Goal: Task Accomplishment & Management: Use online tool/utility

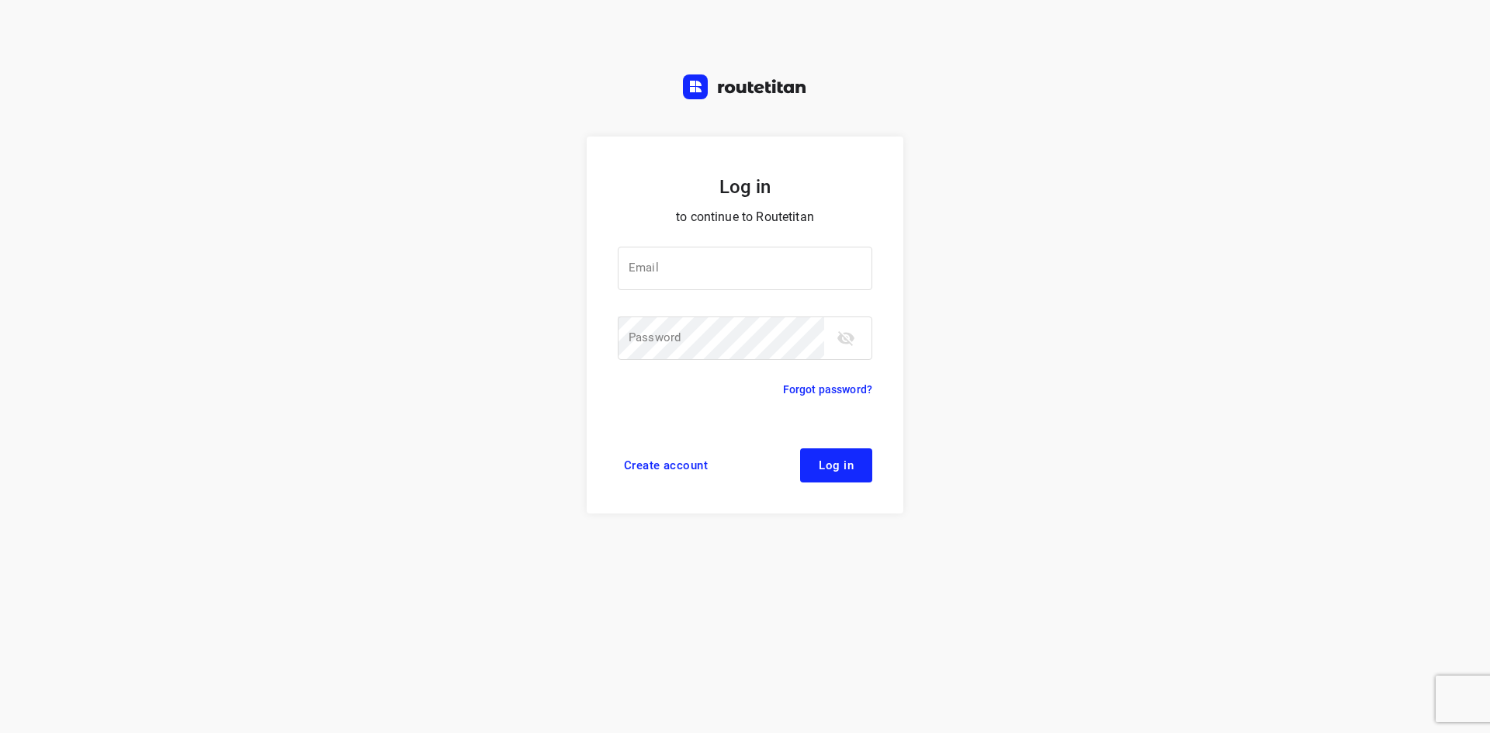
type input "jel@woodupp.nl"
click at [824, 475] on button "Log in" at bounding box center [836, 465] width 72 height 34
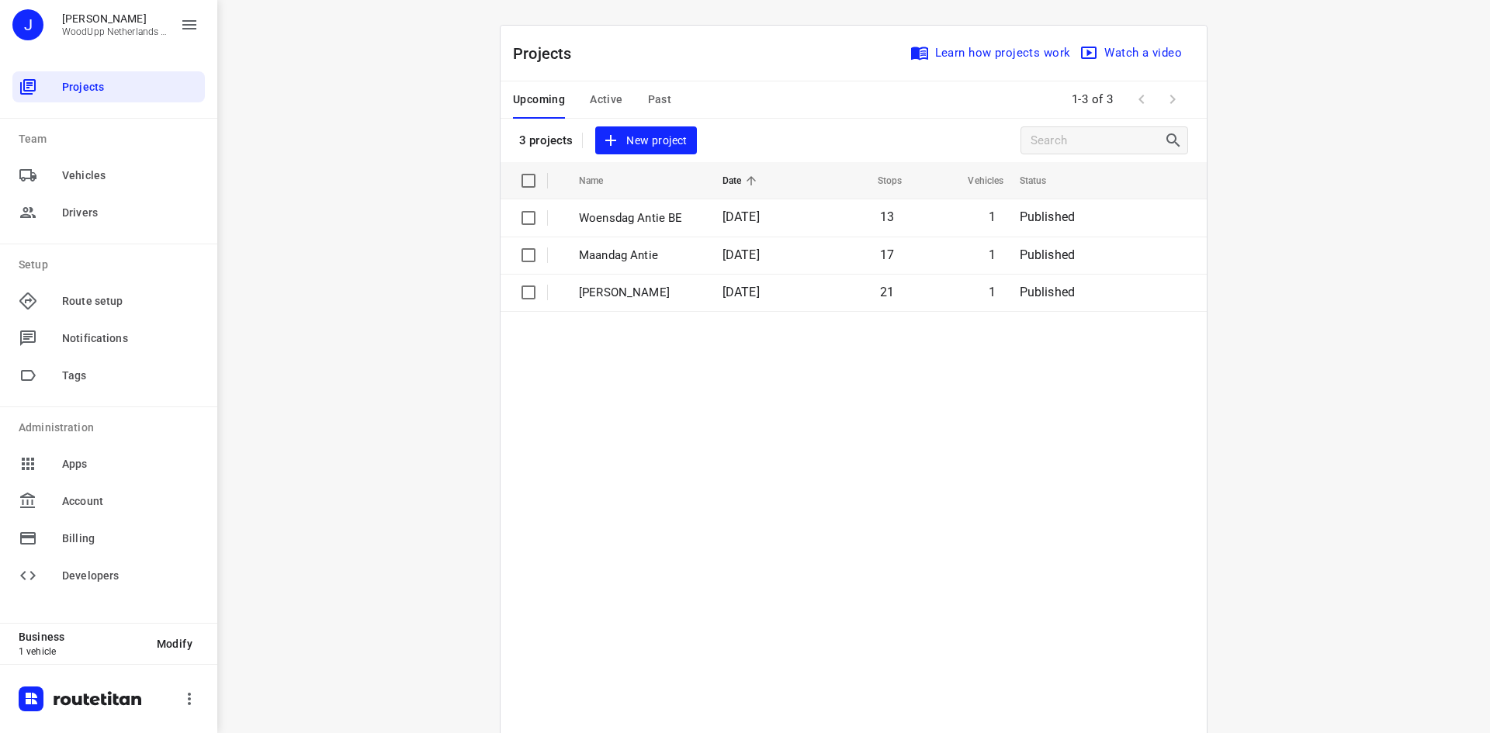
click at [459, 355] on div "i © 2025 Routetitan , © Stadia Maps , © OpenMapTiles © OpenStreetMap contributo…" at bounding box center [853, 366] width 1273 height 733
click at [625, 133] on span "New project" at bounding box center [645, 140] width 82 height 19
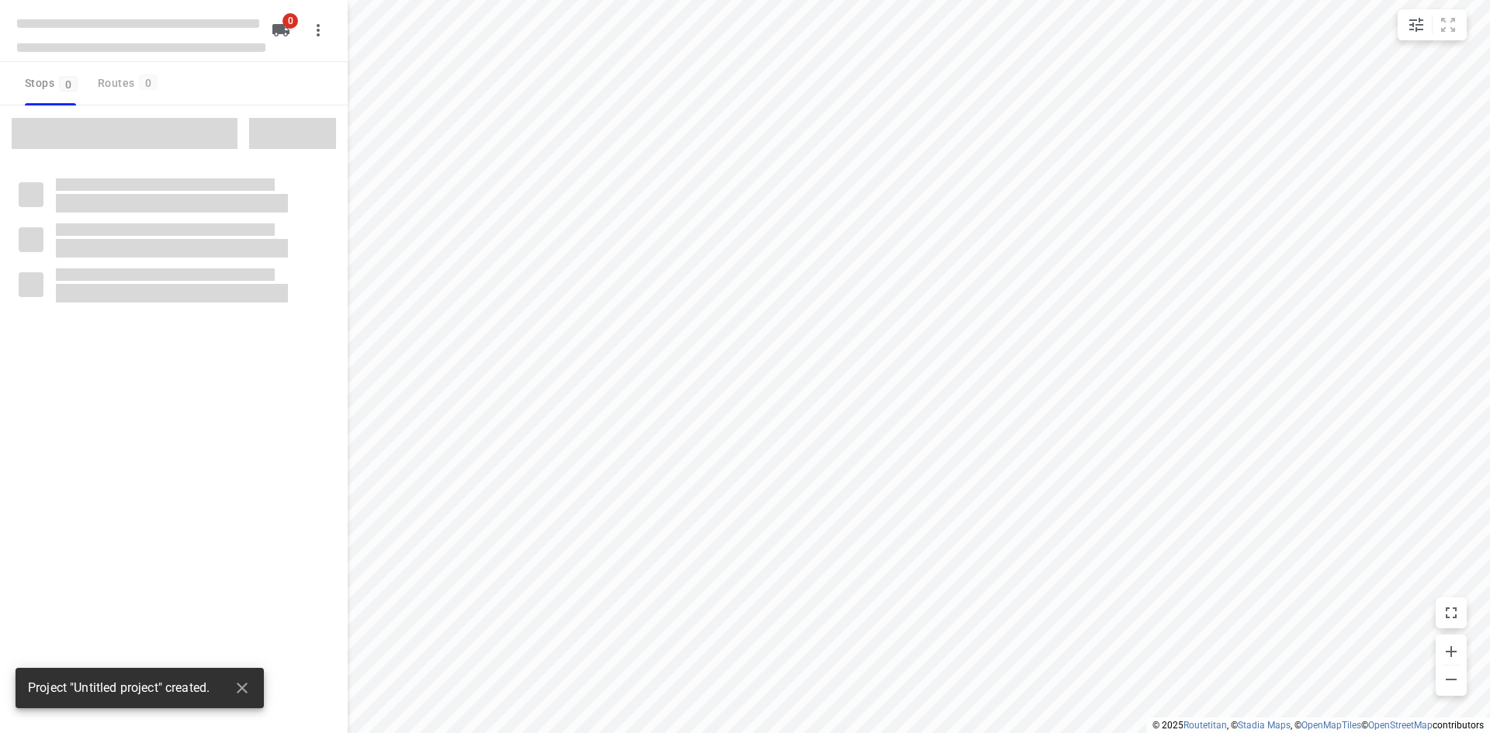
type input "distance"
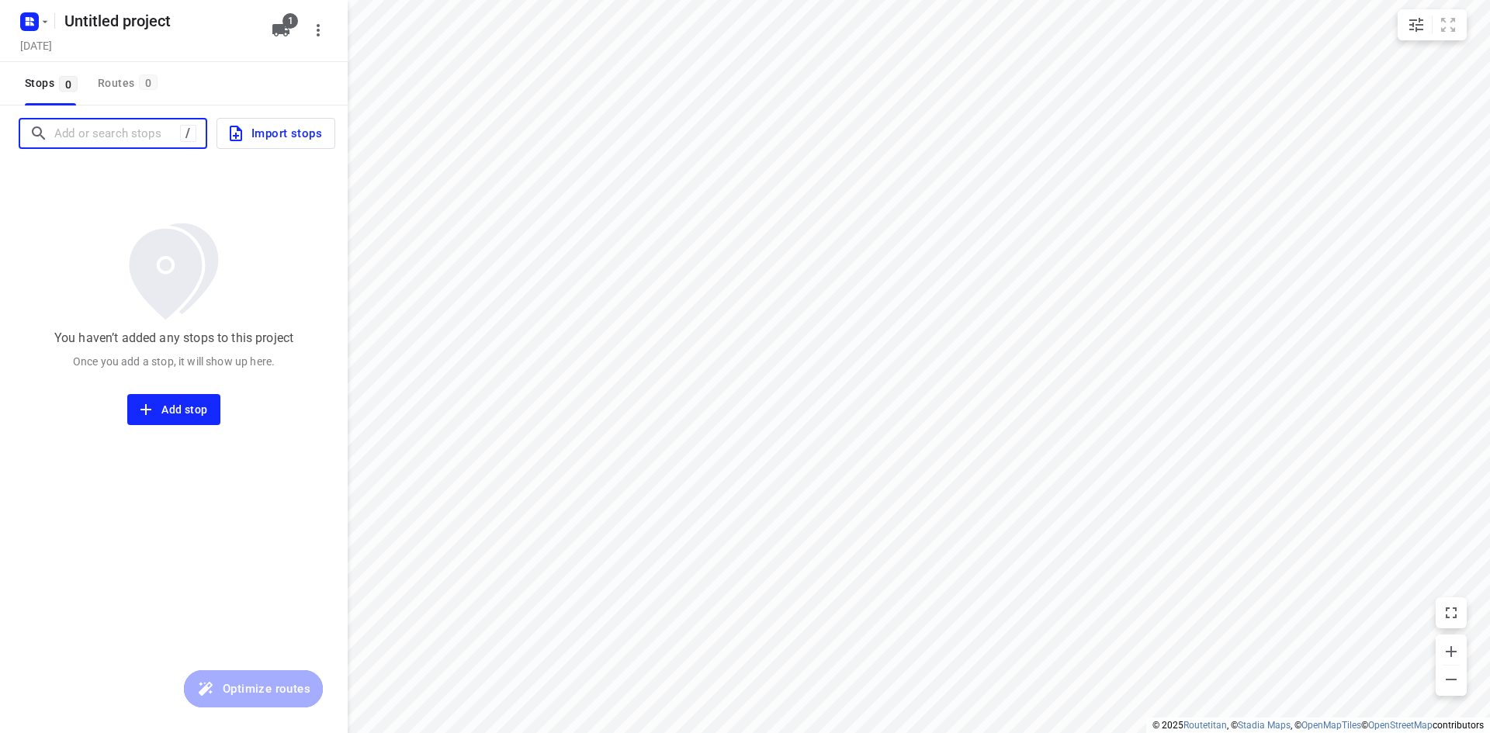
click at [176, 129] on input "Add or search stops" at bounding box center [117, 134] width 126 height 24
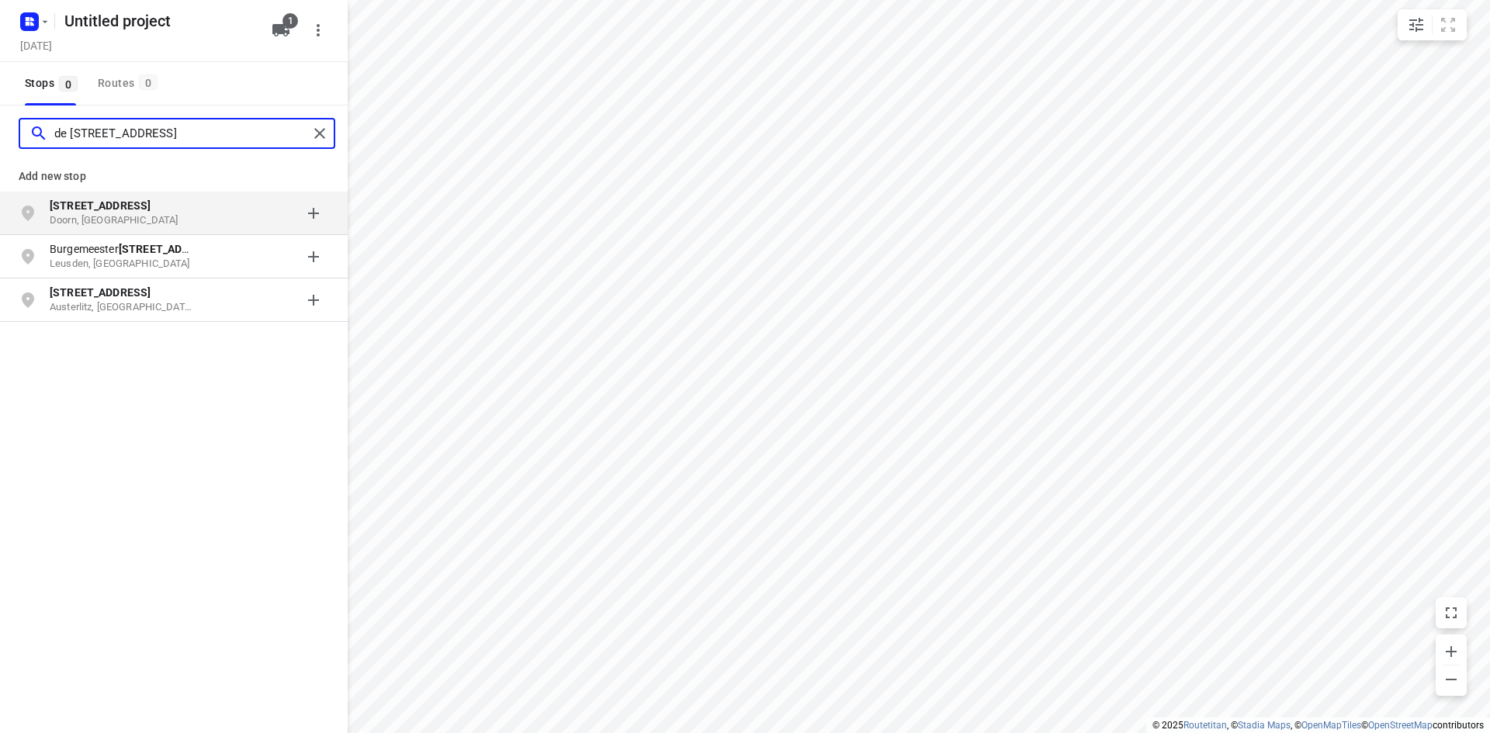
type input "de [STREET_ADDRESS]"
click at [134, 203] on b "[STREET_ADDRESS]" at bounding box center [100, 205] width 101 height 12
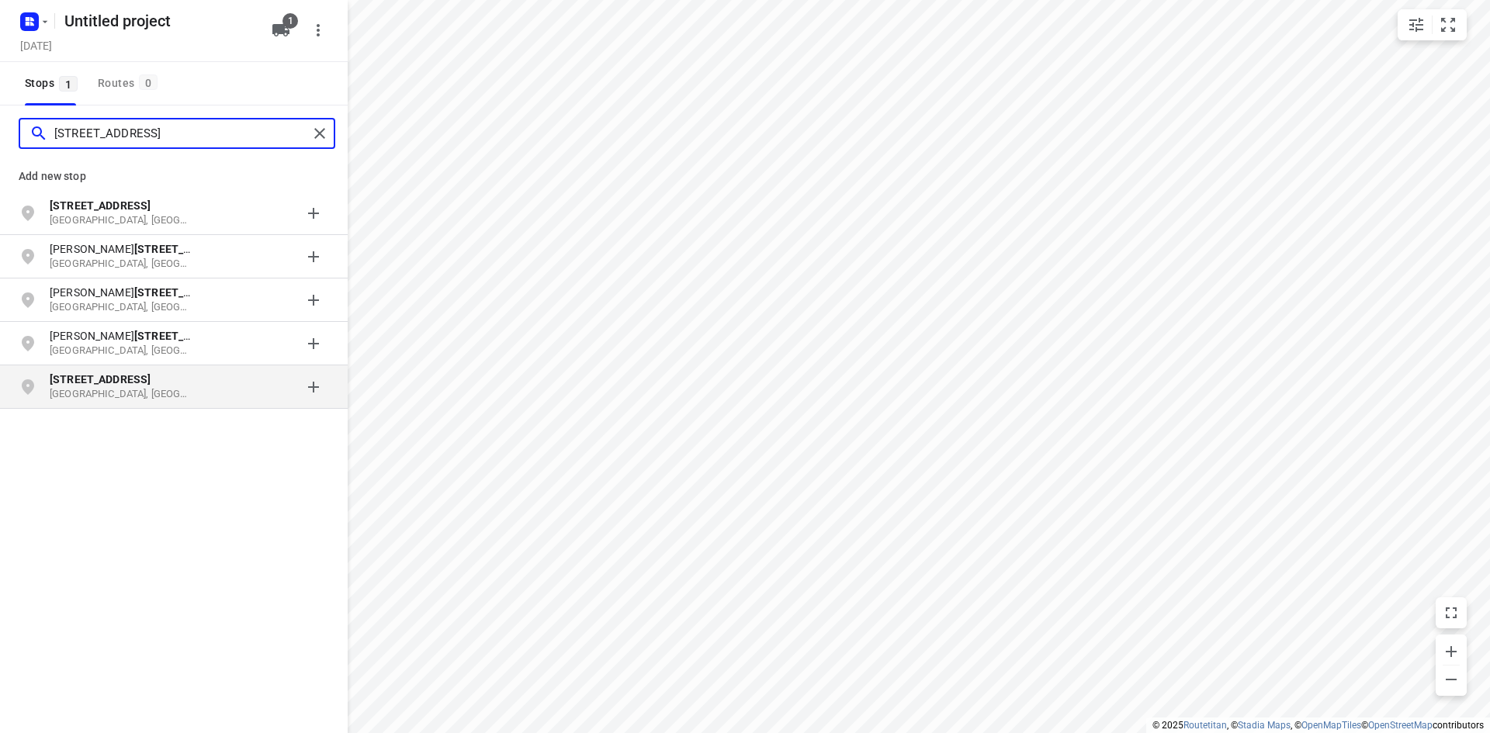
type input "[STREET_ADDRESS]"
click at [147, 391] on p "[GEOGRAPHIC_DATA], [GEOGRAPHIC_DATA]" at bounding box center [121, 394] width 143 height 15
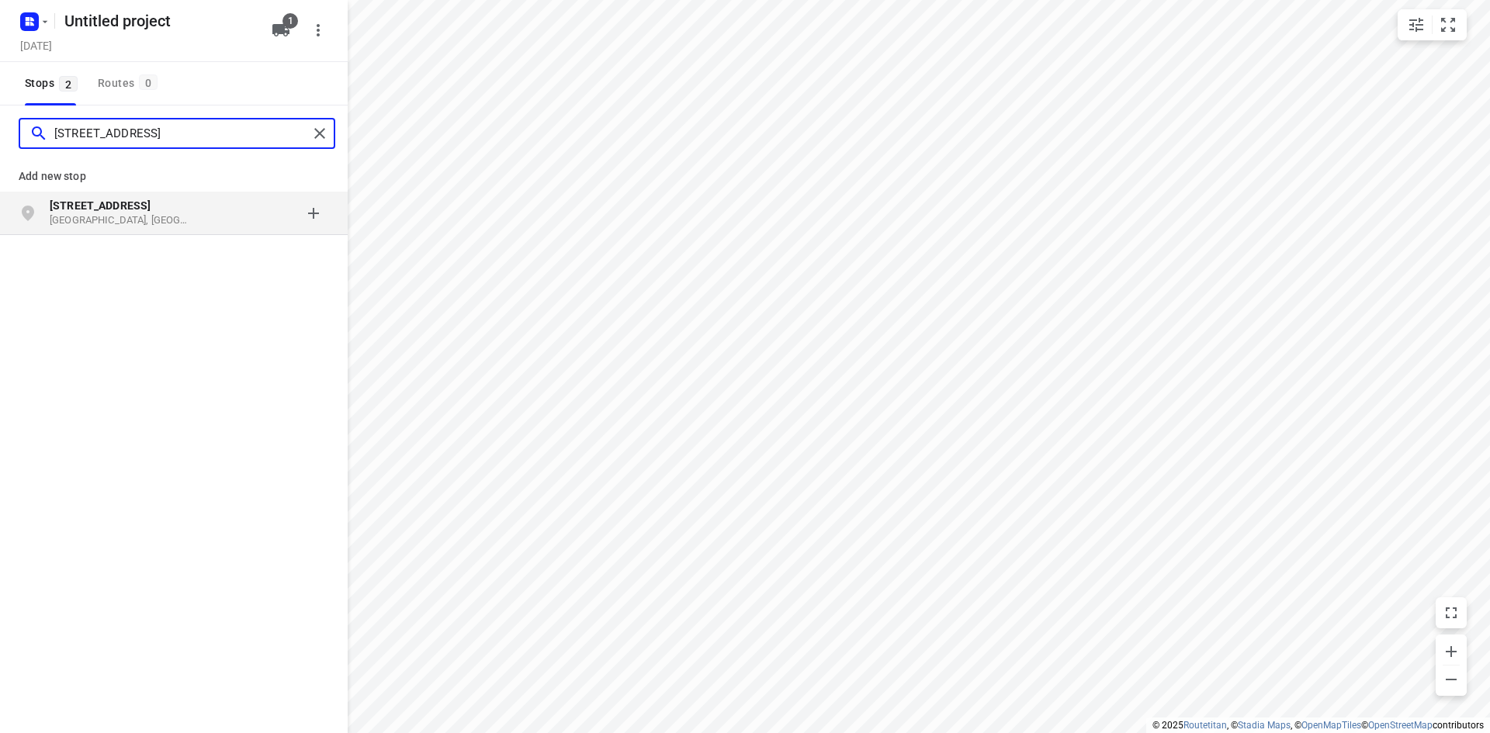
type input "[STREET_ADDRESS]"
click at [206, 221] on div "[STREET_ADDRESS]" at bounding box center [129, 213] width 158 height 31
type input "rupsklaver 54"
click at [161, 211] on p "Rupsklaver 54" at bounding box center [121, 206] width 143 height 16
type input "[PERSON_NAME][STREET_ADDRESS]"
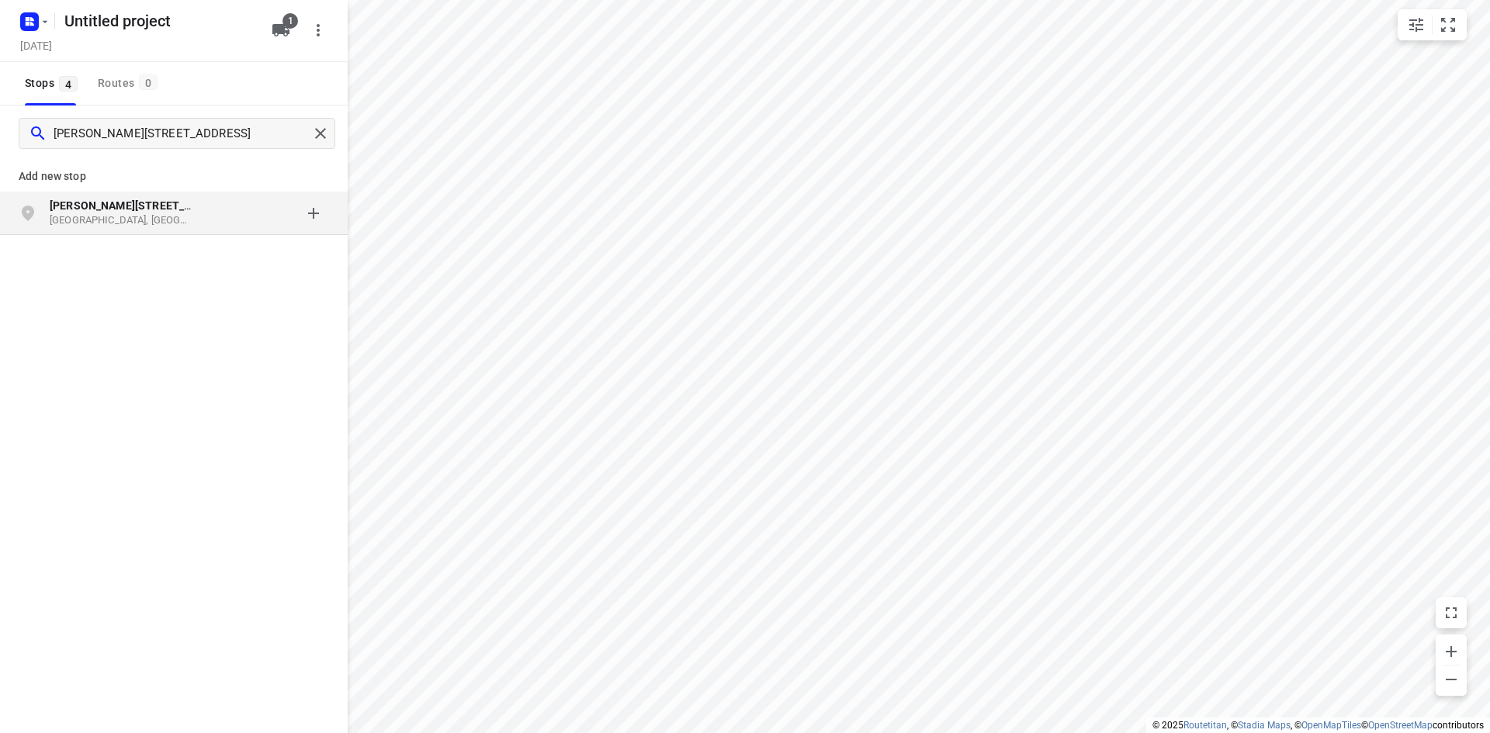
click at [216, 220] on div "grid" at bounding box center [268, 213] width 121 height 31
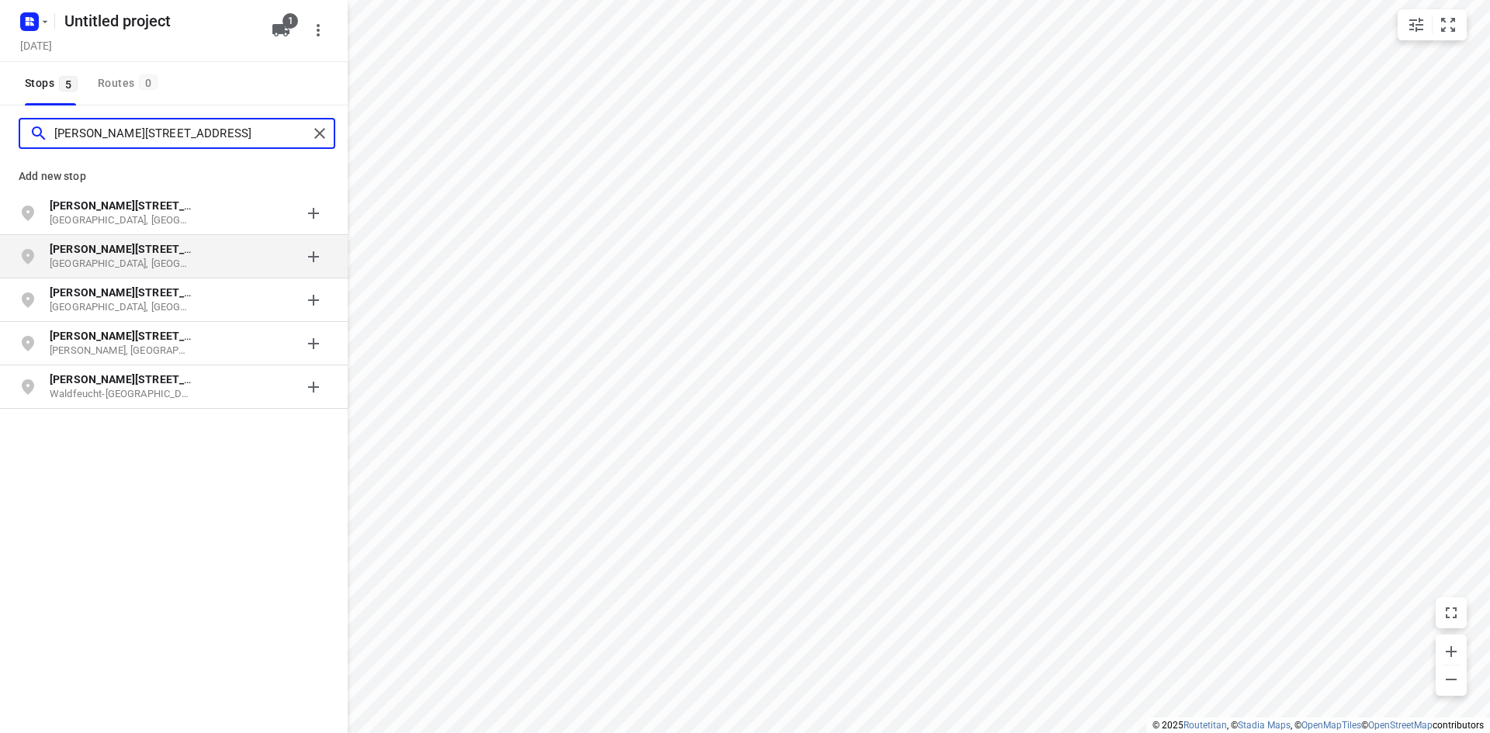
type input "[PERSON_NAME][STREET_ADDRESS]"
click at [206, 258] on div "[PERSON_NAME][STREET_ADDRESS]" at bounding box center [129, 256] width 158 height 31
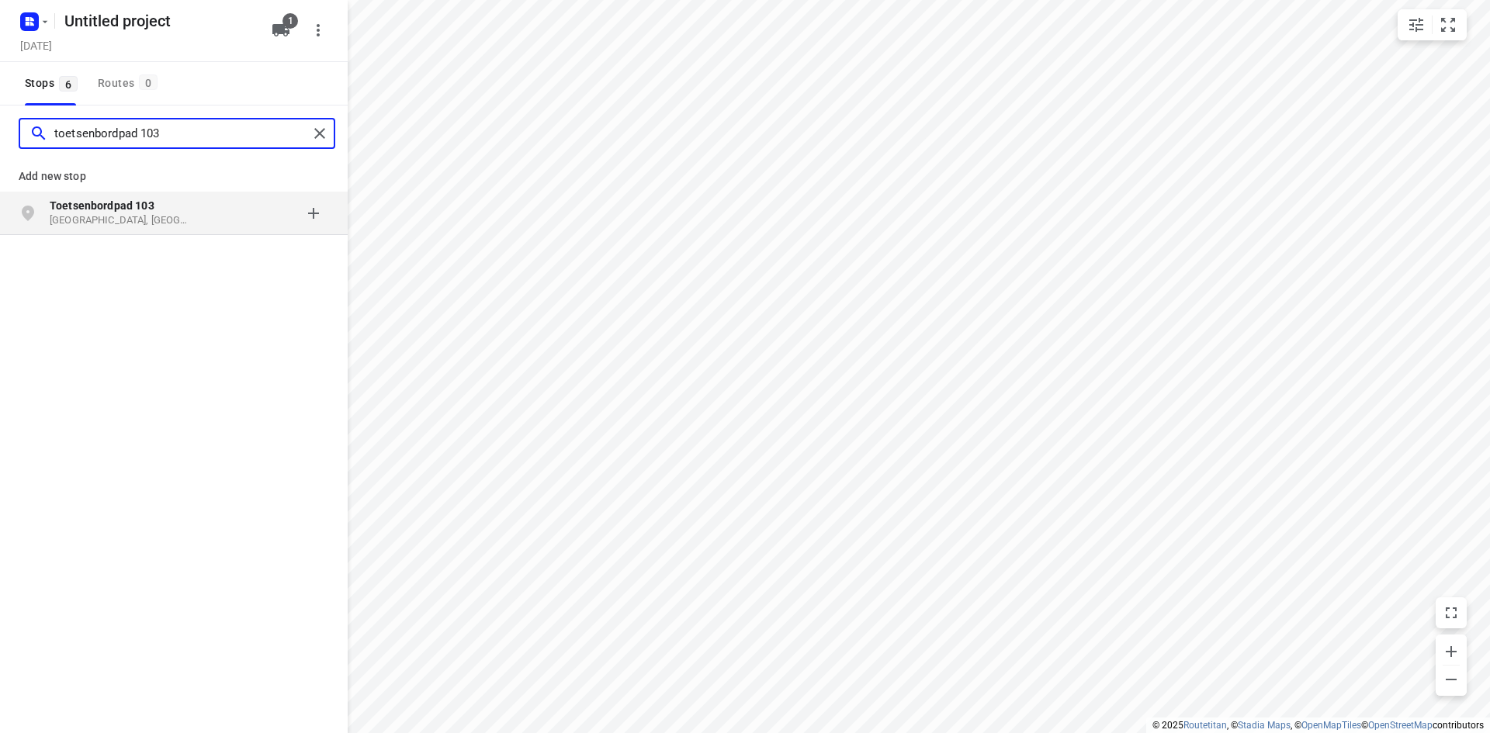
type input "toetsenbordpad 103"
click at [192, 213] on p "Toetsenbordpad 103" at bounding box center [121, 206] width 143 height 16
type input "rusthout 15"
click at [162, 215] on p "[GEOGRAPHIC_DATA], [GEOGRAPHIC_DATA]" at bounding box center [121, 220] width 143 height 15
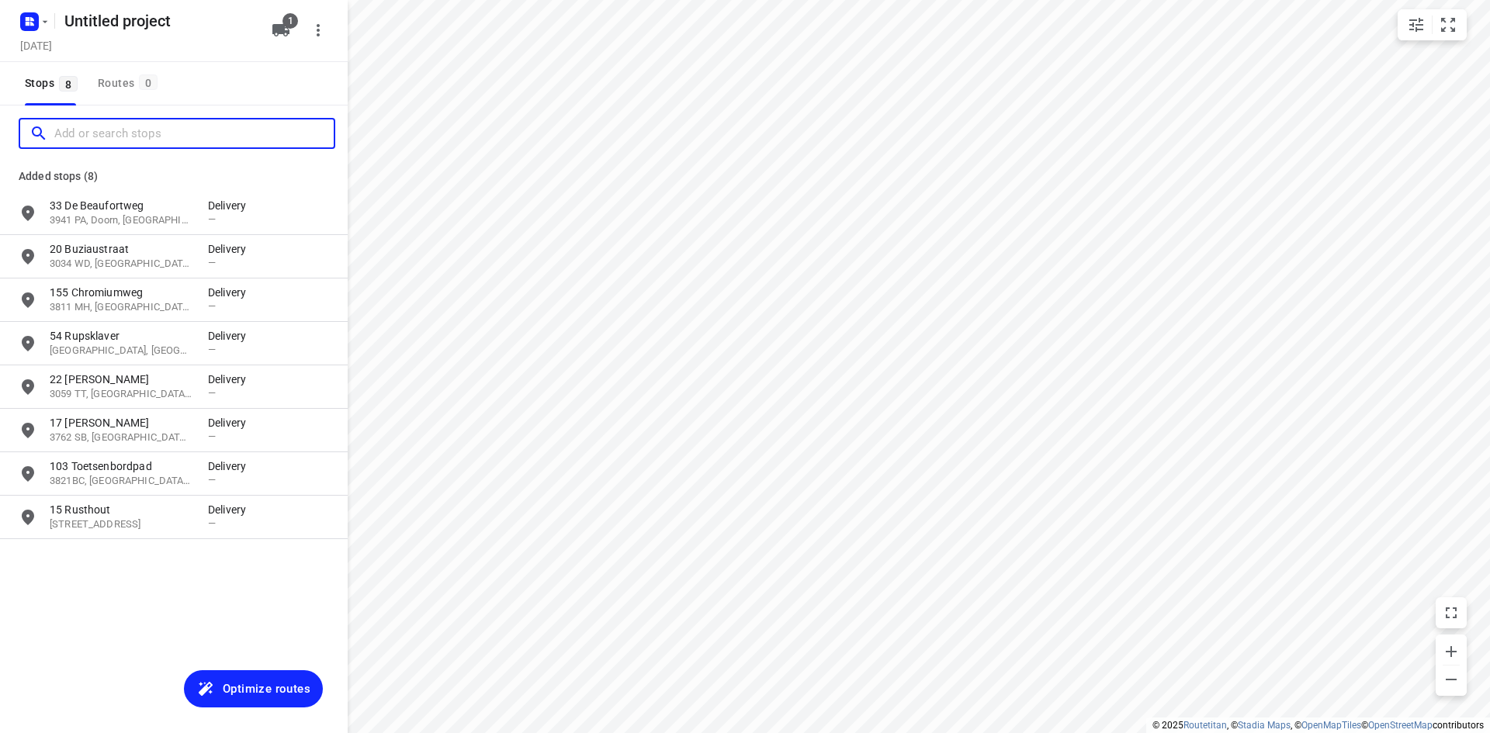
click at [152, 131] on input "Add or search stops" at bounding box center [193, 134] width 279 height 24
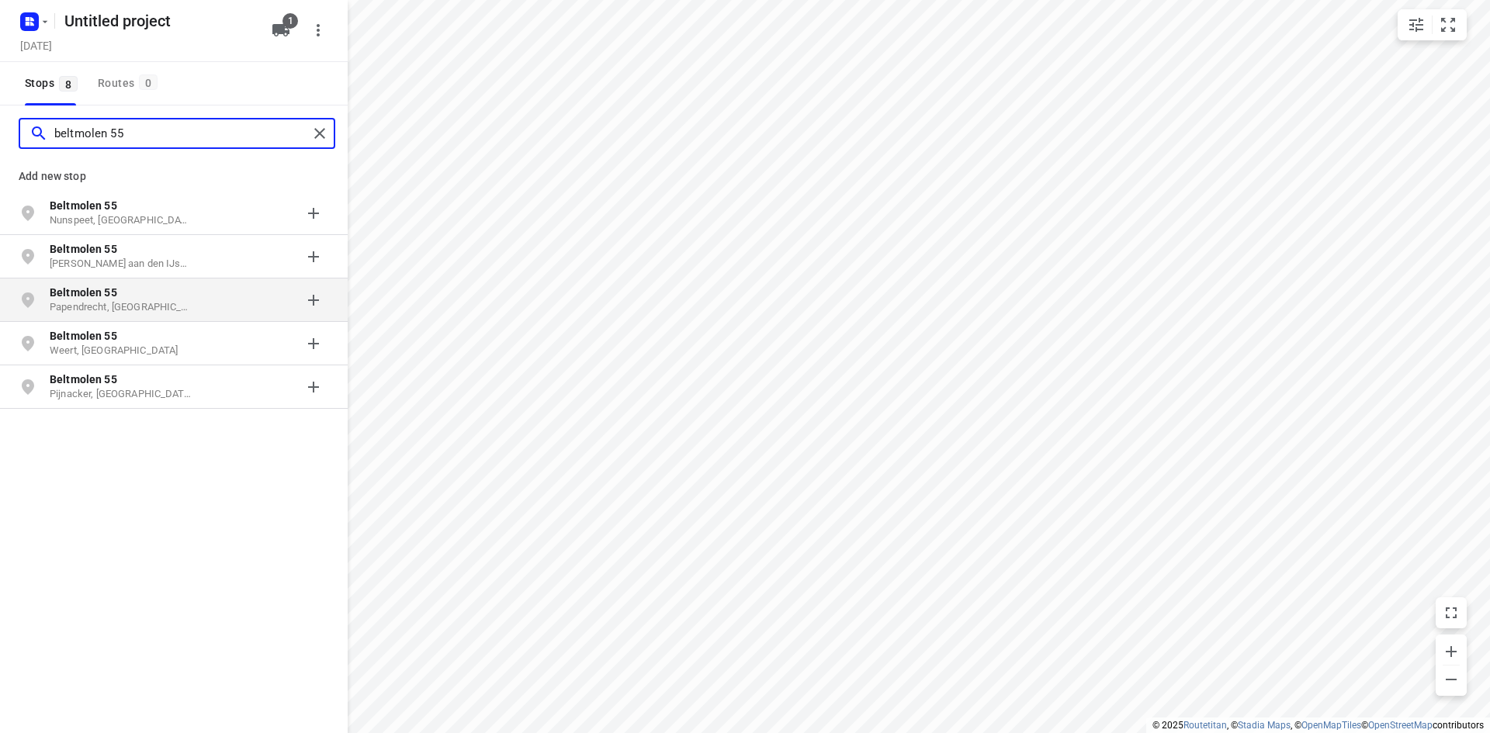
type input "beltmolen 55"
click at [154, 300] on p "Papendrecht, [GEOGRAPHIC_DATA]" at bounding box center [121, 307] width 143 height 15
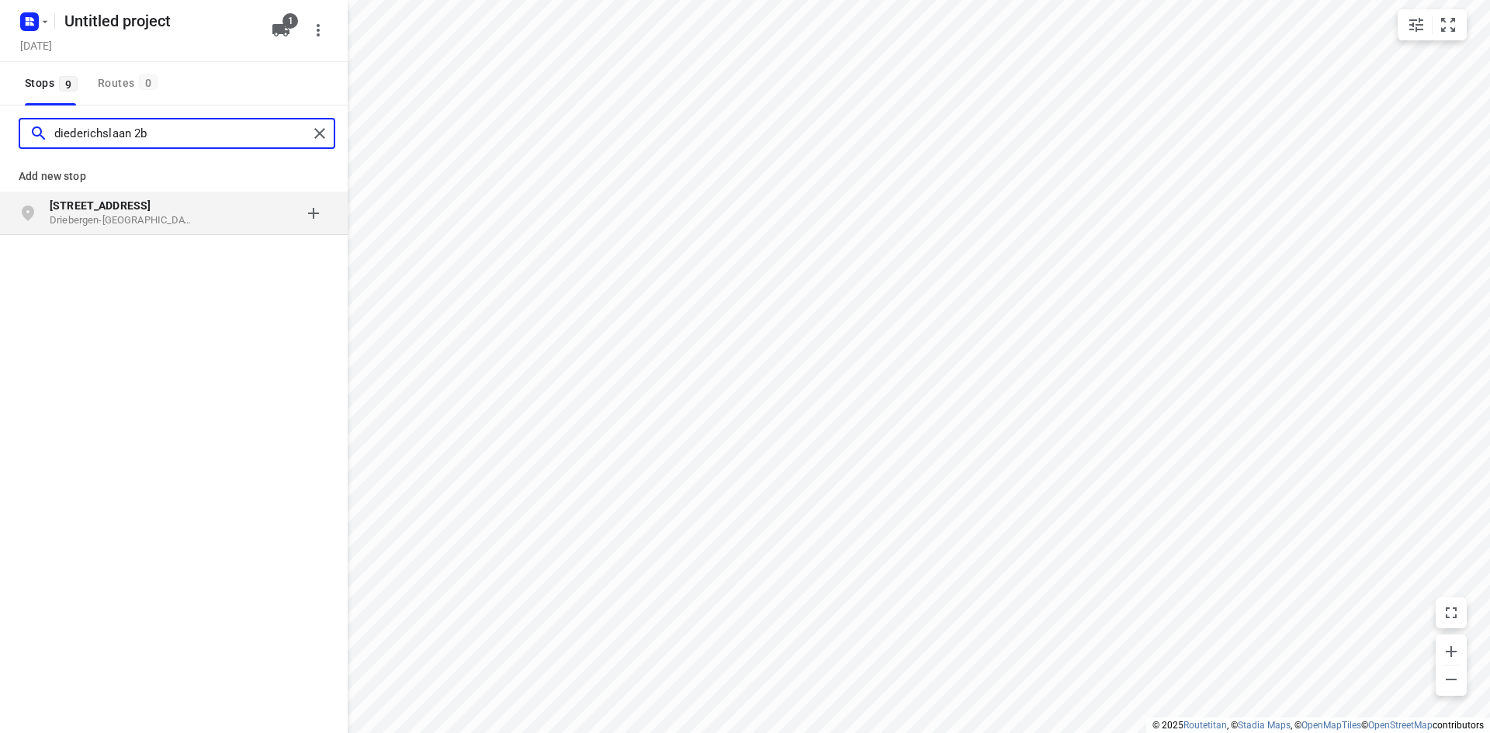
type input "diederichslaan 2b"
click at [176, 218] on p "Driebergen-[GEOGRAPHIC_DATA], [GEOGRAPHIC_DATA]" at bounding box center [121, 220] width 143 height 15
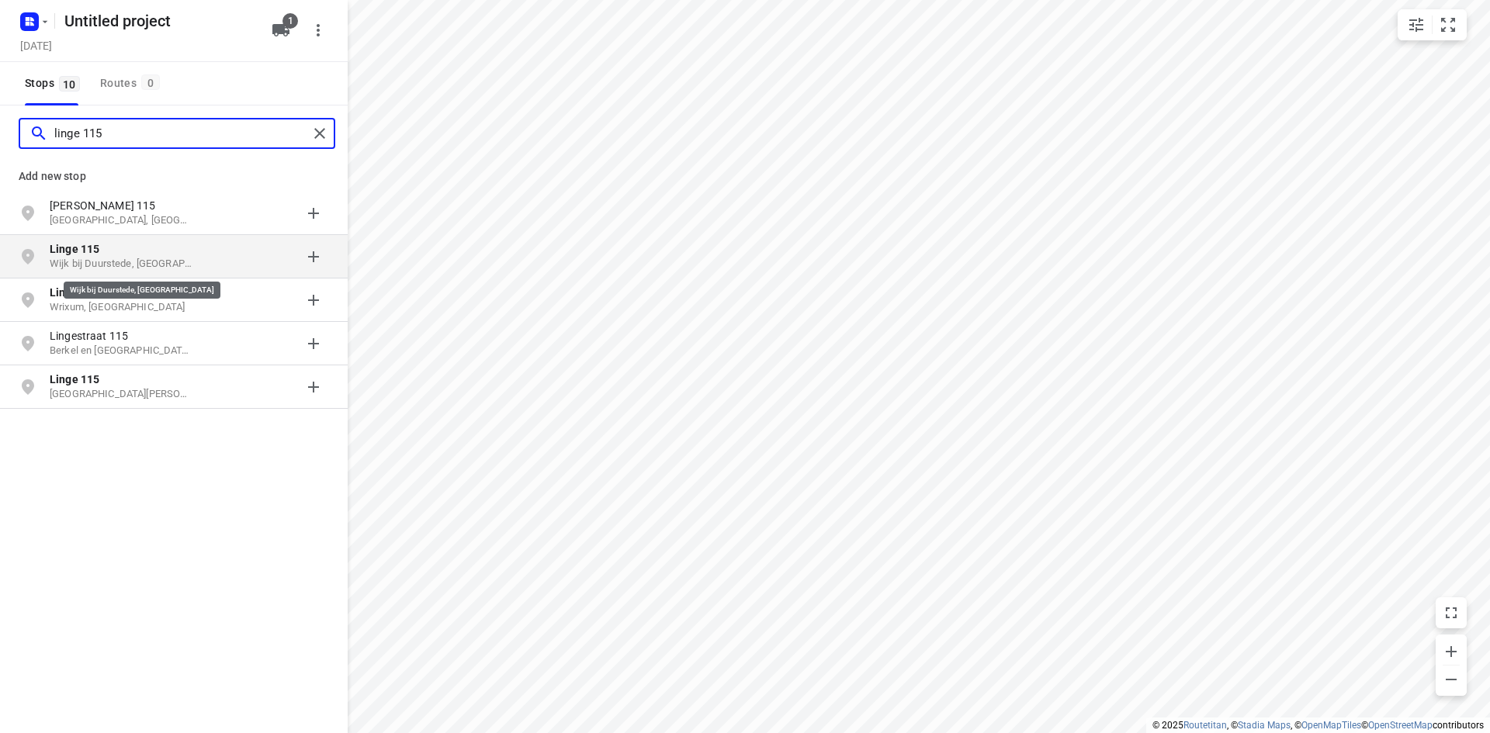
type input "linge 115"
click at [182, 261] on p "Wijk bij Duurstede, [GEOGRAPHIC_DATA]" at bounding box center [121, 264] width 143 height 15
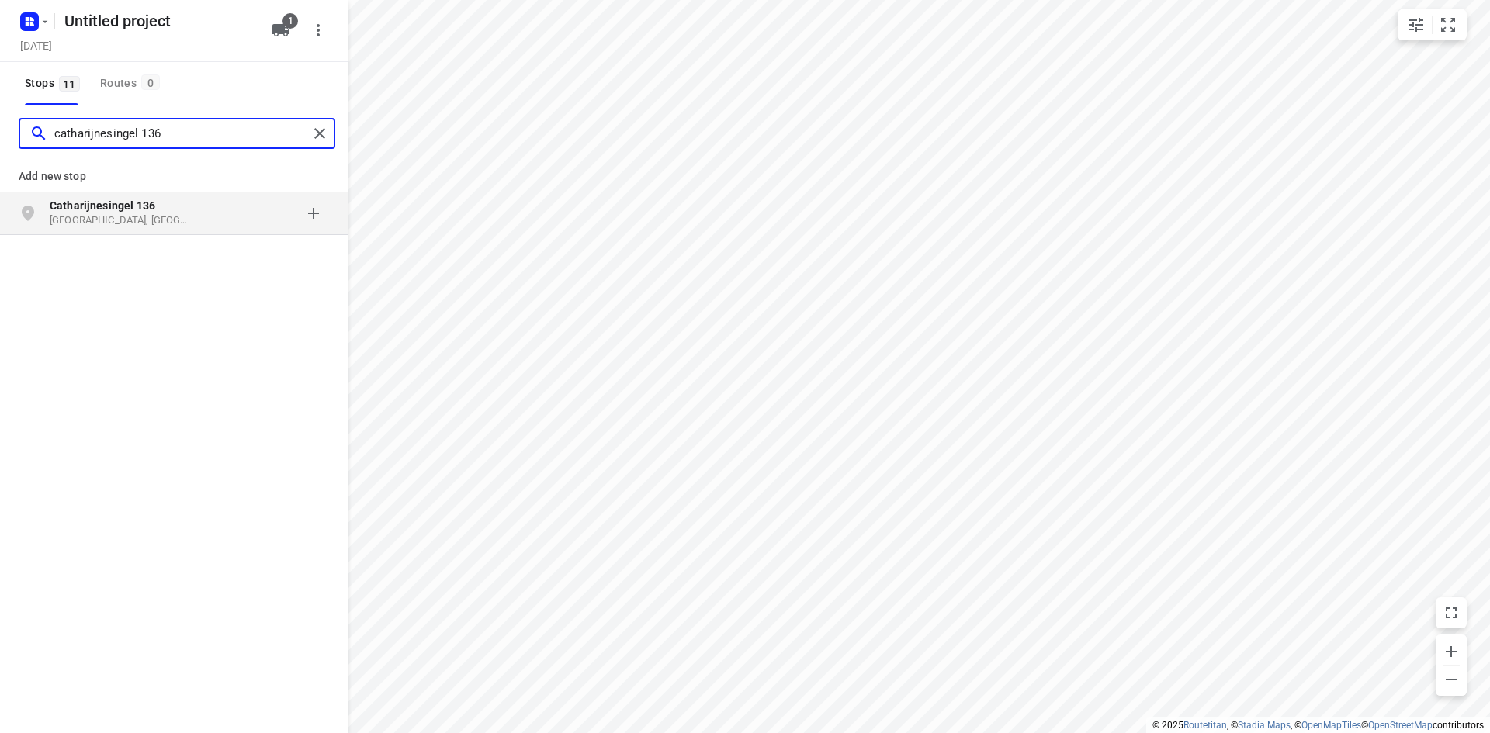
type input "catharijnesingel 136"
click at [138, 209] on b "Catharijnesingel 136" at bounding box center [103, 205] width 106 height 12
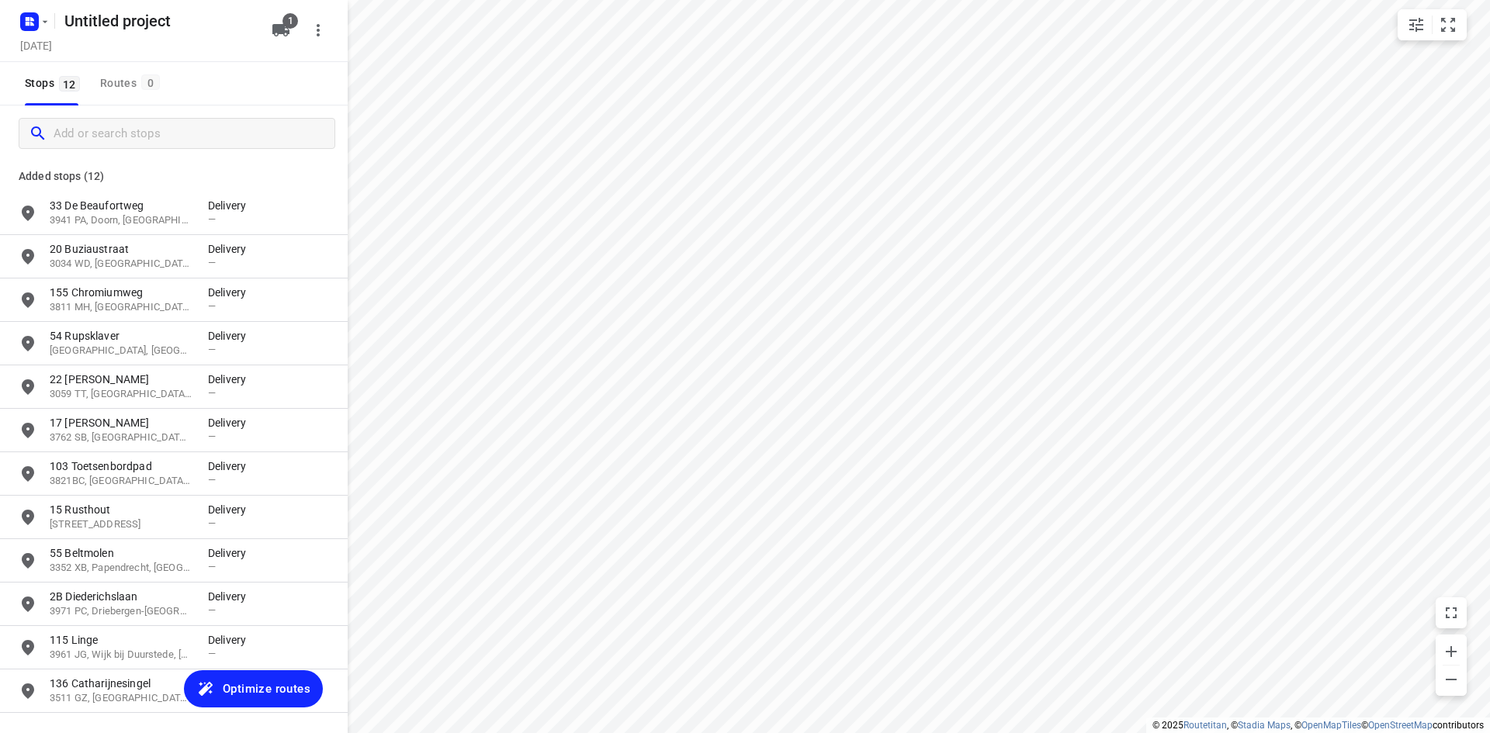
click at [297, 690] on span "Optimize routes" at bounding box center [267, 689] width 88 height 20
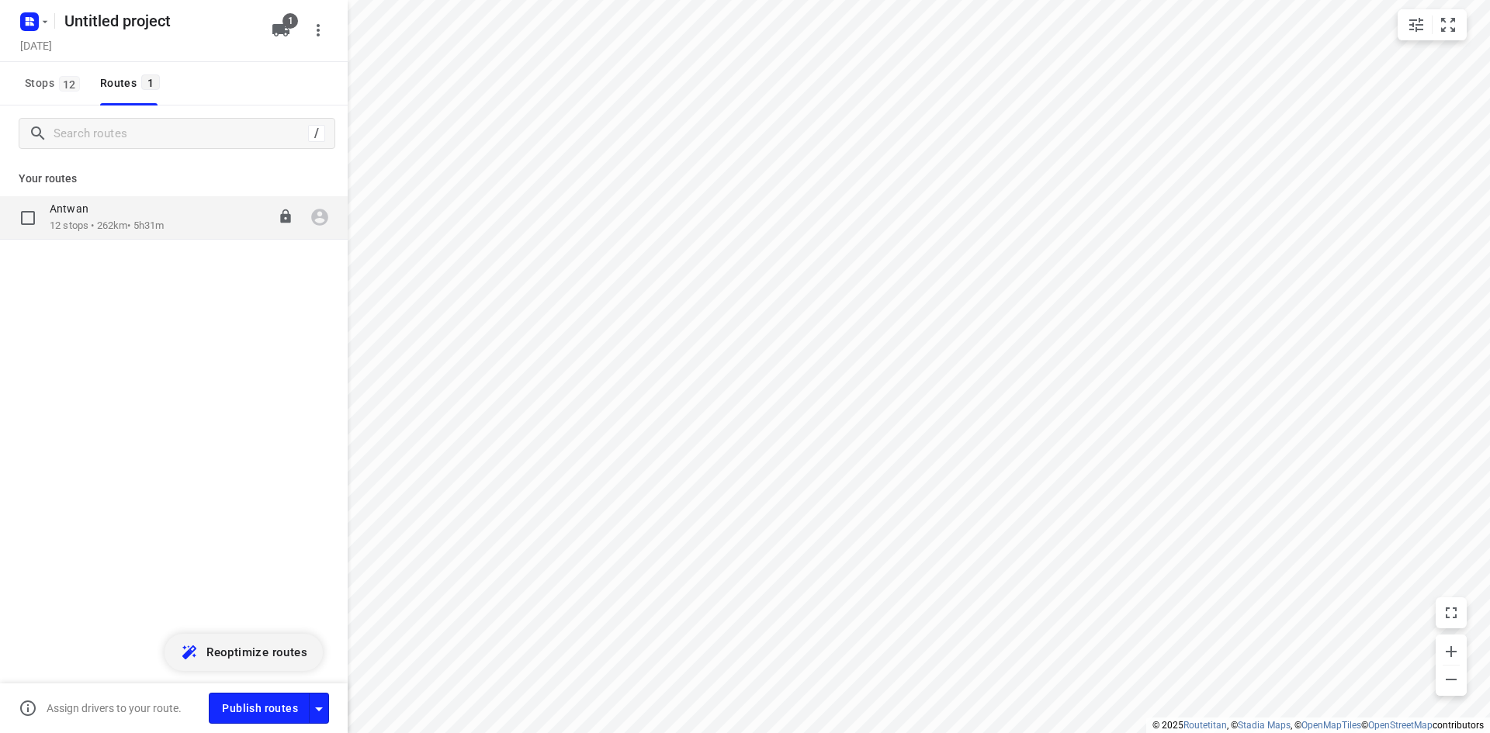
click at [122, 233] on p "12 stops • 262km • 5h31m" at bounding box center [107, 226] width 114 height 15
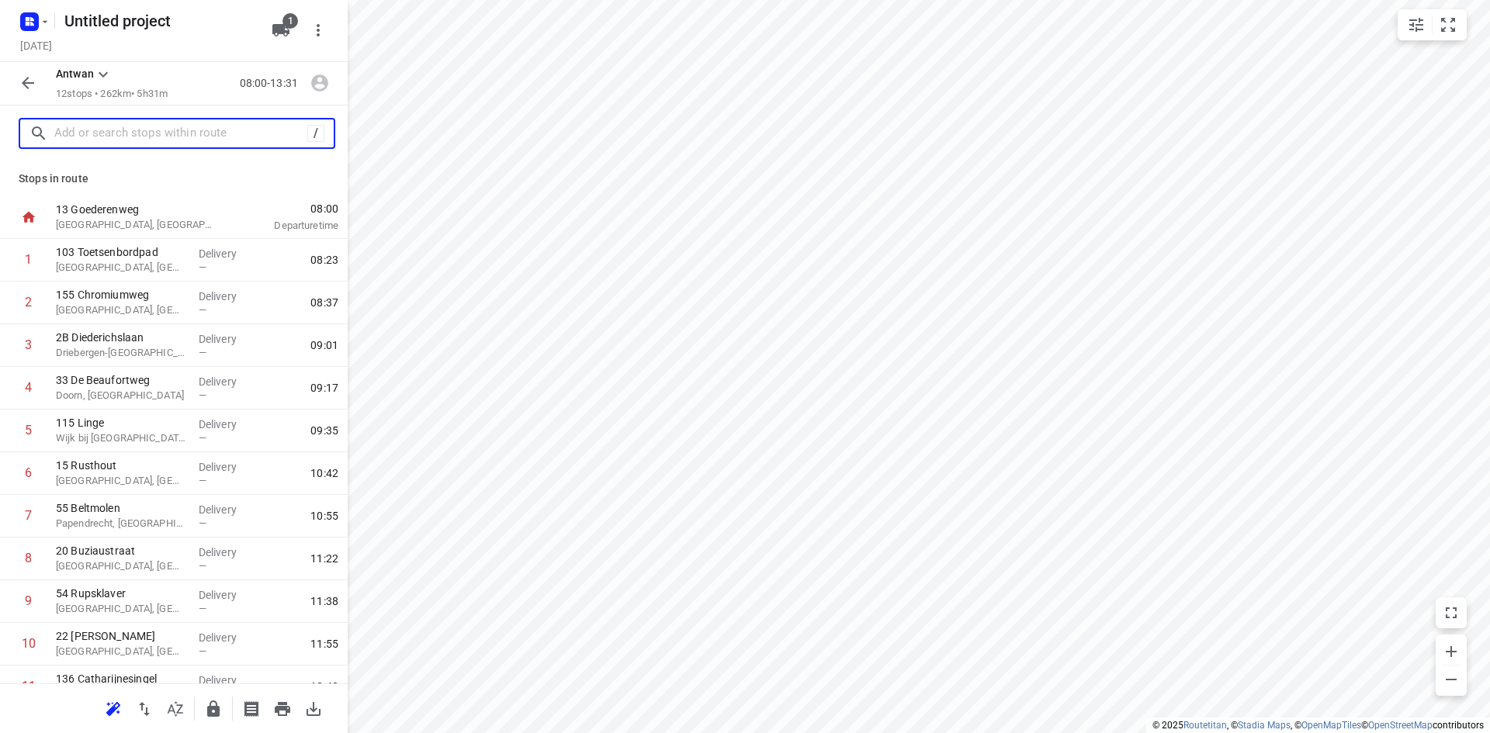
click at [86, 133] on input "text" at bounding box center [180, 134] width 253 height 24
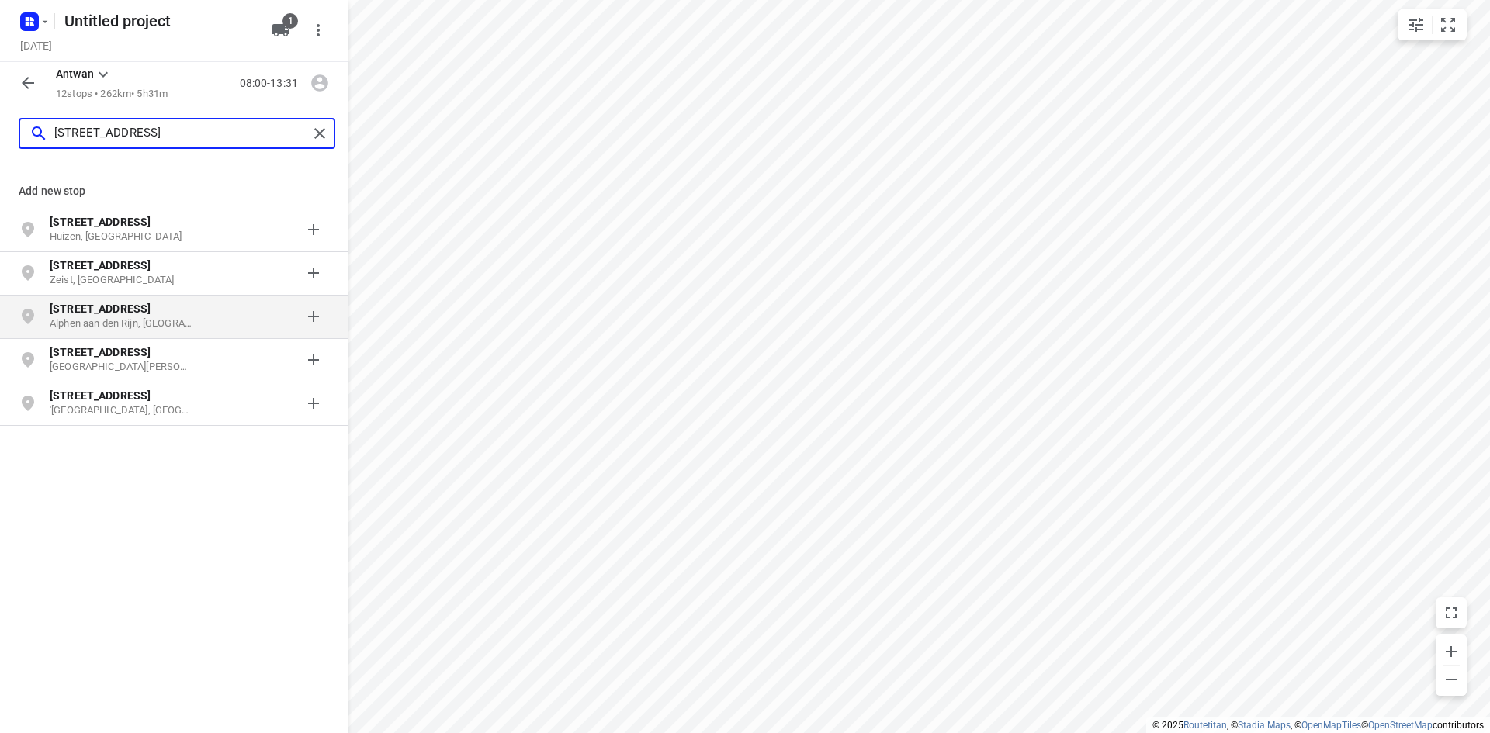
type input "[STREET_ADDRESS]"
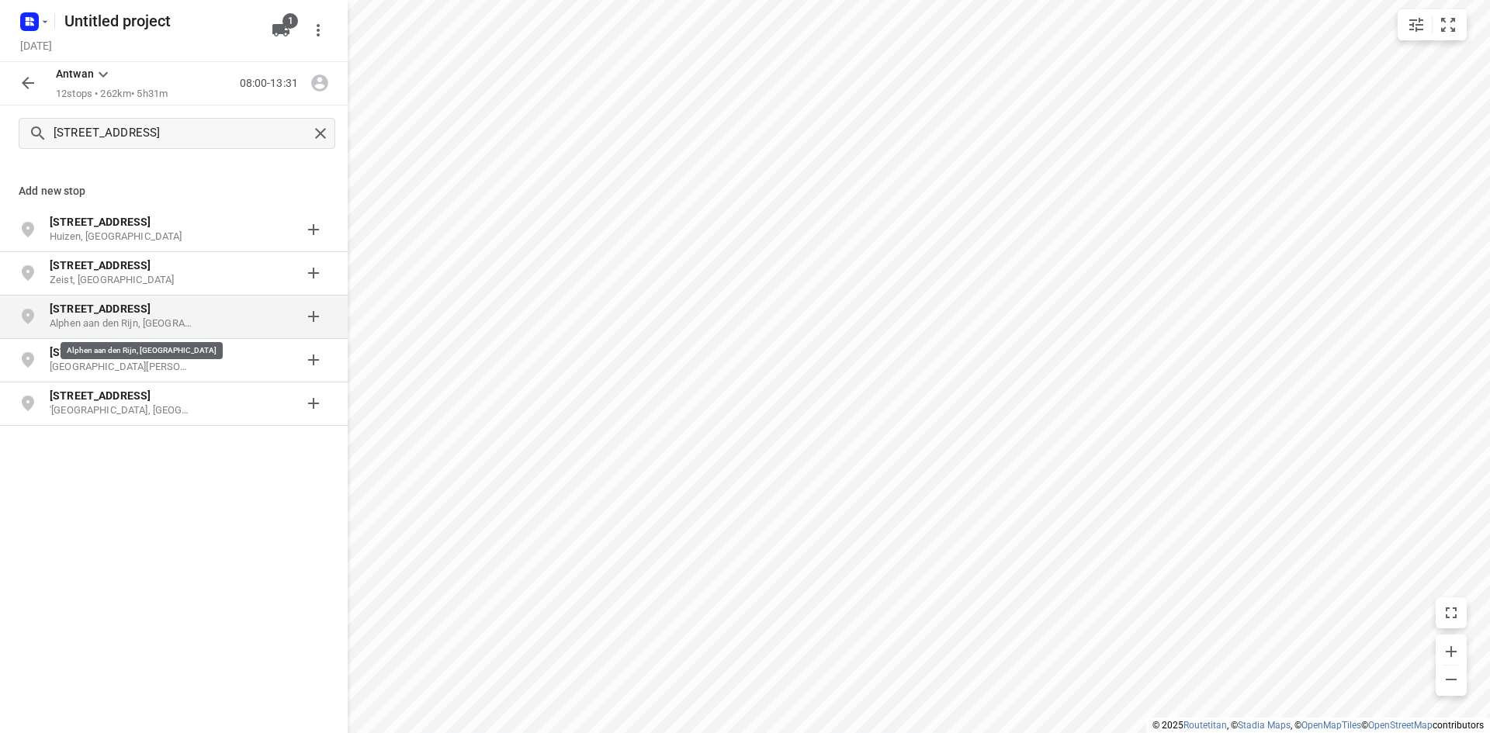
click at [109, 324] on p "Alphen aan den Rijn, [GEOGRAPHIC_DATA]" at bounding box center [121, 324] width 143 height 15
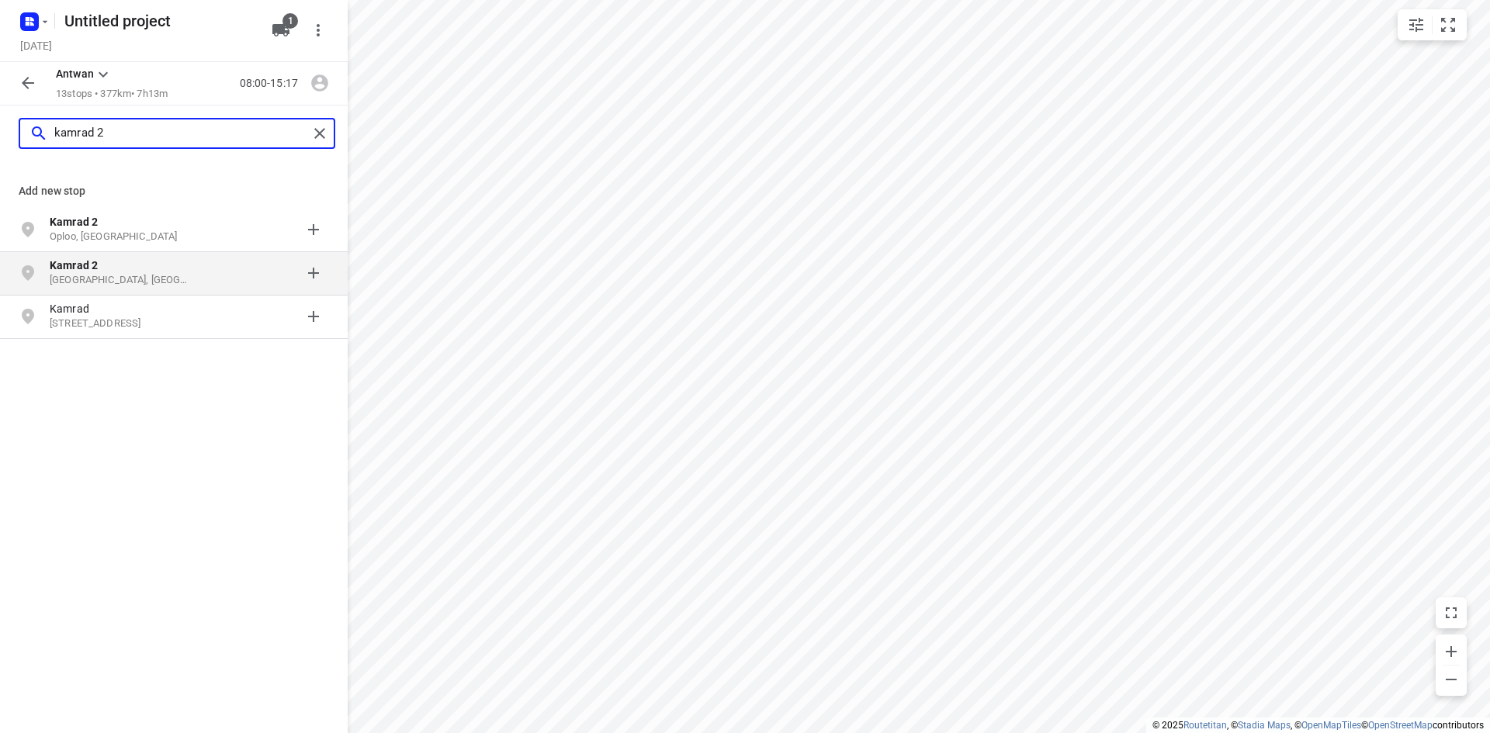
type input "kamrad 2"
click at [153, 268] on p "Kamrad 2" at bounding box center [121, 266] width 143 height 16
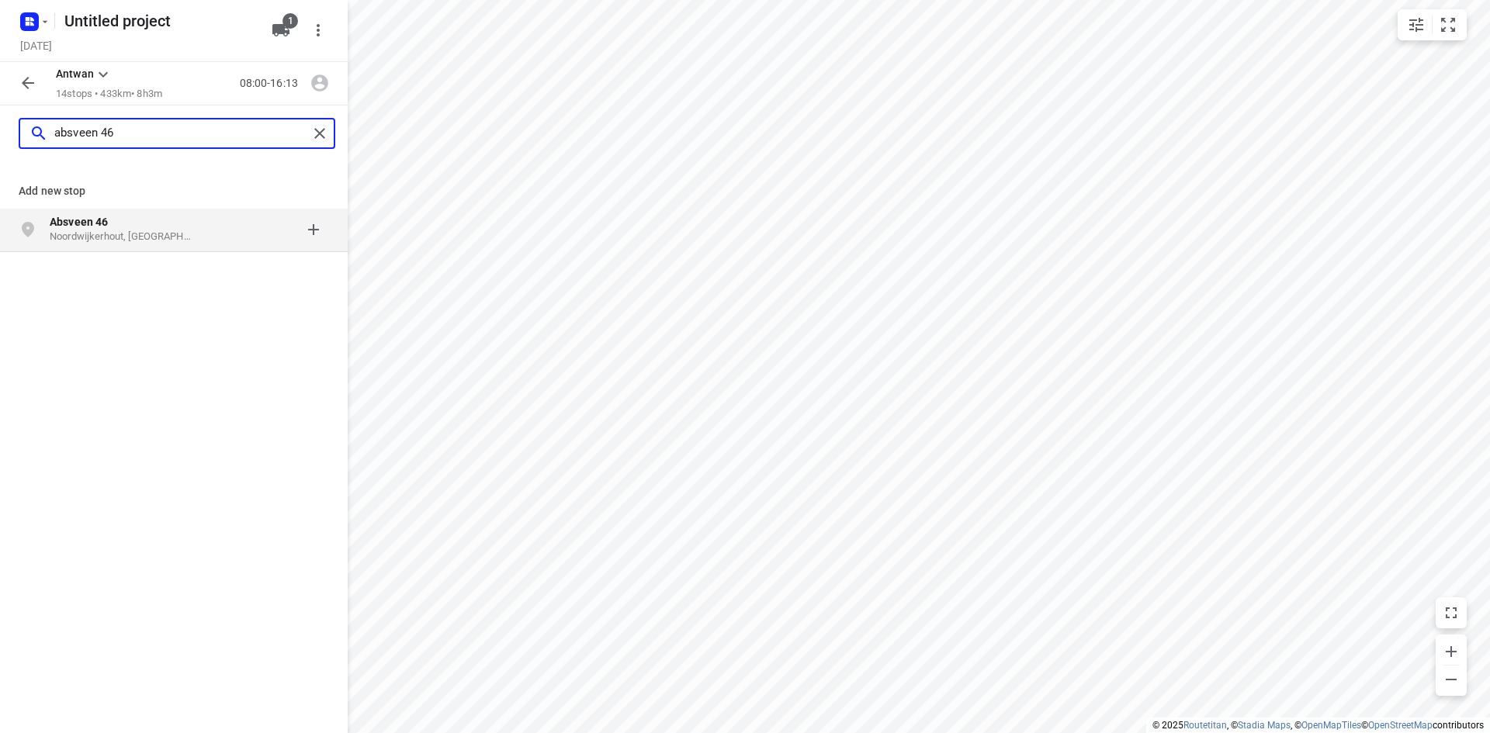
type input "absveen 46"
click at [154, 231] on p "Noordwijkerhout, [GEOGRAPHIC_DATA]" at bounding box center [121, 237] width 143 height 15
type input "[STREET_ADDRESS]"
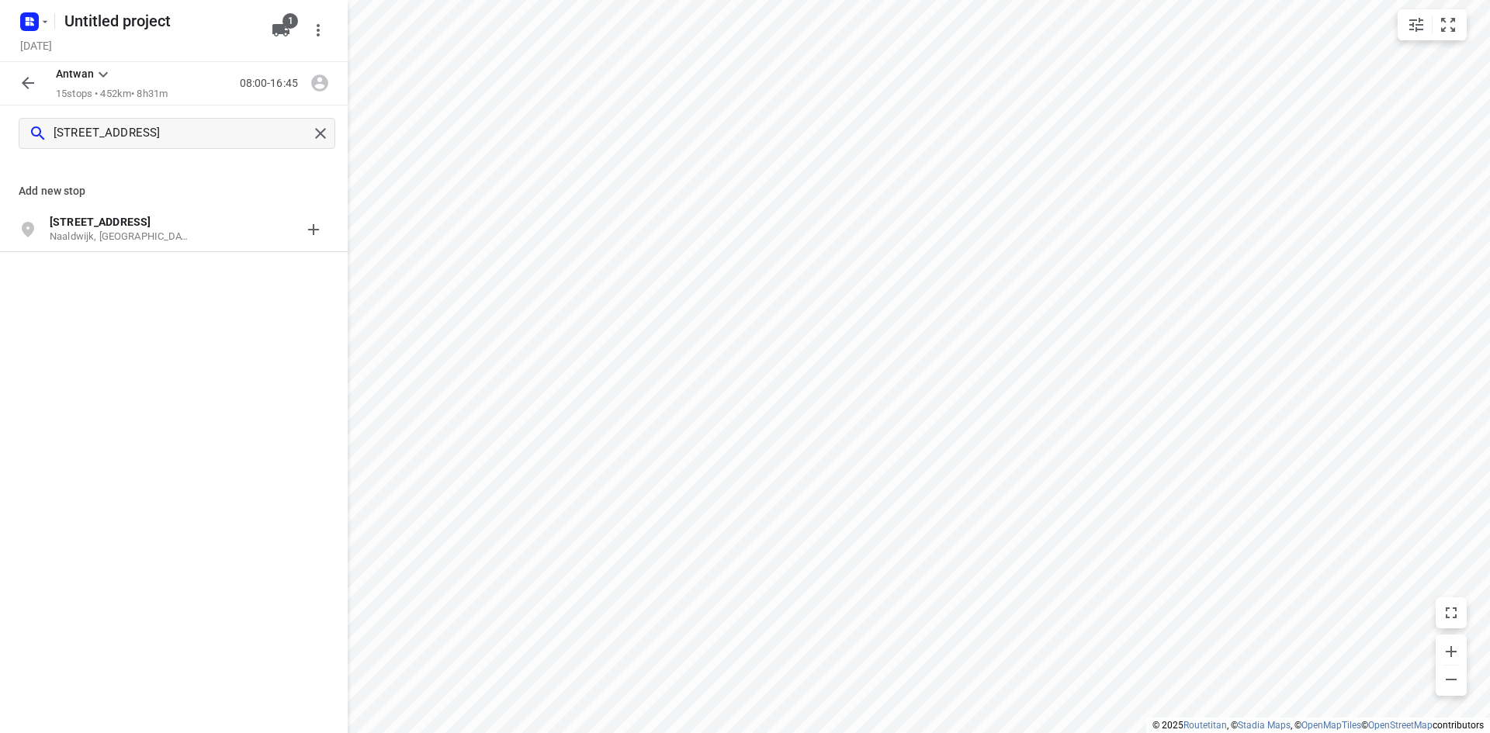
click at [154, 231] on p "Naaldwijk, [GEOGRAPHIC_DATA]" at bounding box center [121, 237] width 143 height 15
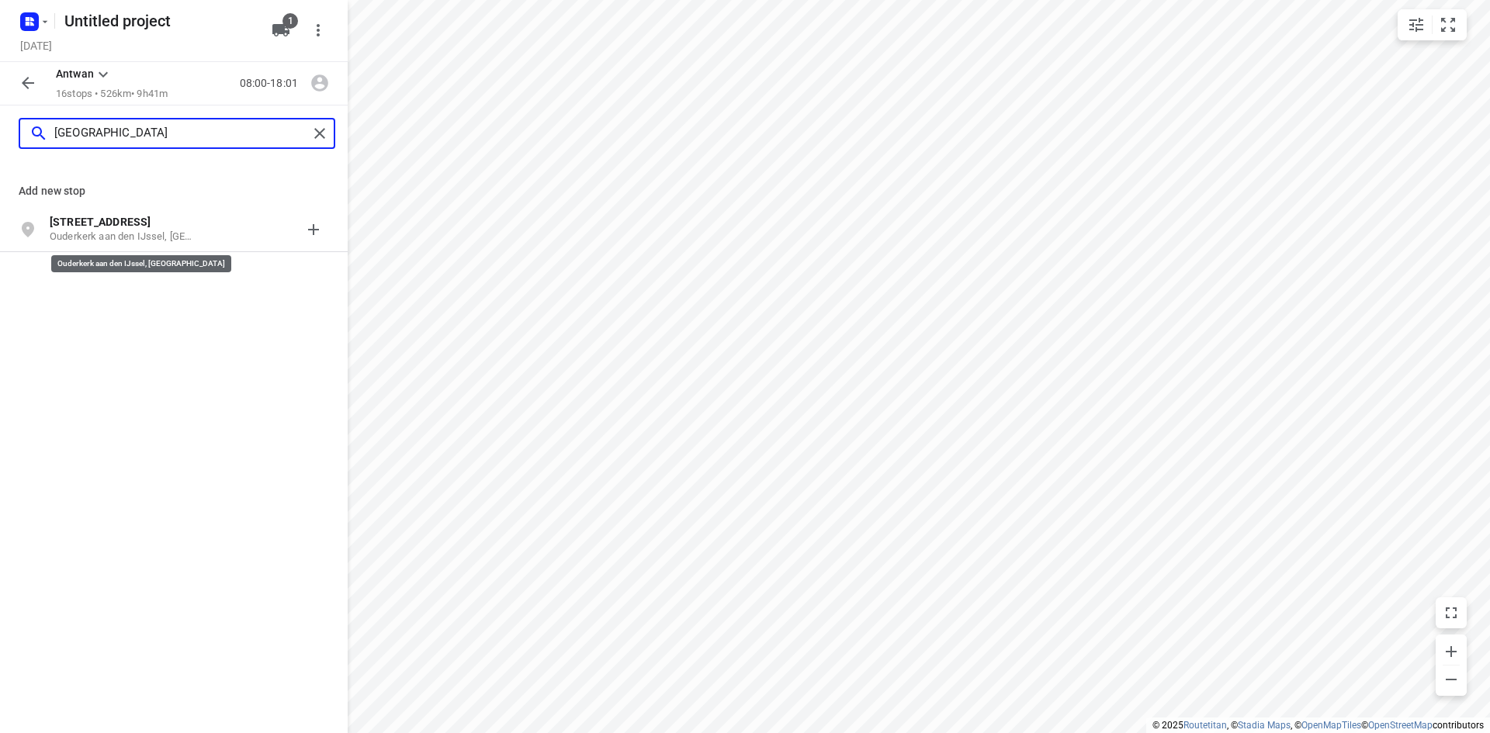
type input "[GEOGRAPHIC_DATA]"
click at [154, 231] on p "Ouderkerk aan den IJssel, [GEOGRAPHIC_DATA]" at bounding box center [121, 237] width 143 height 15
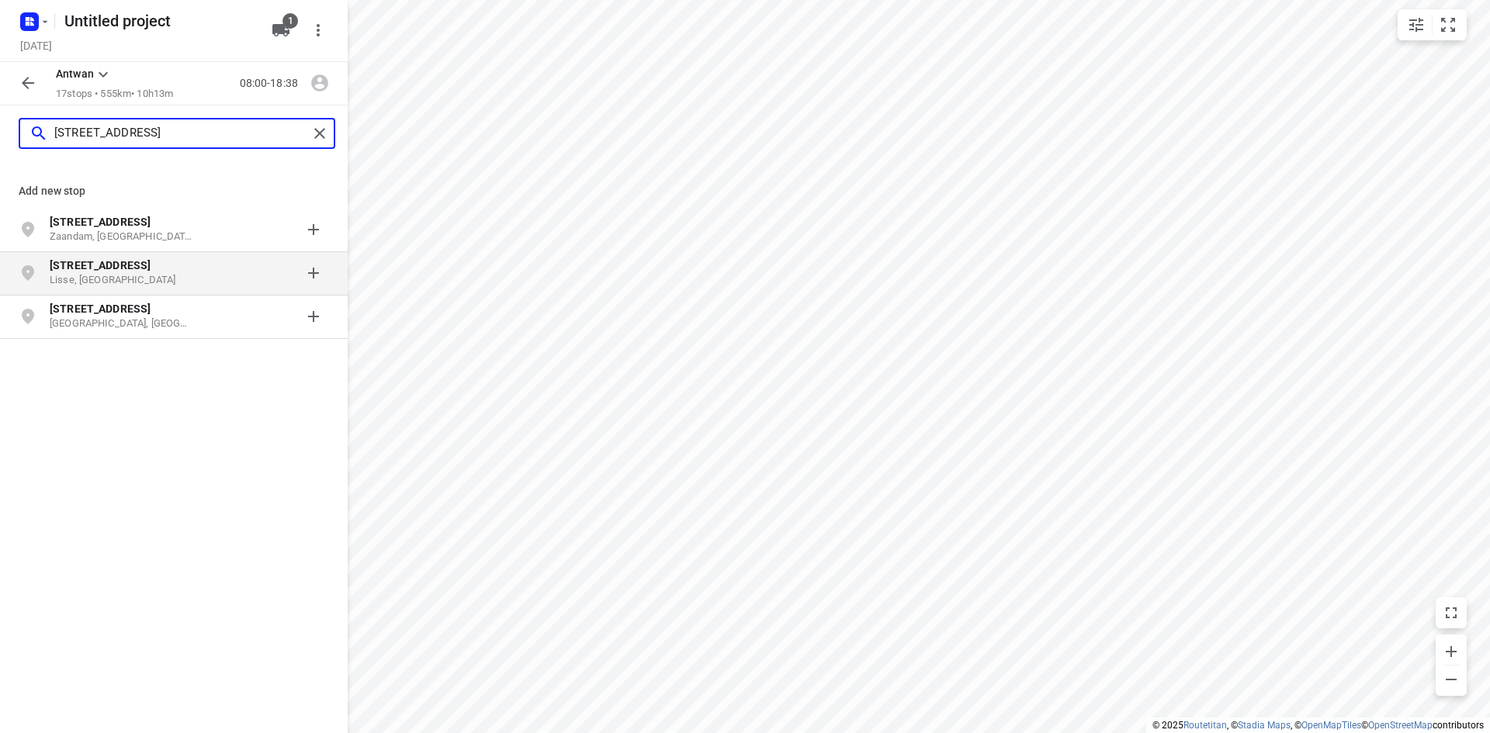
type input "[STREET_ADDRESS]"
click at [156, 260] on p "[STREET_ADDRESS]" at bounding box center [121, 266] width 143 height 16
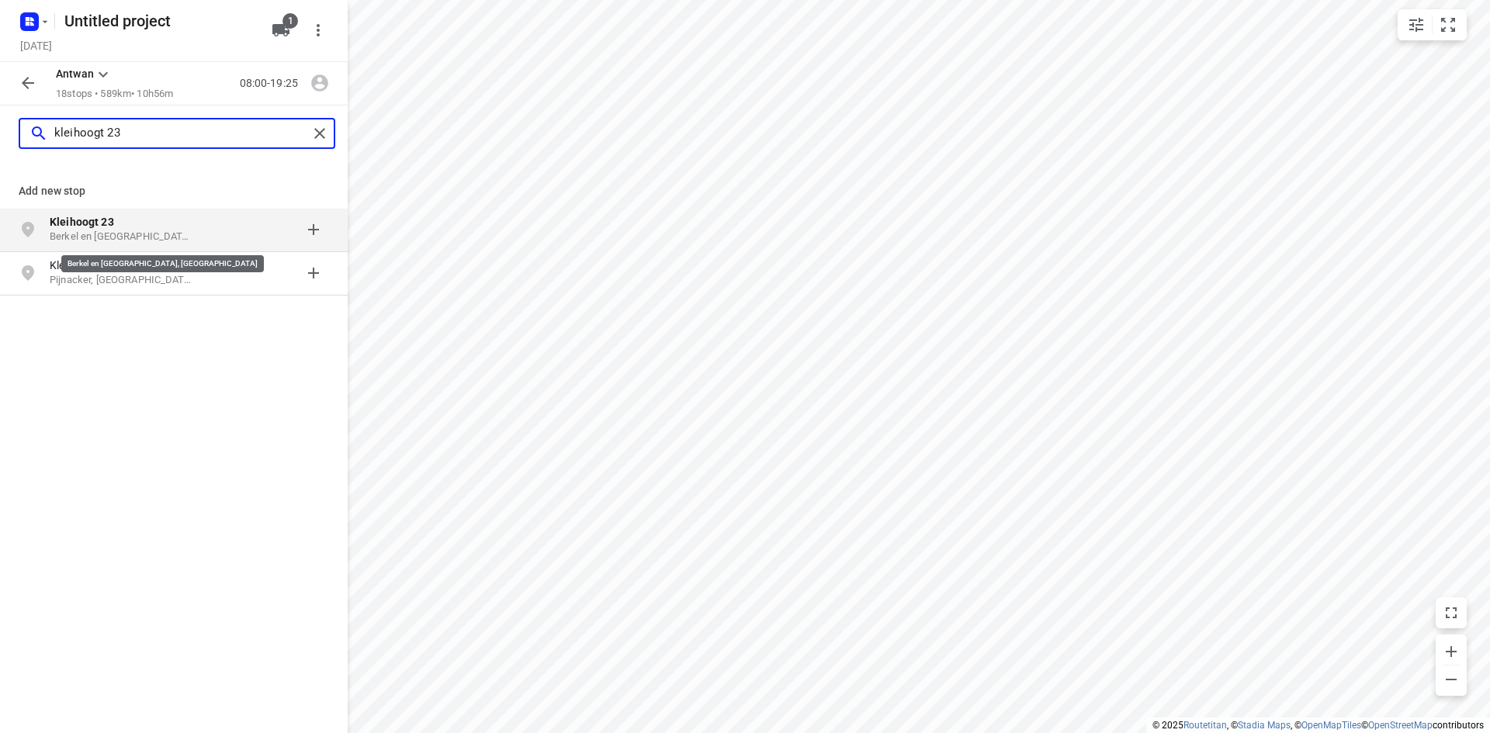
type input "kleihoogt 23"
click at [164, 243] on p "Berkel en [GEOGRAPHIC_DATA], [GEOGRAPHIC_DATA]" at bounding box center [121, 237] width 143 height 15
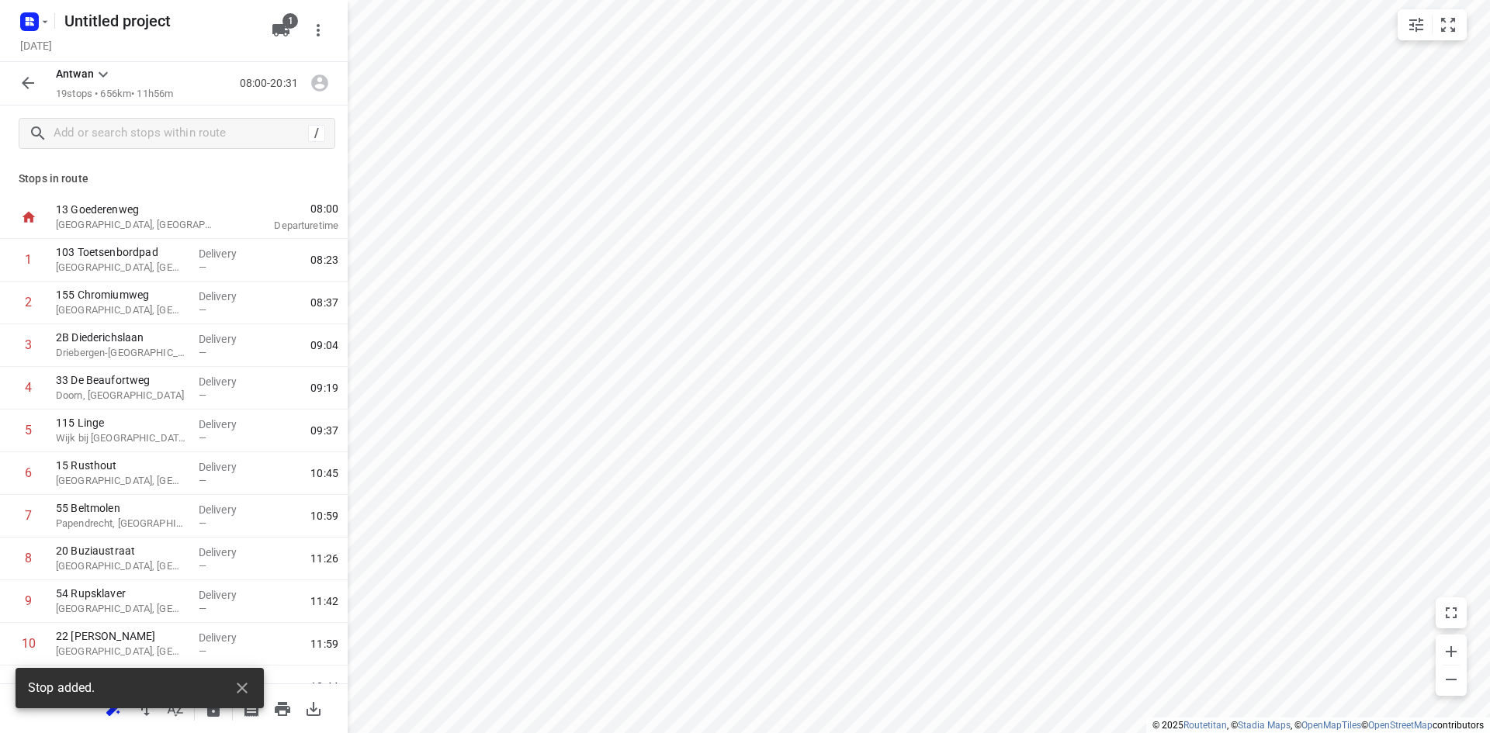
click at [111, 719] on div "Stop added." at bounding box center [140, 692] width 248 height 59
click at [113, 714] on div "Stop added." at bounding box center [140, 693] width 248 height 50
click at [244, 686] on icon "button" at bounding box center [242, 688] width 11 height 11
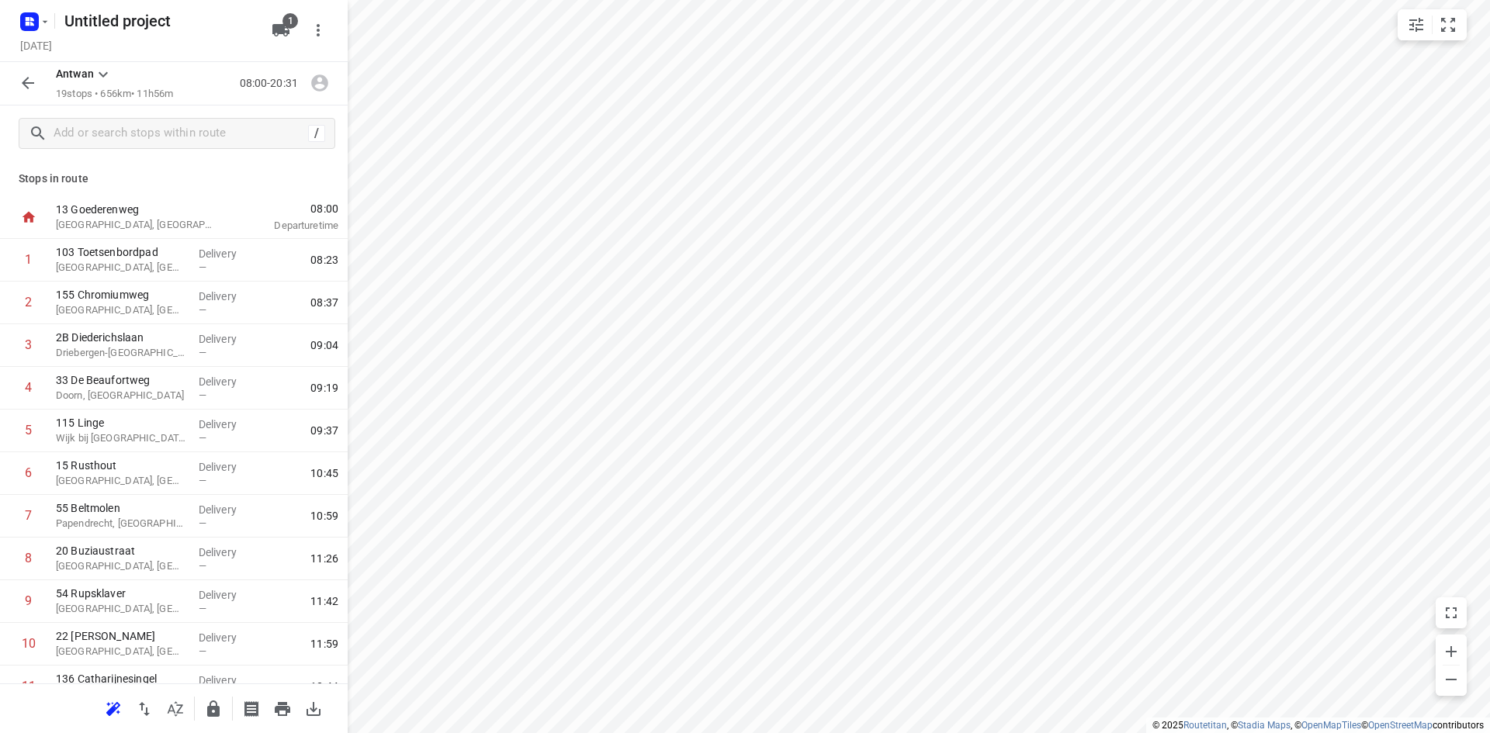
click at [115, 712] on icon "button" at bounding box center [113, 709] width 19 height 19
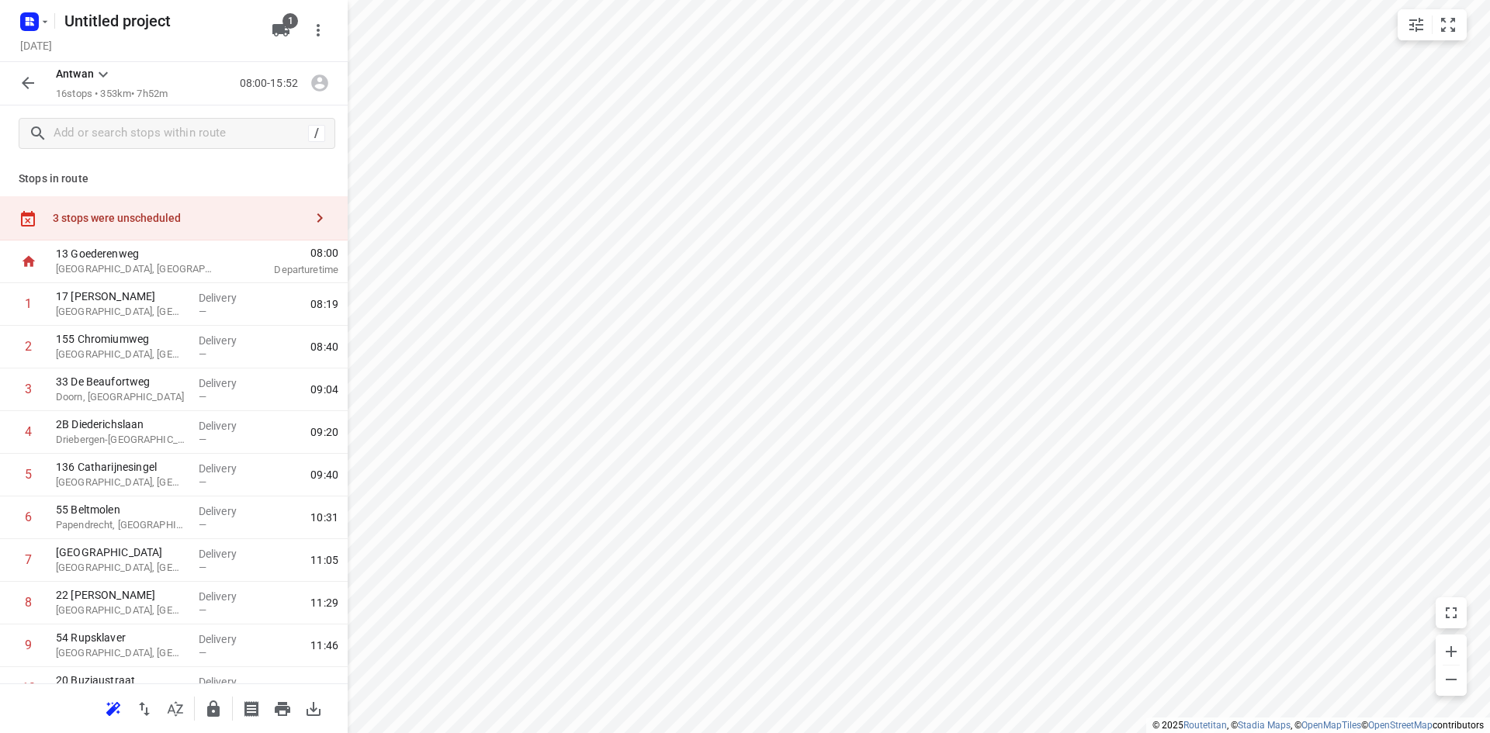
click at [310, 88] on icon "button" at bounding box center [320, 83] width 20 height 20
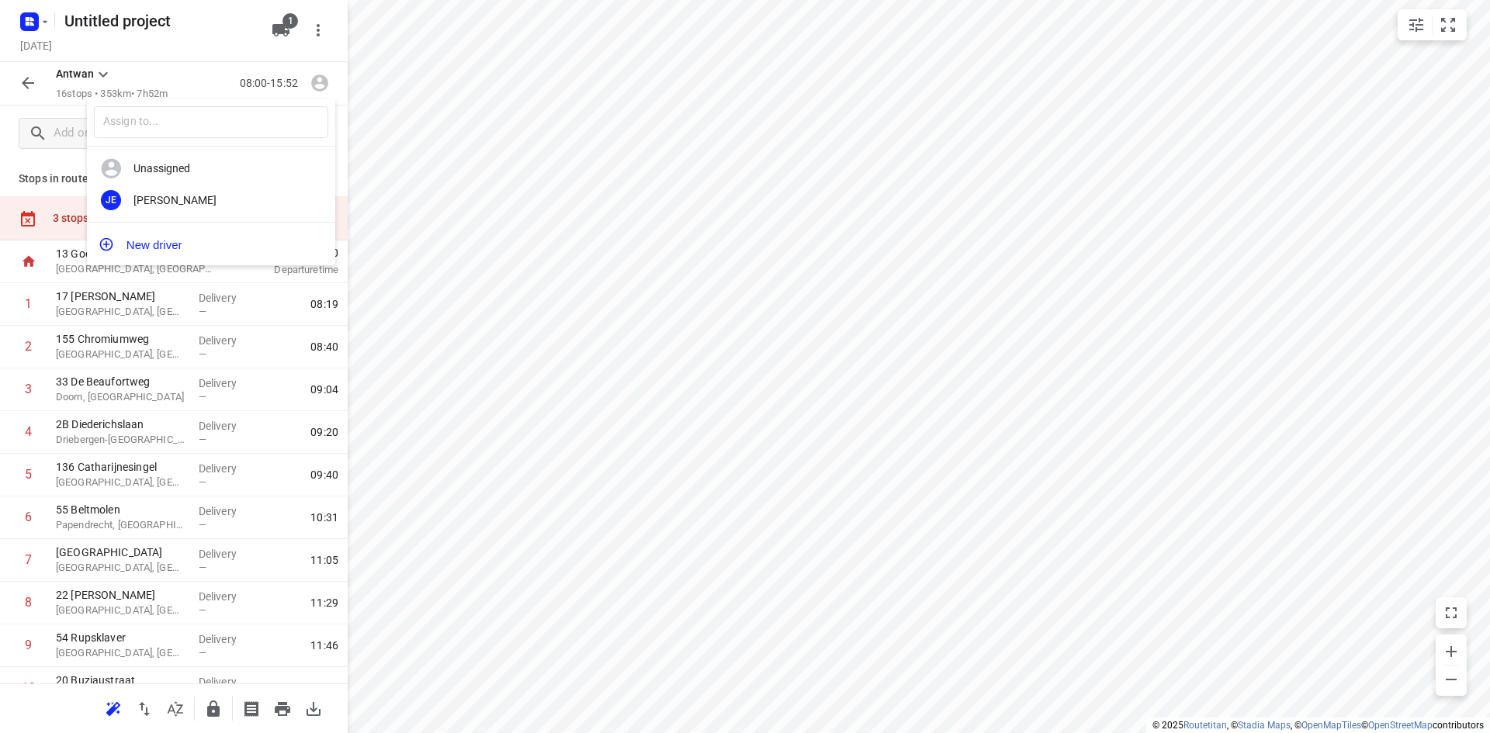
click at [288, 36] on div at bounding box center [745, 366] width 1490 height 733
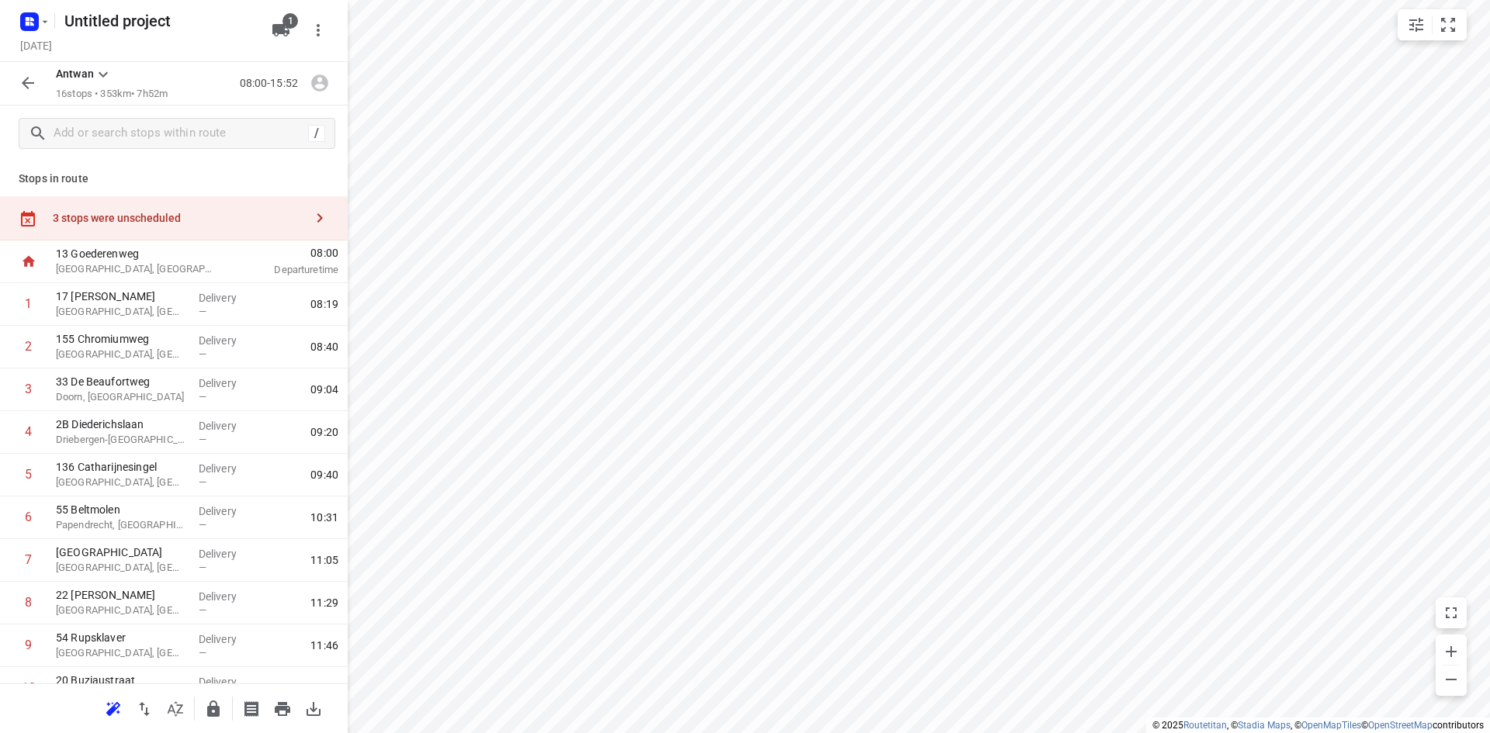
click at [282, 30] on icon "button" at bounding box center [280, 30] width 17 height 12
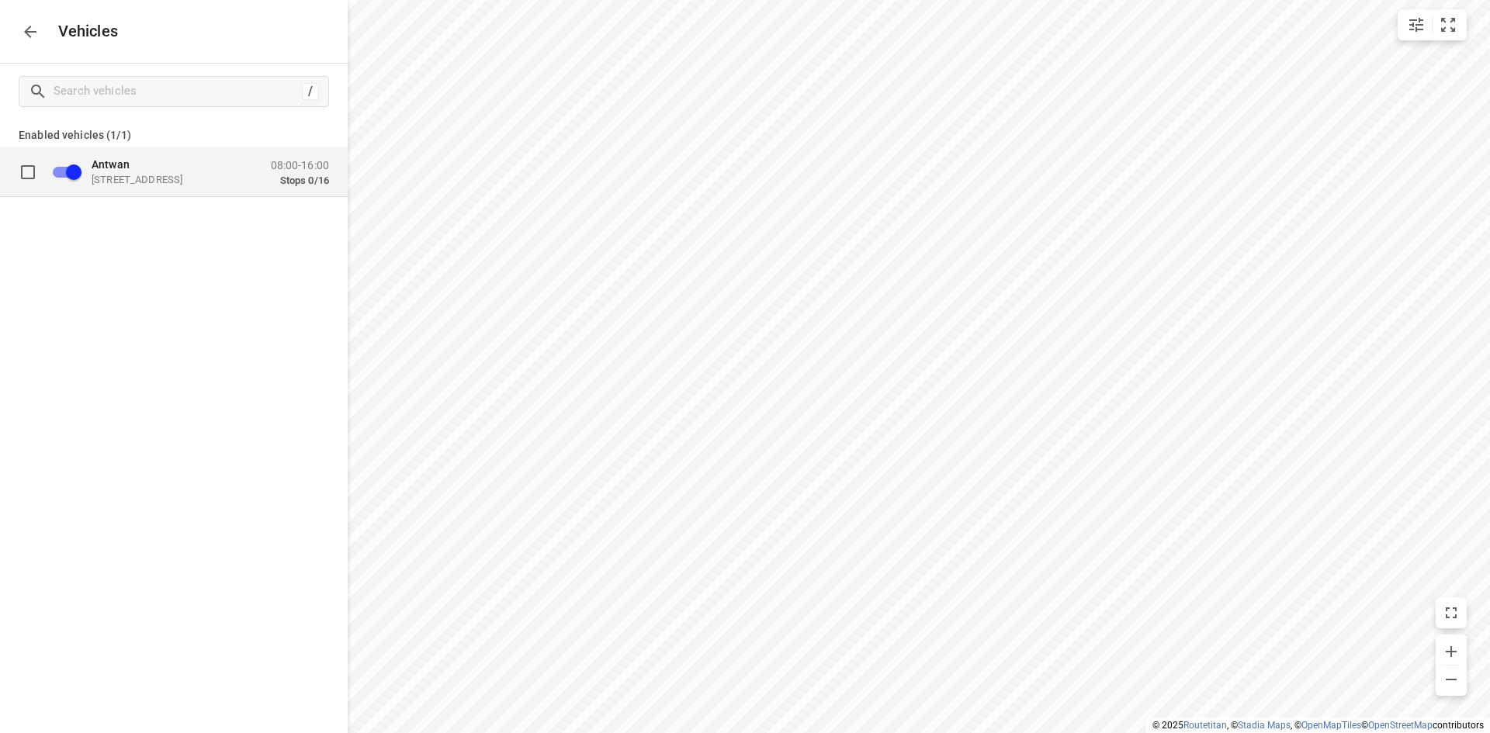
click at [215, 170] on p "Antwan" at bounding box center [169, 164] width 155 height 12
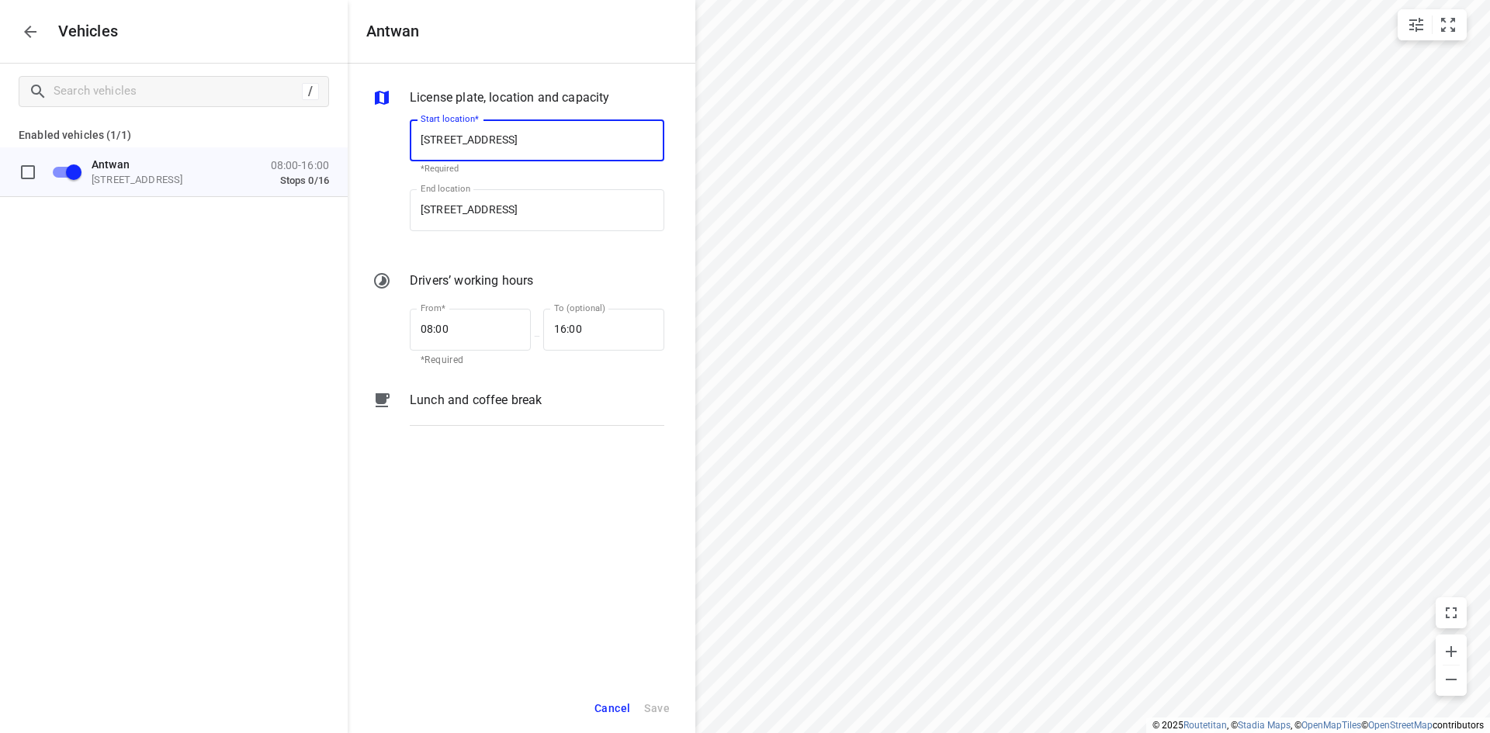
scroll to position [0, 2]
click at [503, 338] on input "08:00" at bounding box center [462, 330] width 104 height 42
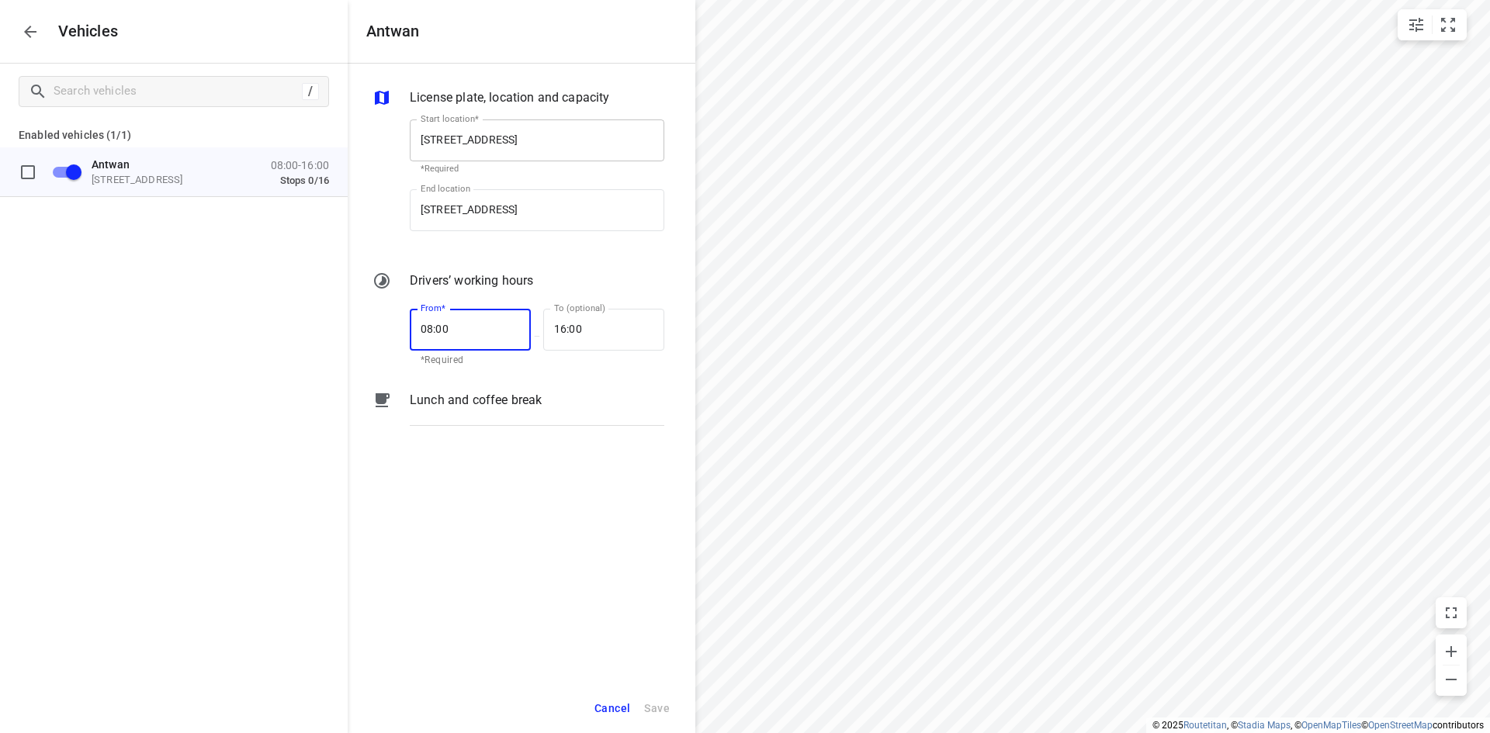
click at [449, 148] on input "[STREET_ADDRESS]" at bounding box center [537, 140] width 255 height 42
type input "[STREET_ADDRESS]"
click at [455, 336] on input "08:00" at bounding box center [462, 330] width 104 height 42
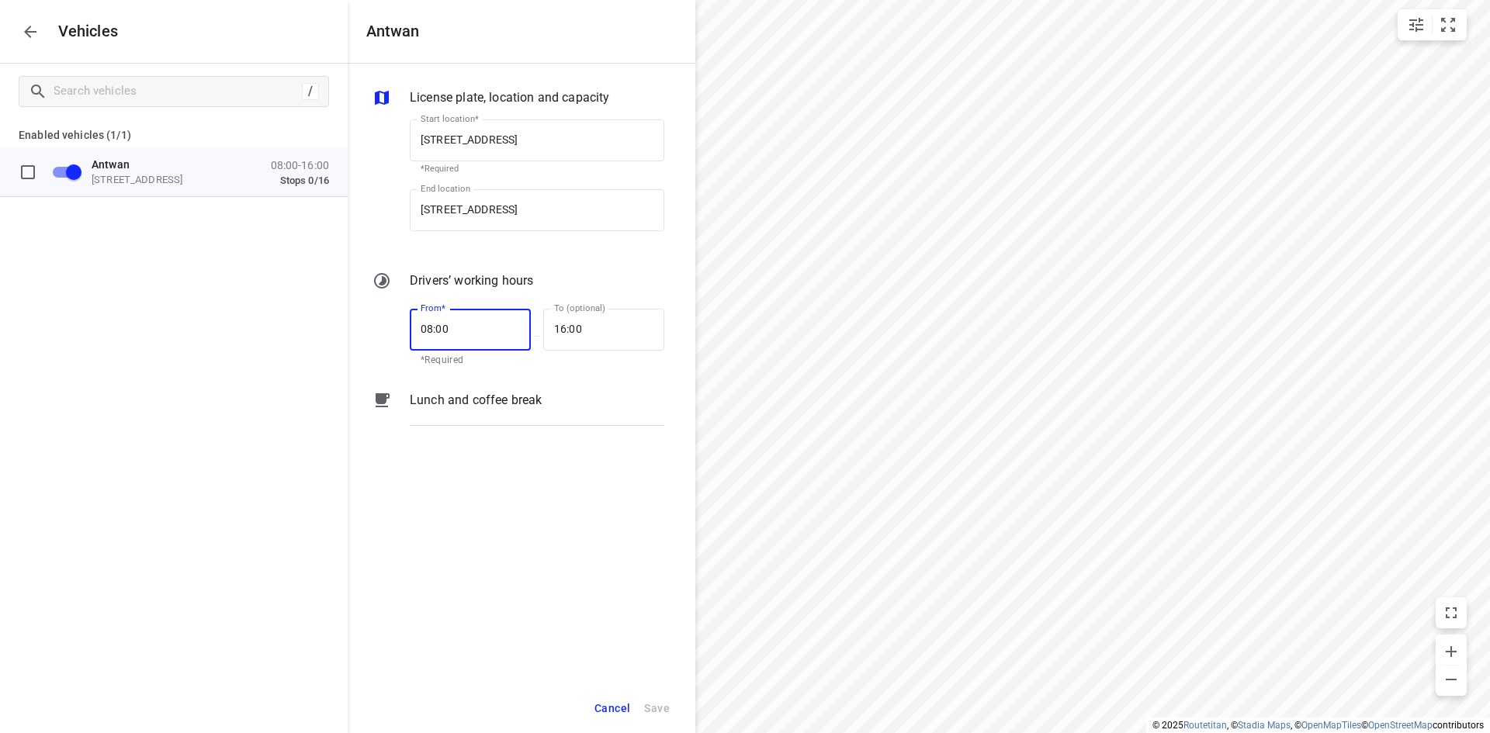
click at [455, 336] on input "08:00" at bounding box center [462, 330] width 104 height 42
type input "07:00"
click at [281, 405] on div "/ Enabled vehicles (1/1) Antwan [STREET_ADDRESS] 08:00-16:00 Stops 0/16" at bounding box center [174, 430] width 348 height 733
click at [527, 137] on input "[STREET_ADDRESS]" at bounding box center [537, 140] width 255 height 42
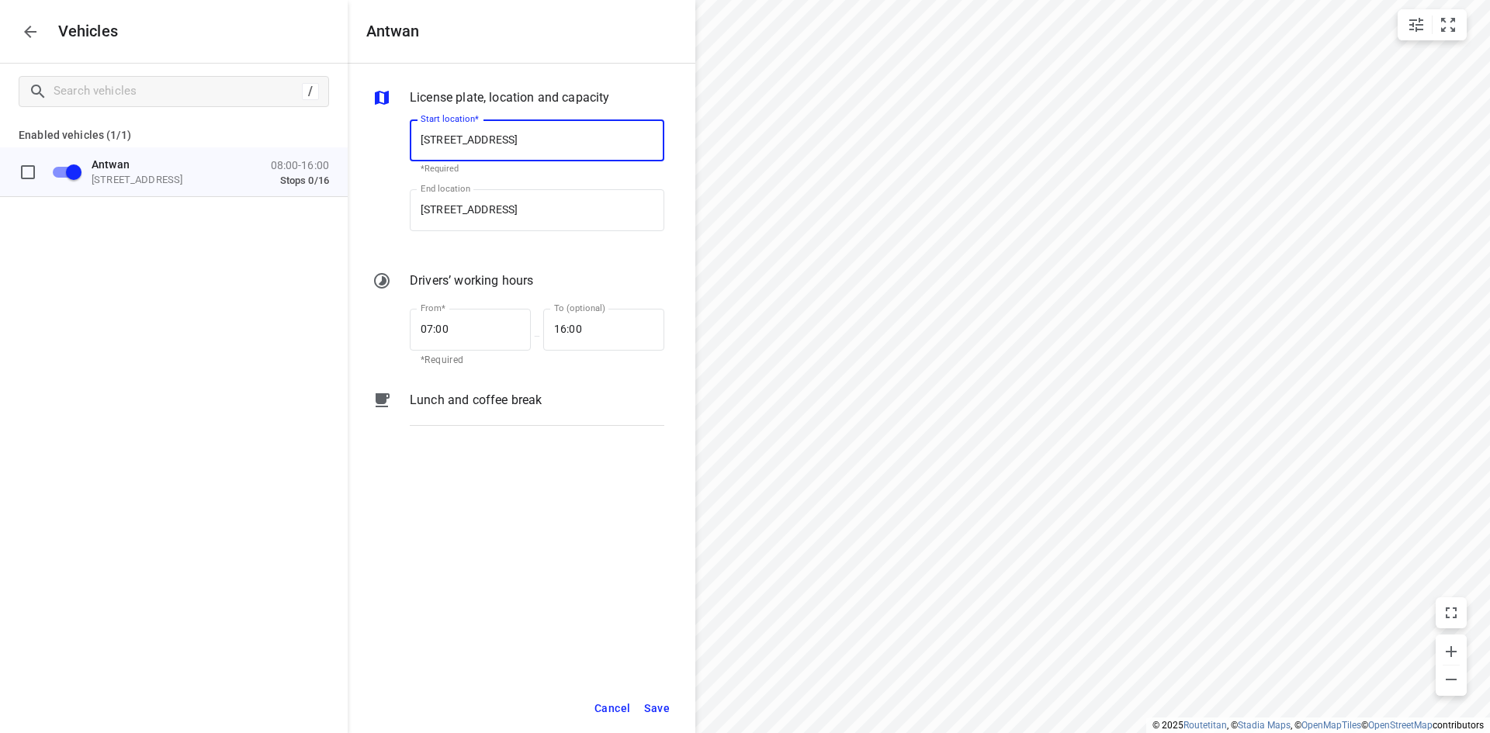
click at [527, 137] on input "[STREET_ADDRESS]" at bounding box center [537, 140] width 255 height 42
paste input "[PERSON_NAME] 81"
type input "[PERSON_NAME] 81"
click at [517, 173] on div "[PERSON_NAME][STREET_ADDRESS]" at bounding box center [536, 184] width 257 height 31
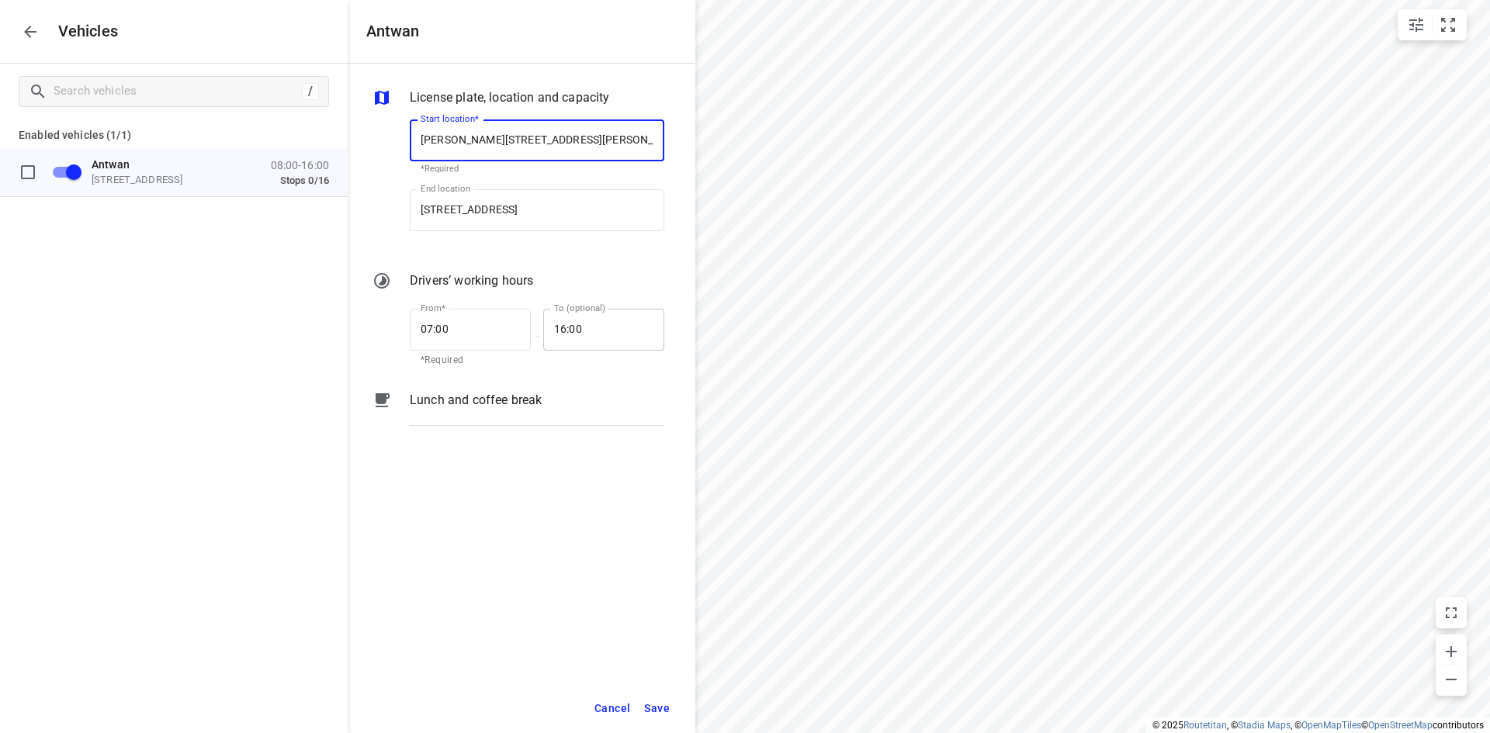
type input "[PERSON_NAME][STREET_ADDRESS][PERSON_NAME]"
click at [560, 312] on input "16:00" at bounding box center [595, 330] width 104 height 42
type input "17:00"
click at [624, 602] on div "License plate, location and capacity Start location* [STREET_ADDRESS] Start loc…" at bounding box center [522, 374] width 348 height 620
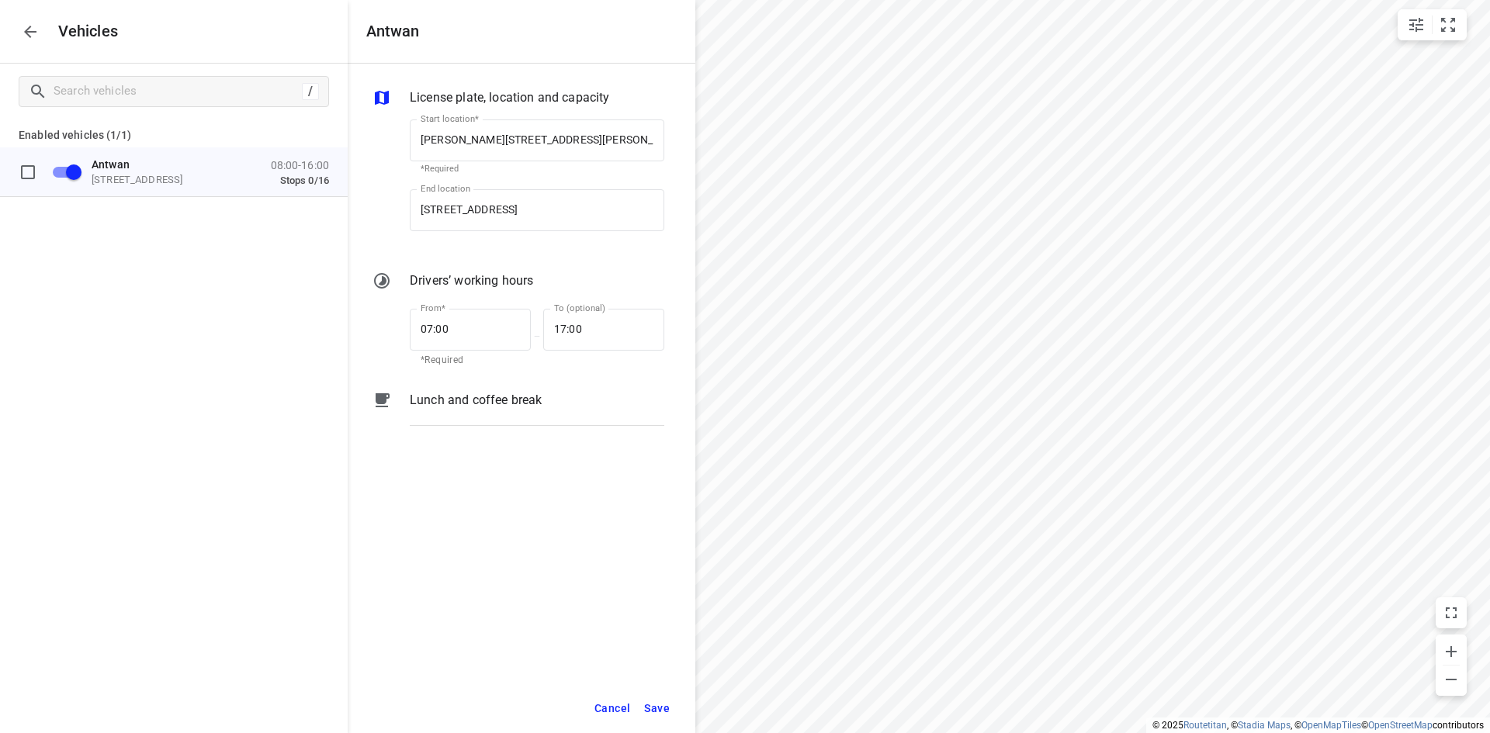
click at [660, 711] on span "Save" at bounding box center [657, 708] width 26 height 19
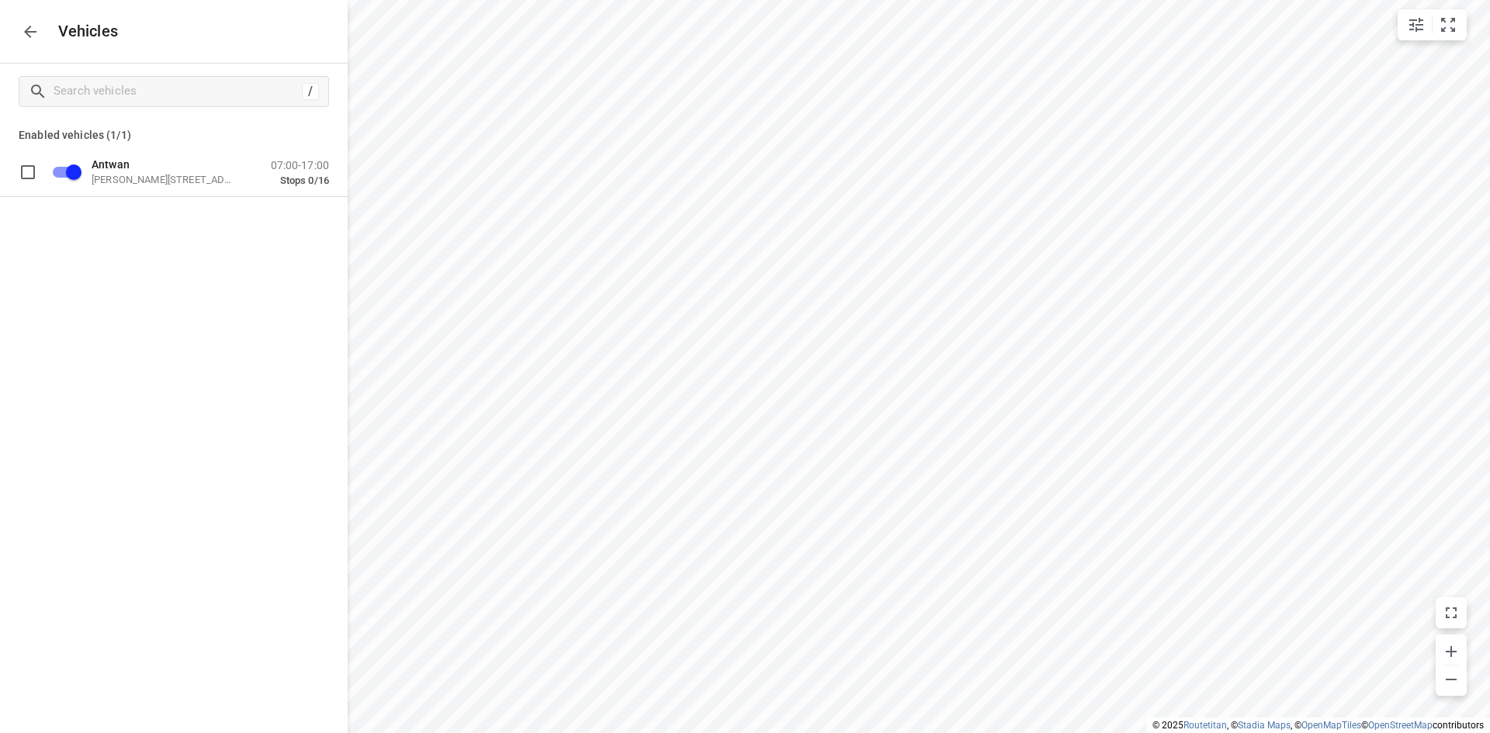
click at [34, 36] on icon "button" at bounding box center [30, 32] width 19 height 19
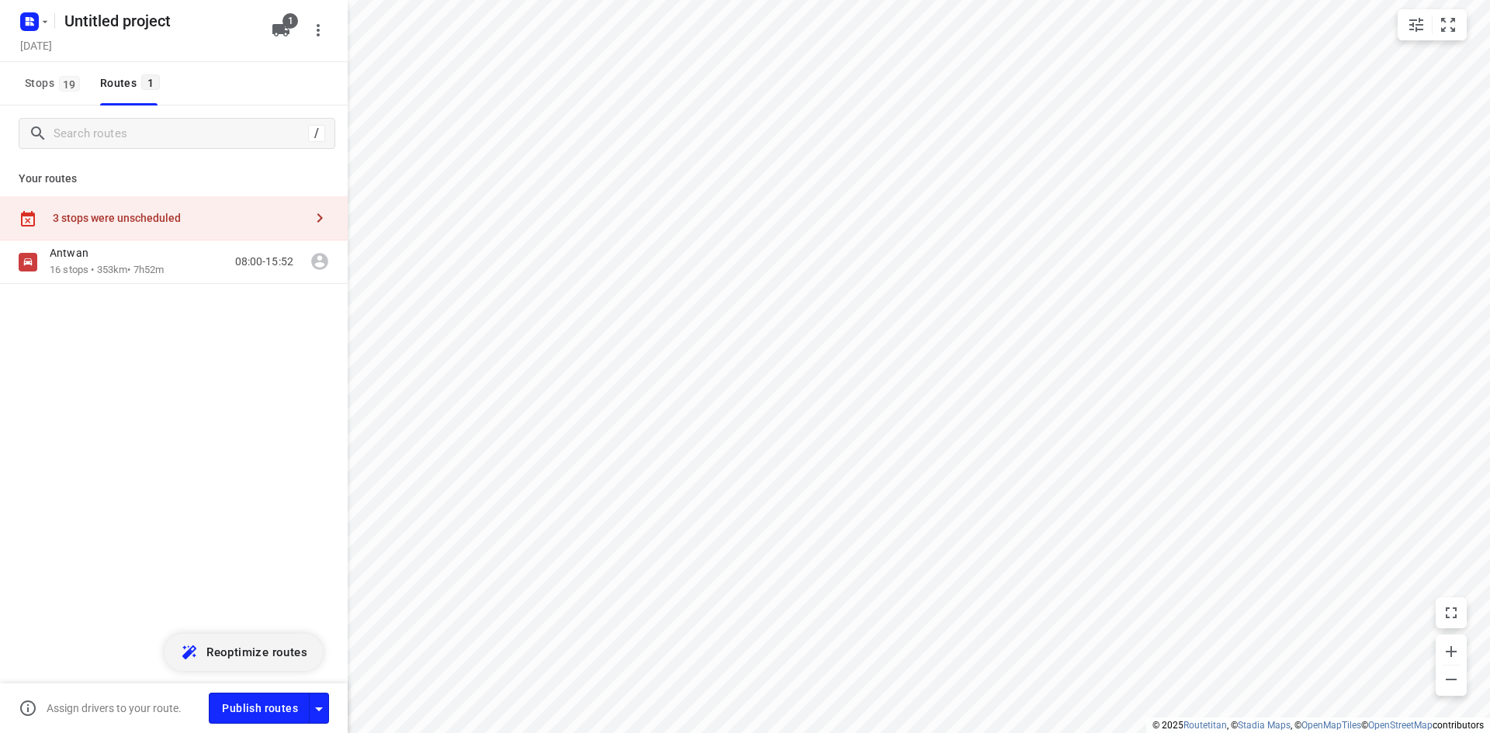
click at [253, 653] on span "Reoptimize routes" at bounding box center [256, 652] width 101 height 20
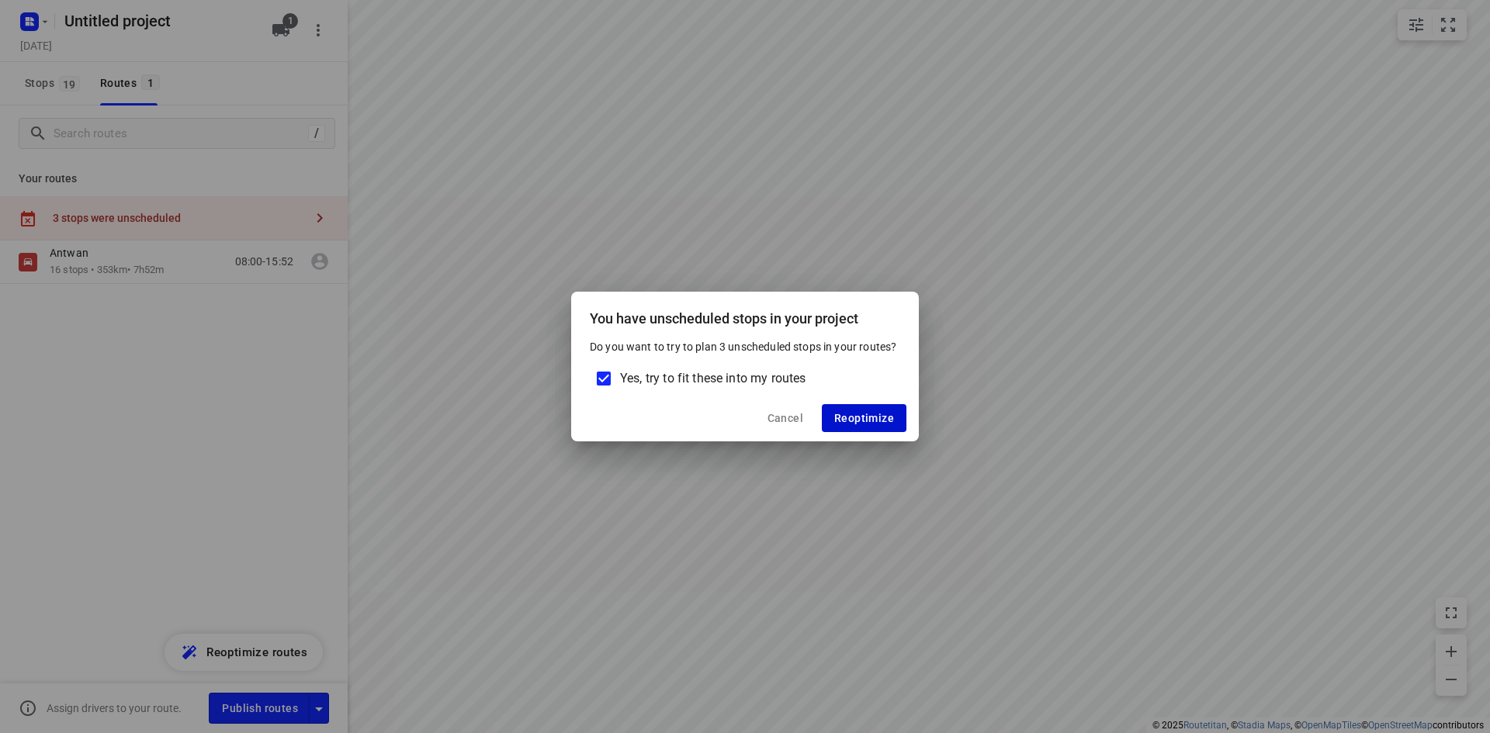
click at [874, 413] on span "Reoptimize" at bounding box center [864, 418] width 60 height 12
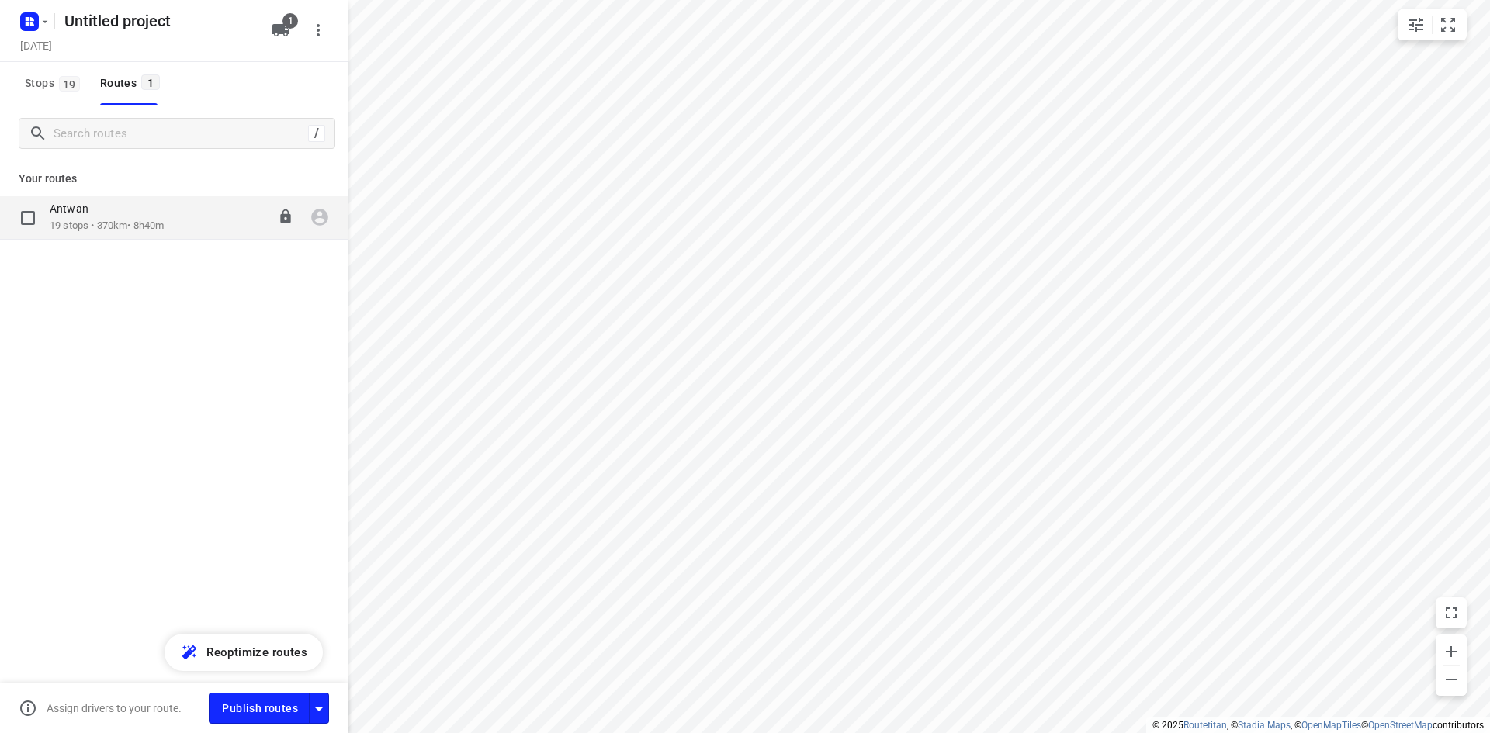
click at [179, 212] on div "[PERSON_NAME] 19 stops • 370km • 8h40m 07:00-15:40" at bounding box center [199, 218] width 298 height 32
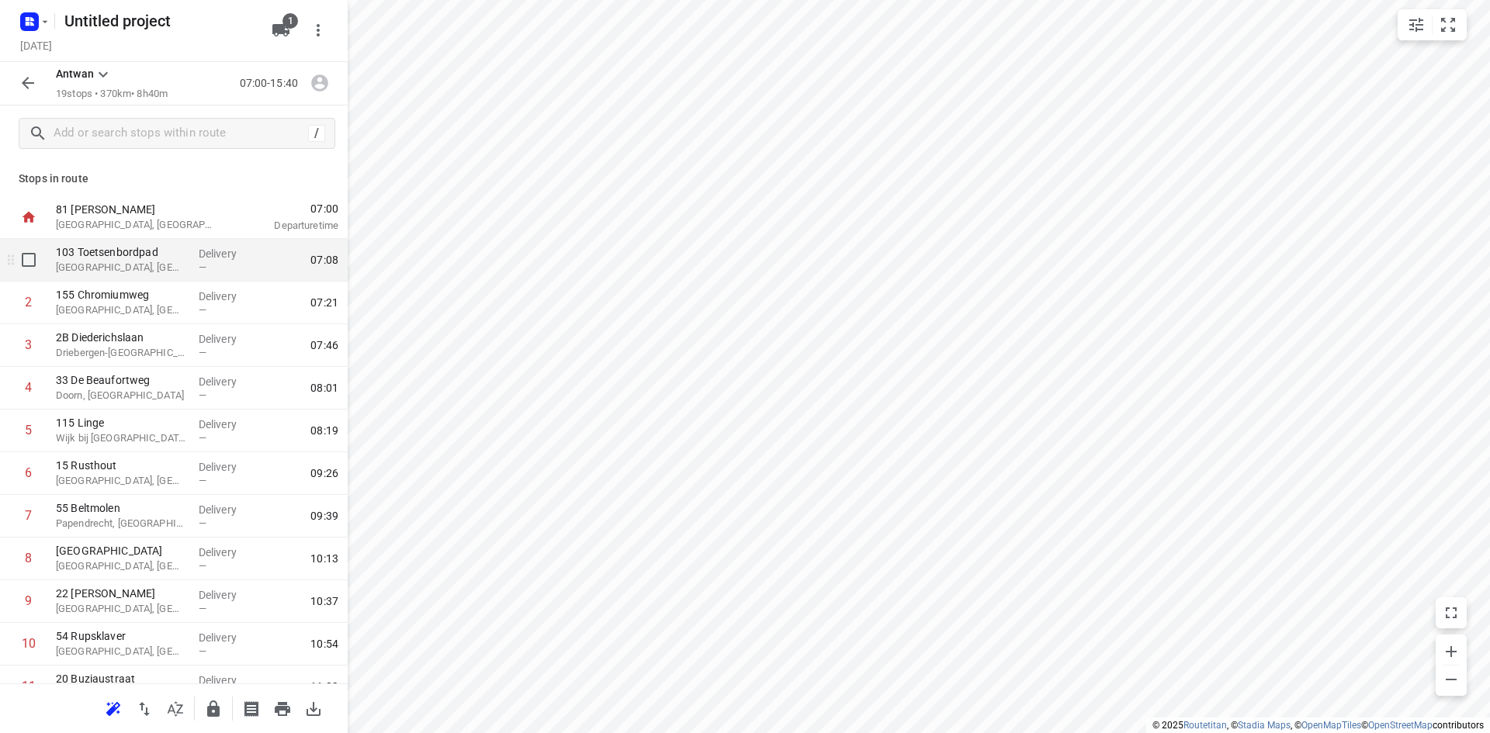
click at [237, 259] on p "Delivery" at bounding box center [227, 254] width 57 height 16
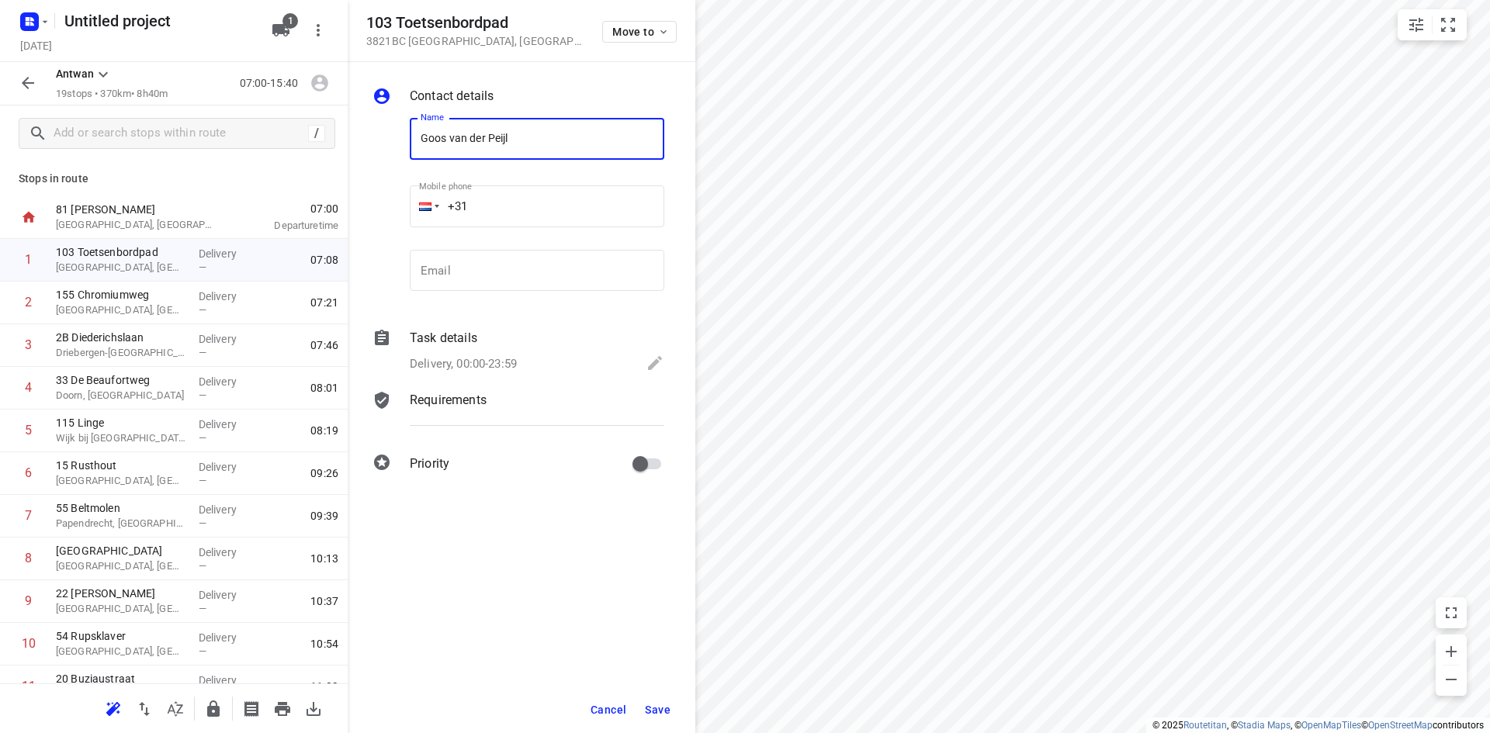
click at [450, 139] on input "Goos van der Peijl" at bounding box center [537, 139] width 255 height 42
type input "Goof van der Peijl"
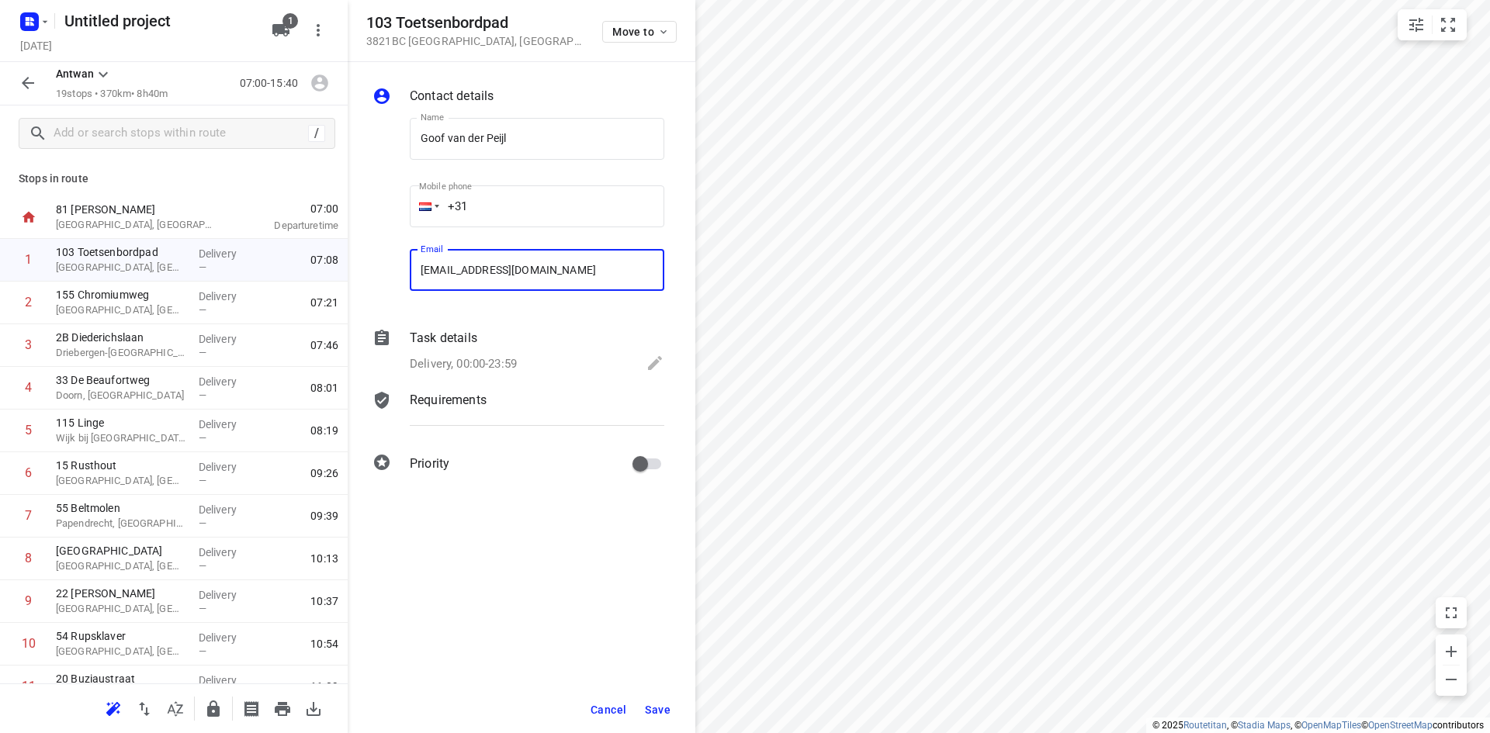
type input "[EMAIL_ADDRESS][DOMAIN_NAME]"
click at [664, 710] on span "Save" at bounding box center [658, 710] width 26 height 12
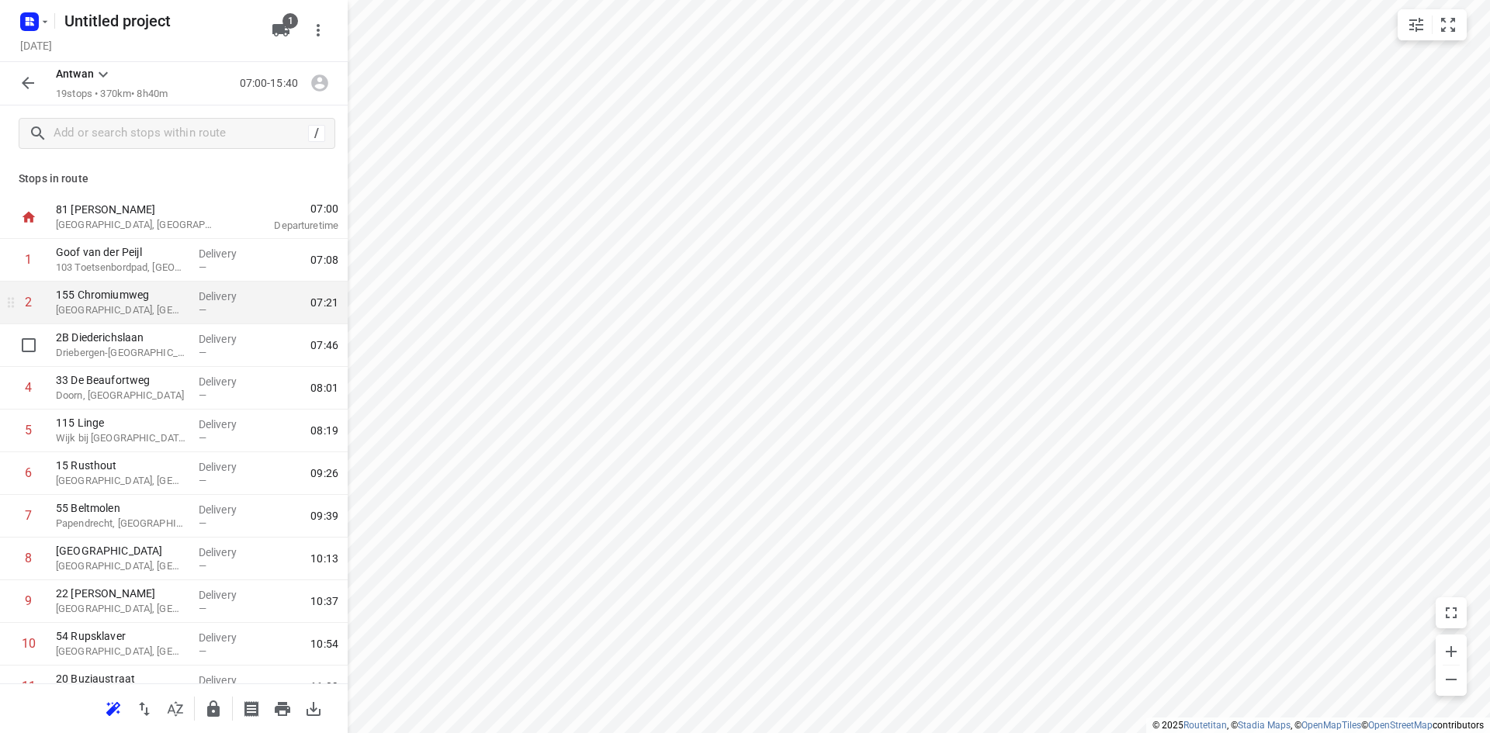
click at [154, 312] on p "[GEOGRAPHIC_DATA], [GEOGRAPHIC_DATA]" at bounding box center [121, 311] width 130 height 16
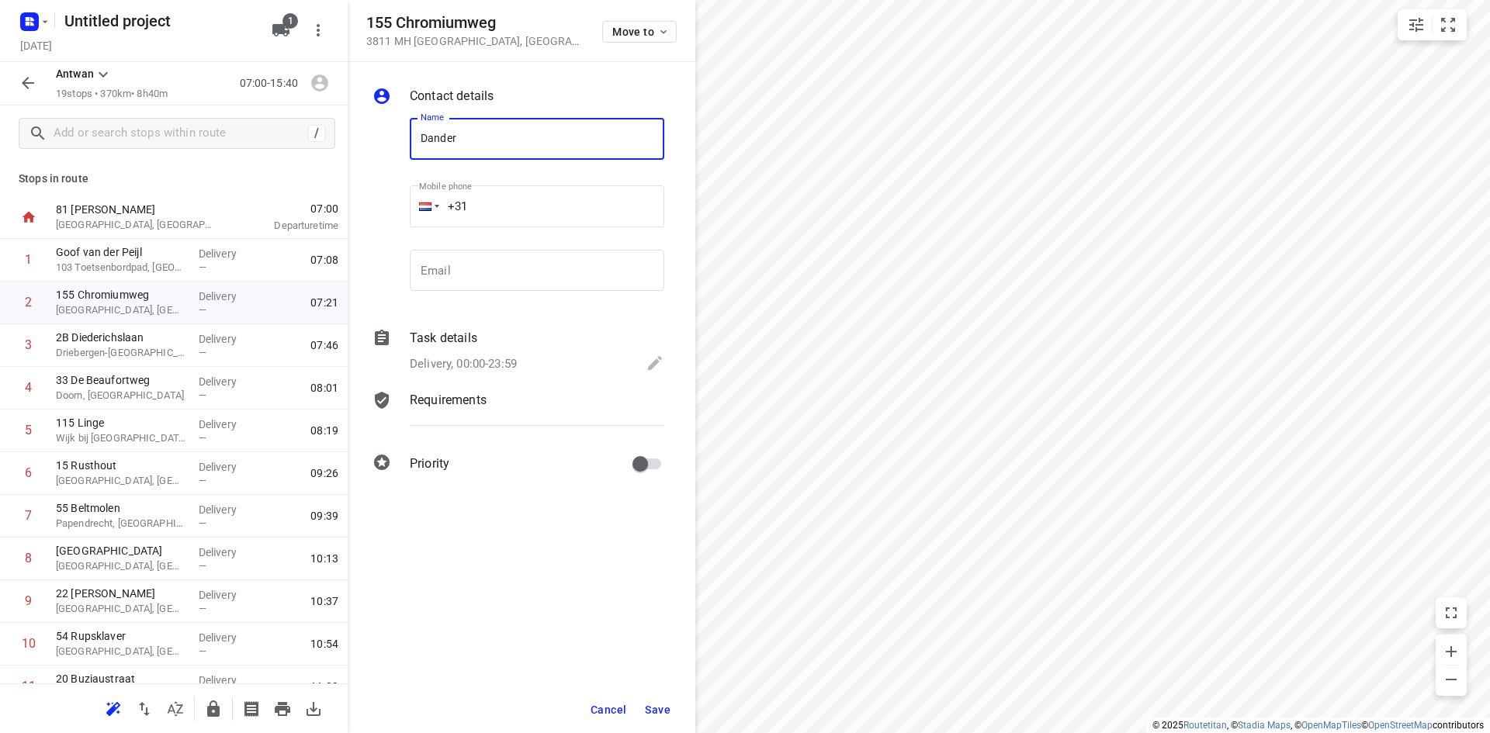
type input "Dander"
type input "[PERSON_NAME]"
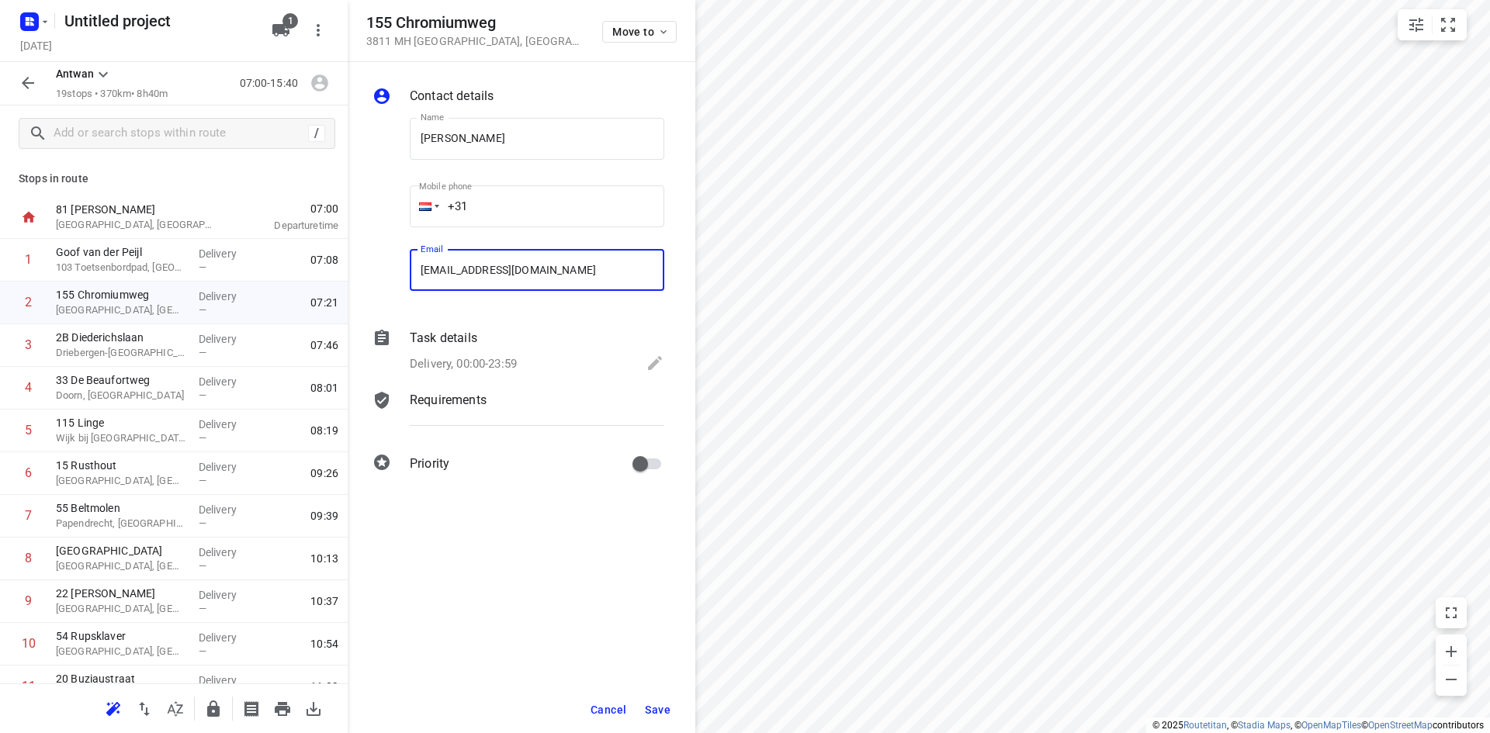
type input "[EMAIL_ADDRESS][DOMAIN_NAME]"
click at [660, 705] on span "Save" at bounding box center [658, 710] width 26 height 12
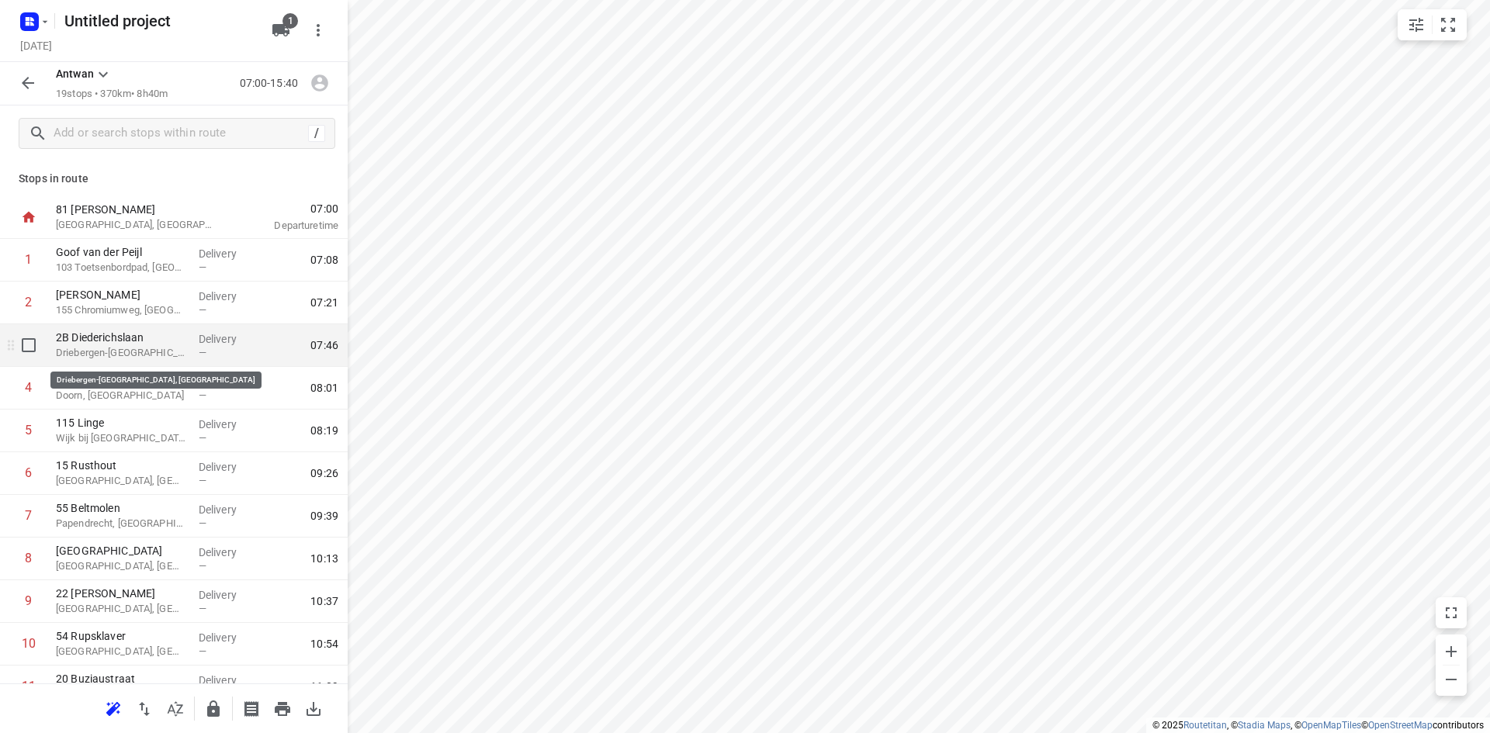
click at [153, 357] on p "Driebergen-[GEOGRAPHIC_DATA], [GEOGRAPHIC_DATA]" at bounding box center [121, 353] width 130 height 16
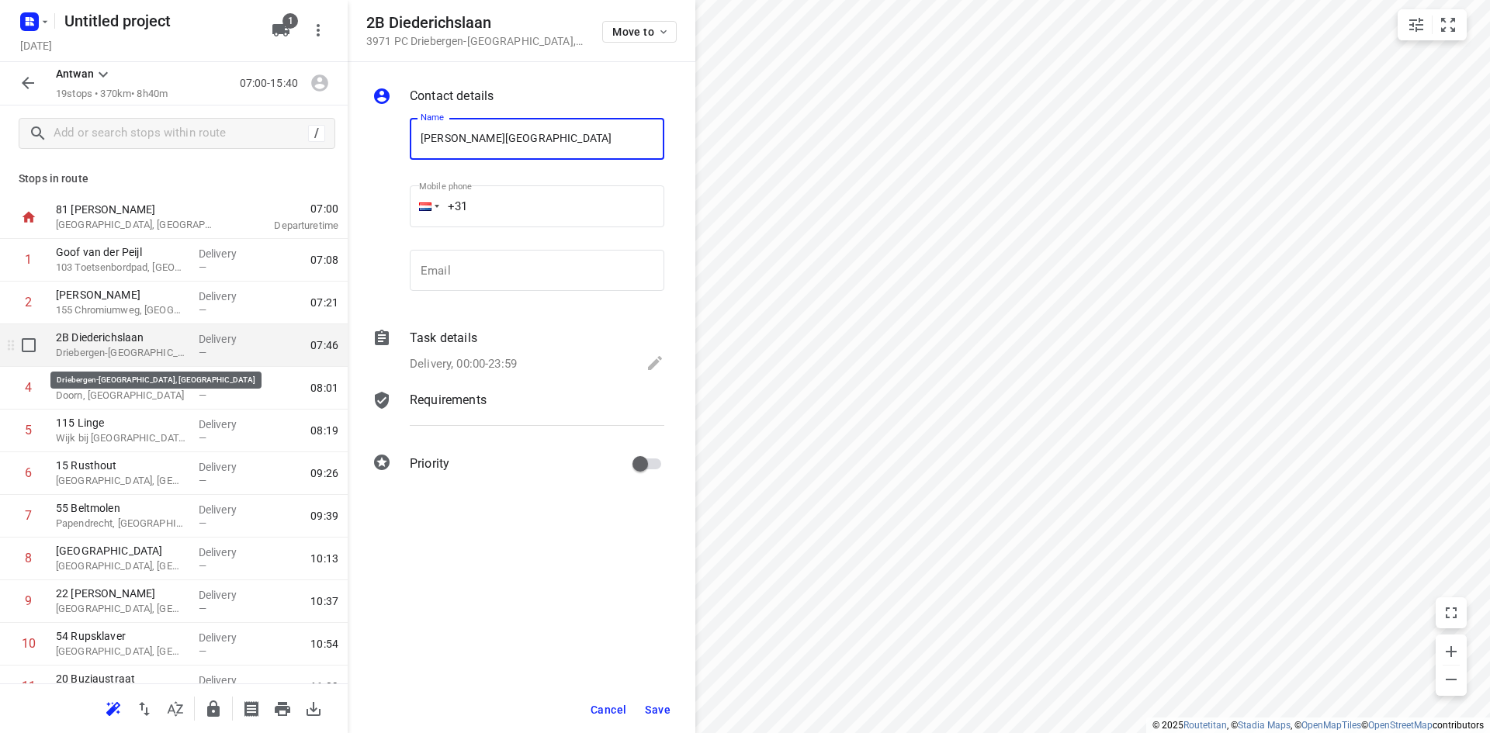
type input "[PERSON_NAME][GEOGRAPHIC_DATA]"
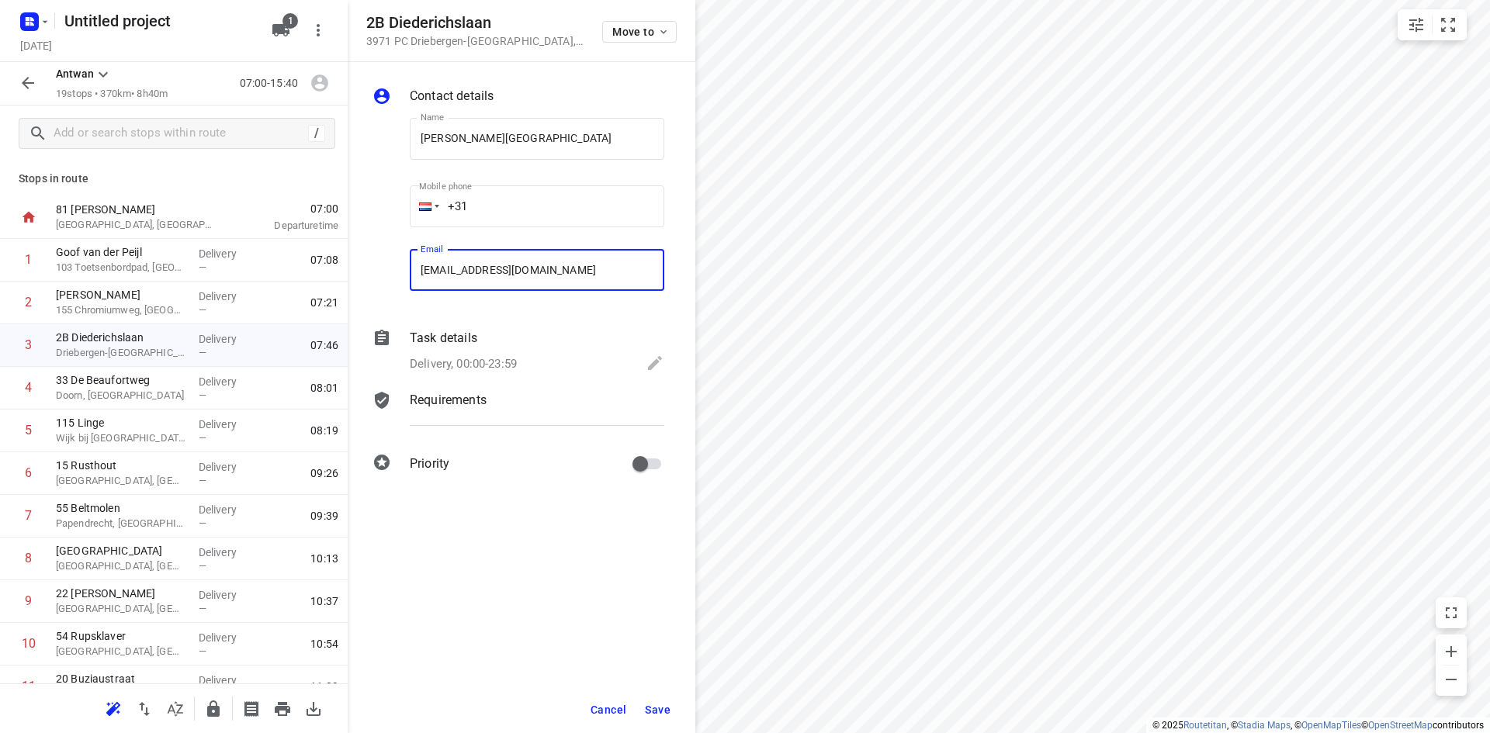
type input "[EMAIL_ADDRESS][DOMAIN_NAME]"
click at [666, 708] on span "Save" at bounding box center [658, 710] width 26 height 12
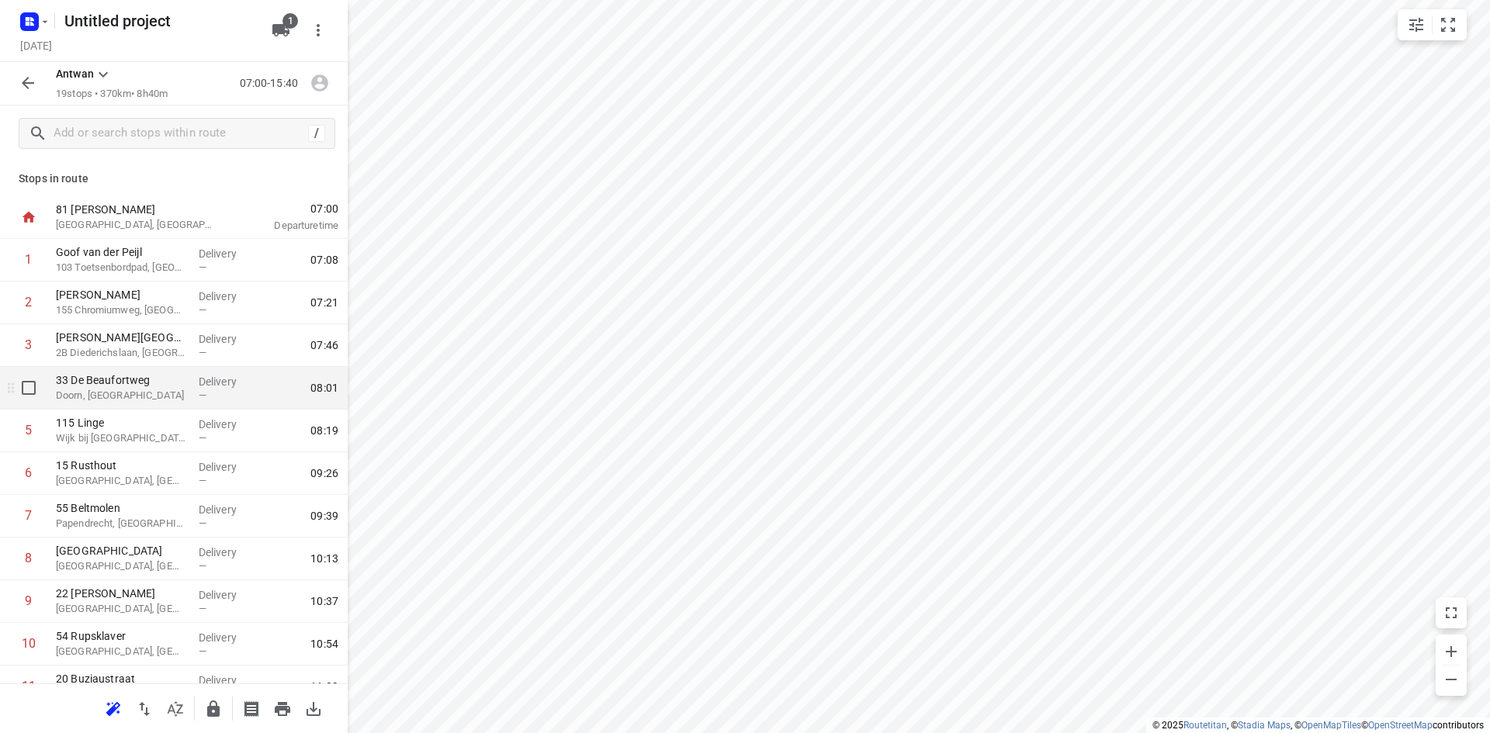
click at [94, 401] on p "Doorn, [GEOGRAPHIC_DATA]" at bounding box center [121, 396] width 130 height 16
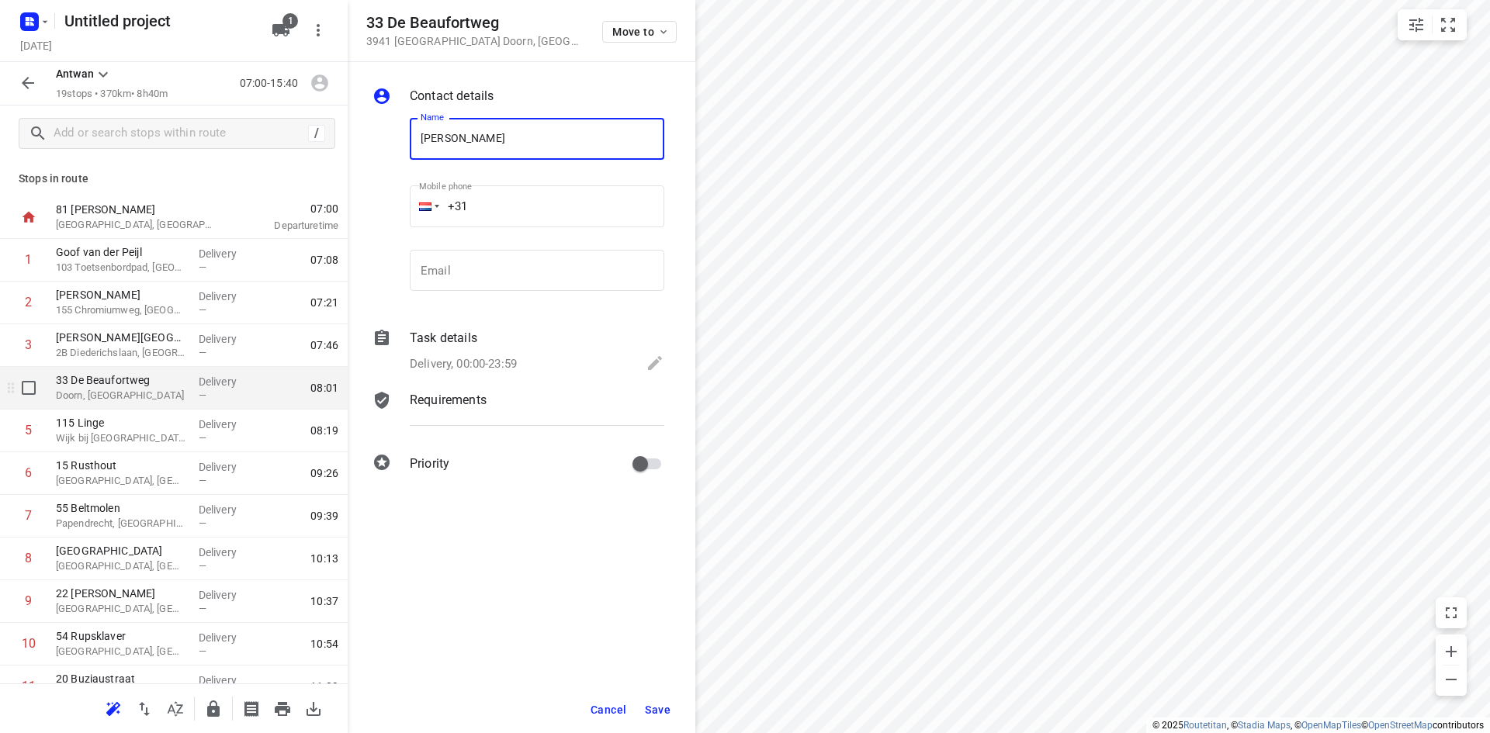
type input "[PERSON_NAME]"
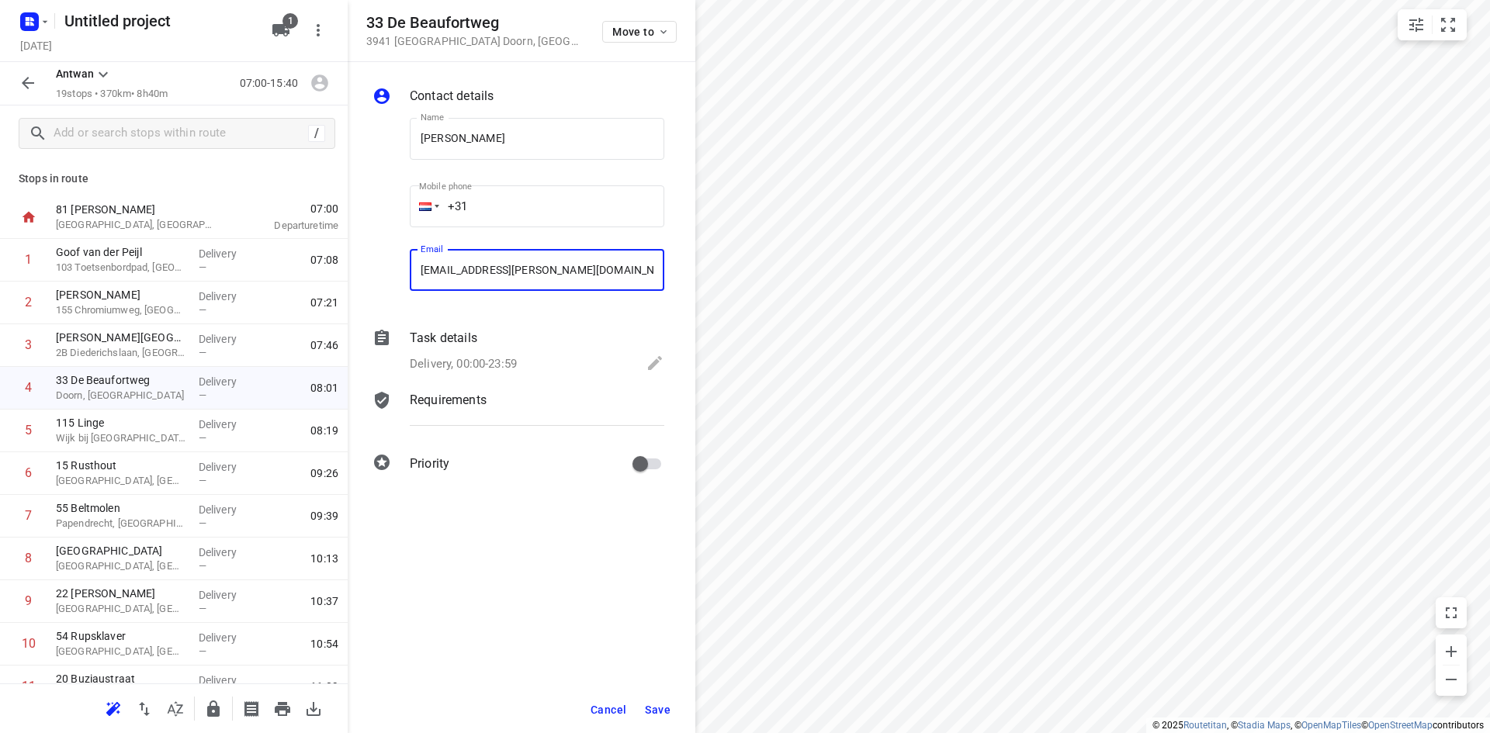
type input "[EMAIL_ADDRESS][PERSON_NAME][DOMAIN_NAME]"
click at [648, 701] on button "Save" at bounding box center [658, 710] width 38 height 28
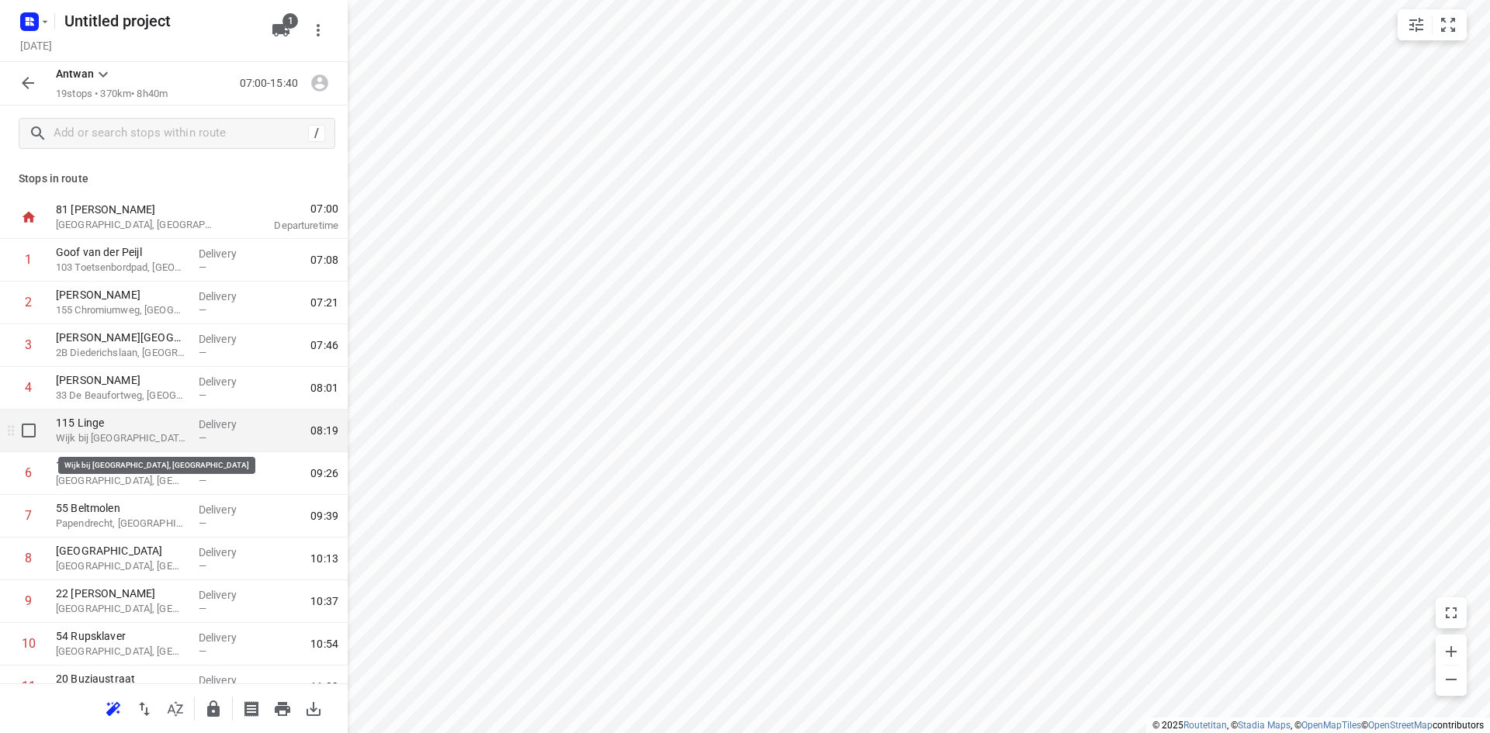
click at [104, 435] on p "Wijk bij [GEOGRAPHIC_DATA], [GEOGRAPHIC_DATA]" at bounding box center [121, 439] width 130 height 16
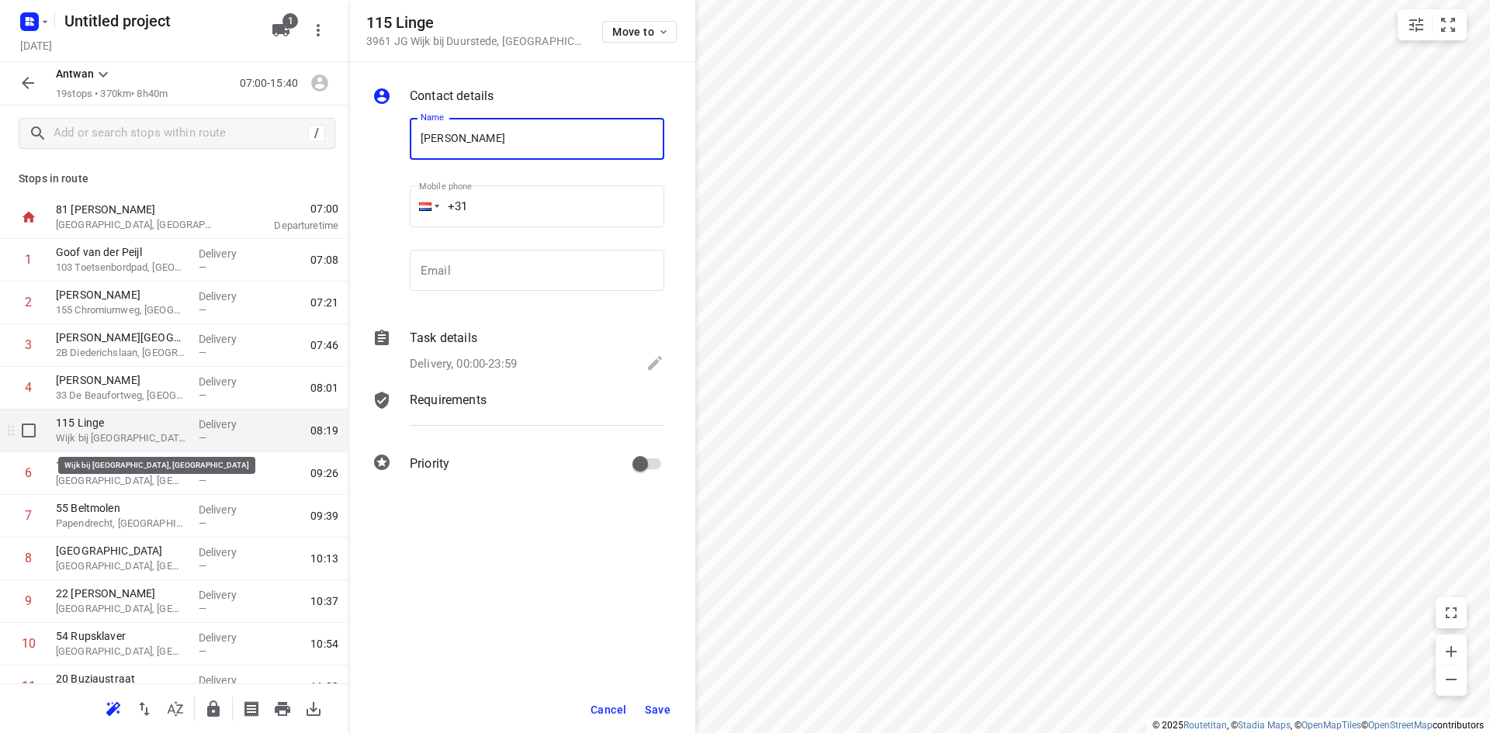
type input "[PERSON_NAME]"
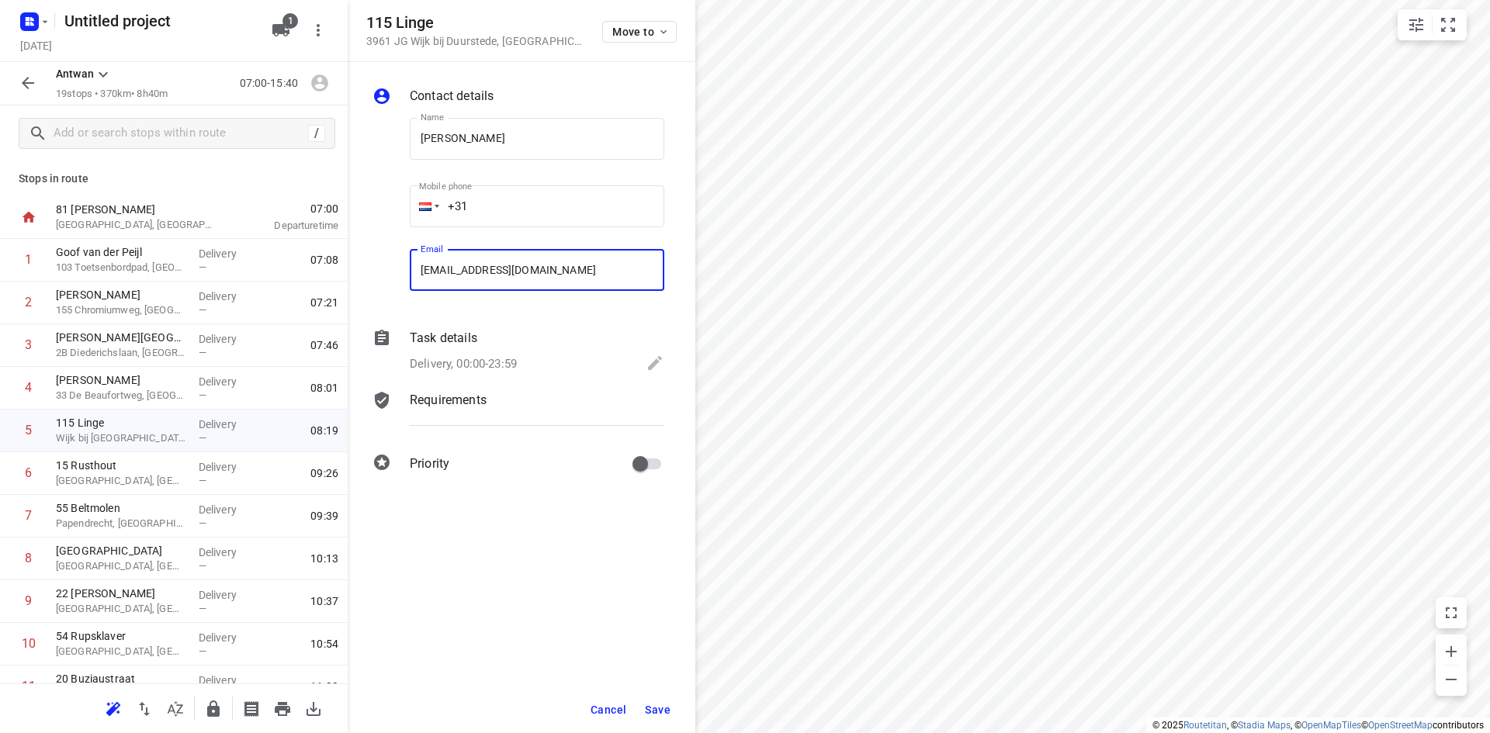
type input "[EMAIL_ADDRESS][DOMAIN_NAME]"
click at [668, 713] on span "Save" at bounding box center [658, 710] width 26 height 12
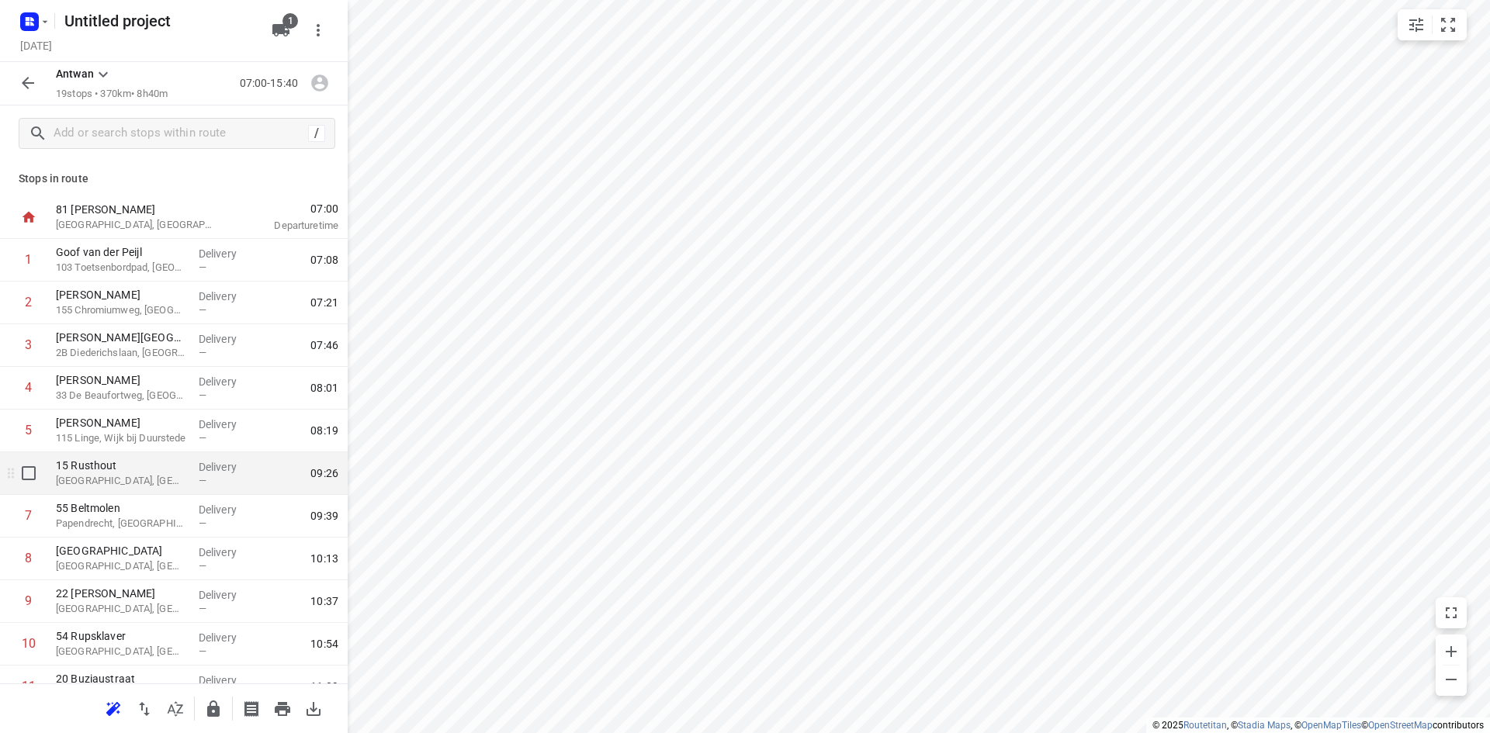
click at [168, 487] on p "[GEOGRAPHIC_DATA], [GEOGRAPHIC_DATA]" at bounding box center [121, 481] width 130 height 16
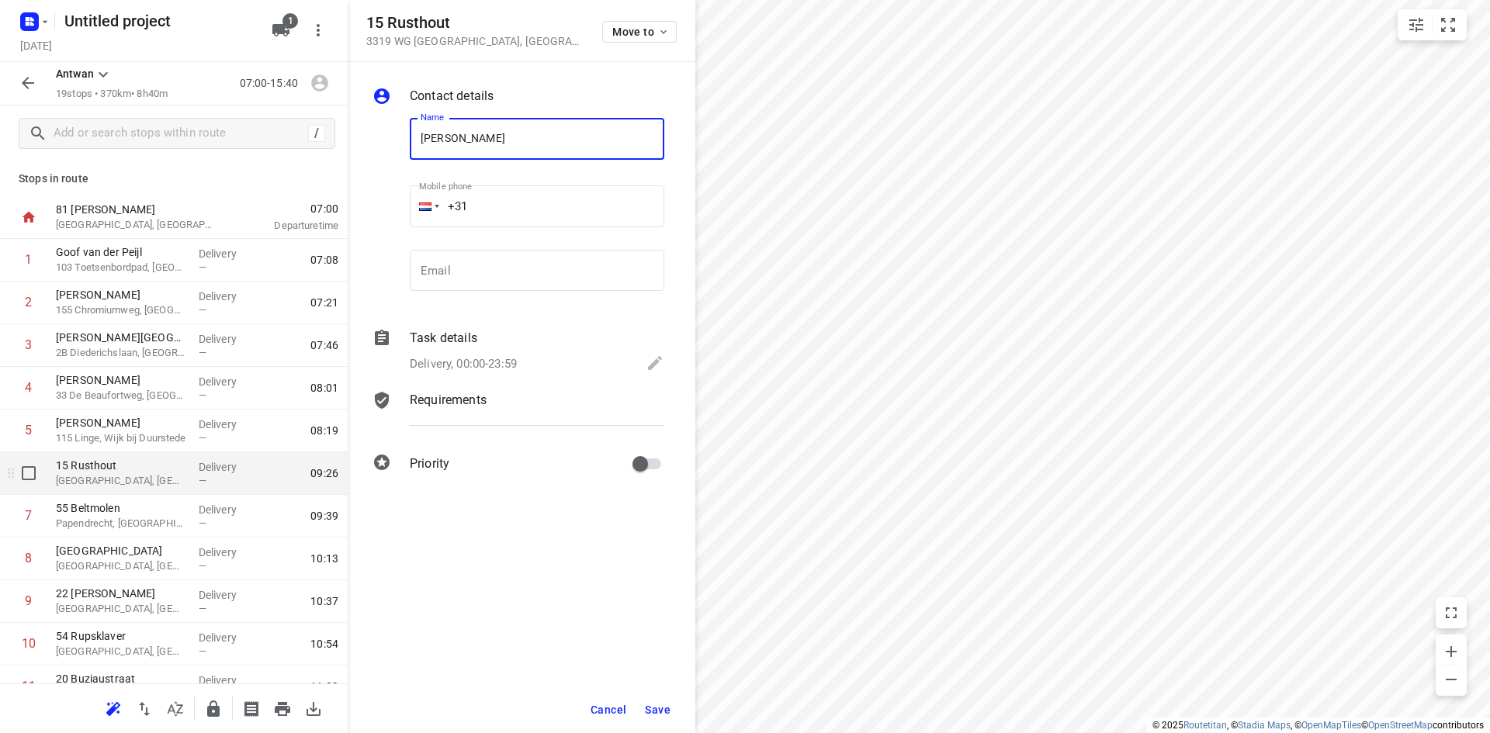
type input "[PERSON_NAME]"
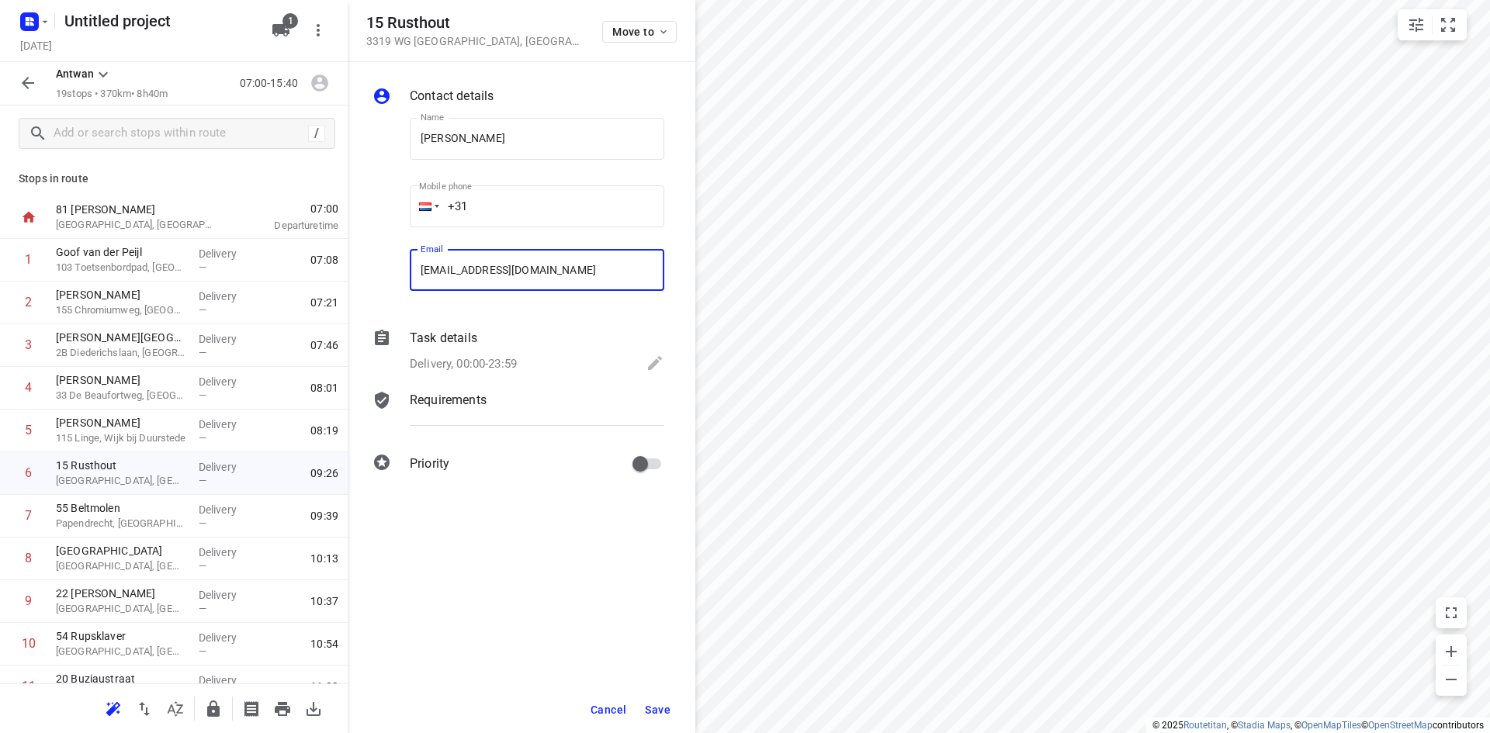
type input "[EMAIL_ADDRESS][DOMAIN_NAME]"
click at [647, 708] on span "Save" at bounding box center [658, 710] width 26 height 12
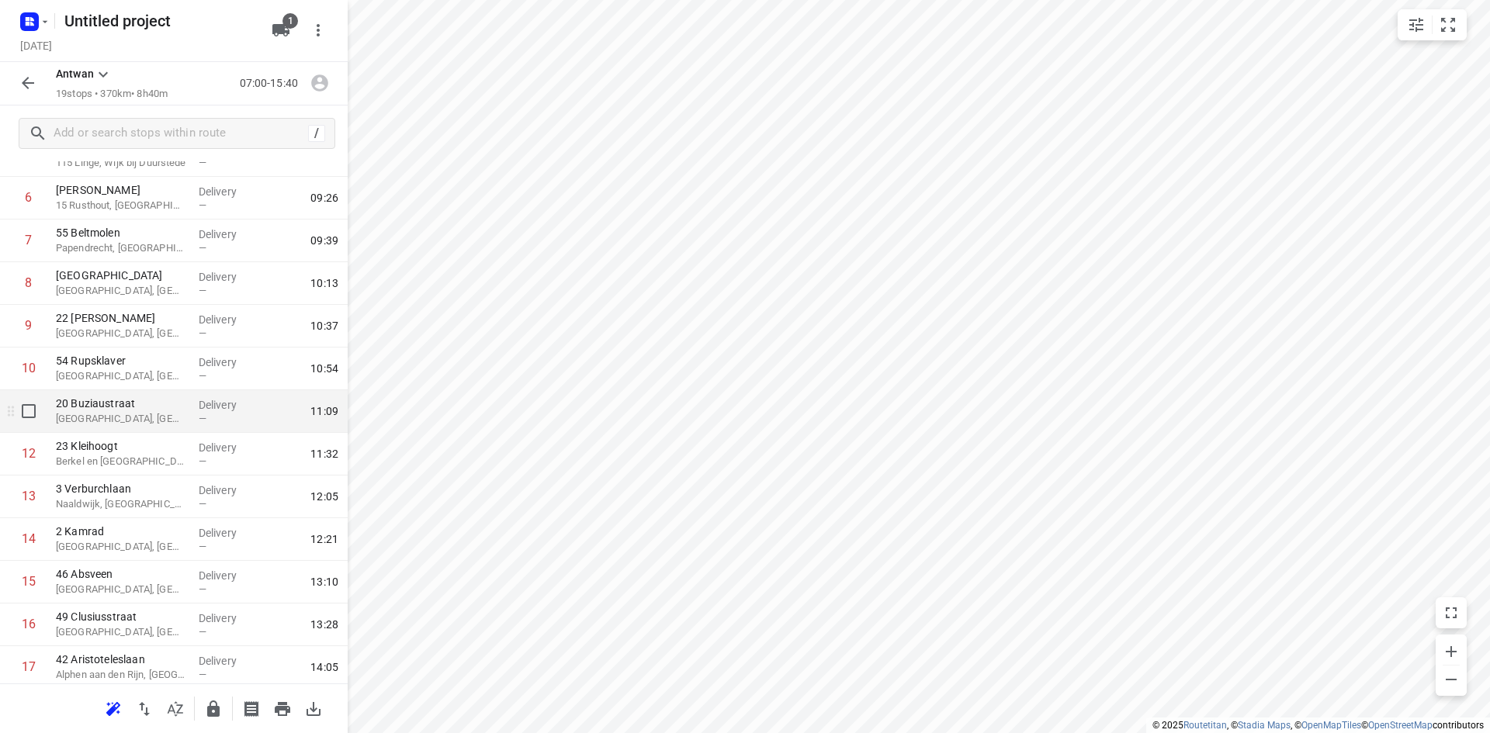
scroll to position [254, 0]
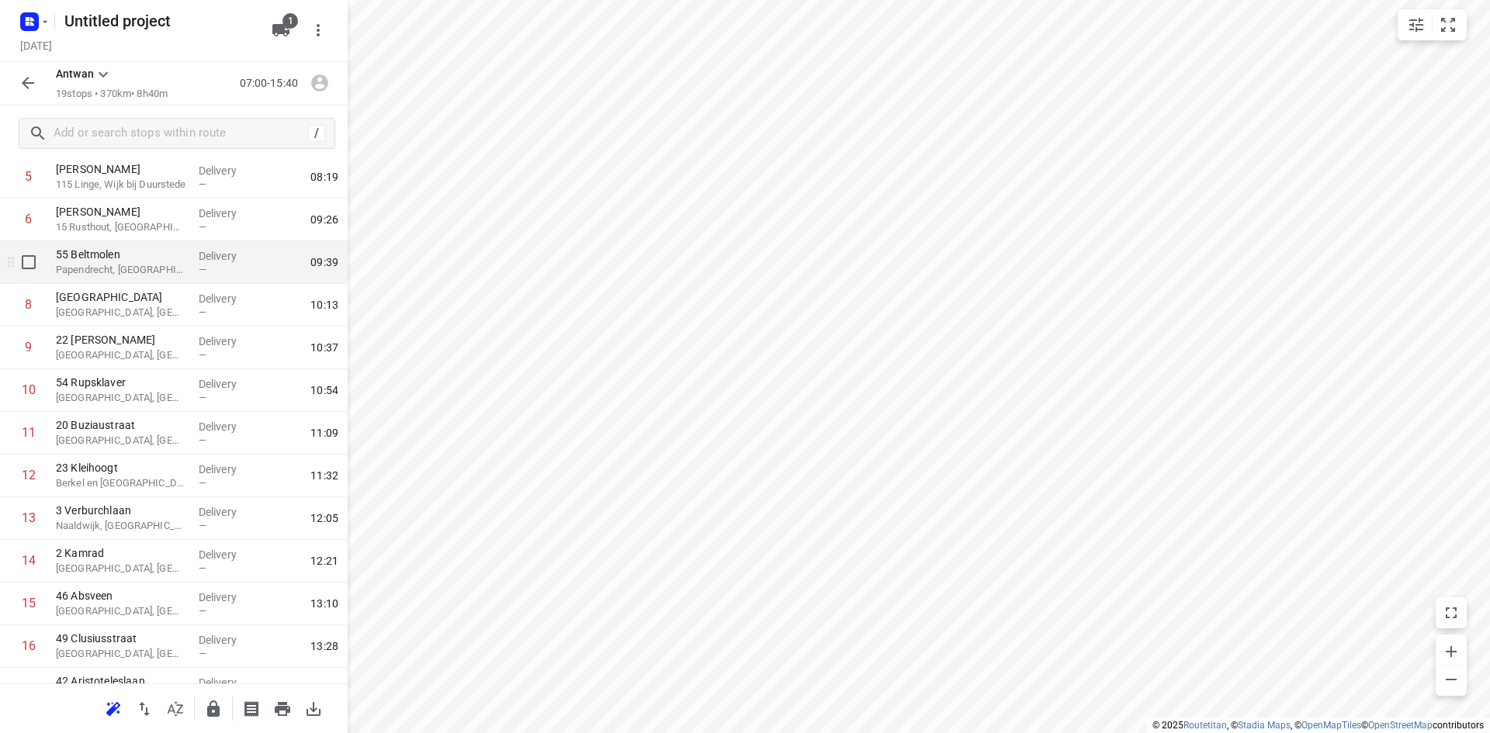
click at [157, 273] on p "Papendrecht, [GEOGRAPHIC_DATA]" at bounding box center [121, 270] width 130 height 16
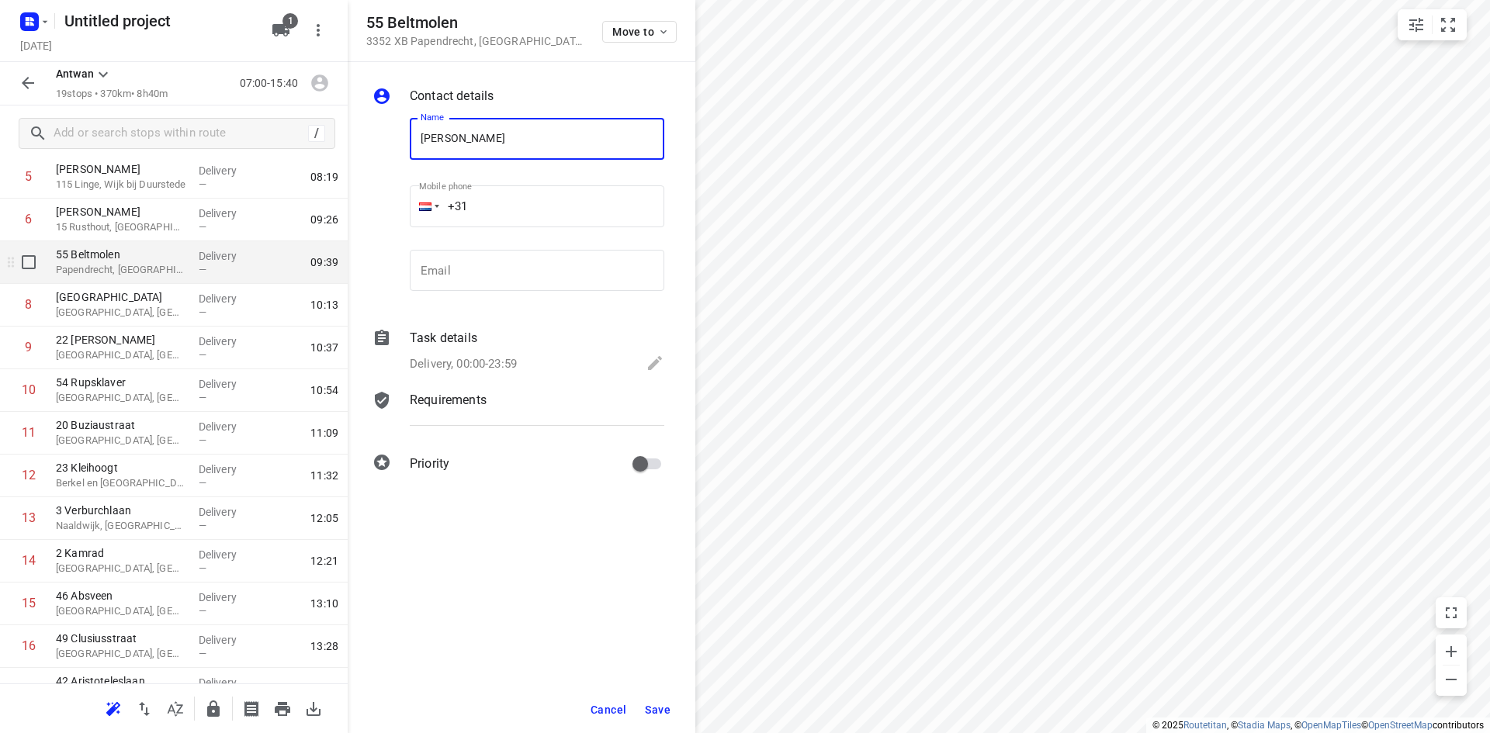
type input "[PERSON_NAME]"
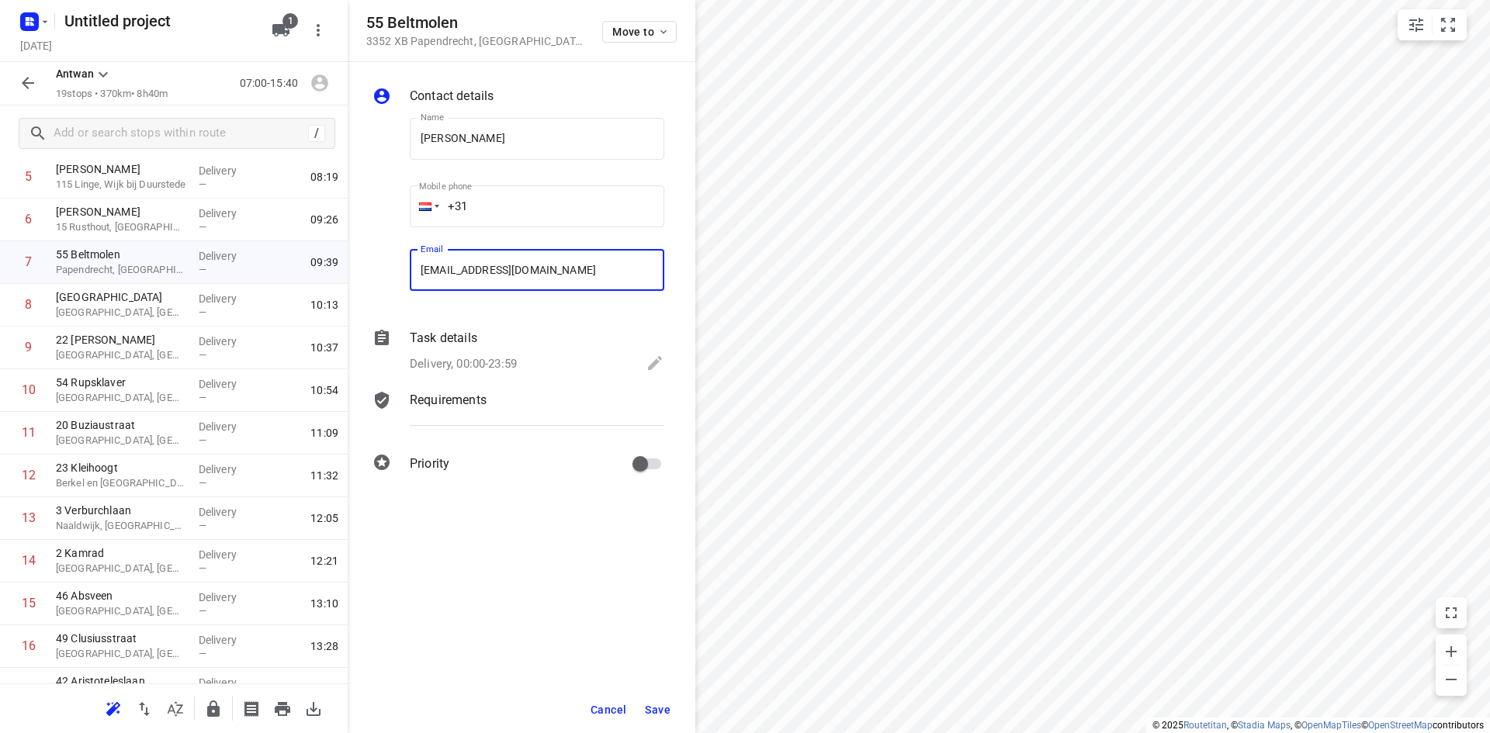
type input "[EMAIL_ADDRESS][DOMAIN_NAME]"
click at [656, 705] on span "Save" at bounding box center [658, 710] width 26 height 12
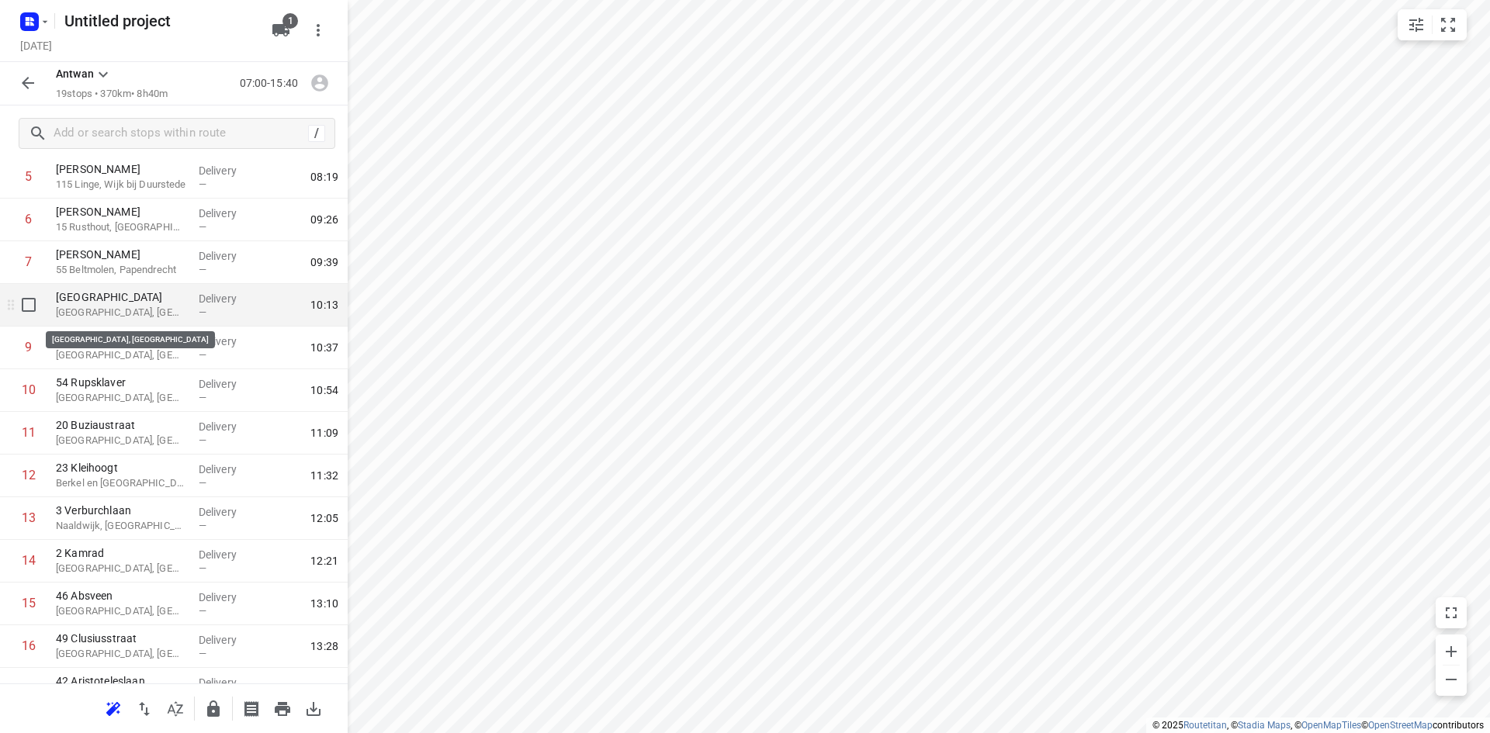
click at [117, 316] on p "[GEOGRAPHIC_DATA], [GEOGRAPHIC_DATA]" at bounding box center [121, 313] width 130 height 16
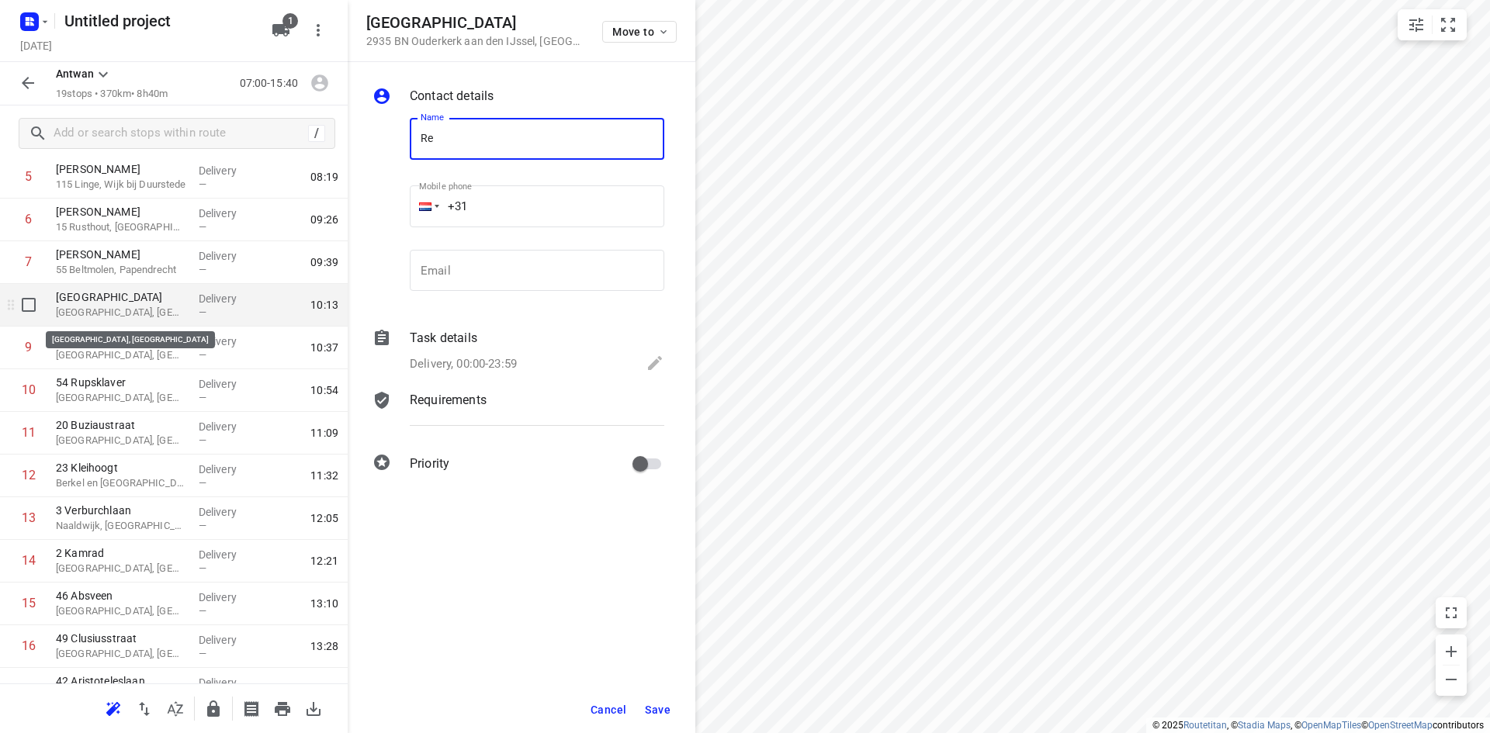
type input "R"
type input "[PERSON_NAME]"
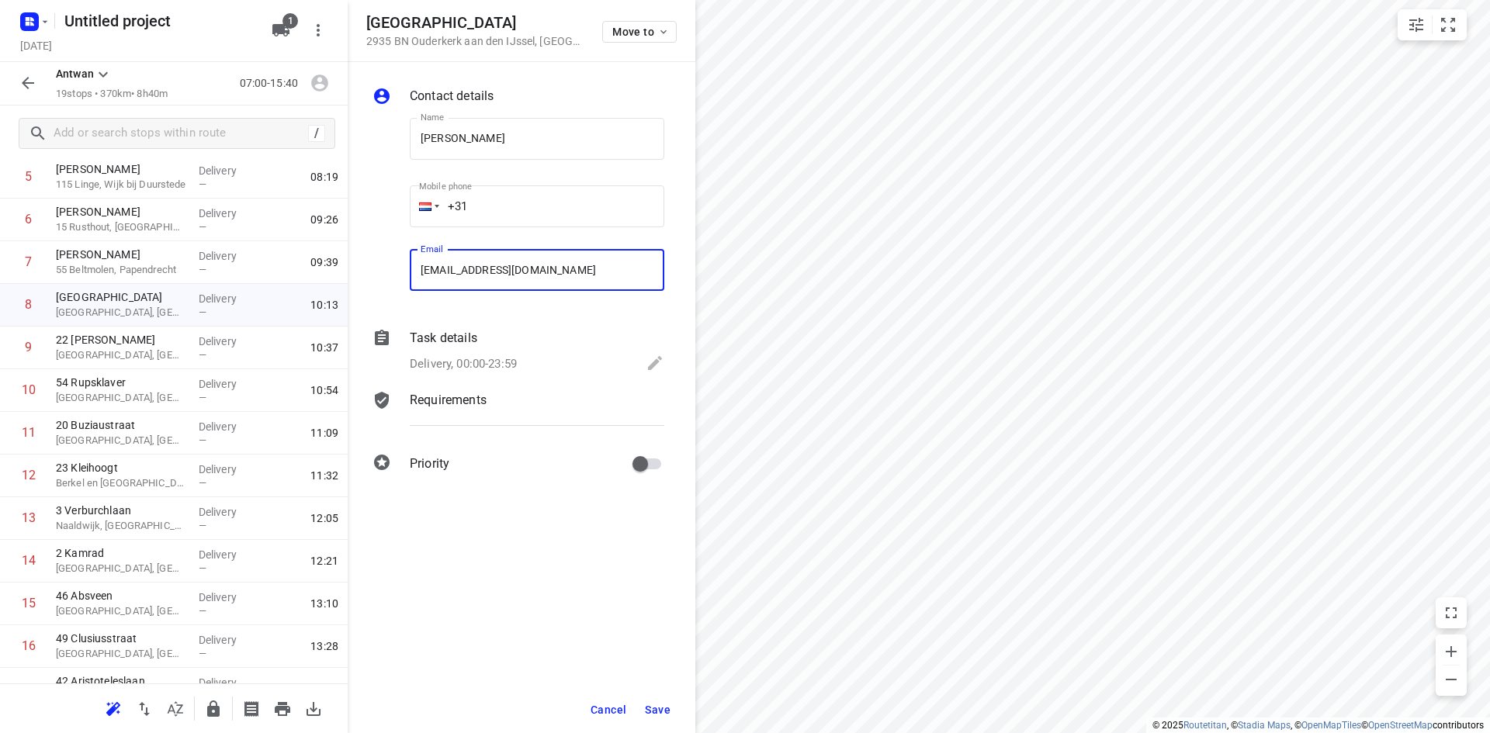
type input "[EMAIL_ADDRESS][DOMAIN_NAME]"
click at [656, 711] on span "Save" at bounding box center [658, 710] width 26 height 12
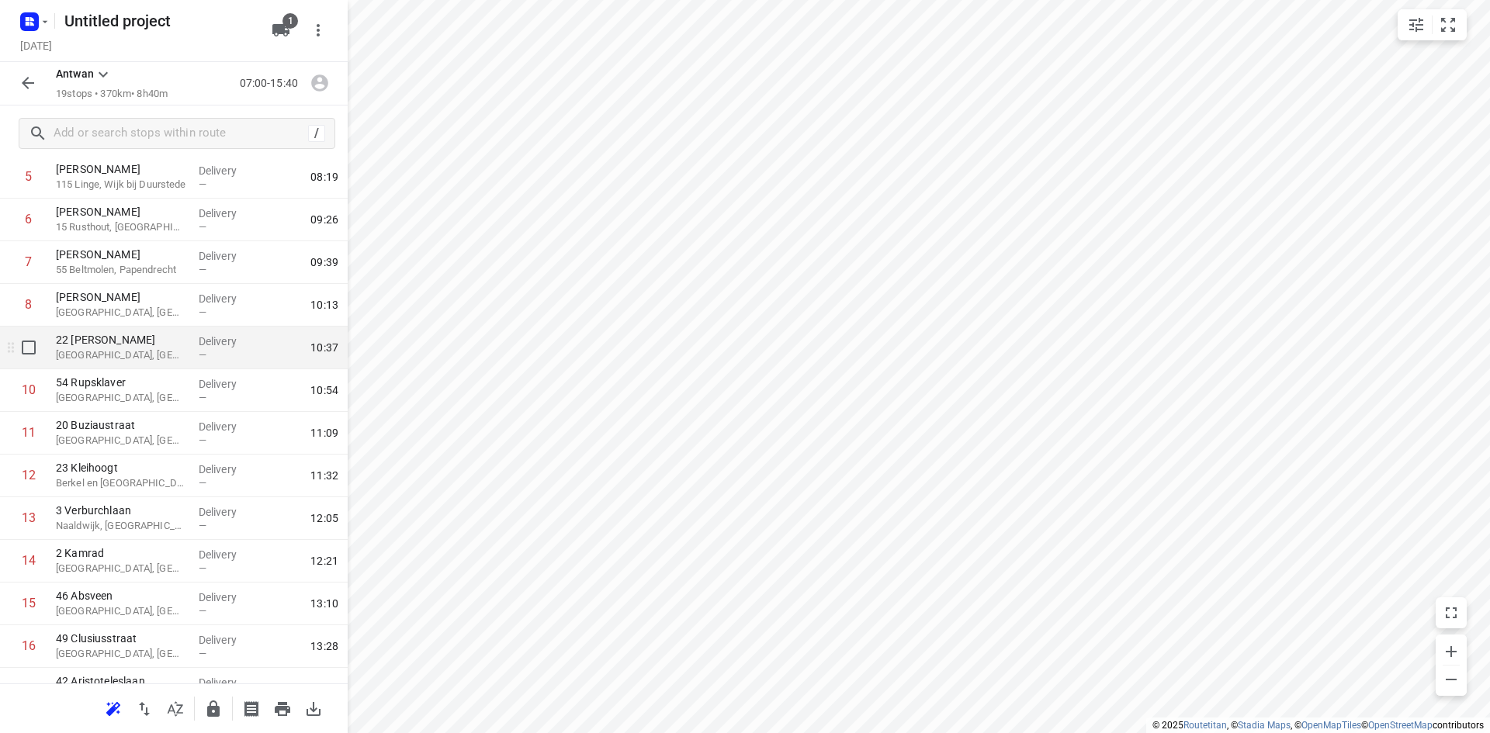
click at [162, 351] on p "[GEOGRAPHIC_DATA], [GEOGRAPHIC_DATA]" at bounding box center [121, 356] width 130 height 16
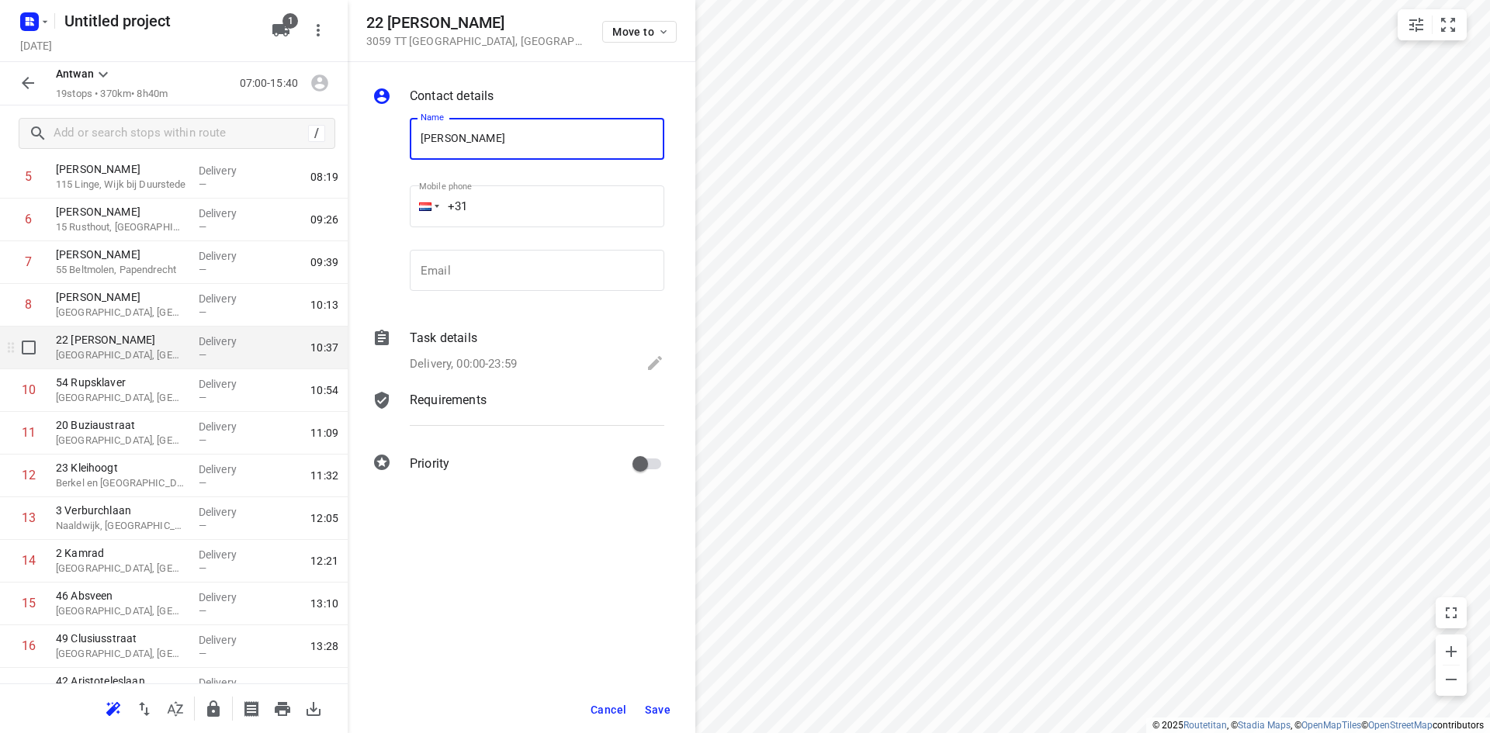
type input "[PERSON_NAME]"
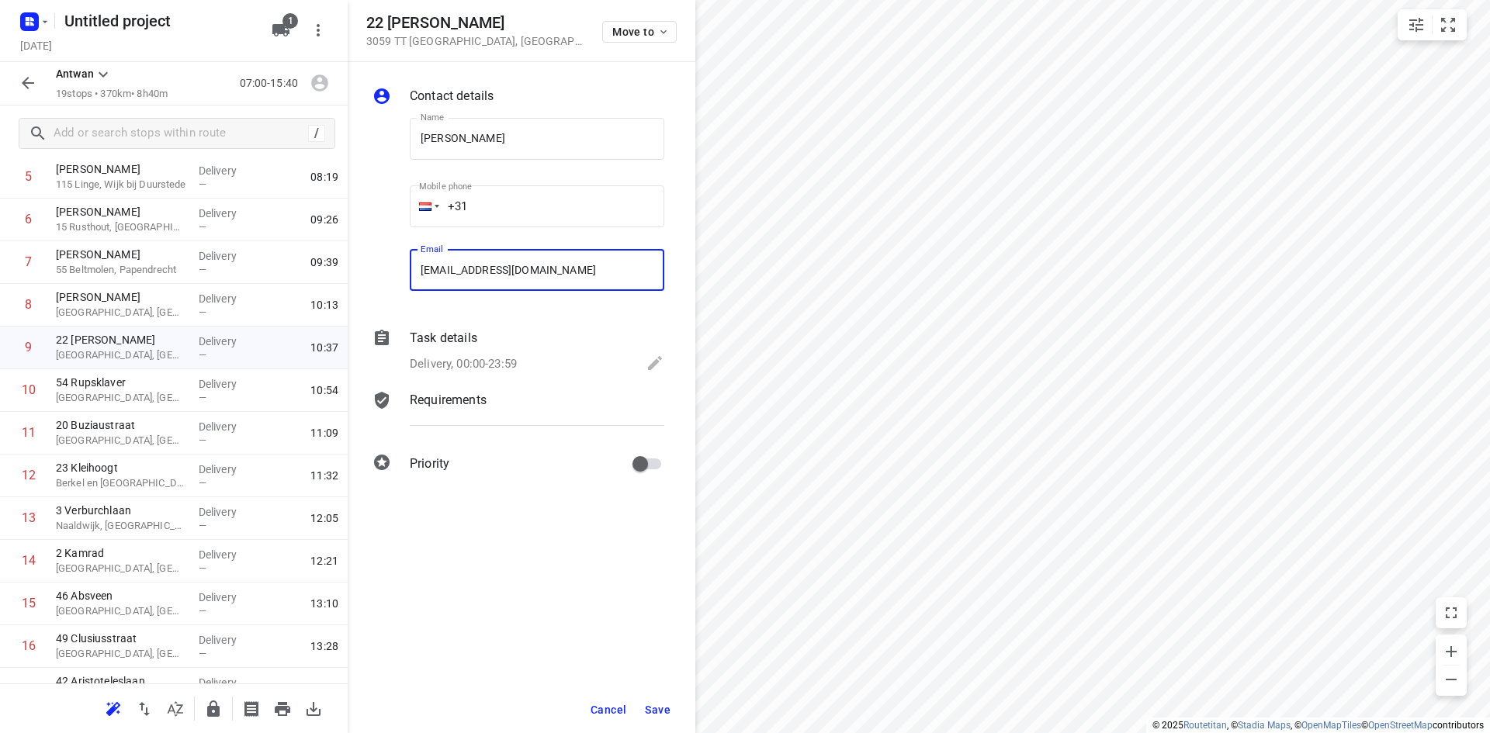
type input "[EMAIL_ADDRESS][DOMAIN_NAME]"
click at [662, 707] on span "Save" at bounding box center [658, 710] width 26 height 12
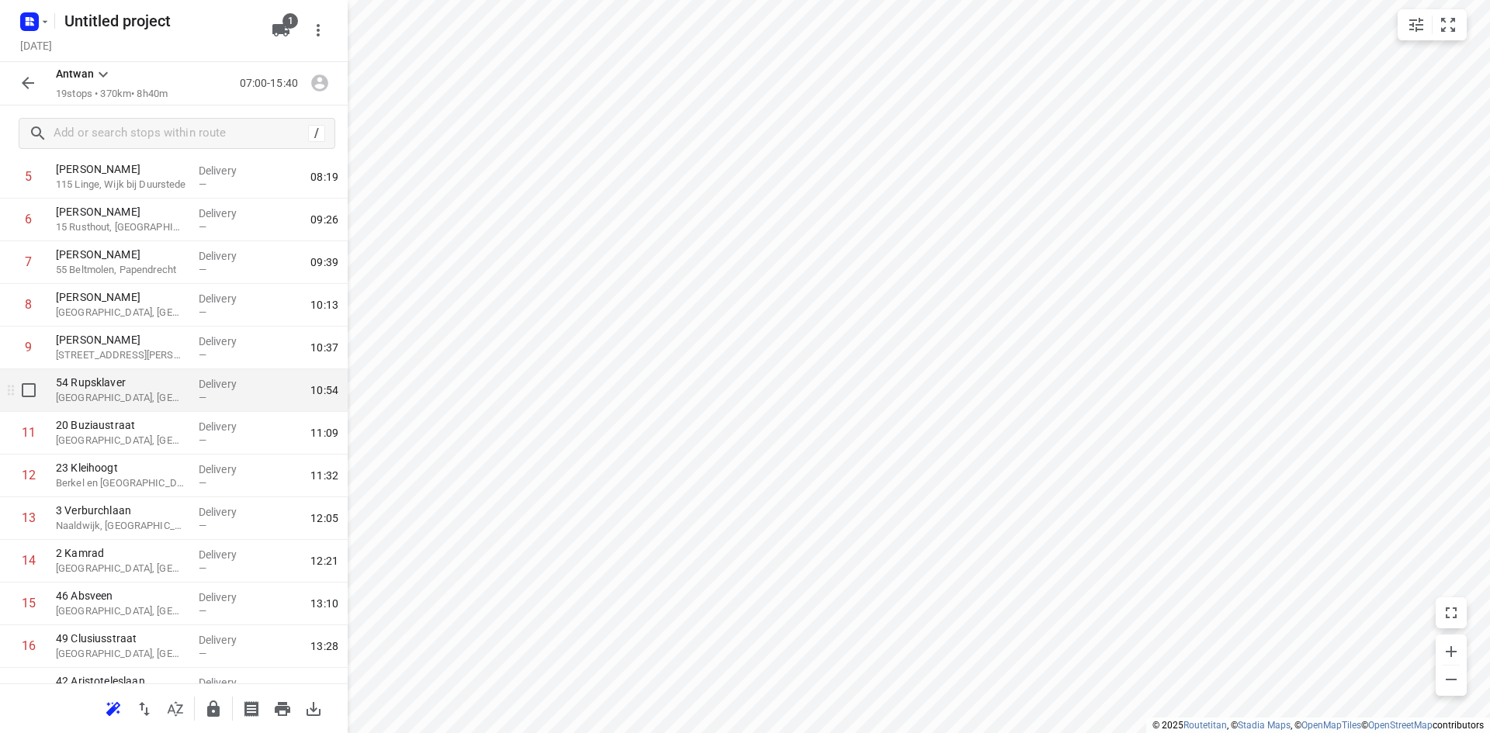
click at [156, 401] on p "[GEOGRAPHIC_DATA], [GEOGRAPHIC_DATA]" at bounding box center [121, 398] width 130 height 16
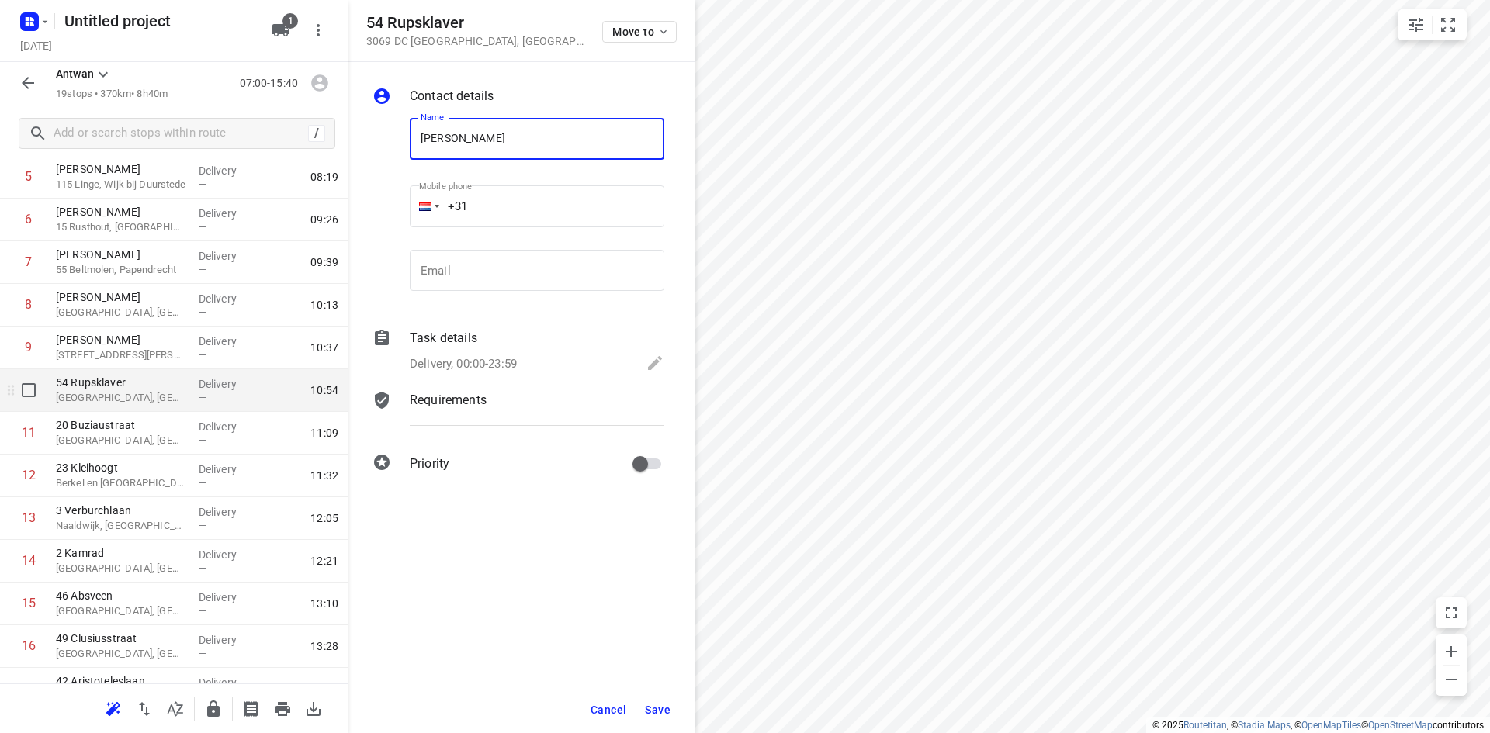
type input "[PERSON_NAME]"
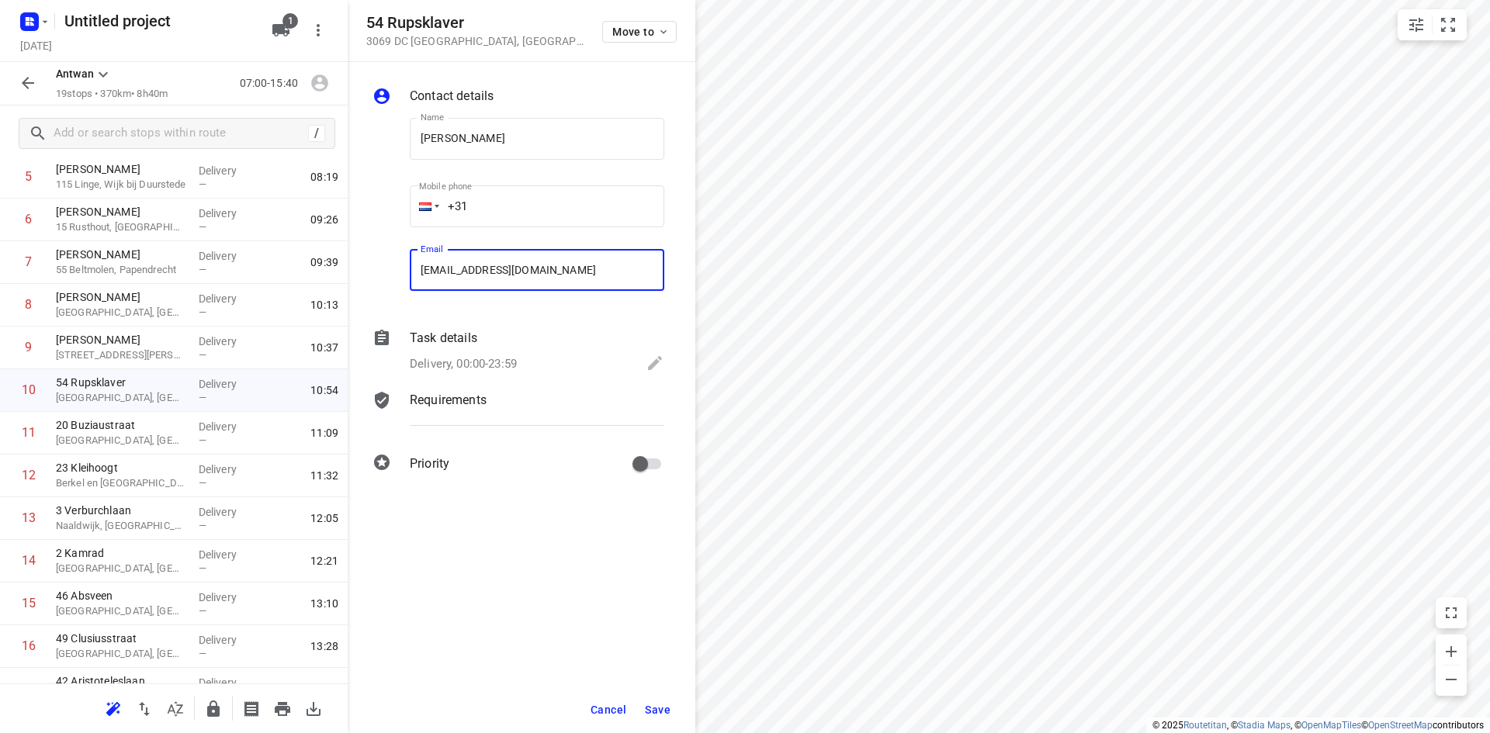
type input "[EMAIL_ADDRESS][DOMAIN_NAME]"
click at [655, 708] on span "Save" at bounding box center [658, 710] width 26 height 12
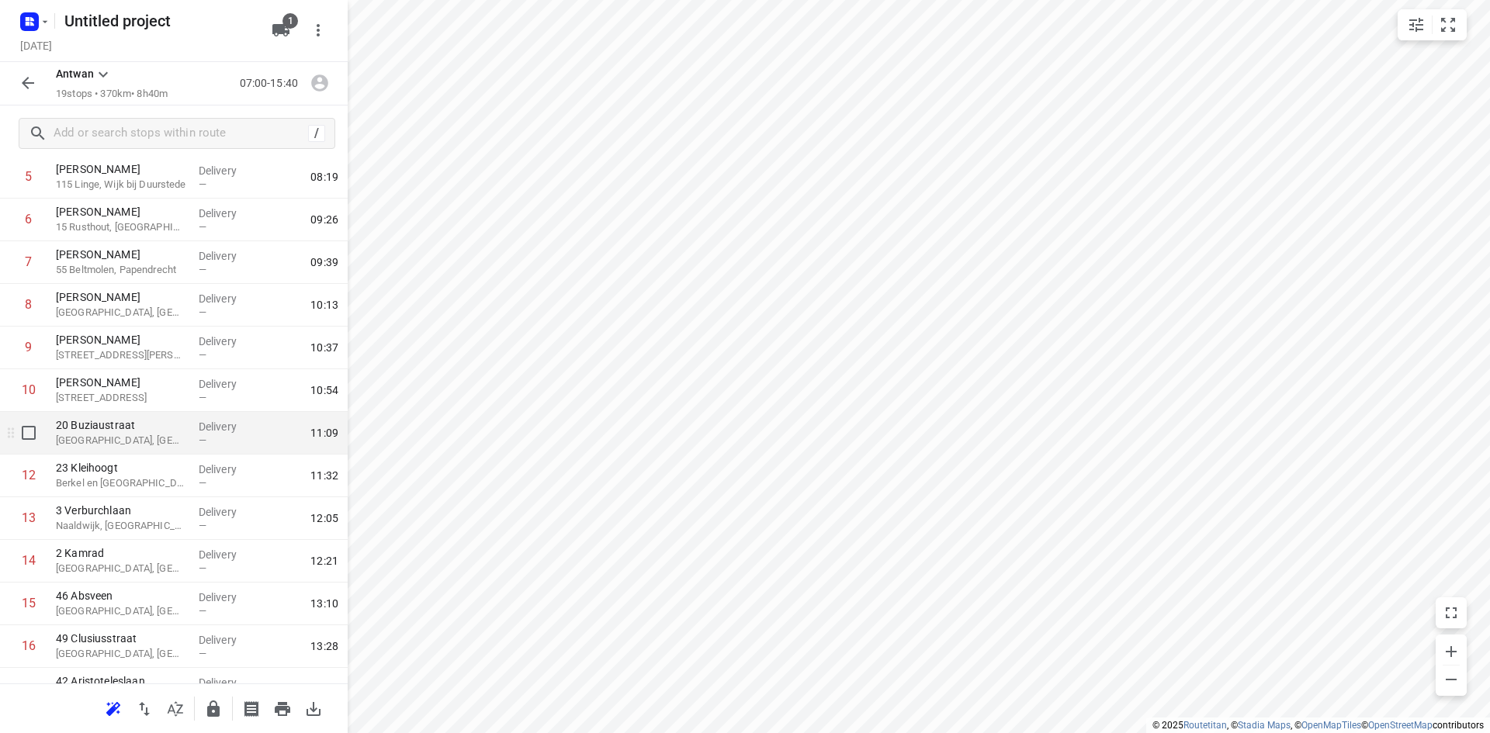
click at [172, 446] on p "[GEOGRAPHIC_DATA], [GEOGRAPHIC_DATA]" at bounding box center [121, 441] width 130 height 16
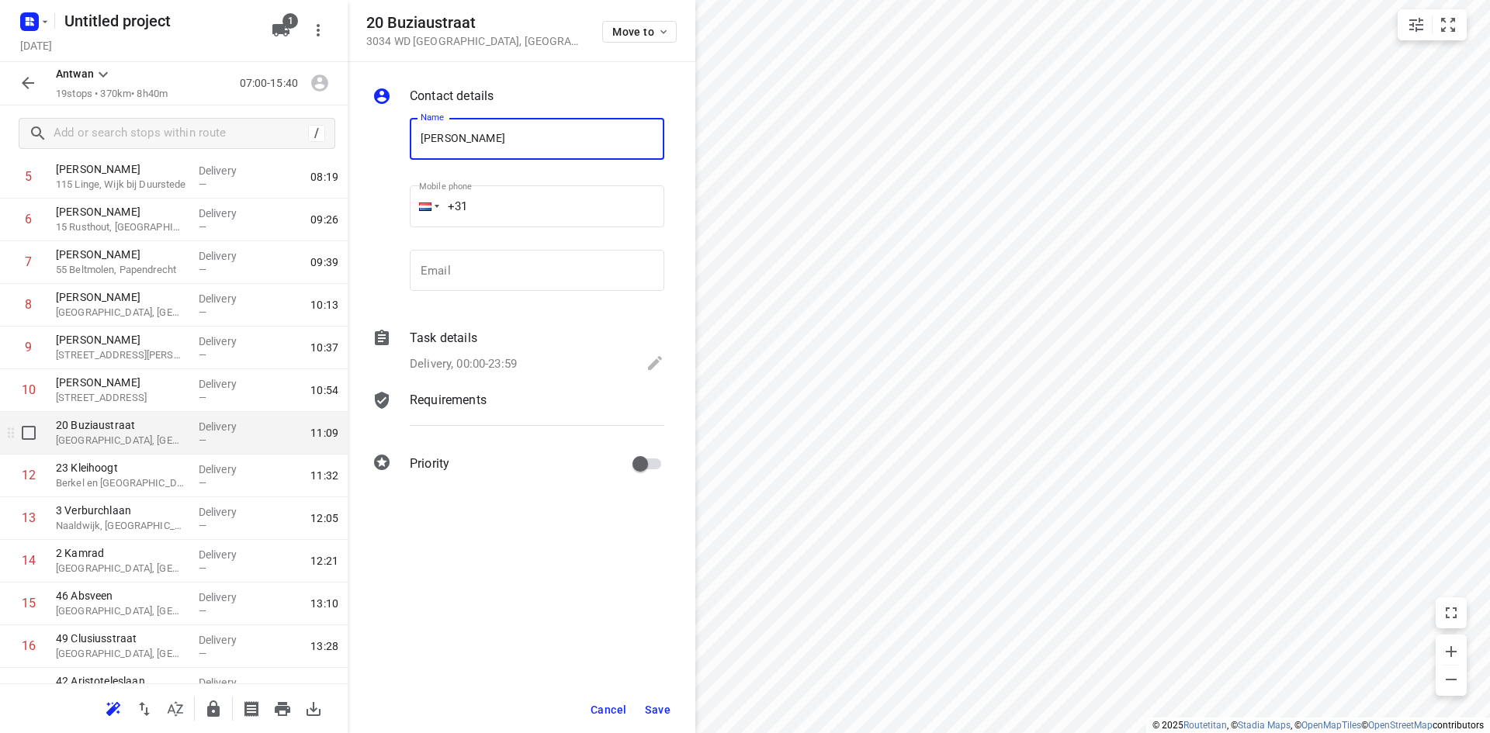
type input "[PERSON_NAME]"
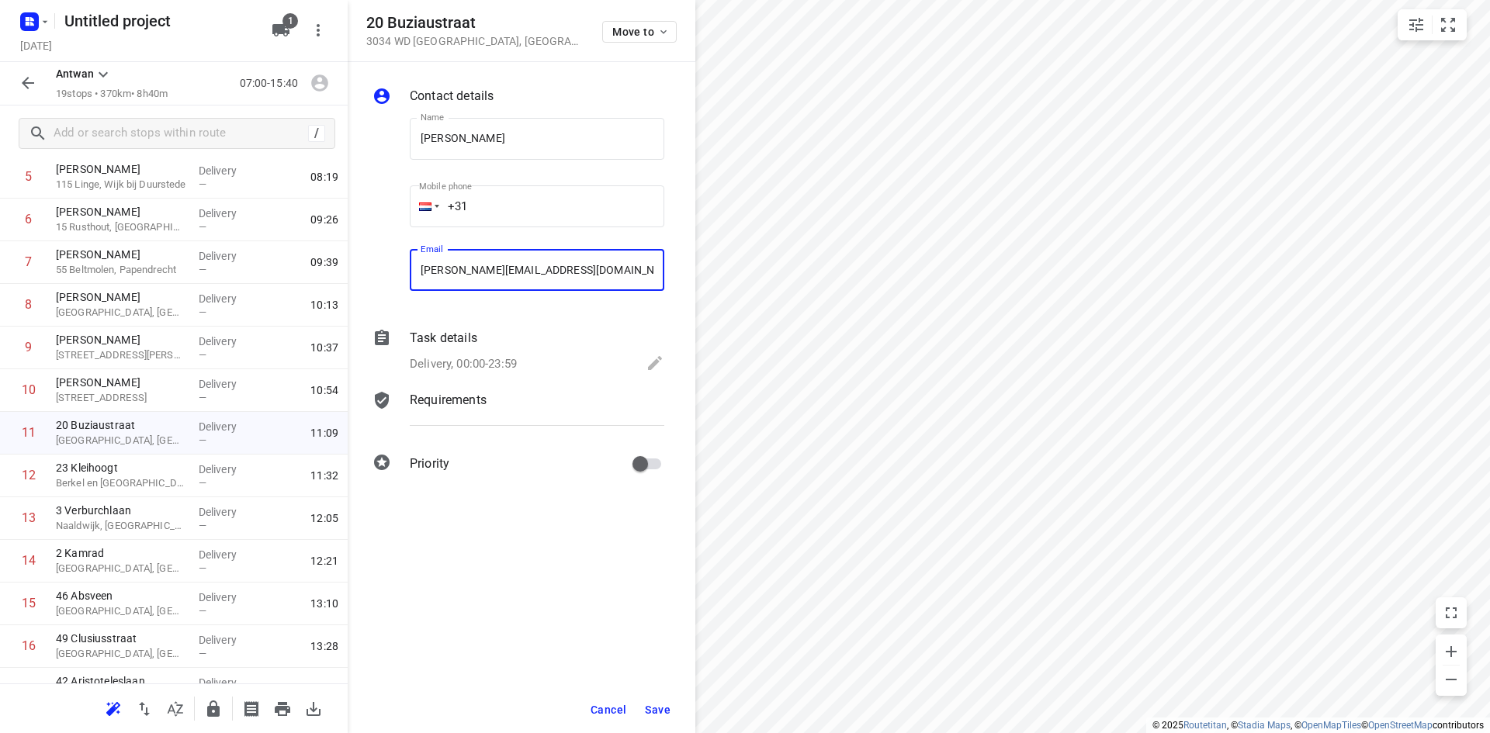
type input "[PERSON_NAME][EMAIL_ADDRESS][DOMAIN_NAME]"
click at [658, 707] on span "Save" at bounding box center [658, 710] width 26 height 12
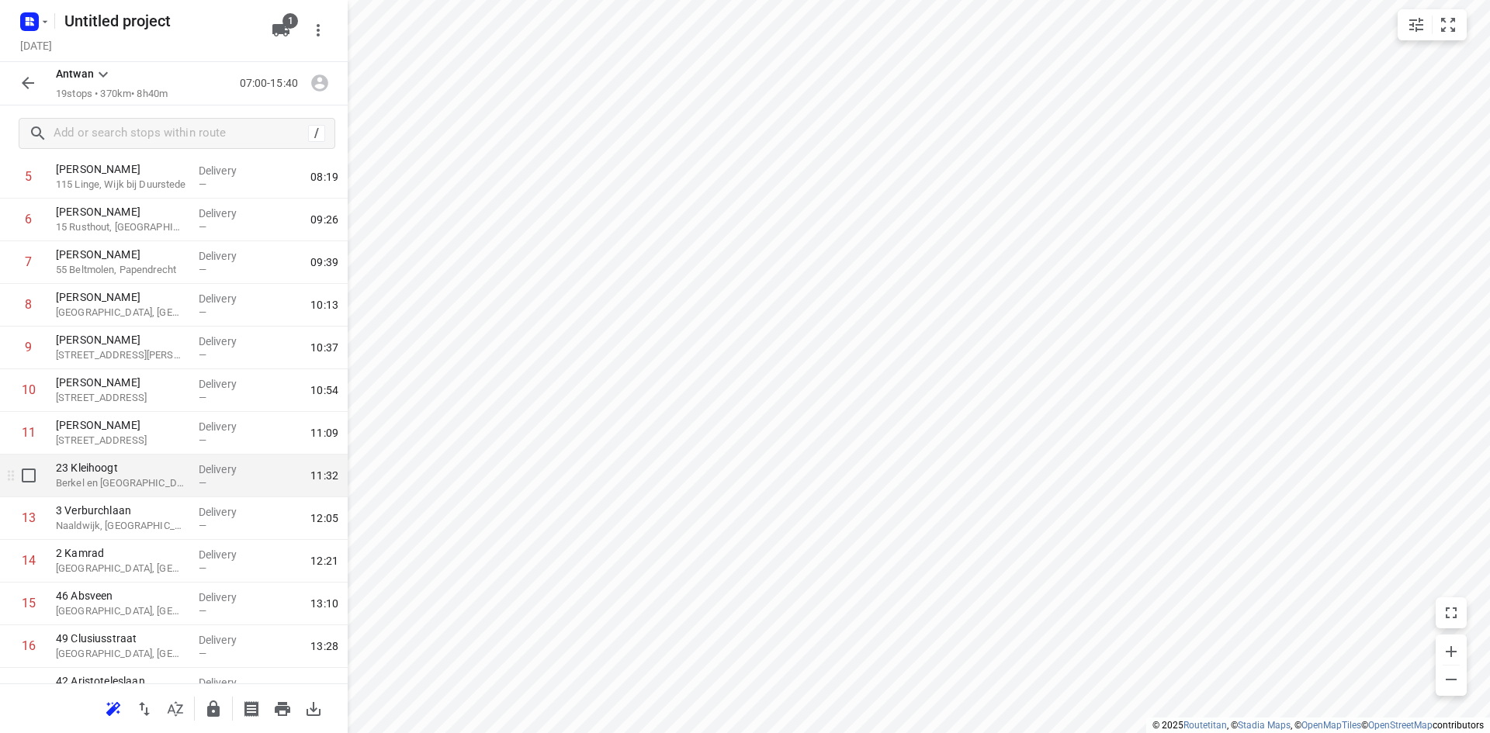
click at [115, 496] on div "23 [PERSON_NAME] en [GEOGRAPHIC_DATA], [GEOGRAPHIC_DATA]" at bounding box center [121, 476] width 143 height 43
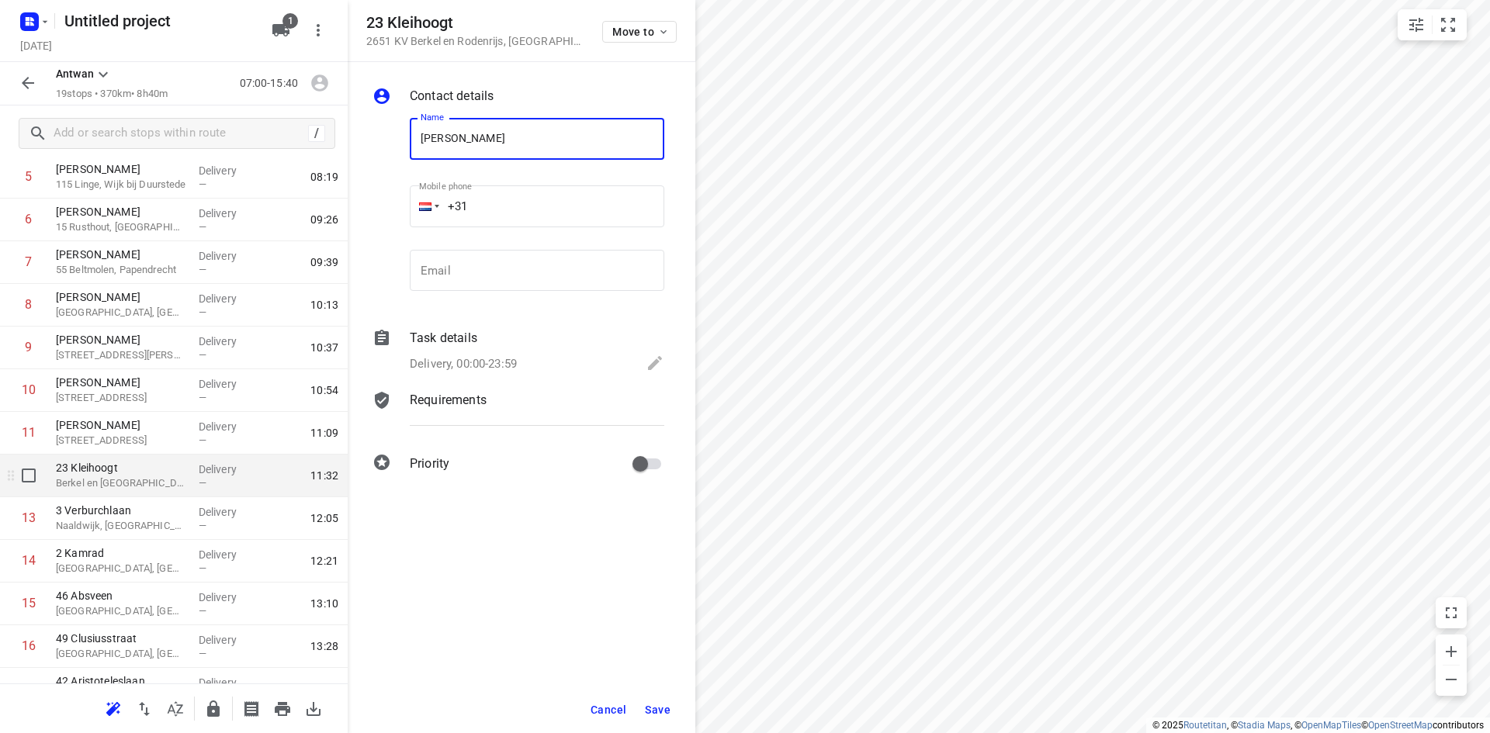
type input "[PERSON_NAME]"
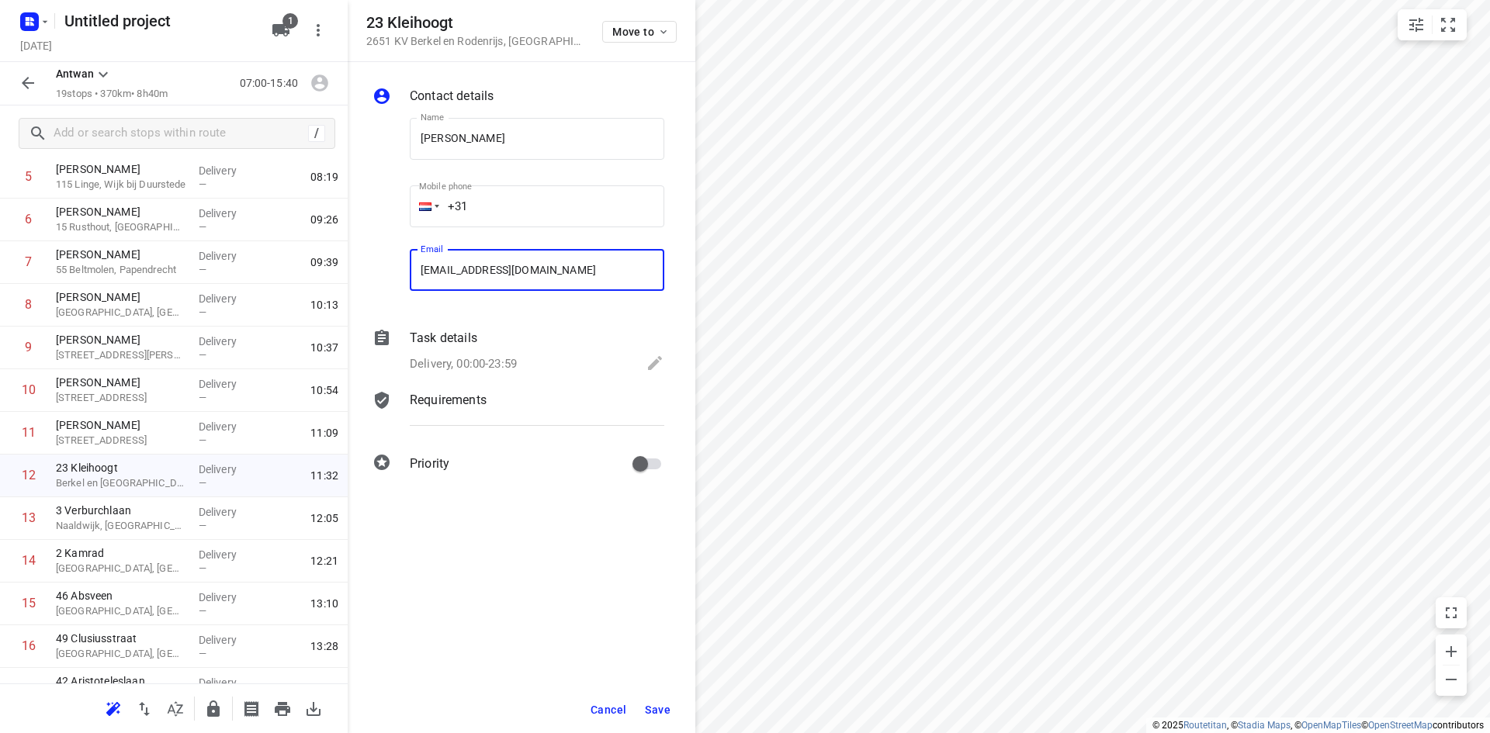
type input "[EMAIL_ADDRESS][DOMAIN_NAME]"
click at [652, 715] on span "Save" at bounding box center [658, 710] width 26 height 12
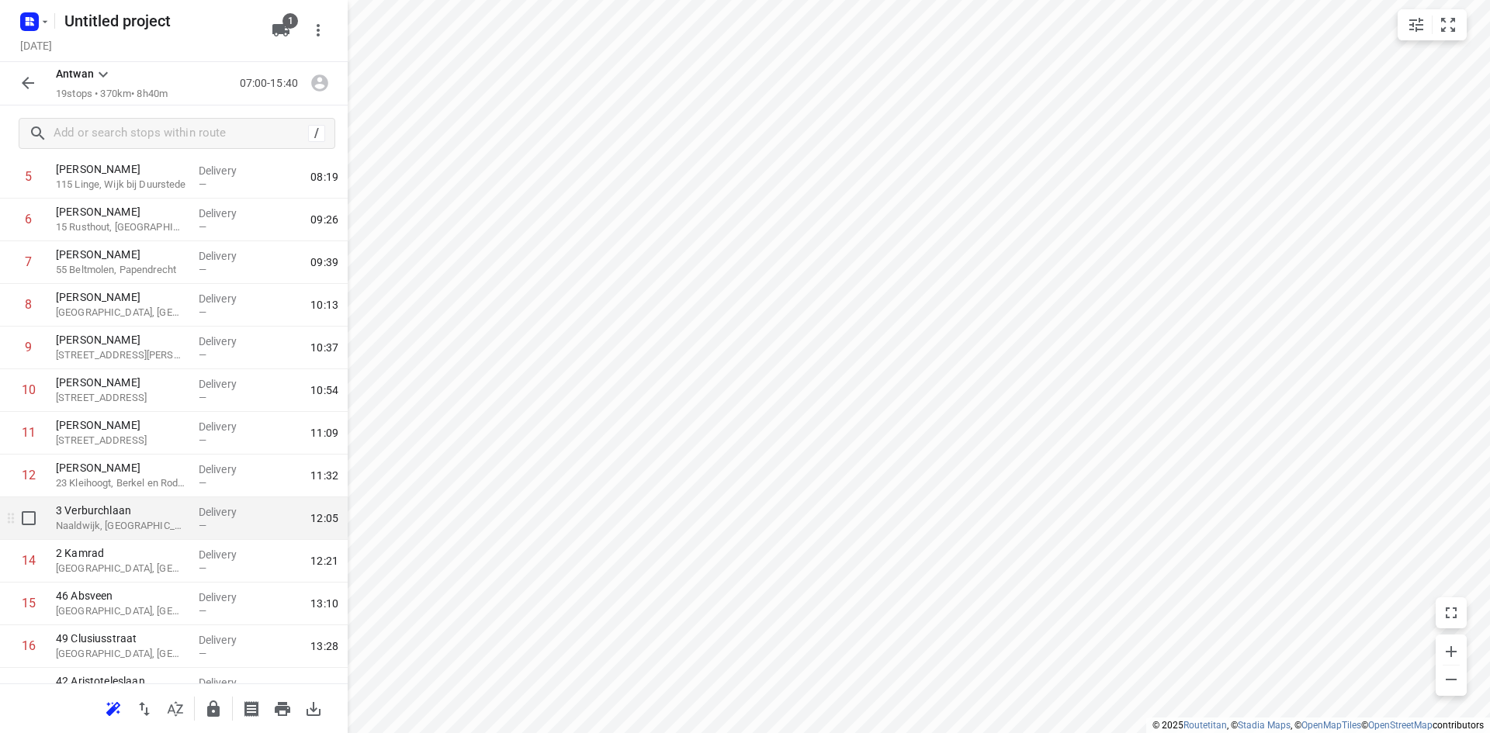
click at [137, 536] on div "[STREET_ADDRESS]" at bounding box center [121, 518] width 143 height 43
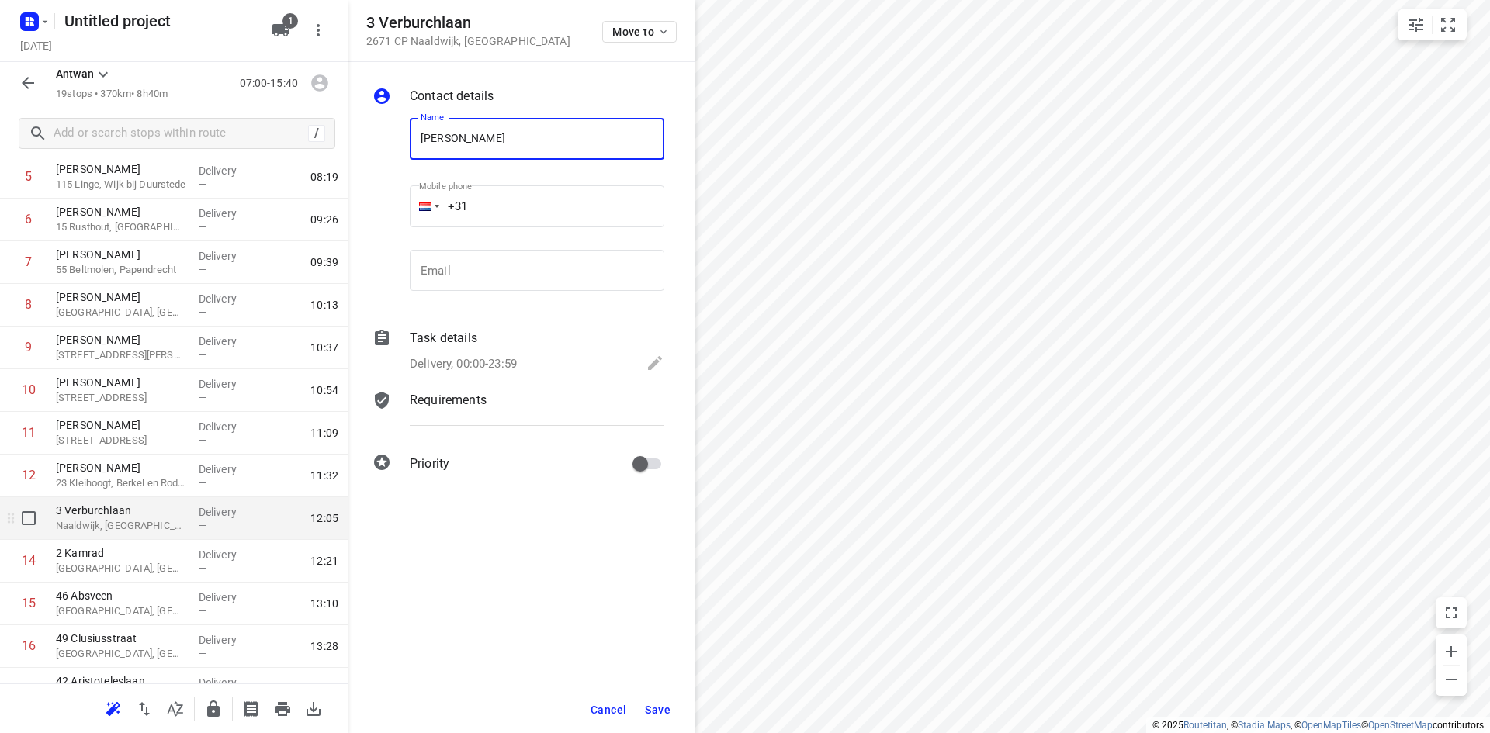
type input "[PERSON_NAME]"
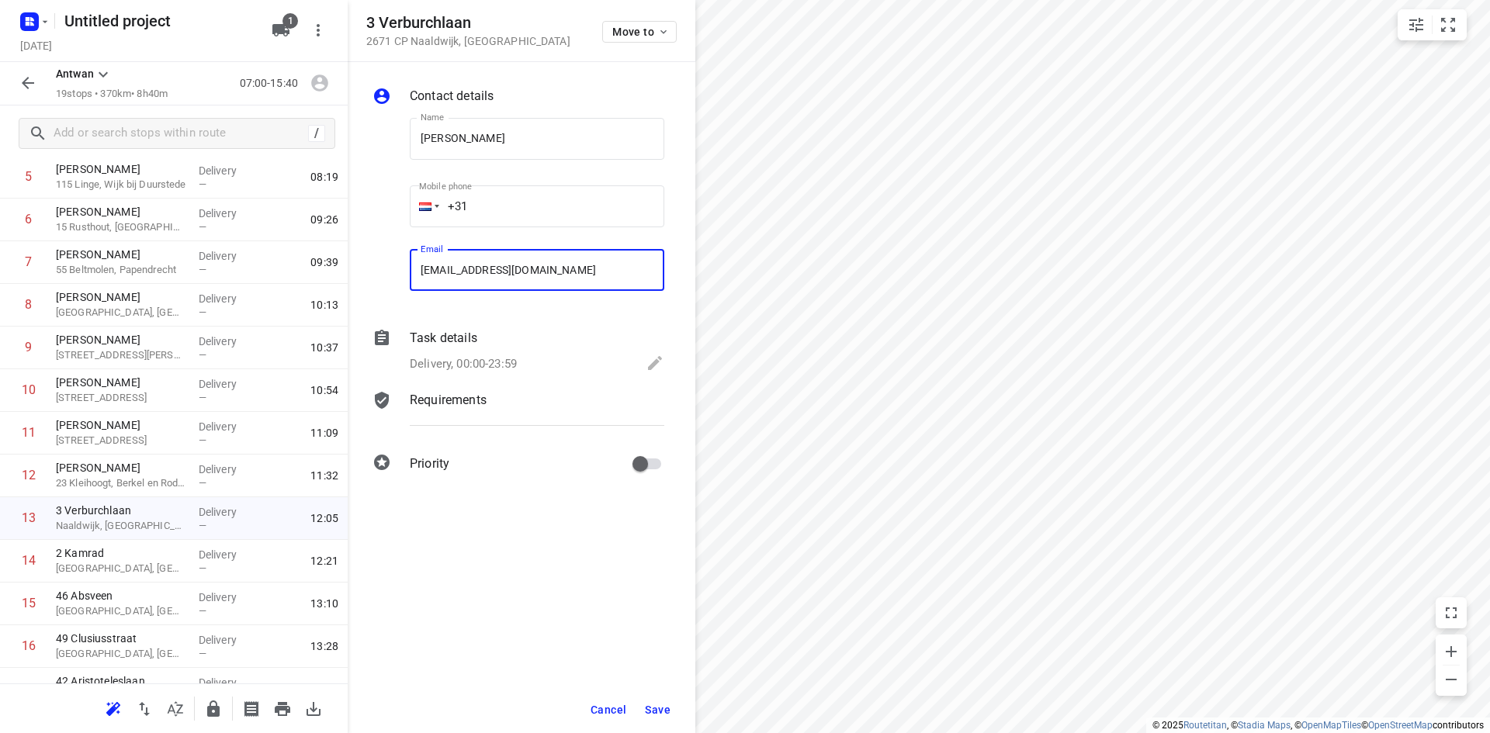
type input "[EMAIL_ADDRESS][DOMAIN_NAME]"
click at [674, 714] on button "Save" at bounding box center [658, 710] width 38 height 28
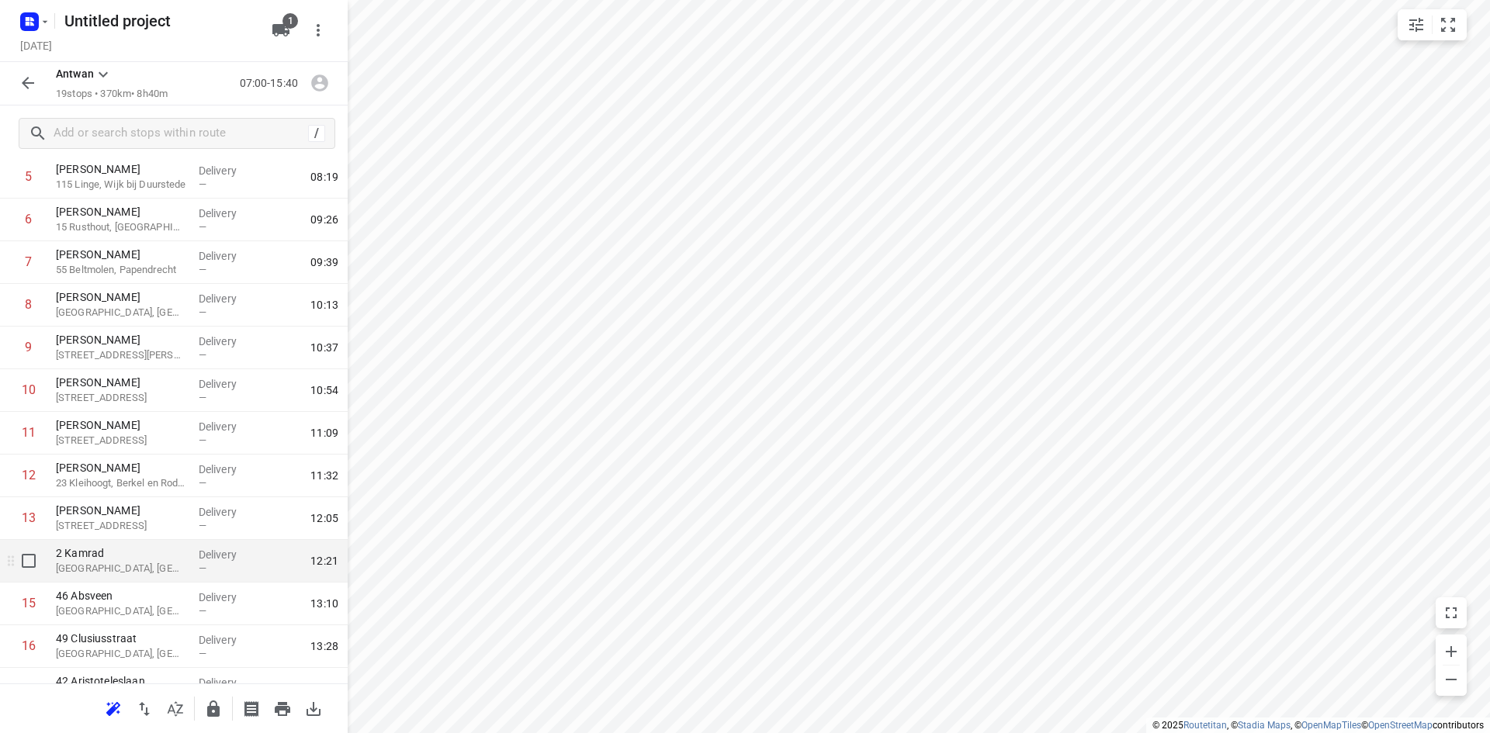
click at [134, 566] on p "[GEOGRAPHIC_DATA], [GEOGRAPHIC_DATA]" at bounding box center [121, 569] width 130 height 16
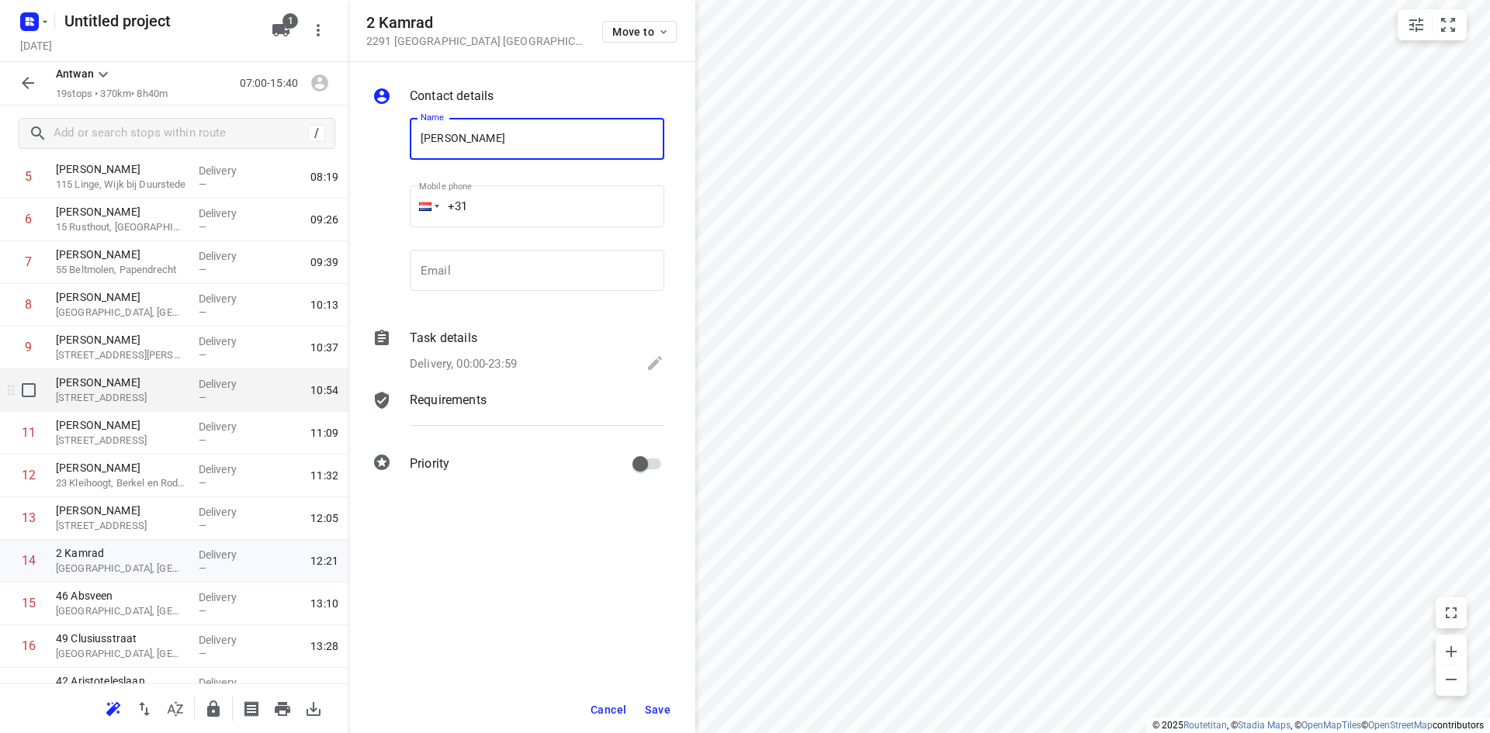
type input "[PERSON_NAME]"
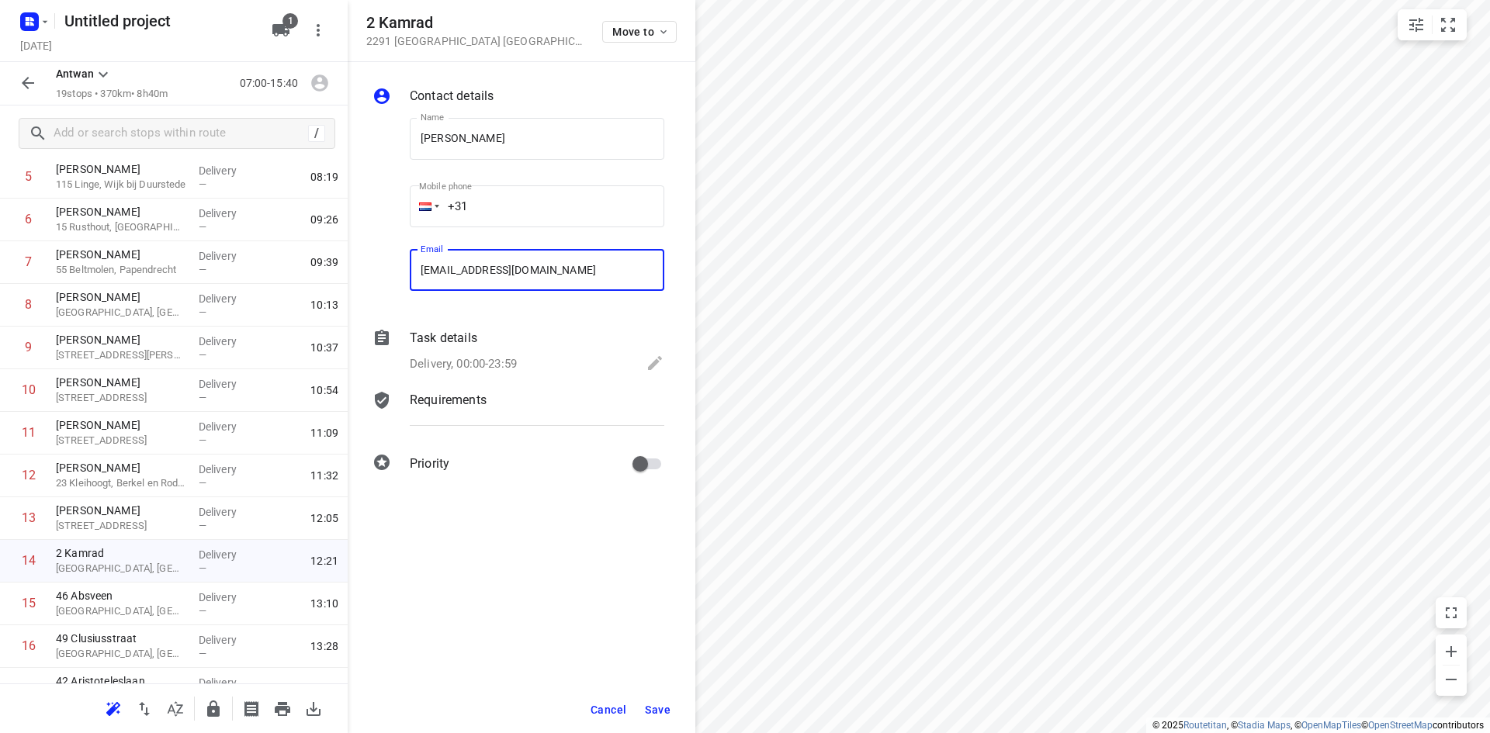
type input "[EMAIL_ADDRESS][DOMAIN_NAME]"
click at [669, 711] on span "Save" at bounding box center [658, 710] width 26 height 12
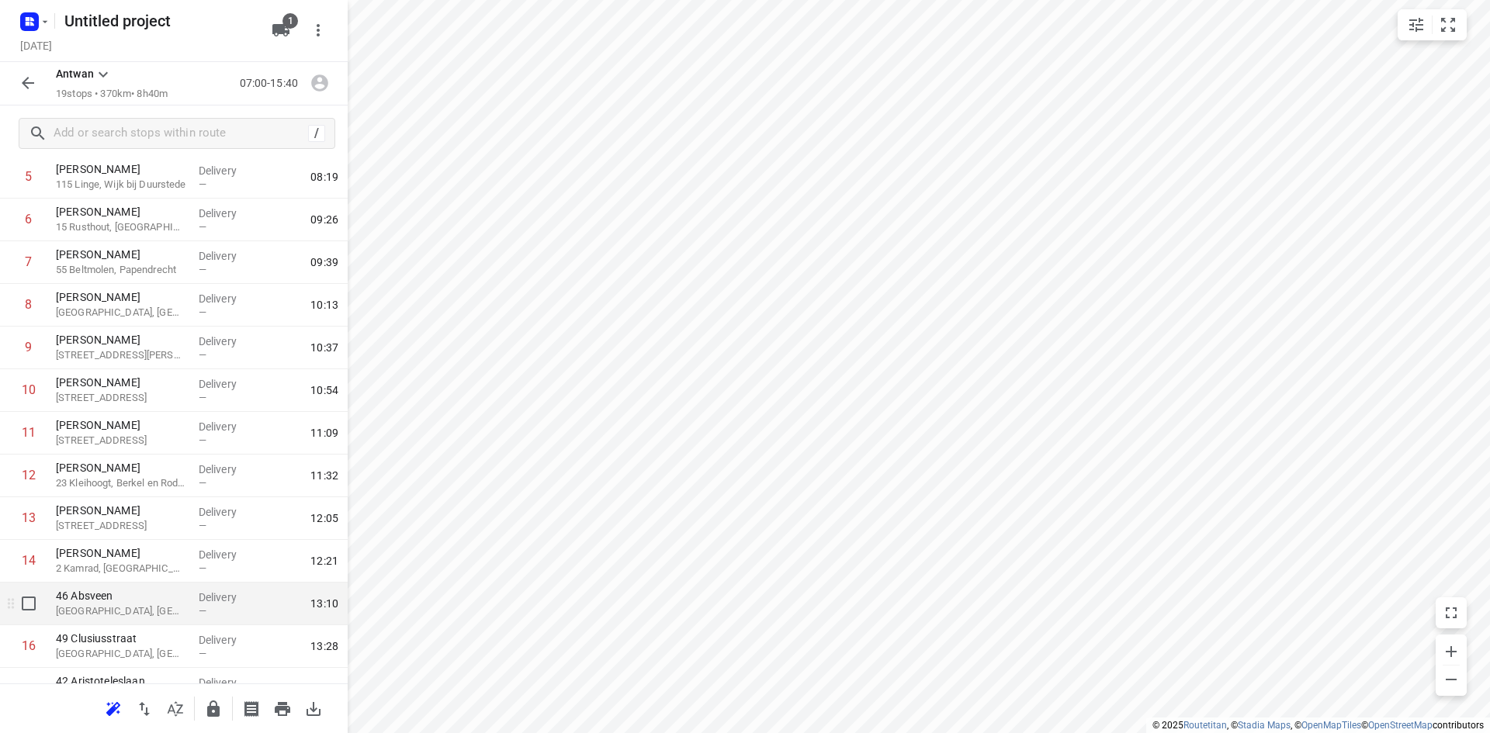
click at [158, 594] on p "46 Absveen" at bounding box center [121, 596] width 130 height 16
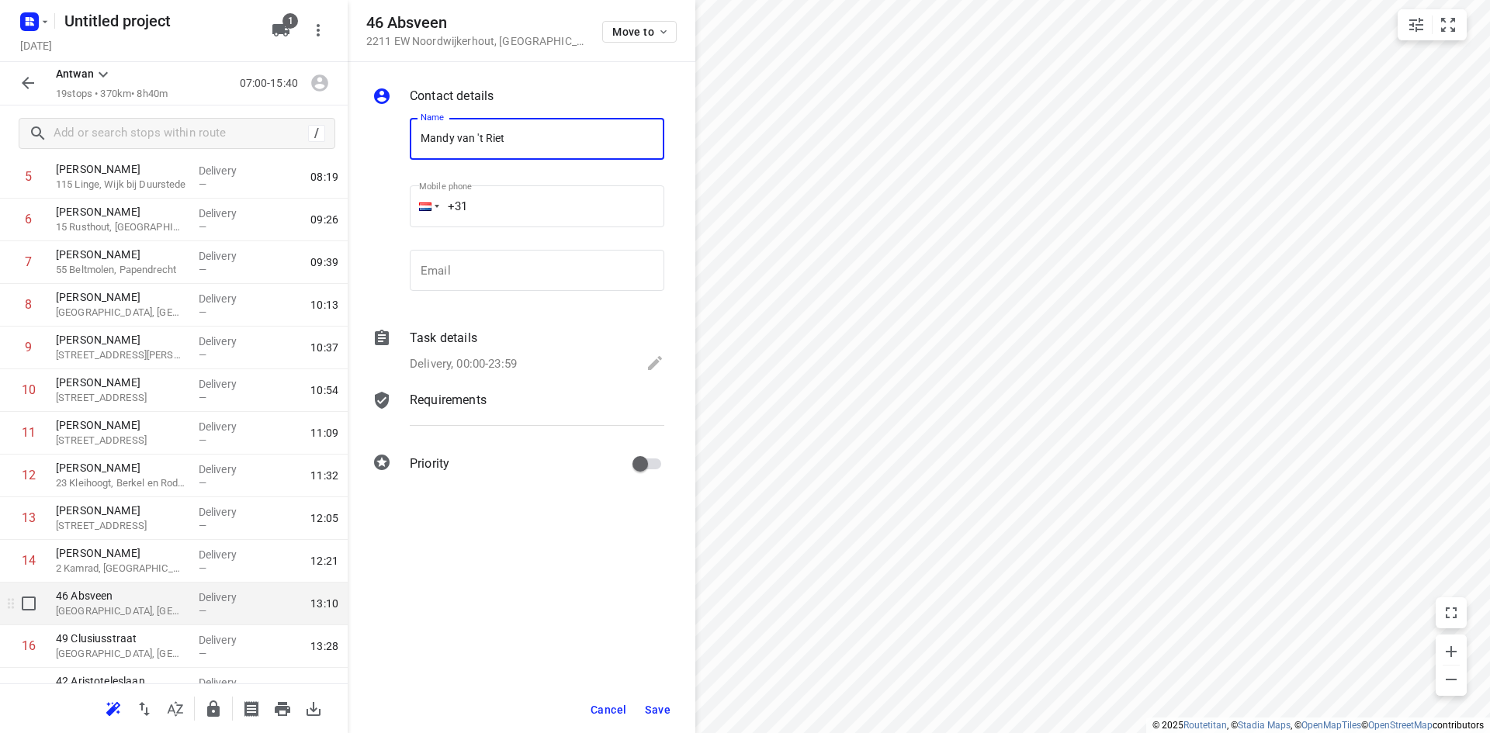
type input "Mandy van 't Riet"
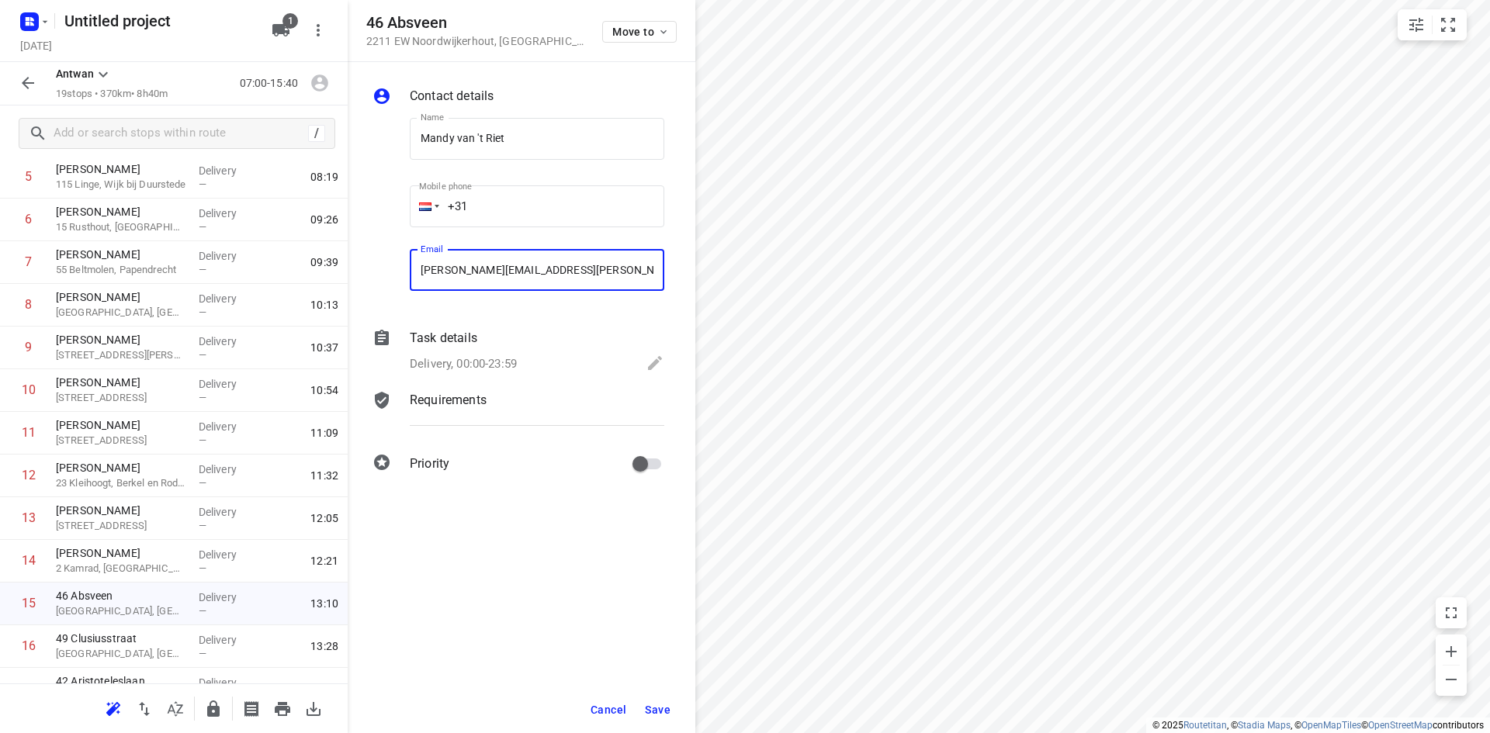
type input "[PERSON_NAME][EMAIL_ADDRESS][PERSON_NAME][DOMAIN_NAME]"
click at [652, 708] on span "Save" at bounding box center [658, 710] width 26 height 12
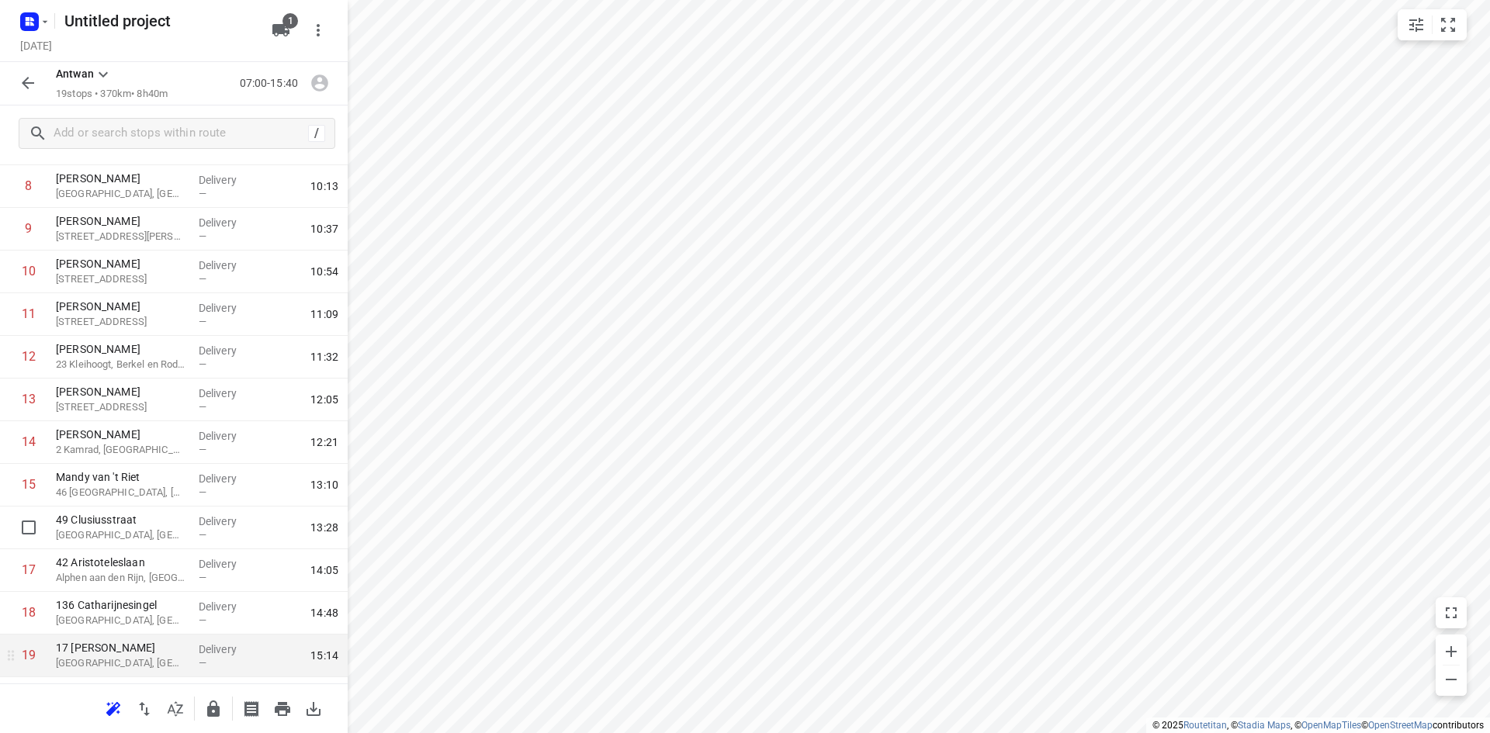
scroll to position [409, 0]
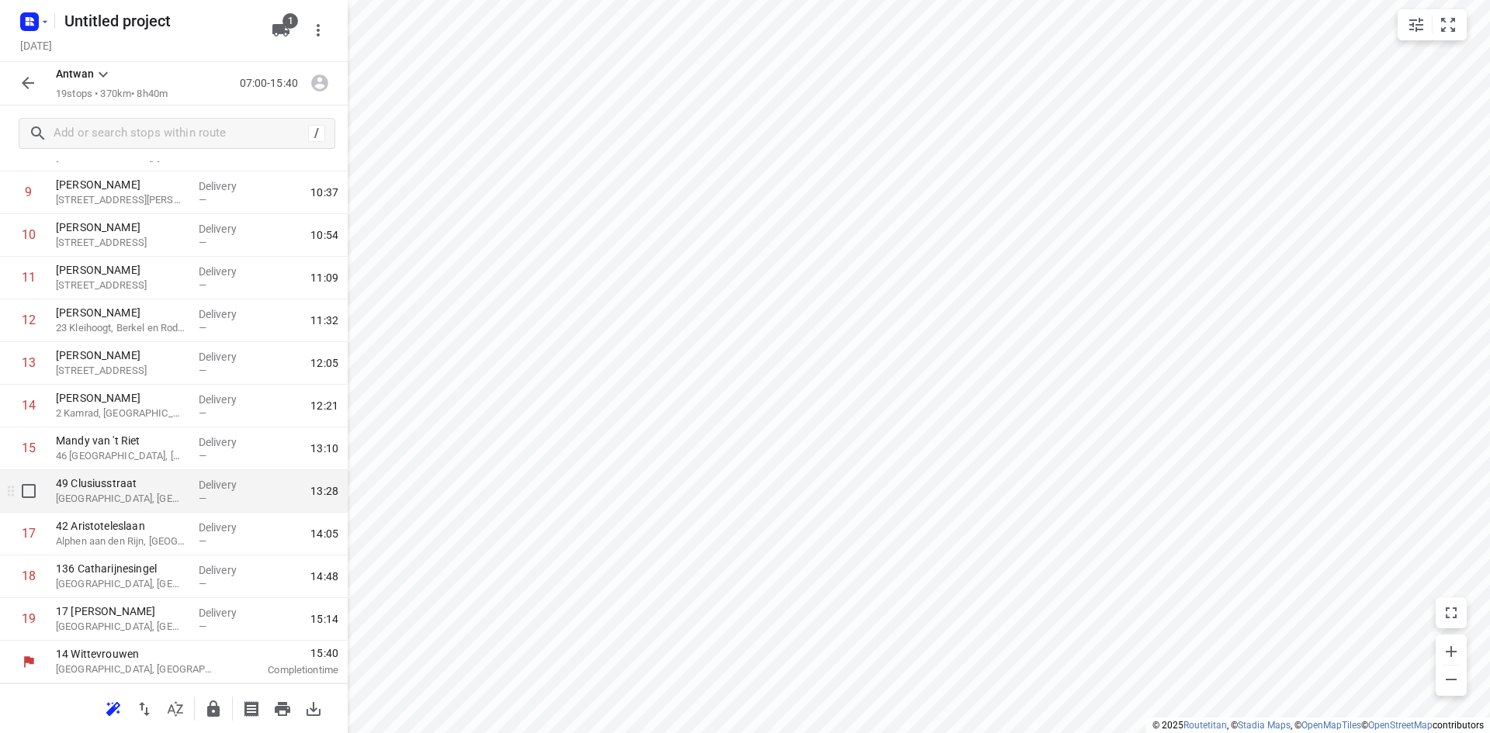
click at [154, 507] on div "[STREET_ADDRESS]" at bounding box center [121, 491] width 143 height 43
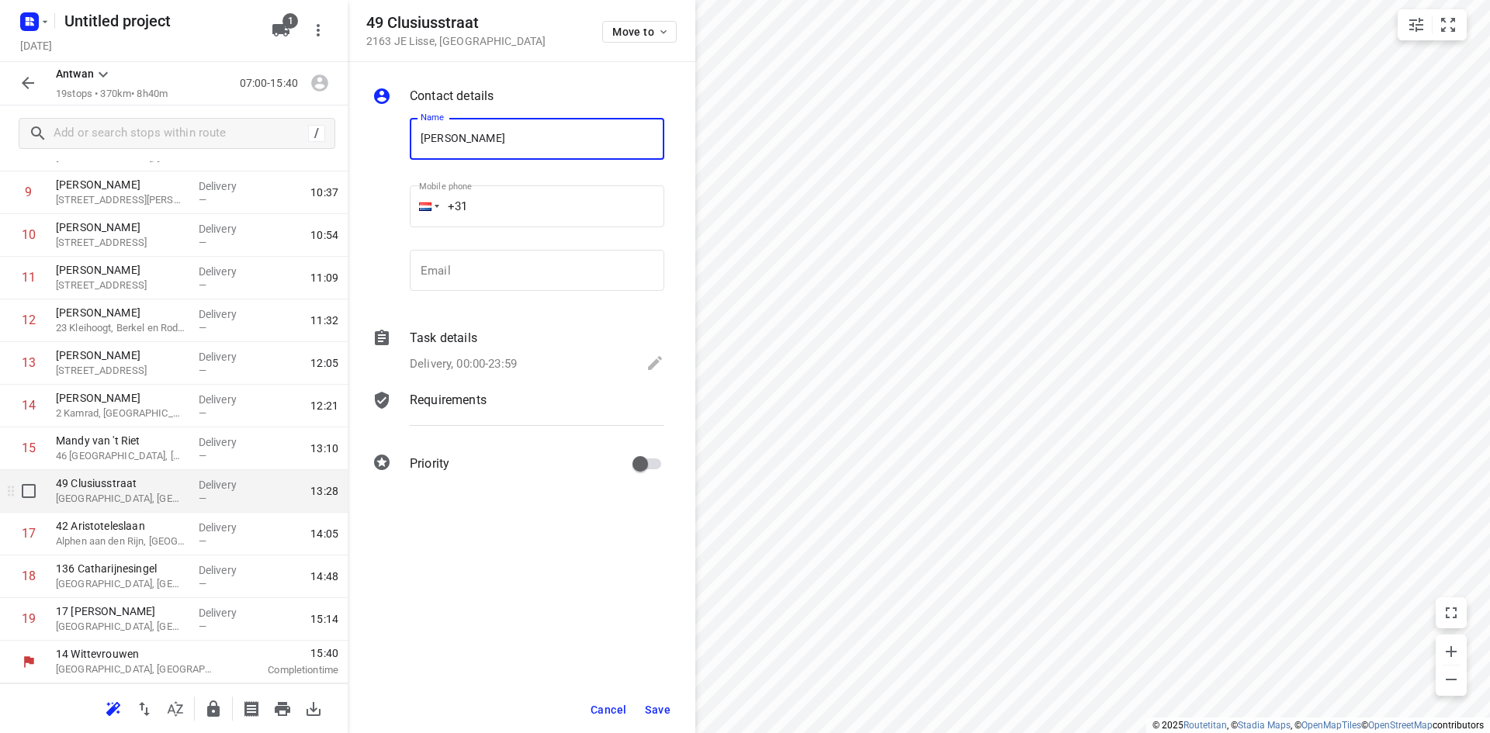
type input "[PERSON_NAME]"
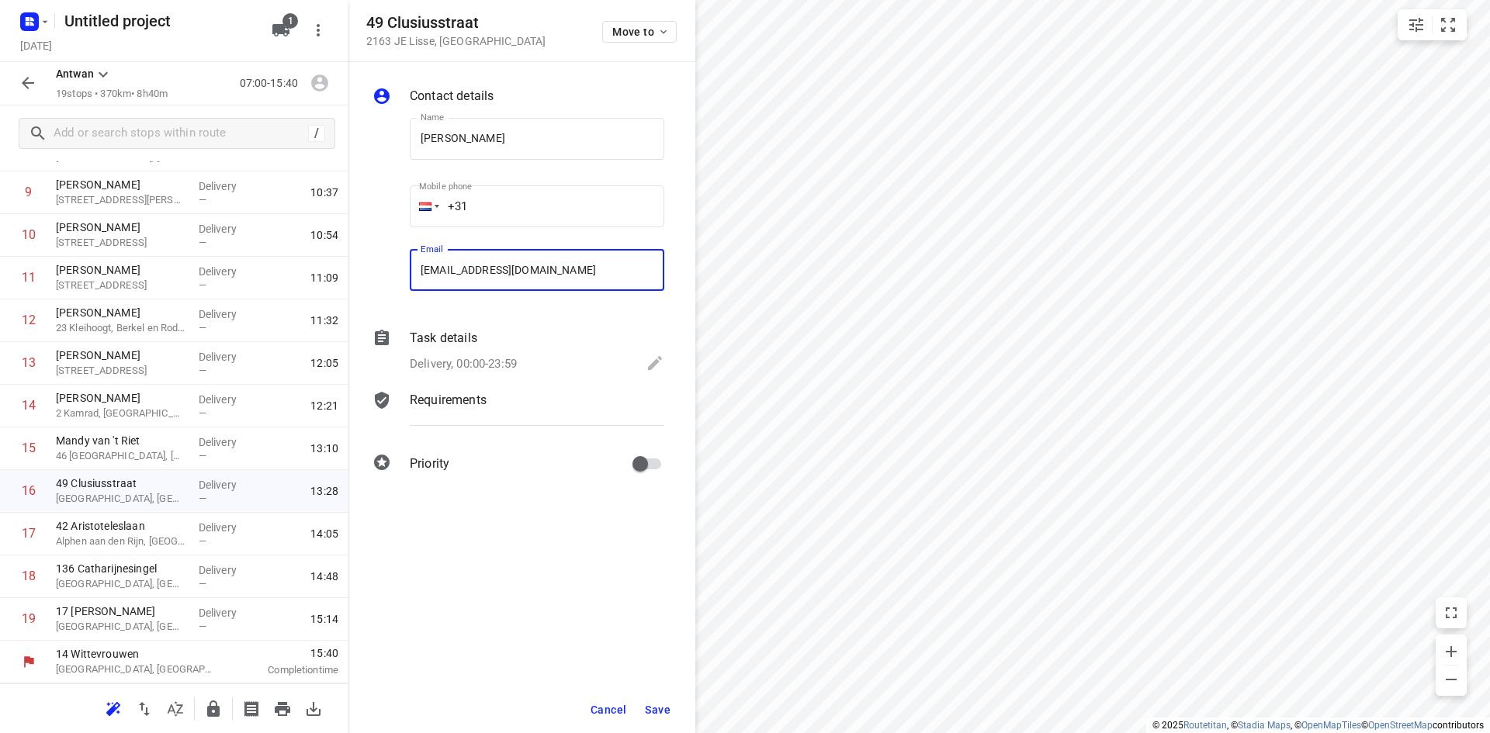
type input "[EMAIL_ADDRESS][DOMAIN_NAME]"
click at [662, 713] on span "Save" at bounding box center [658, 710] width 26 height 12
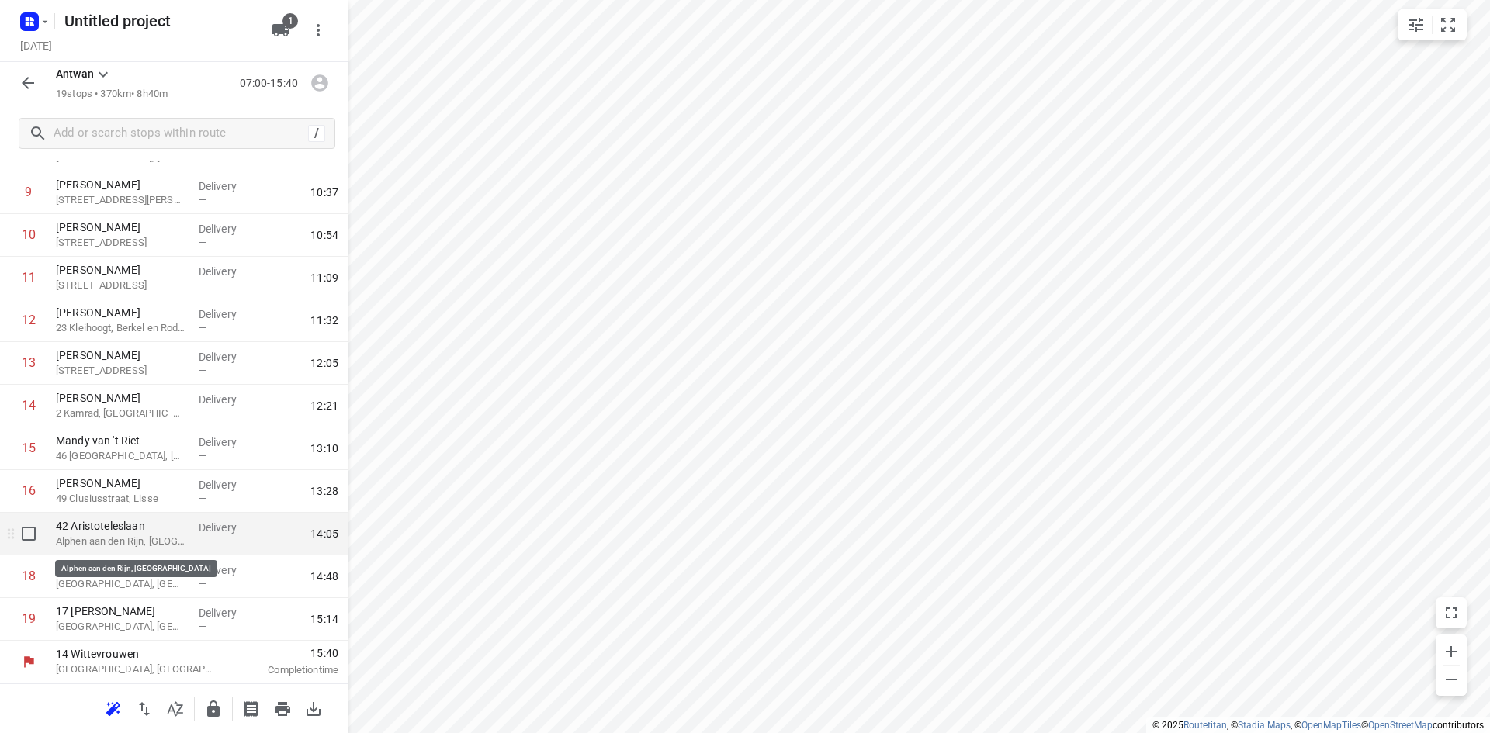
click at [144, 540] on p "Alphen aan den Rijn, [GEOGRAPHIC_DATA]" at bounding box center [121, 542] width 130 height 16
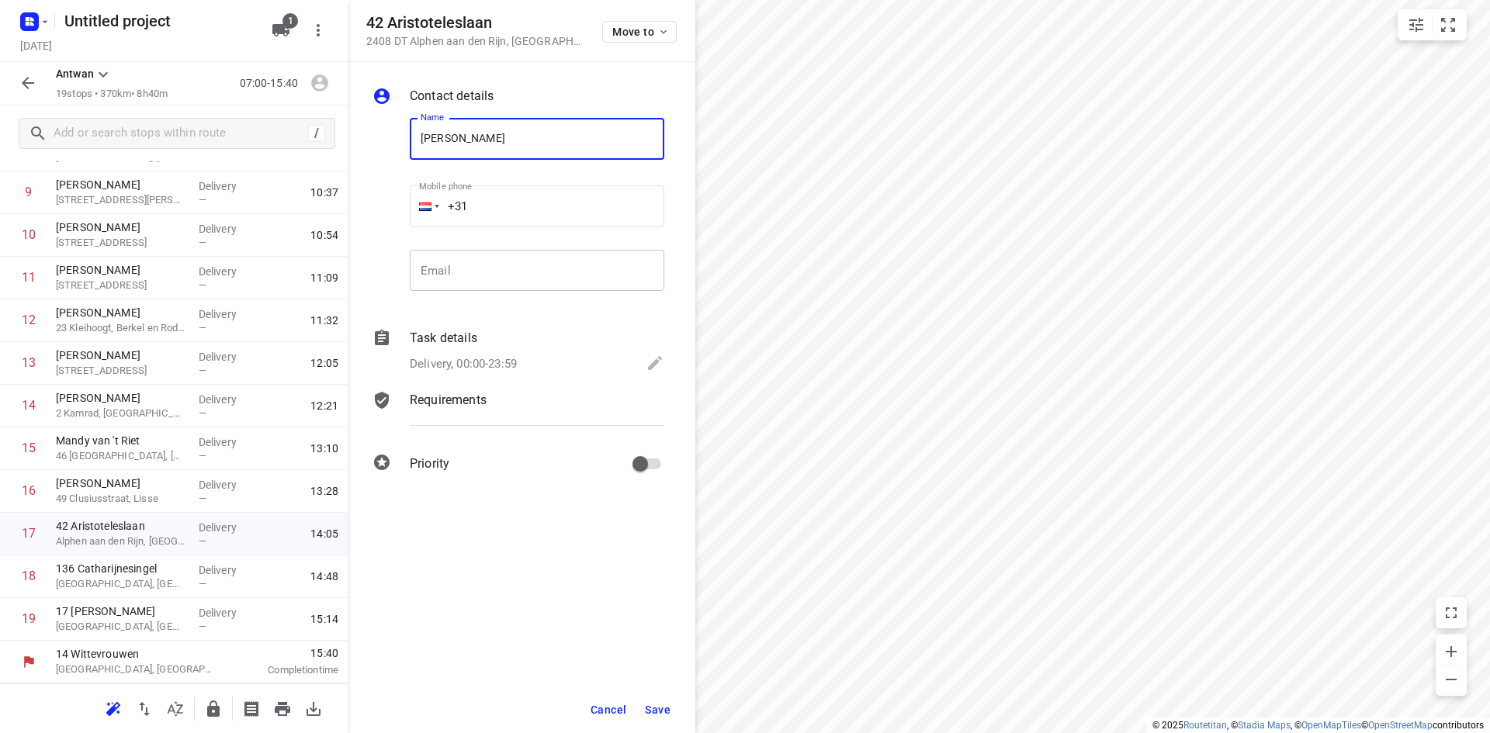
type input "[PERSON_NAME]"
click at [564, 274] on input "email" at bounding box center [537, 271] width 255 height 42
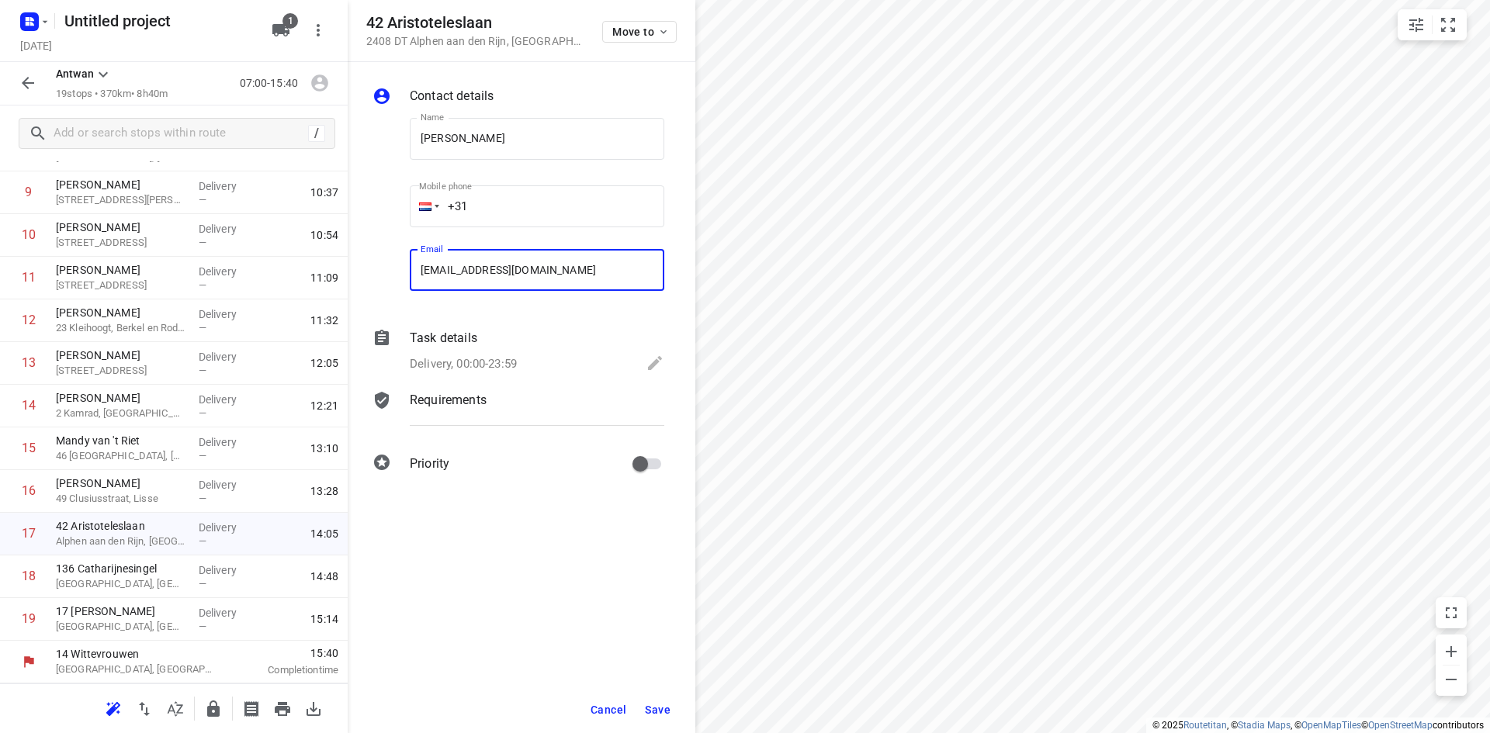
type input "[EMAIL_ADDRESS][DOMAIN_NAME]"
click at [654, 704] on span "Save" at bounding box center [658, 710] width 26 height 12
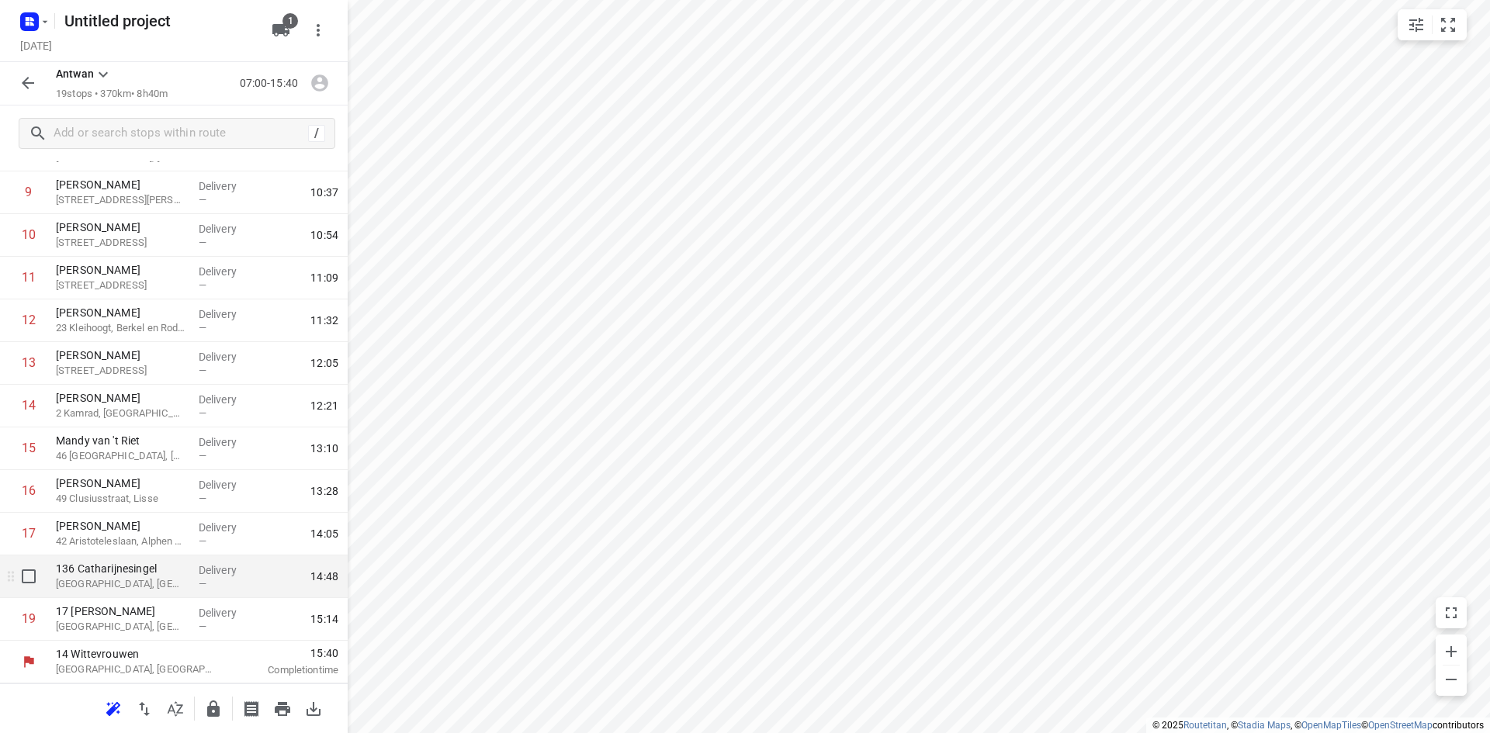
click at [156, 589] on p "[GEOGRAPHIC_DATA], [GEOGRAPHIC_DATA]" at bounding box center [121, 585] width 130 height 16
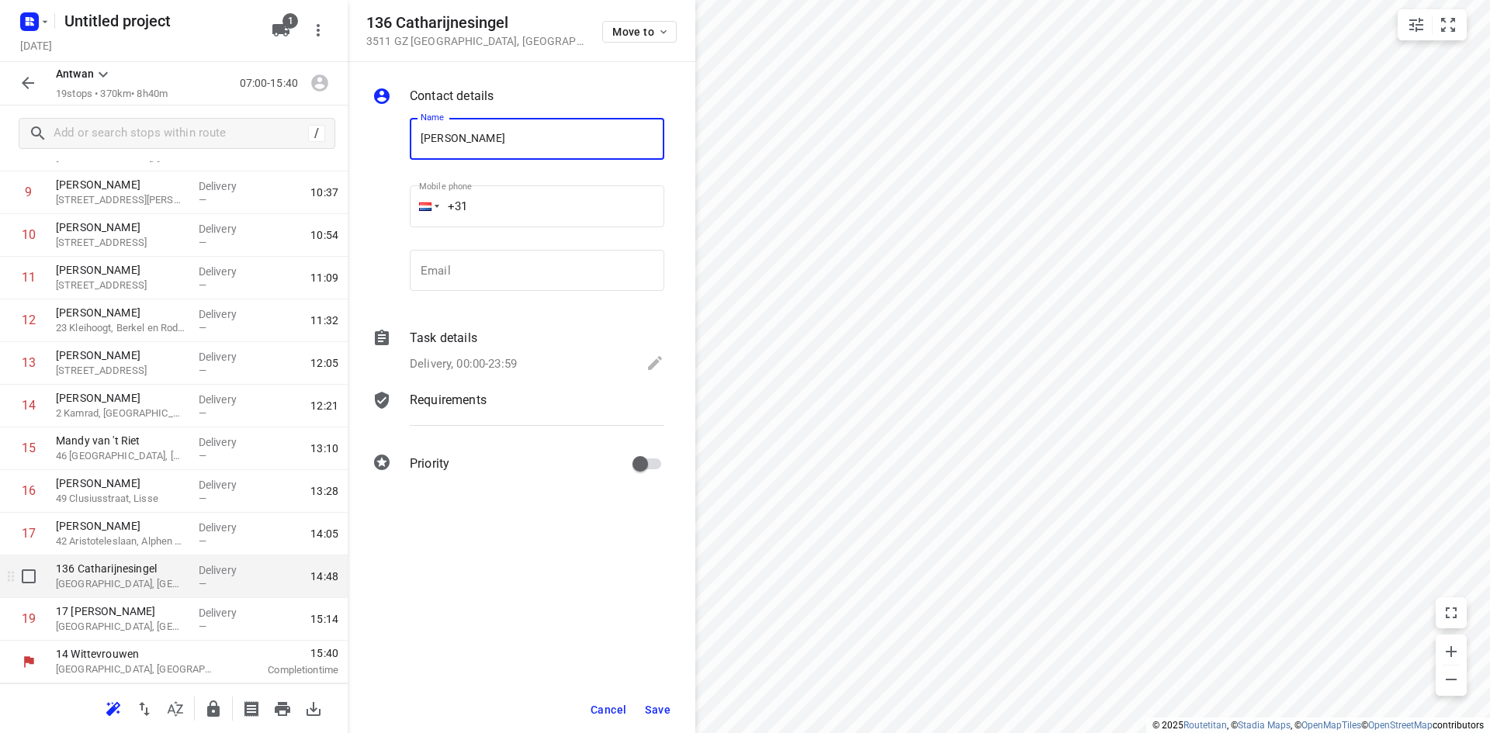
type input "[PERSON_NAME]"
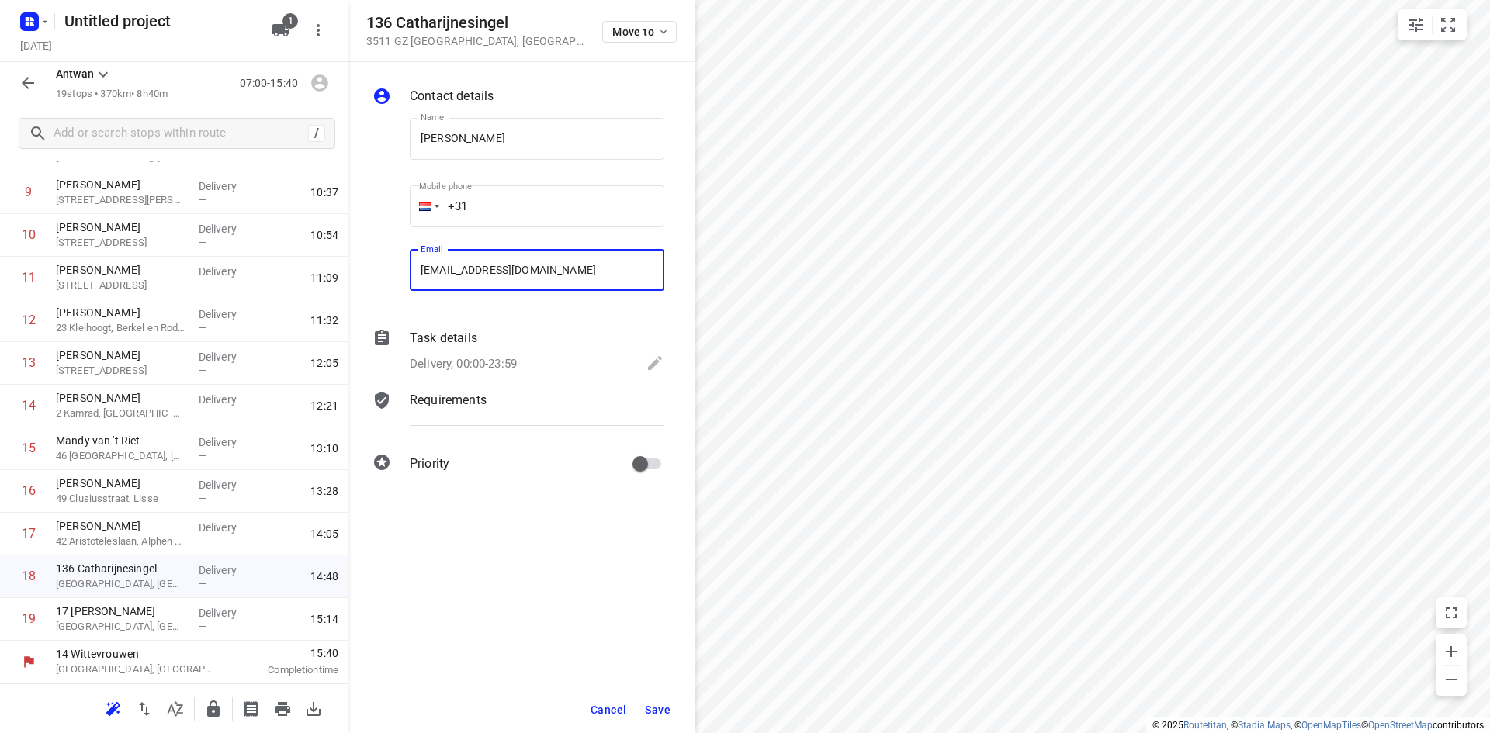
type input "[EMAIL_ADDRESS][DOMAIN_NAME]"
click at [667, 710] on span "Save" at bounding box center [658, 710] width 26 height 12
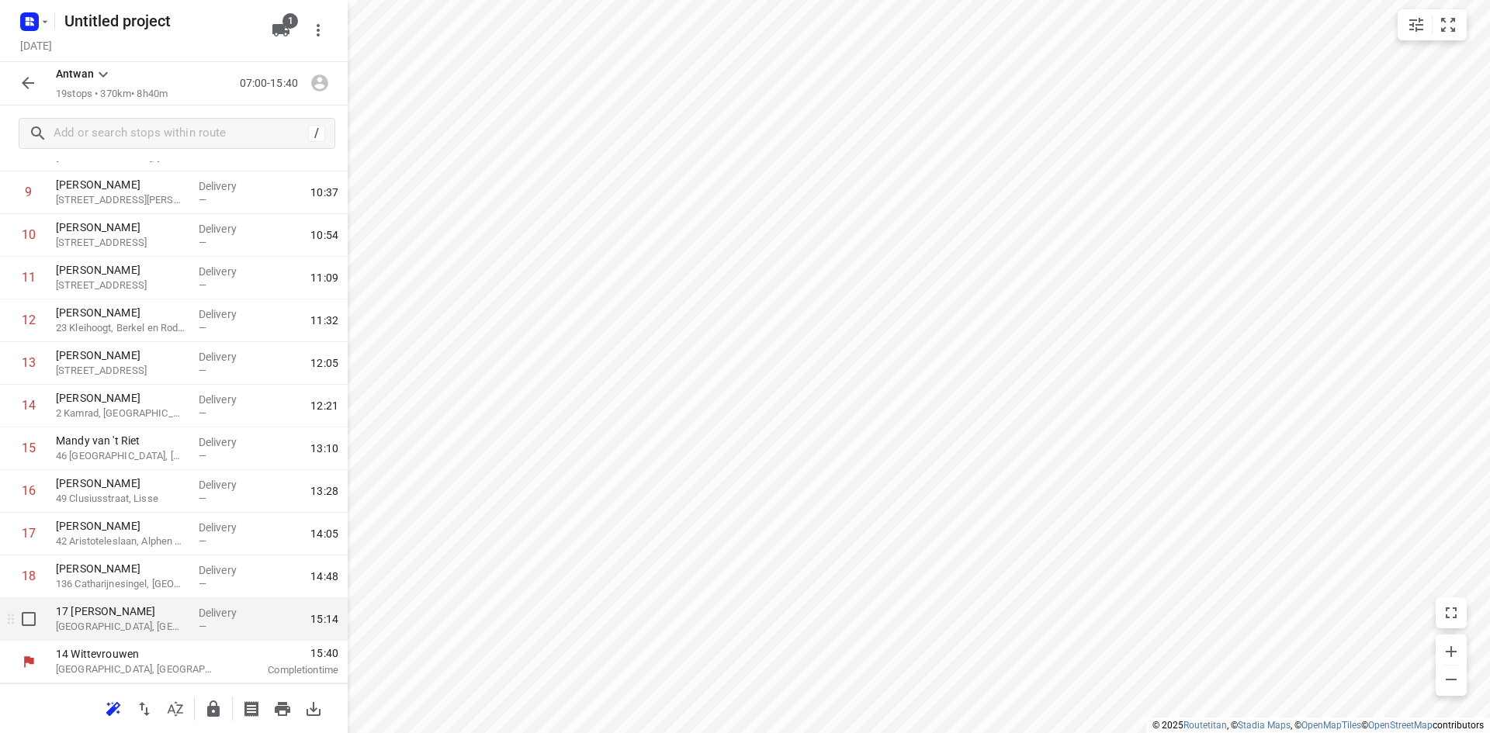
click at [170, 622] on p "[GEOGRAPHIC_DATA], [GEOGRAPHIC_DATA]" at bounding box center [121, 627] width 130 height 16
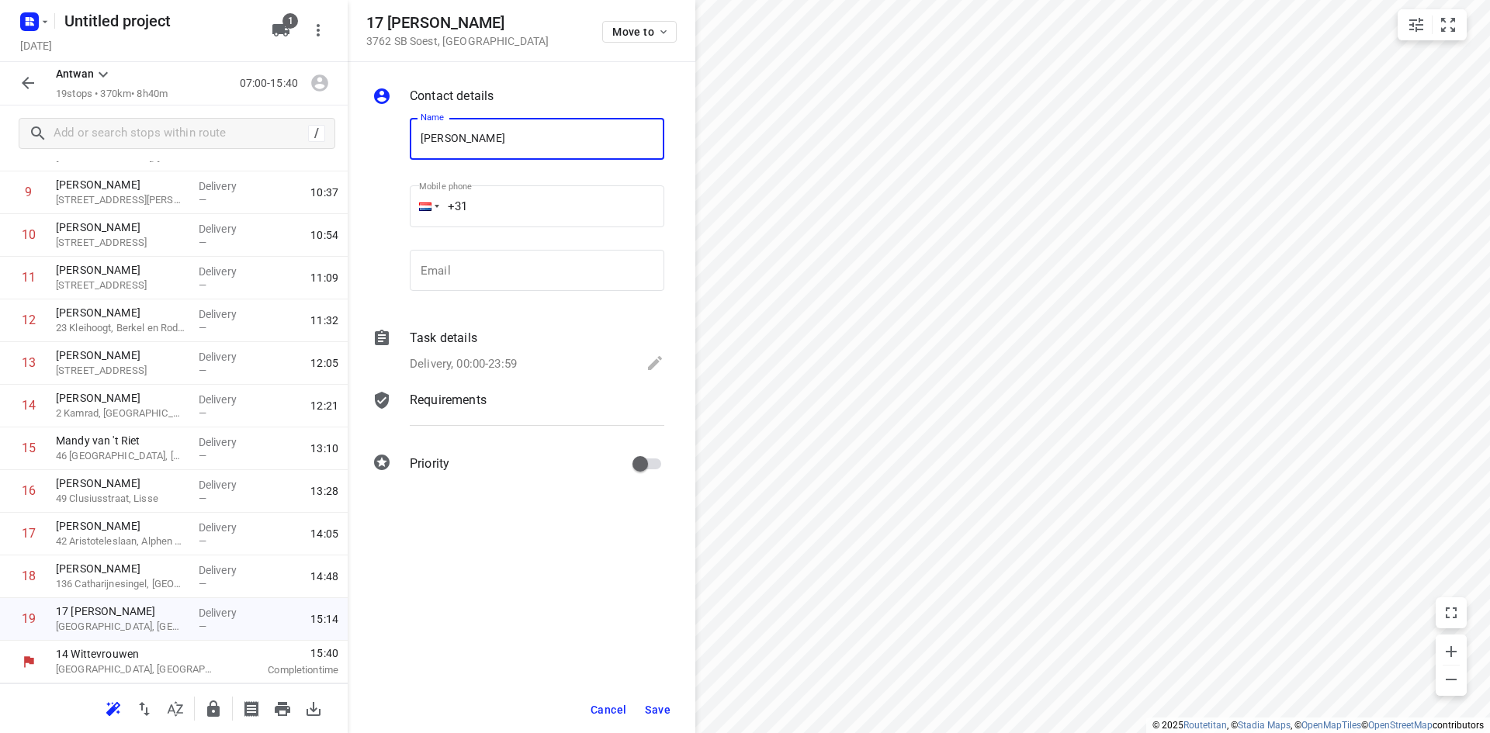
type input "[PERSON_NAME]"
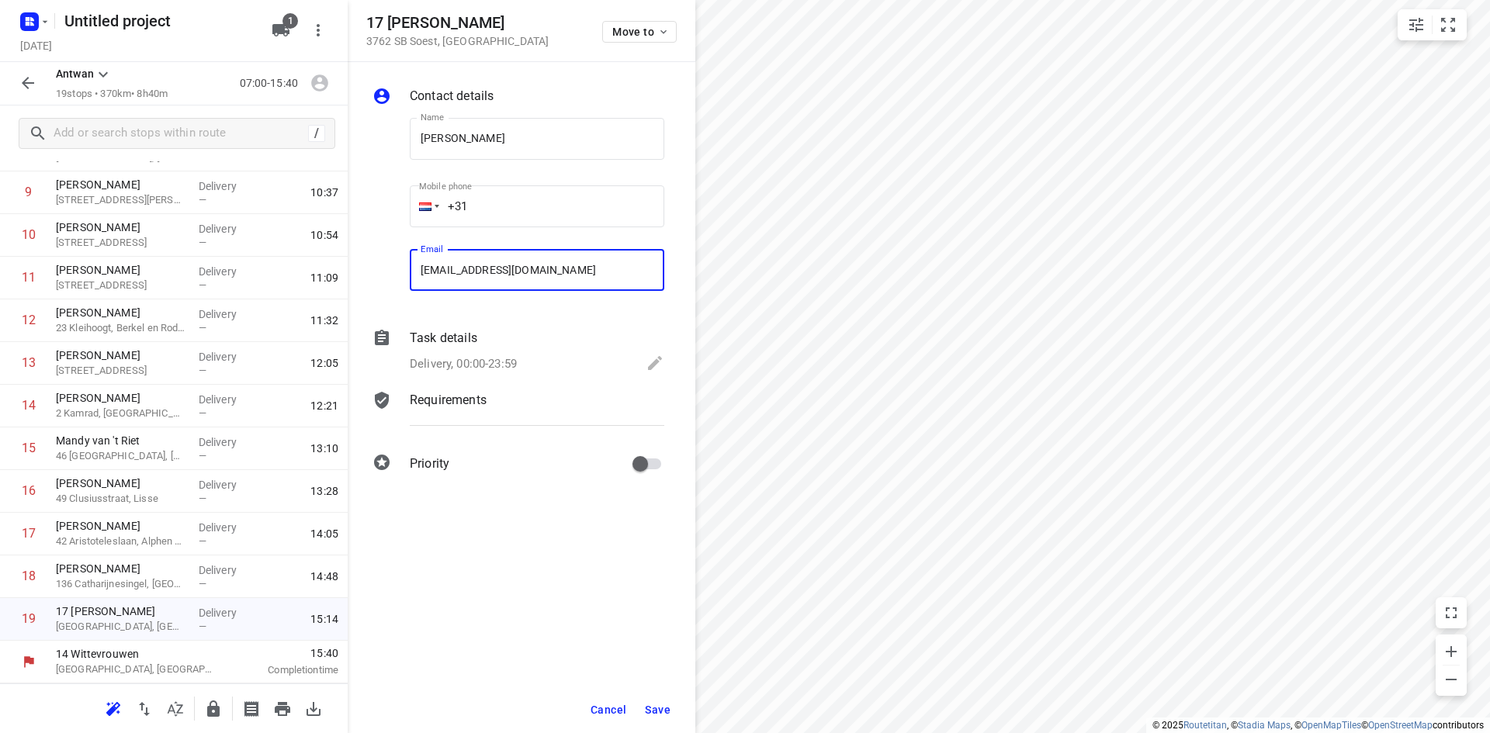
type input "[EMAIL_ADDRESS][DOMAIN_NAME]"
click at [649, 714] on span "Save" at bounding box center [658, 710] width 26 height 12
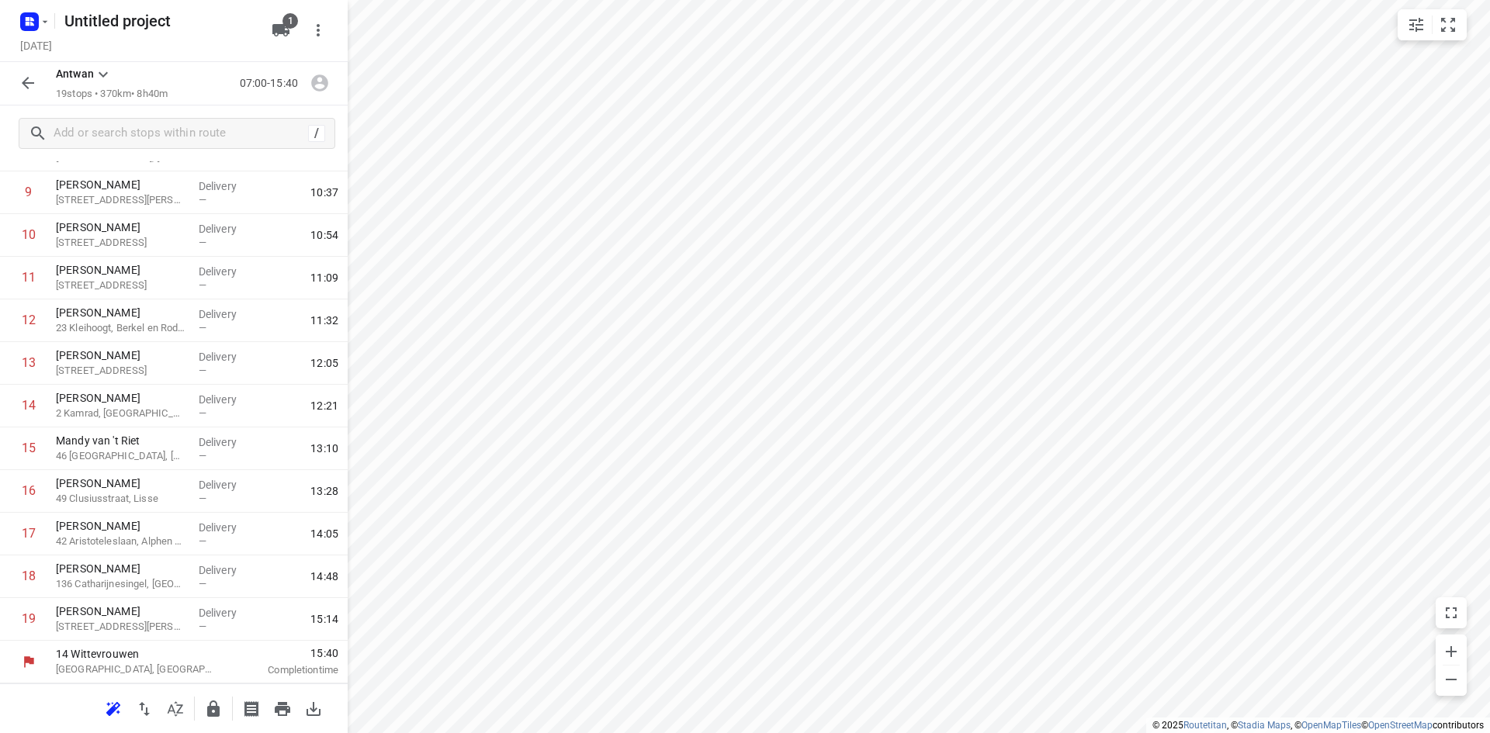
click at [320, 708] on icon "button" at bounding box center [313, 709] width 19 height 19
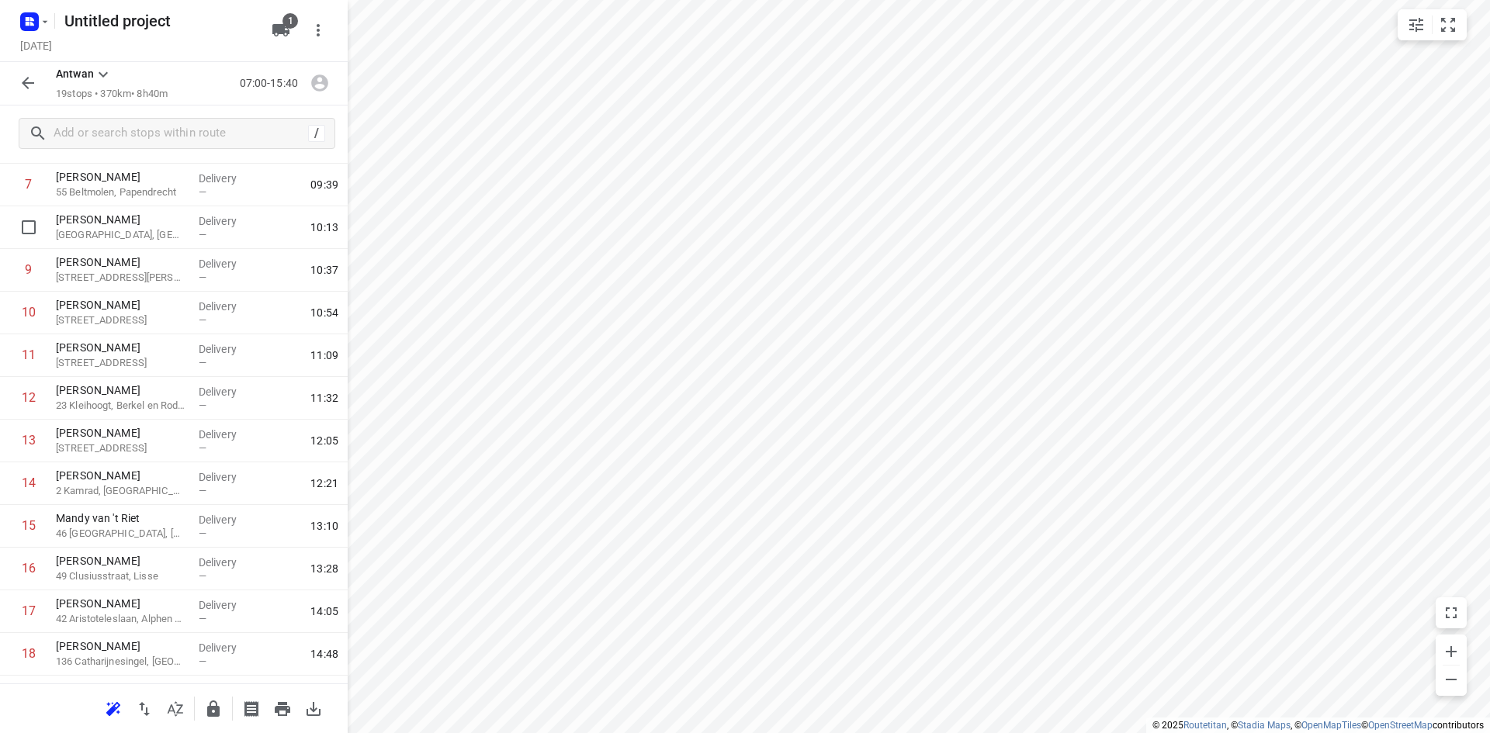
scroll to position [0, 0]
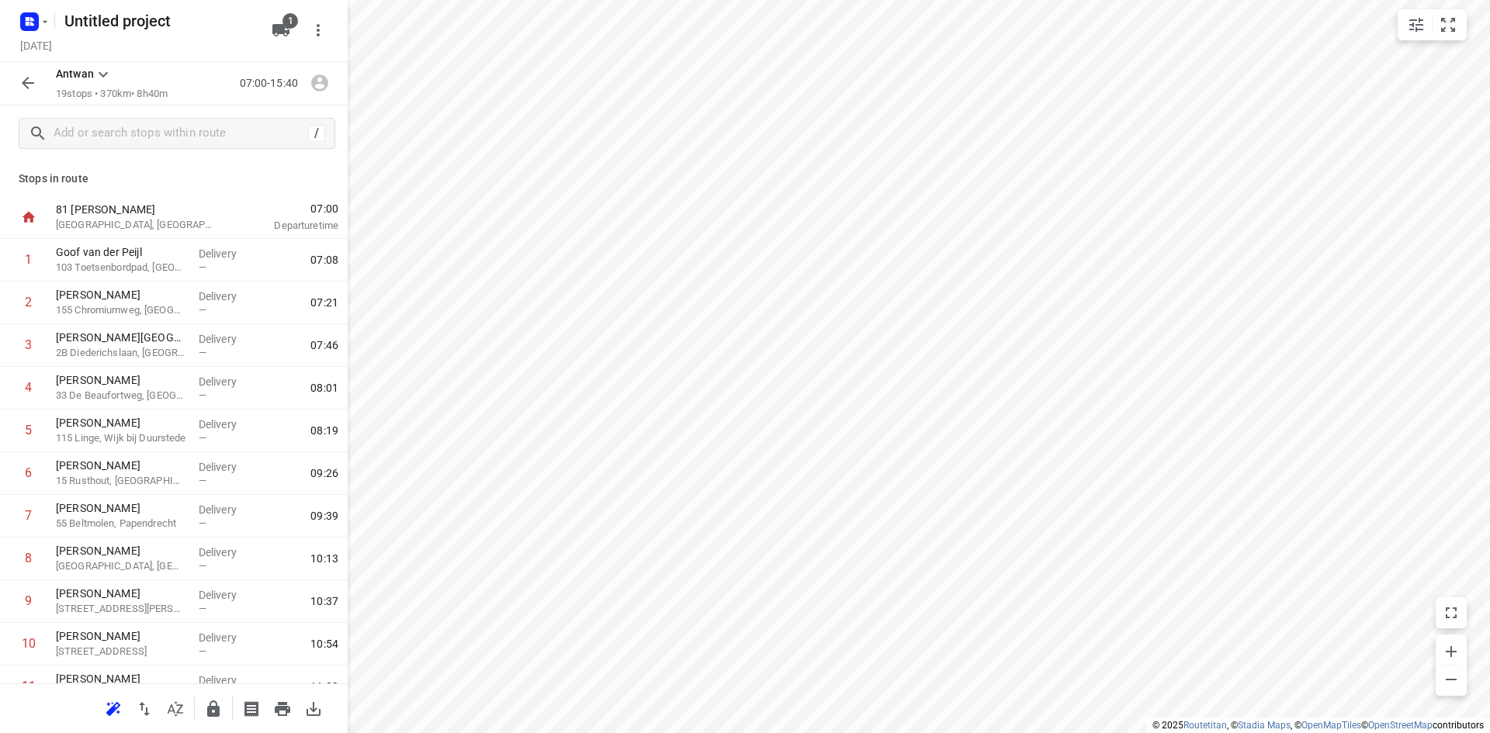
click at [29, 82] on icon "button" at bounding box center [28, 83] width 19 height 19
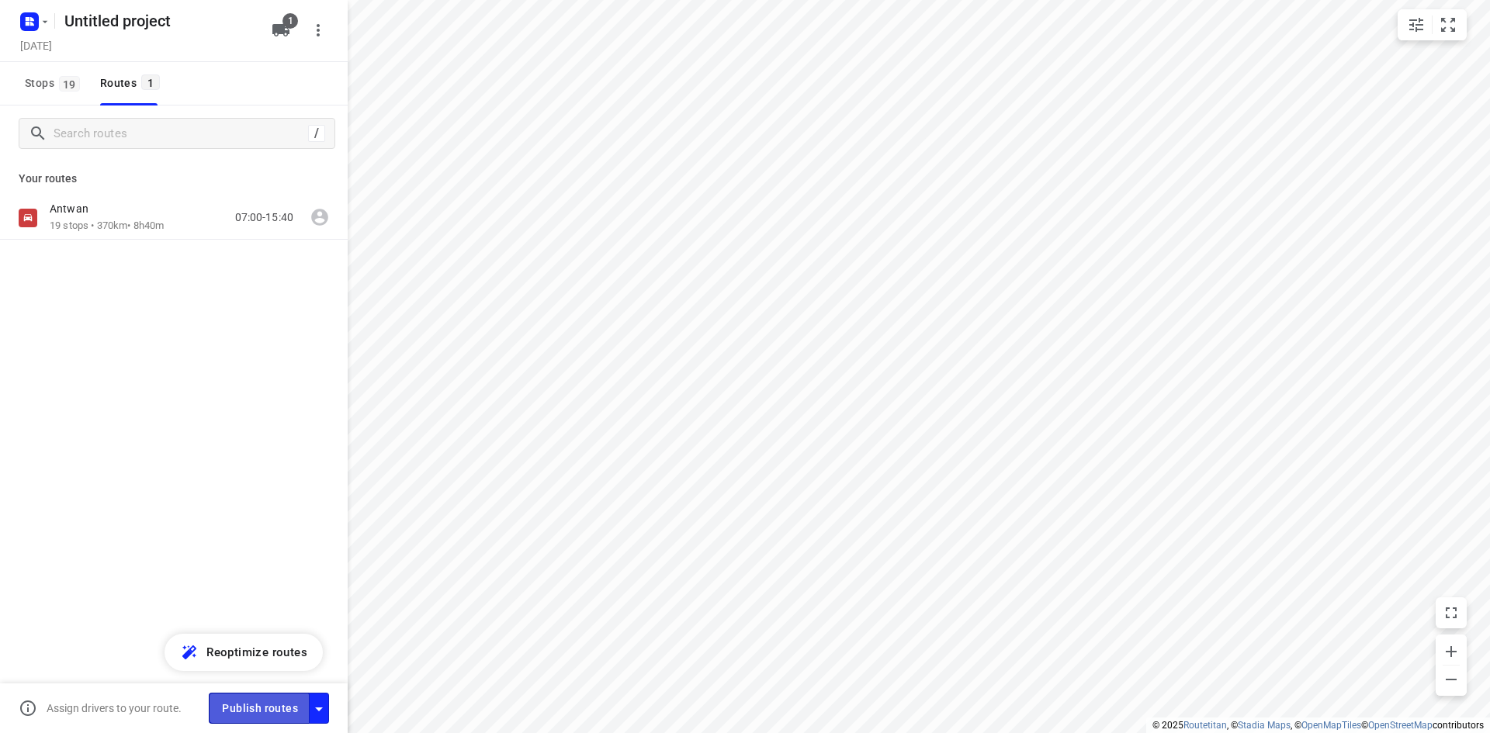
click at [257, 715] on span "Publish routes" at bounding box center [260, 708] width 76 height 19
click at [36, 19] on rect "button" at bounding box center [29, 21] width 19 height 19
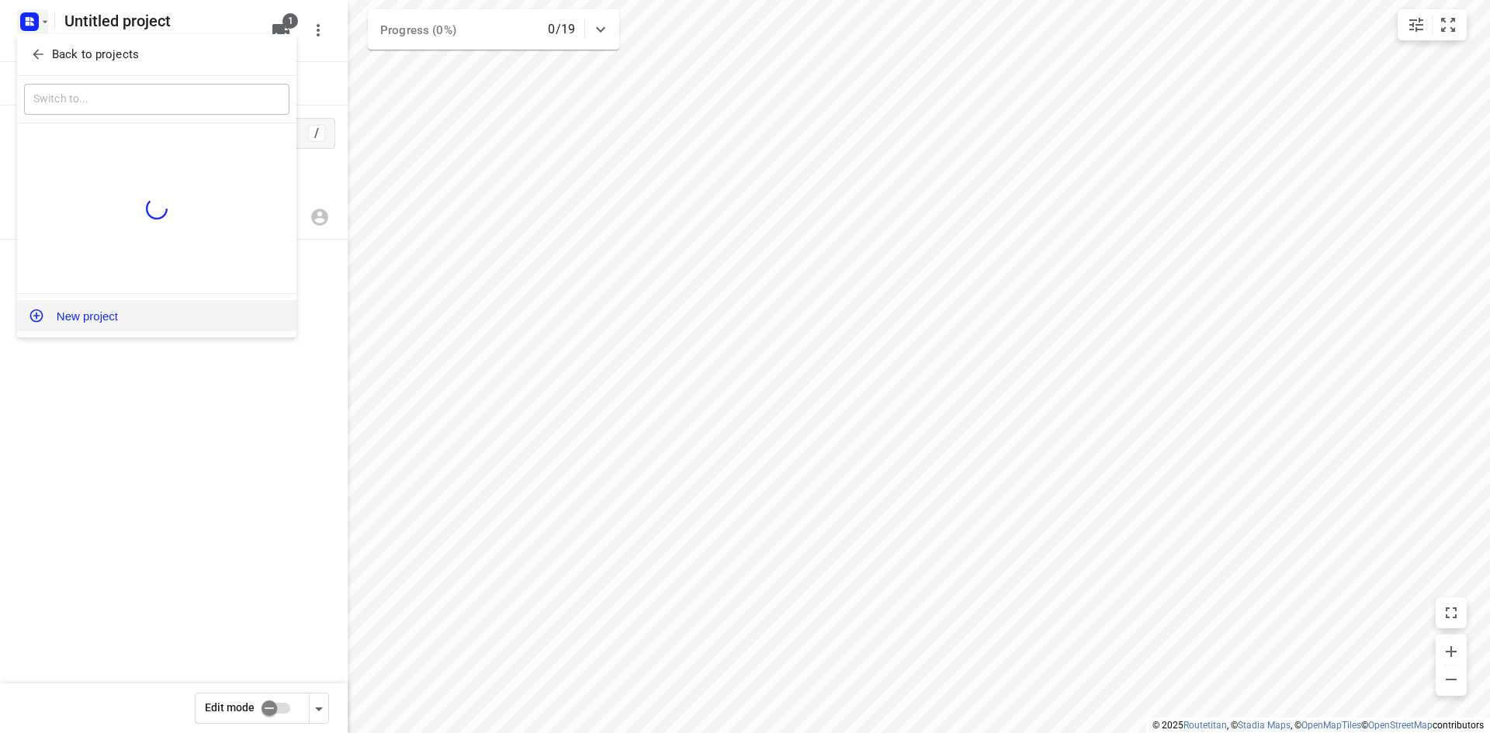
click at [102, 326] on button "New project" at bounding box center [156, 315] width 279 height 31
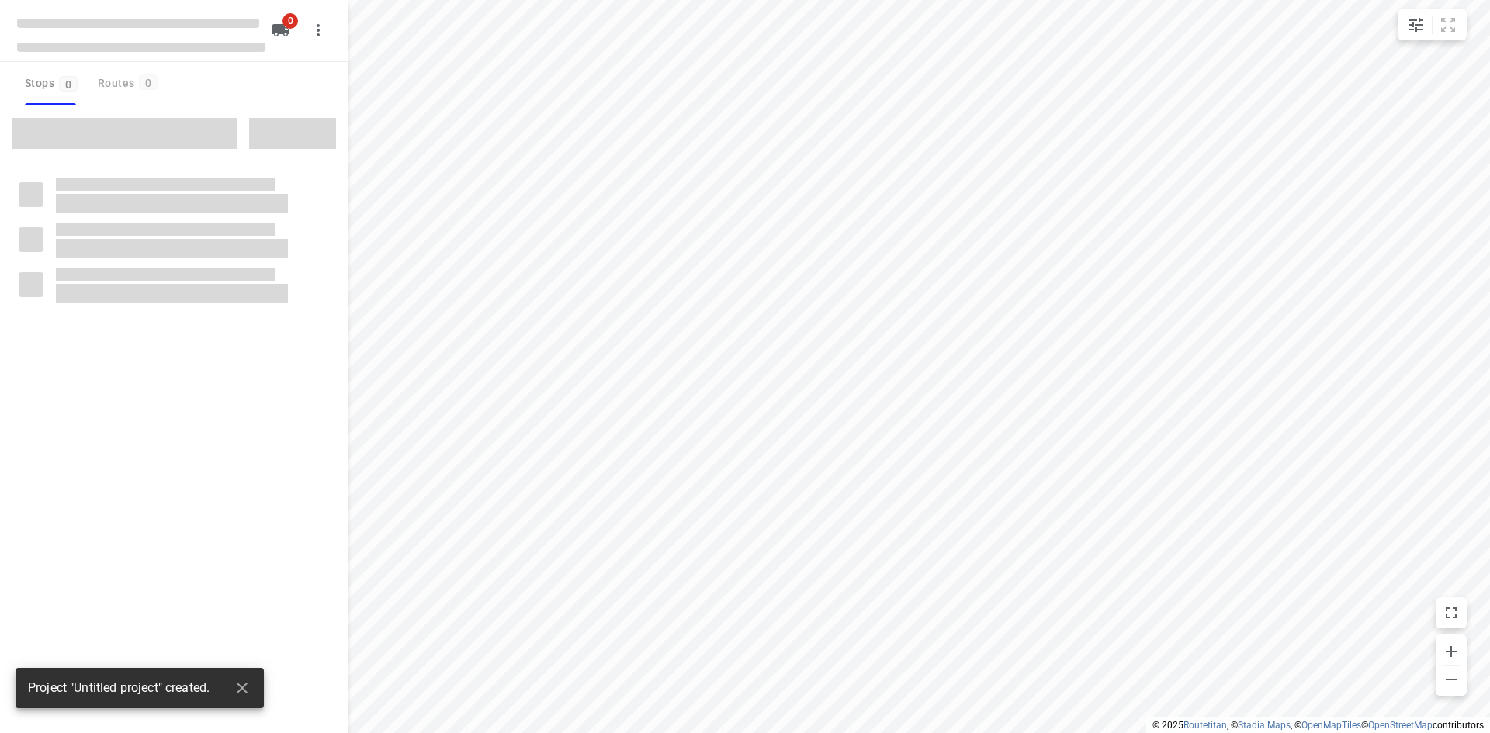
type input "distance"
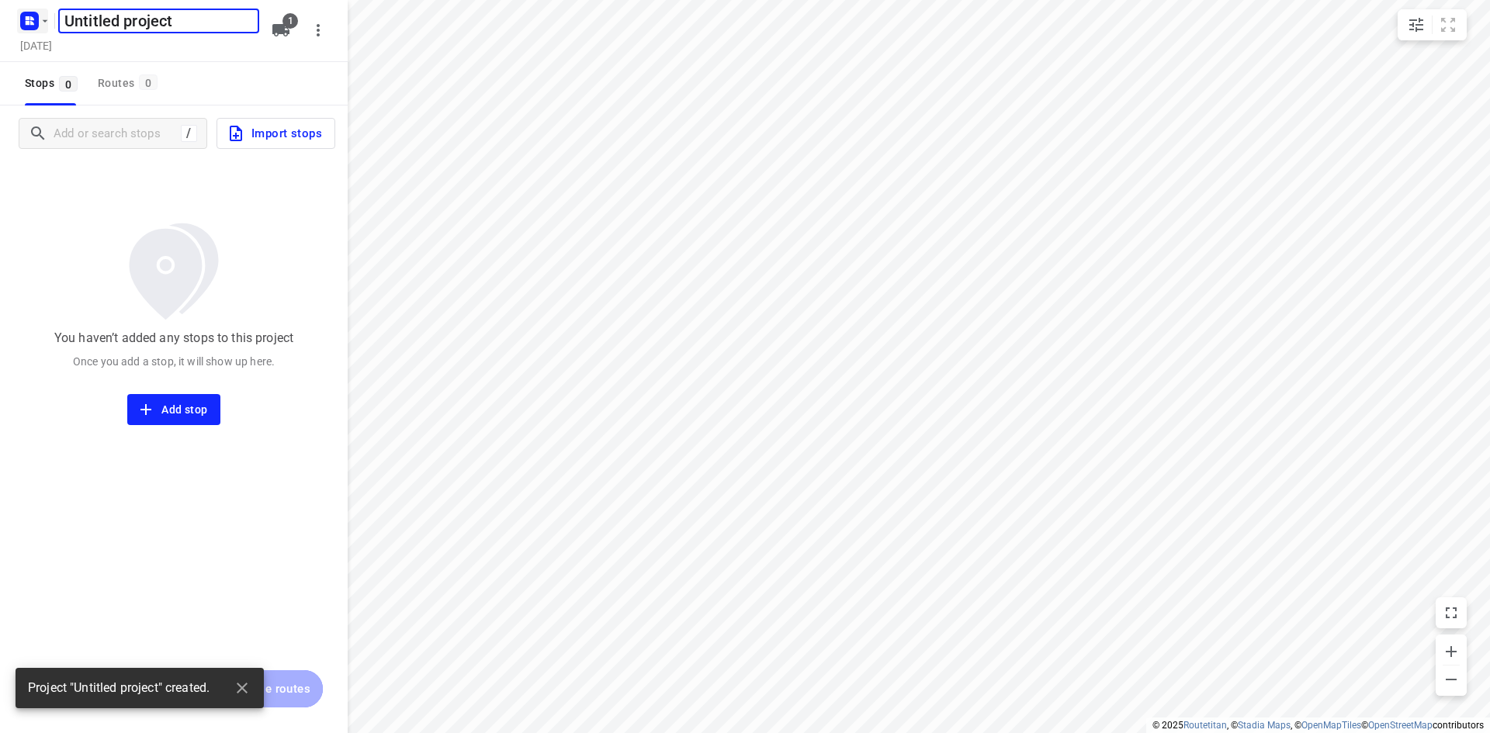
click at [45, 21] on icon "button" at bounding box center [45, 21] width 5 height 2
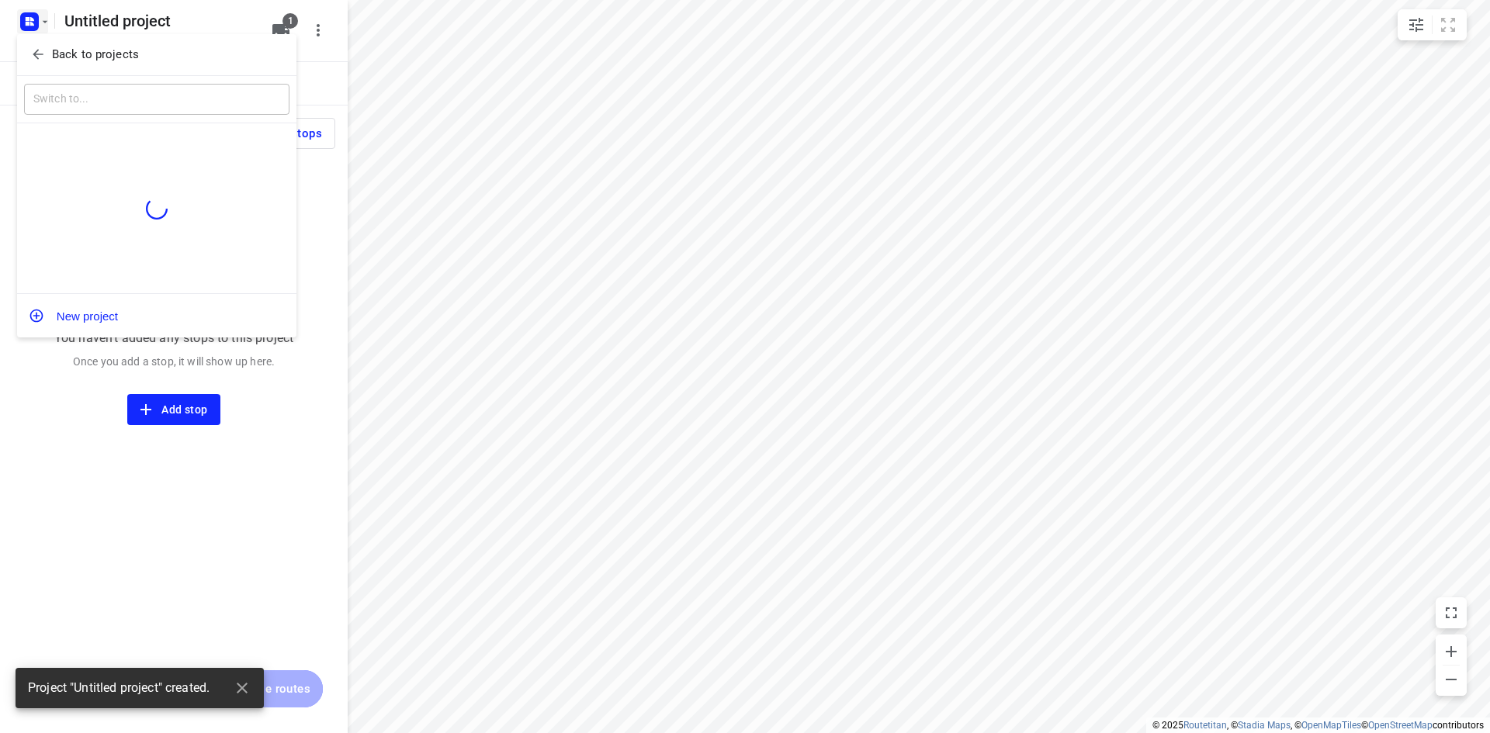
click at [53, 66] on button "Back to projects" at bounding box center [156, 55] width 265 height 26
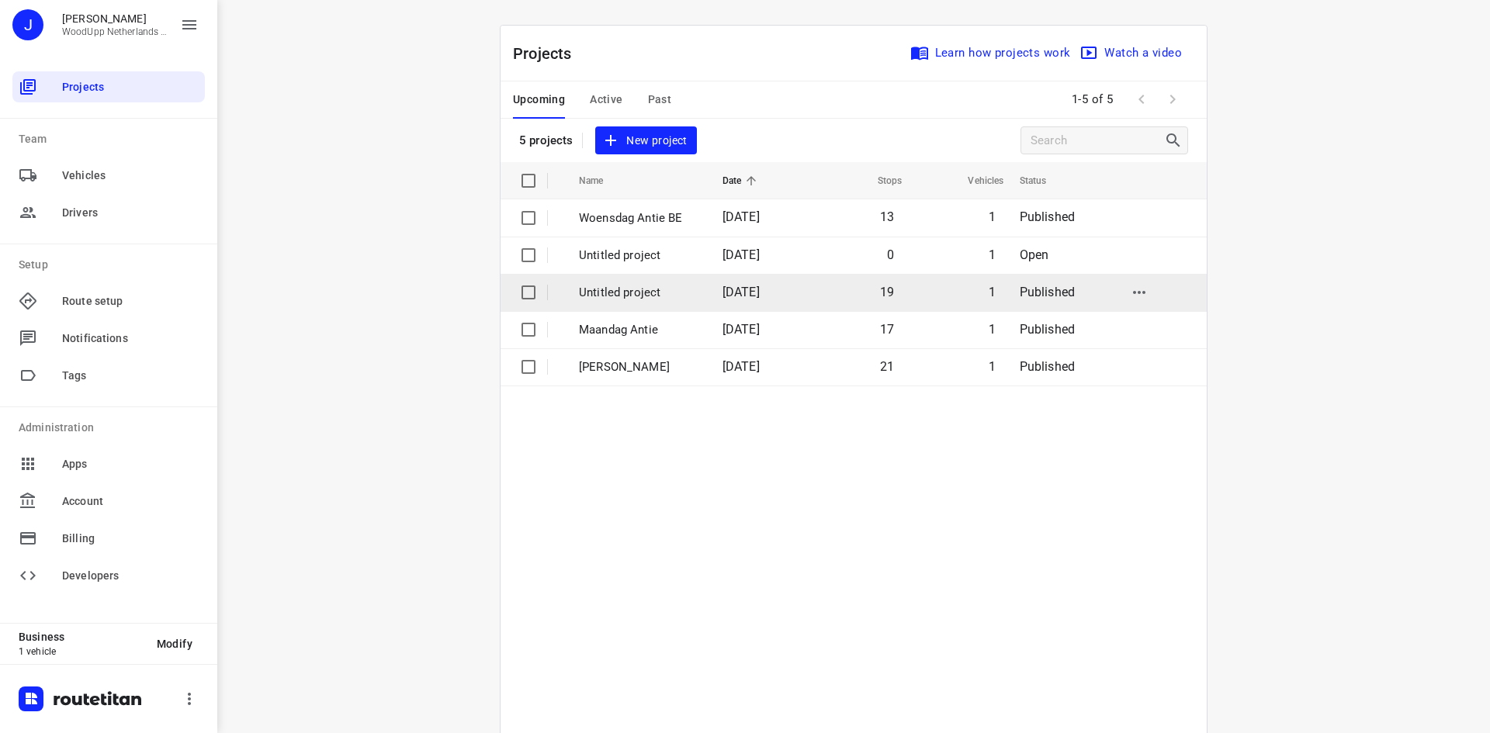
click at [964, 290] on td "1" at bounding box center [957, 292] width 102 height 37
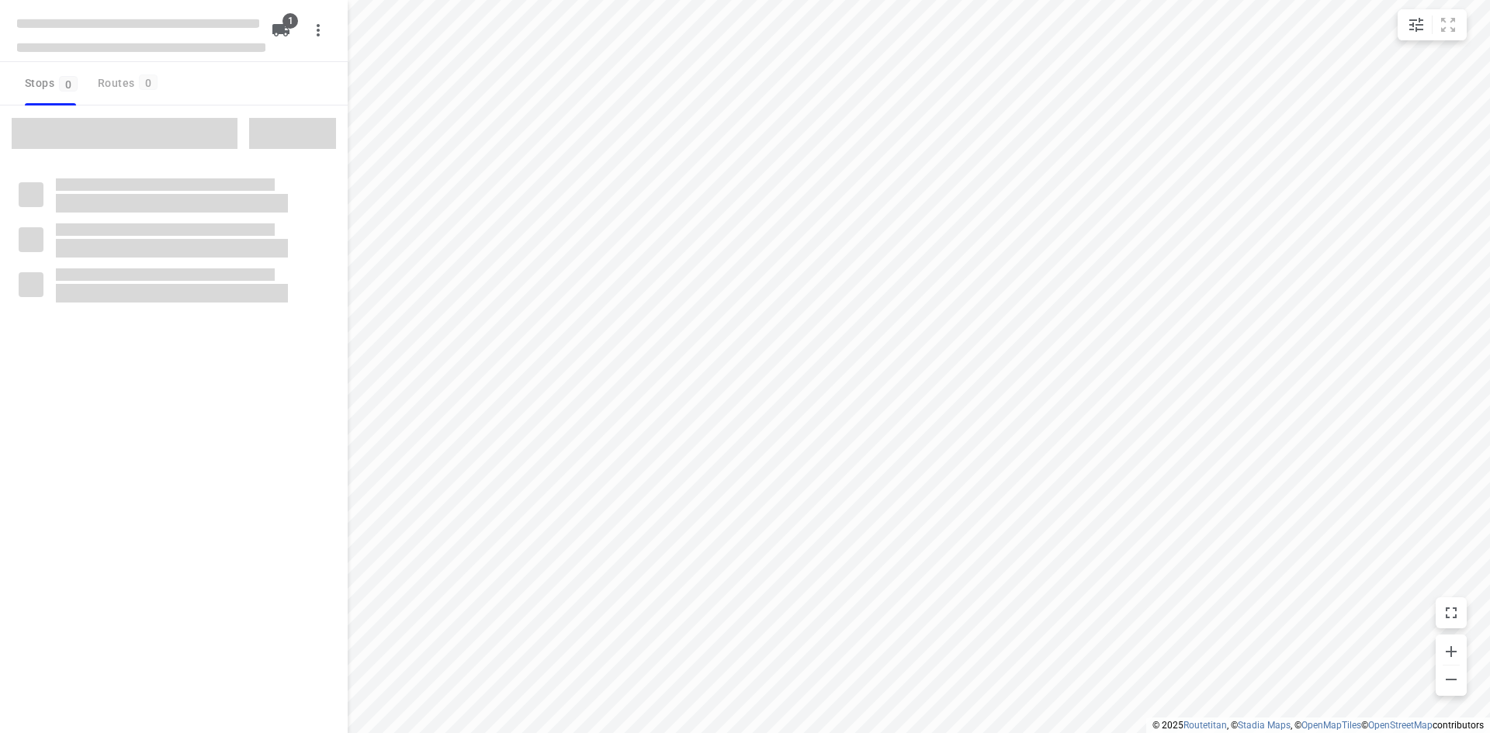
type input "distance"
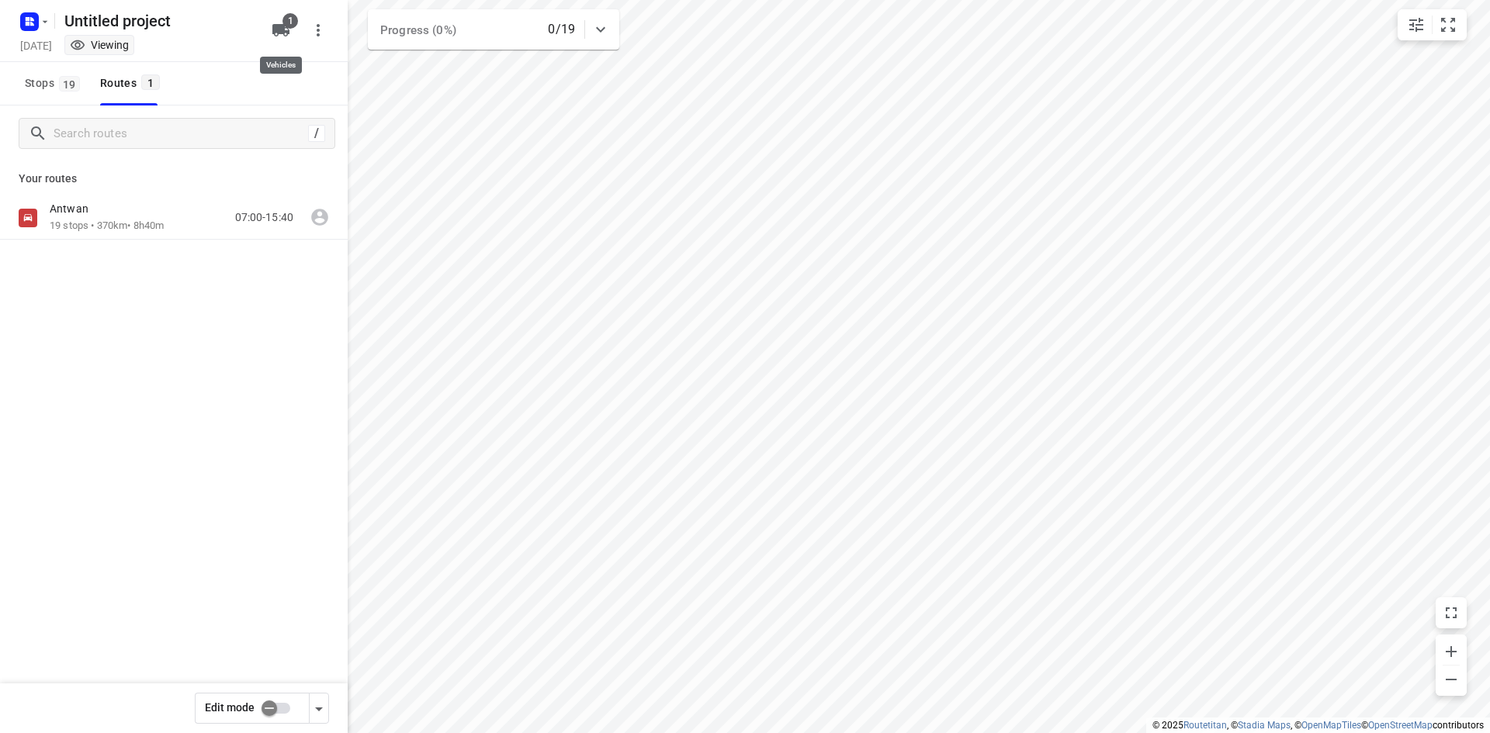
click at [276, 28] on icon "button" at bounding box center [280, 30] width 17 height 12
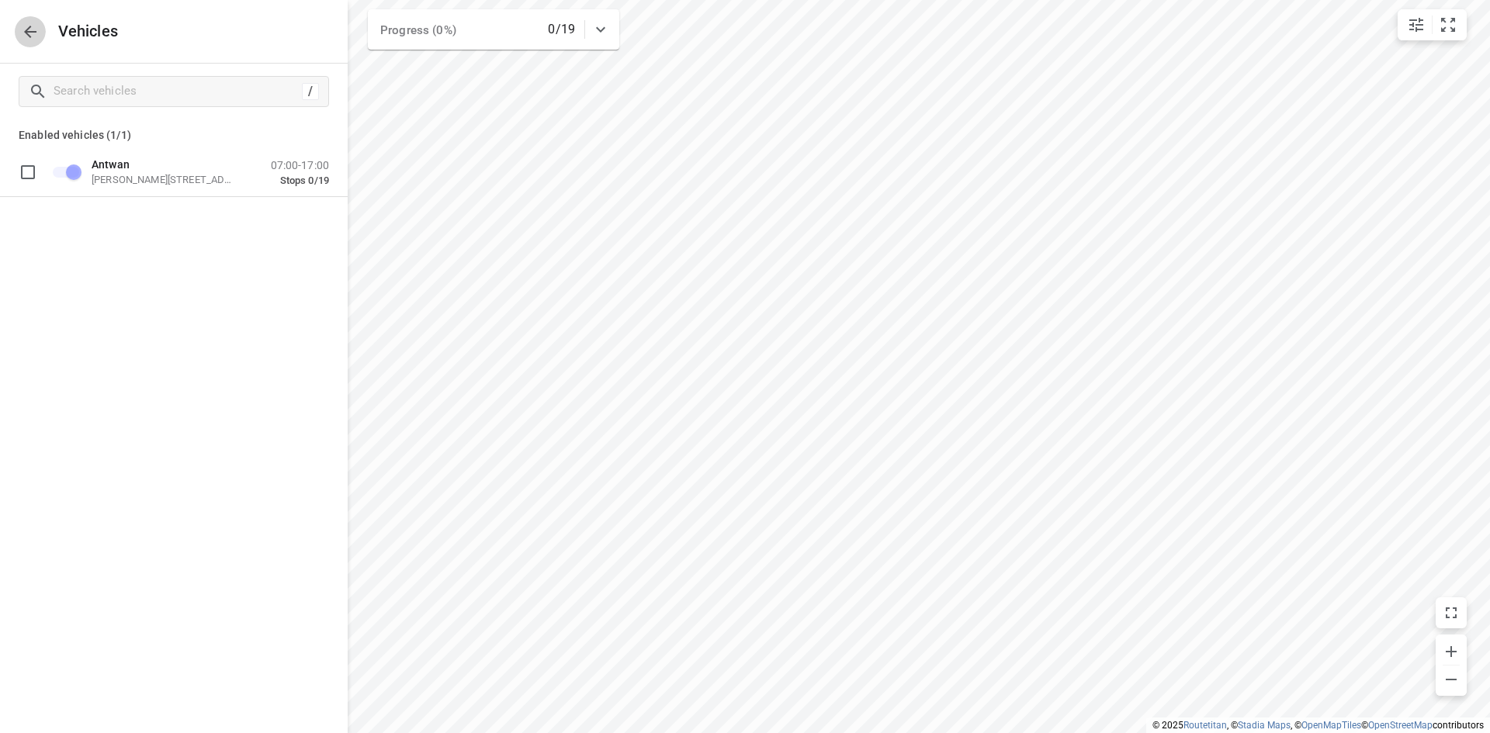
click at [40, 33] on button "button" at bounding box center [30, 31] width 31 height 31
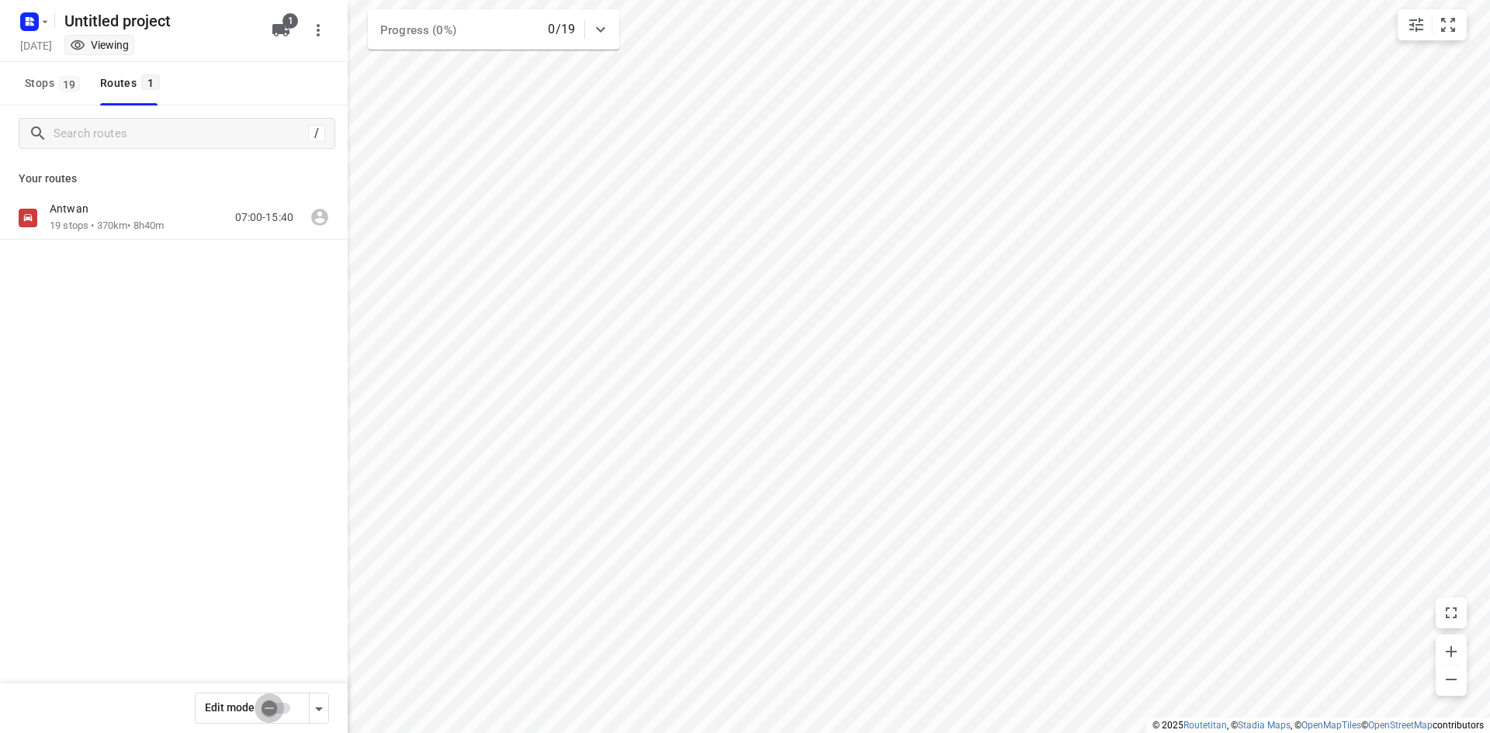
click at [275, 707] on input "checkbox" at bounding box center [269, 708] width 88 height 29
checkbox input "true"
click at [64, 35] on div "Untitled project [DATE] Editing" at bounding box center [141, 30] width 248 height 54
click at [58, 43] on h5 "[DATE]" at bounding box center [36, 45] width 44 height 18
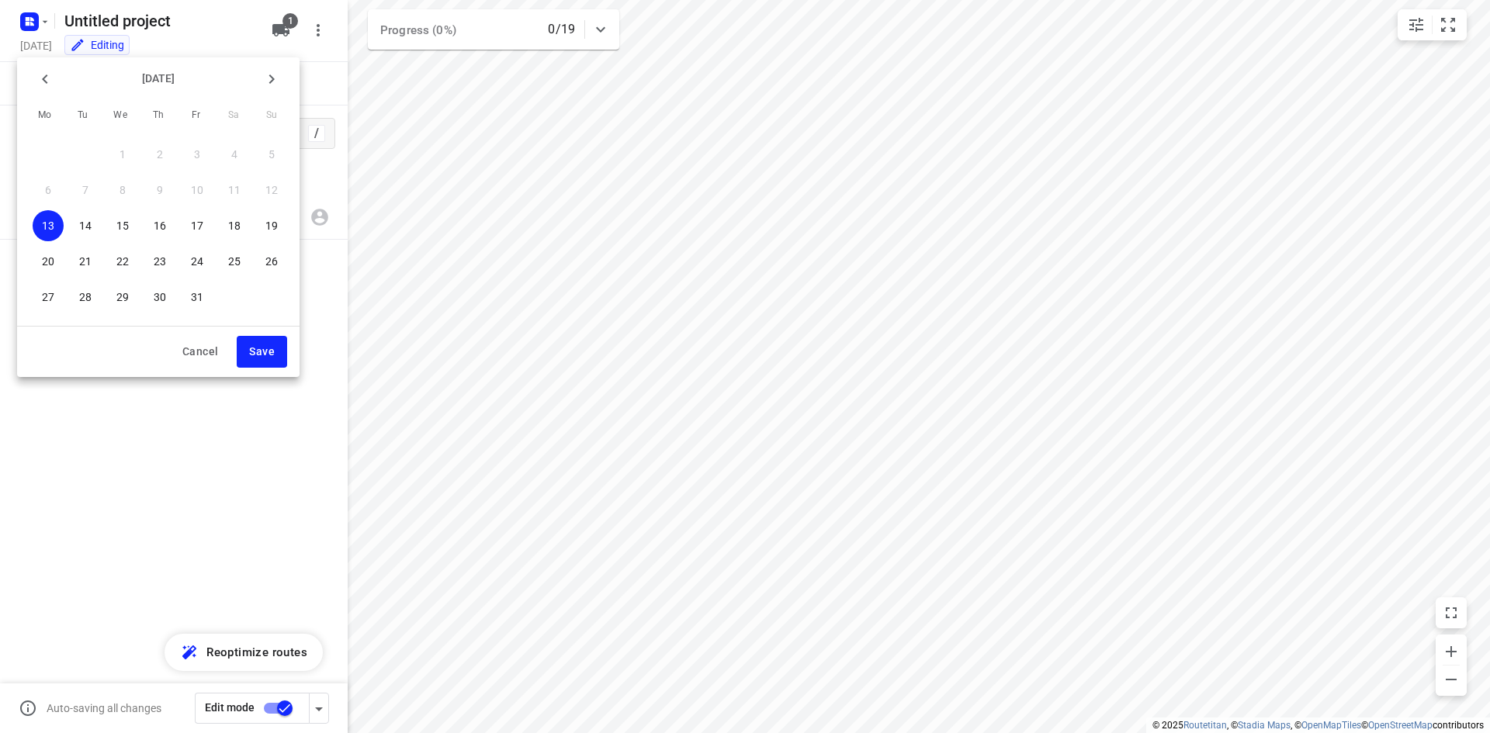
click at [128, 224] on p "15" at bounding box center [122, 226] width 12 height 16
click at [282, 354] on button "Save" at bounding box center [262, 352] width 50 height 32
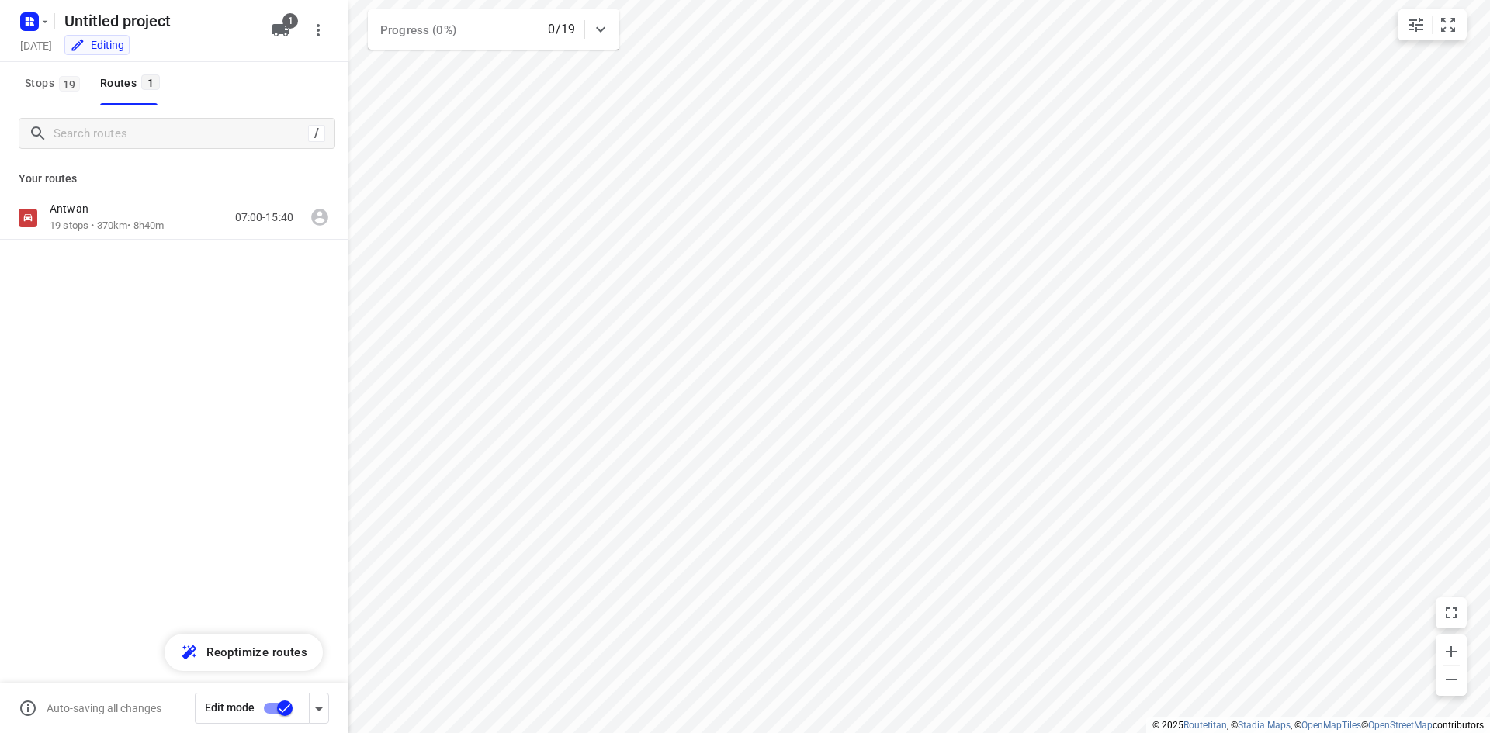
click at [320, 708] on icon "button" at bounding box center [319, 710] width 8 height 4
click at [259, 349] on div "/ Your routes [PERSON_NAME] 19 stops • 370km • 8h40m 07:00-15:40" at bounding box center [174, 441] width 348 height 671
click at [260, 653] on span "Reoptimize routes" at bounding box center [256, 652] width 101 height 20
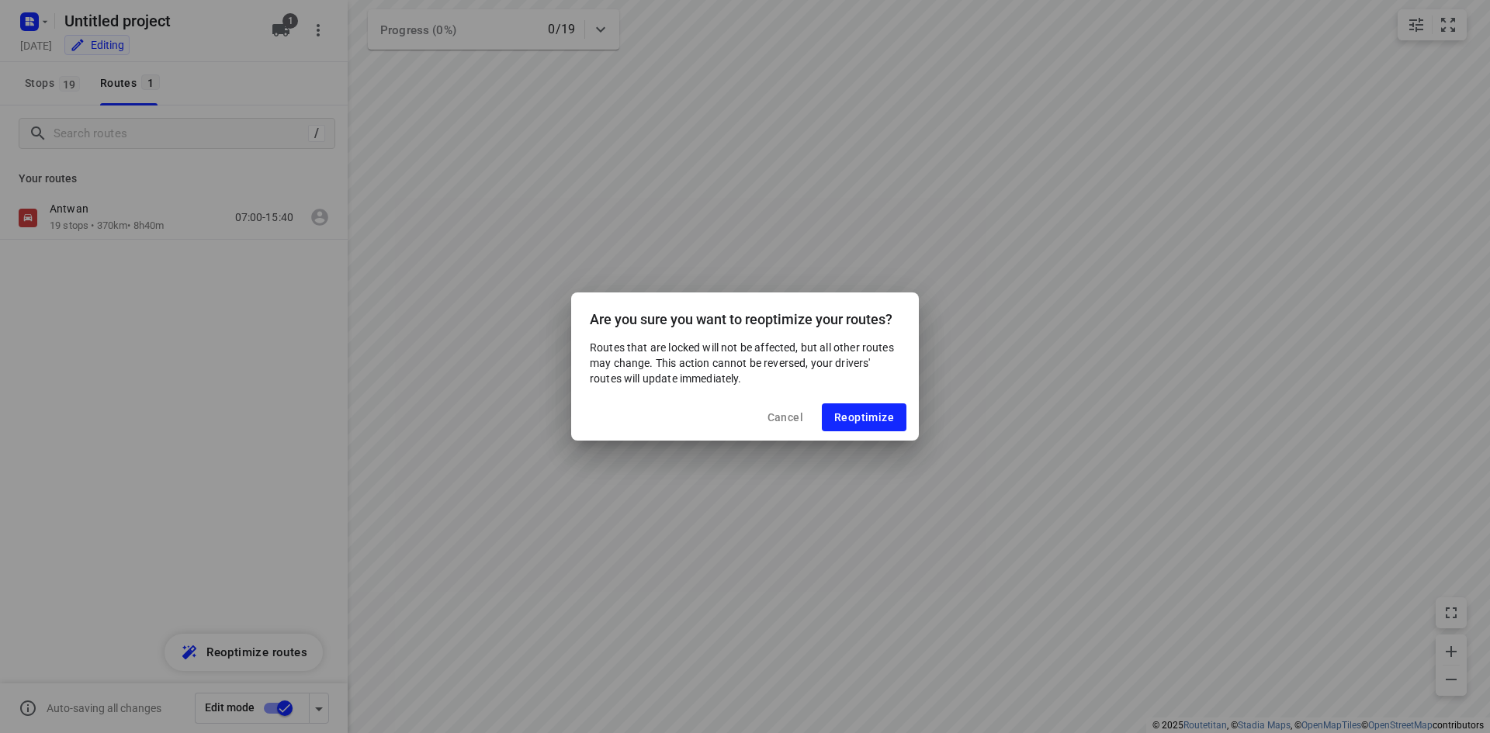
click at [791, 428] on button "Cancel" at bounding box center [785, 417] width 61 height 28
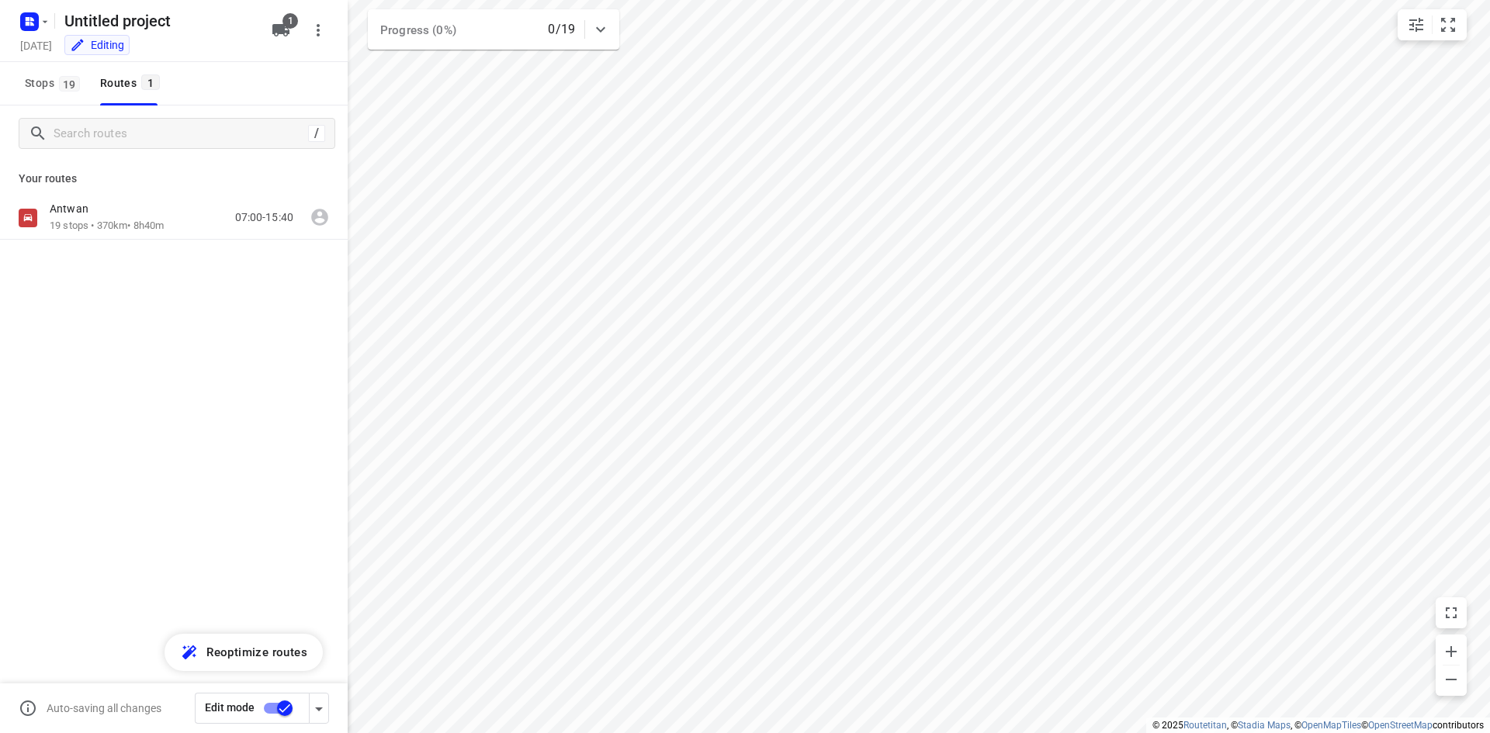
click at [131, 403] on div "/ Your routes [PERSON_NAME] 19 stops • 370km • 8h40m 07:00-15:40" at bounding box center [174, 441] width 348 height 671
click at [97, 16] on h5 "Untitled project" at bounding box center [158, 21] width 201 height 25
type input "[PERSON_NAME]"
click at [219, 497] on div "/ Your routes [PERSON_NAME] 19 stops • 370km • 8h40m 07:00-15:40" at bounding box center [174, 441] width 348 height 671
click at [46, 25] on icon "button" at bounding box center [45, 22] width 12 height 12
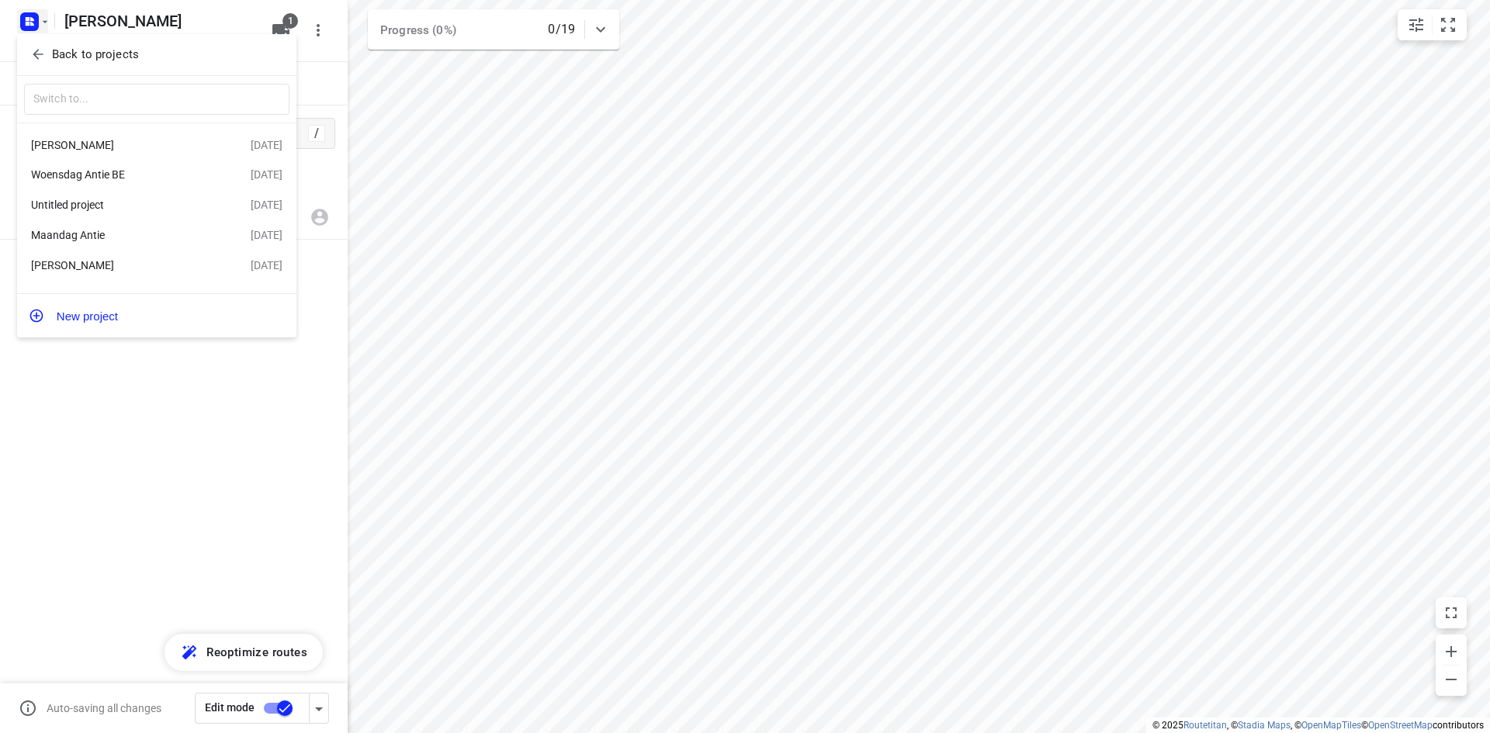
click at [141, 211] on div "Untitled project" at bounding box center [120, 205] width 178 height 12
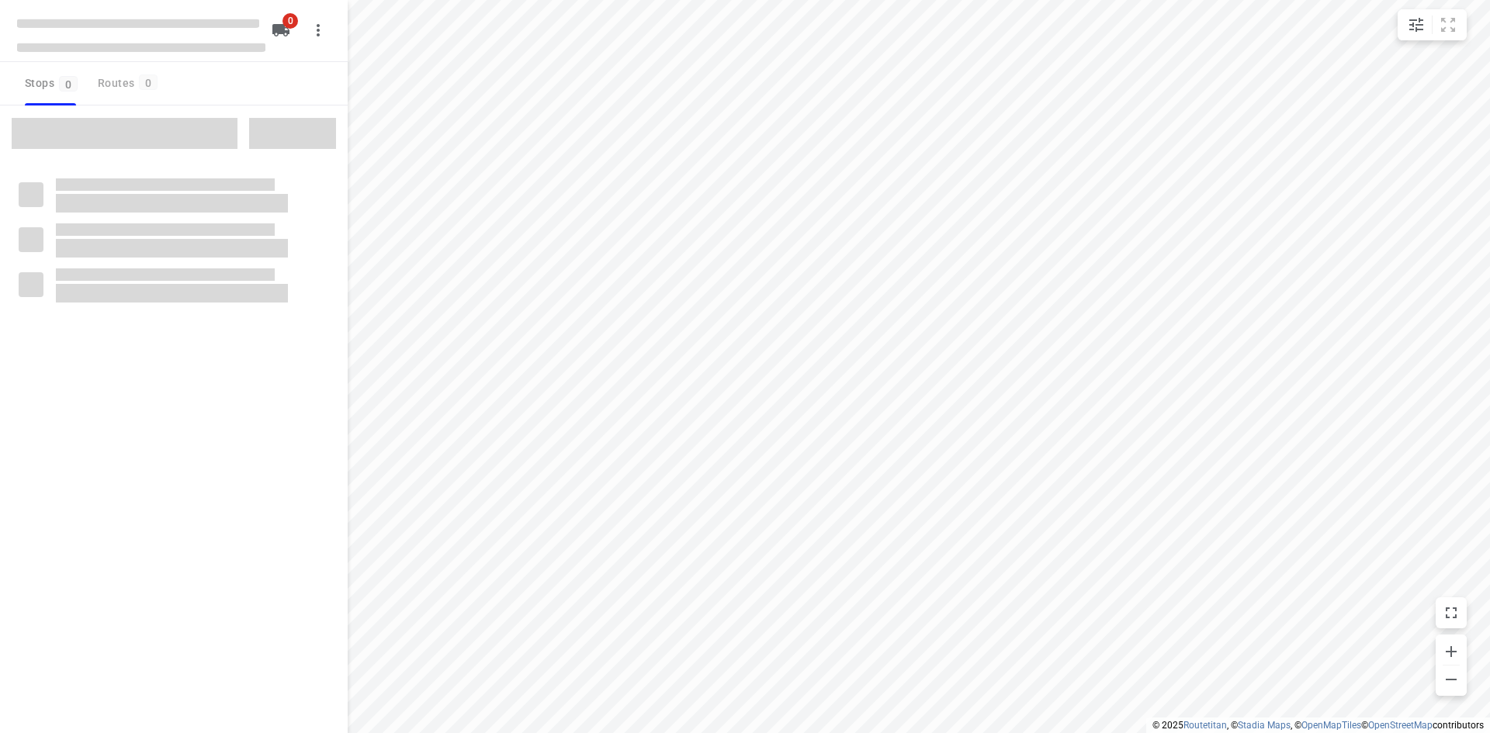
type input "distance"
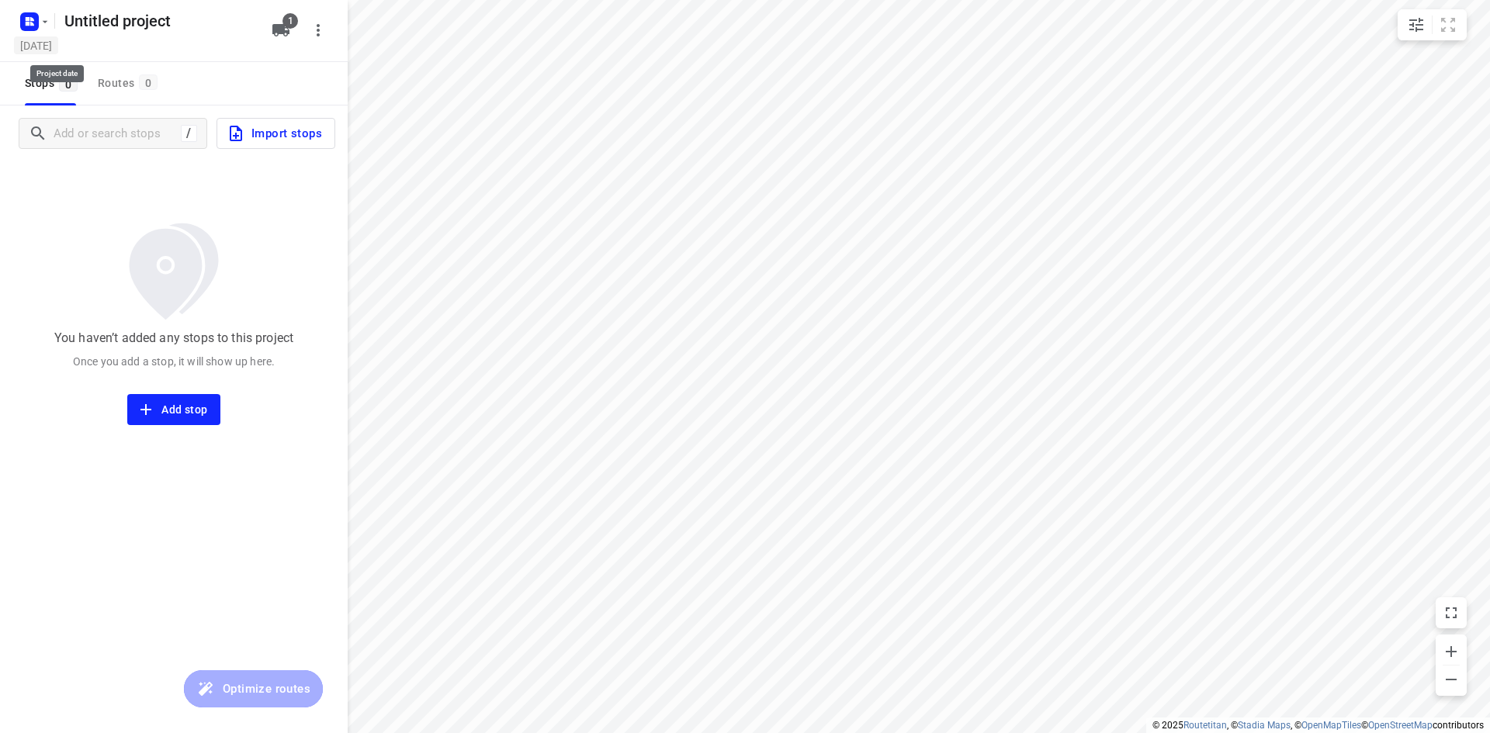
click at [49, 39] on h5 "[DATE]" at bounding box center [36, 45] width 44 height 18
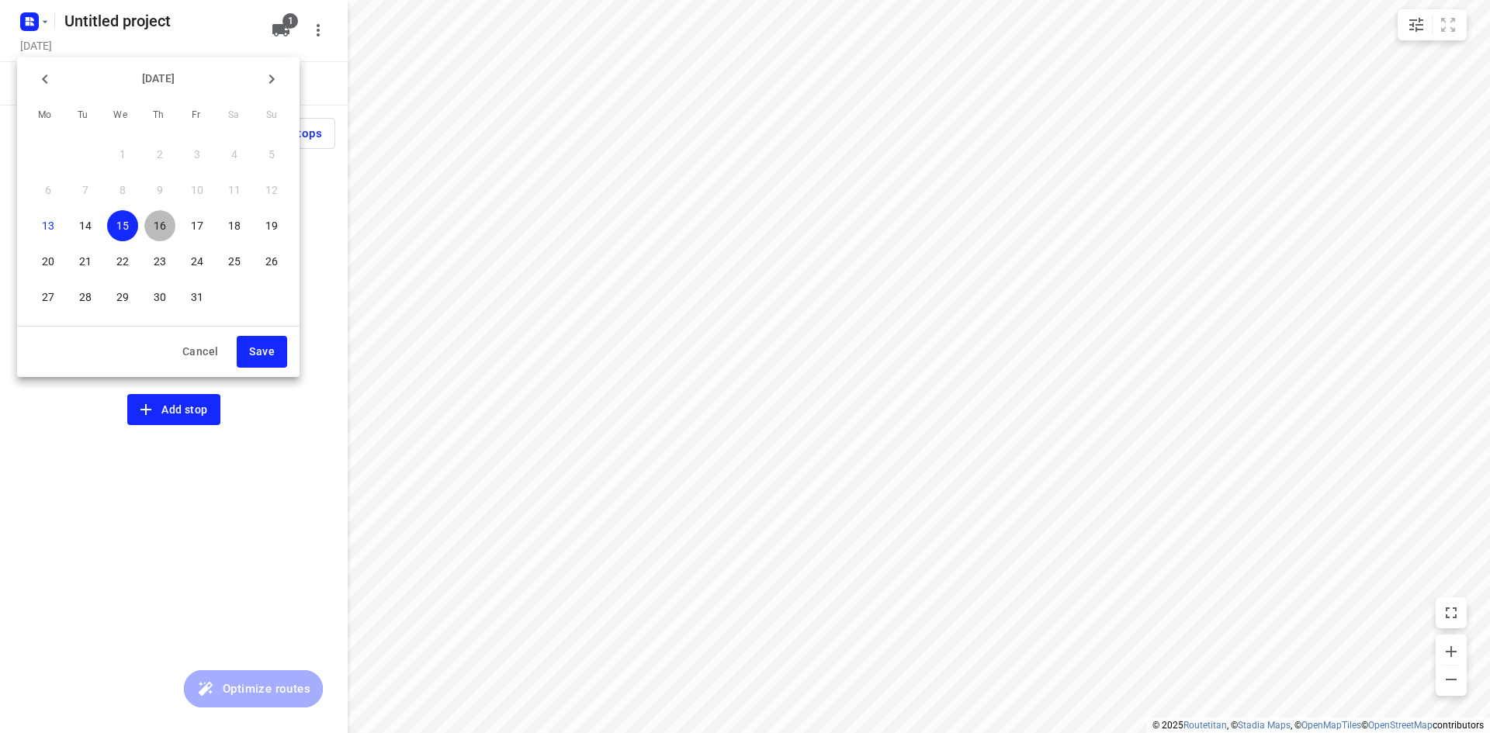
click at [167, 227] on span "16" at bounding box center [159, 226] width 31 height 16
click at [259, 352] on span "Save" at bounding box center [262, 351] width 26 height 19
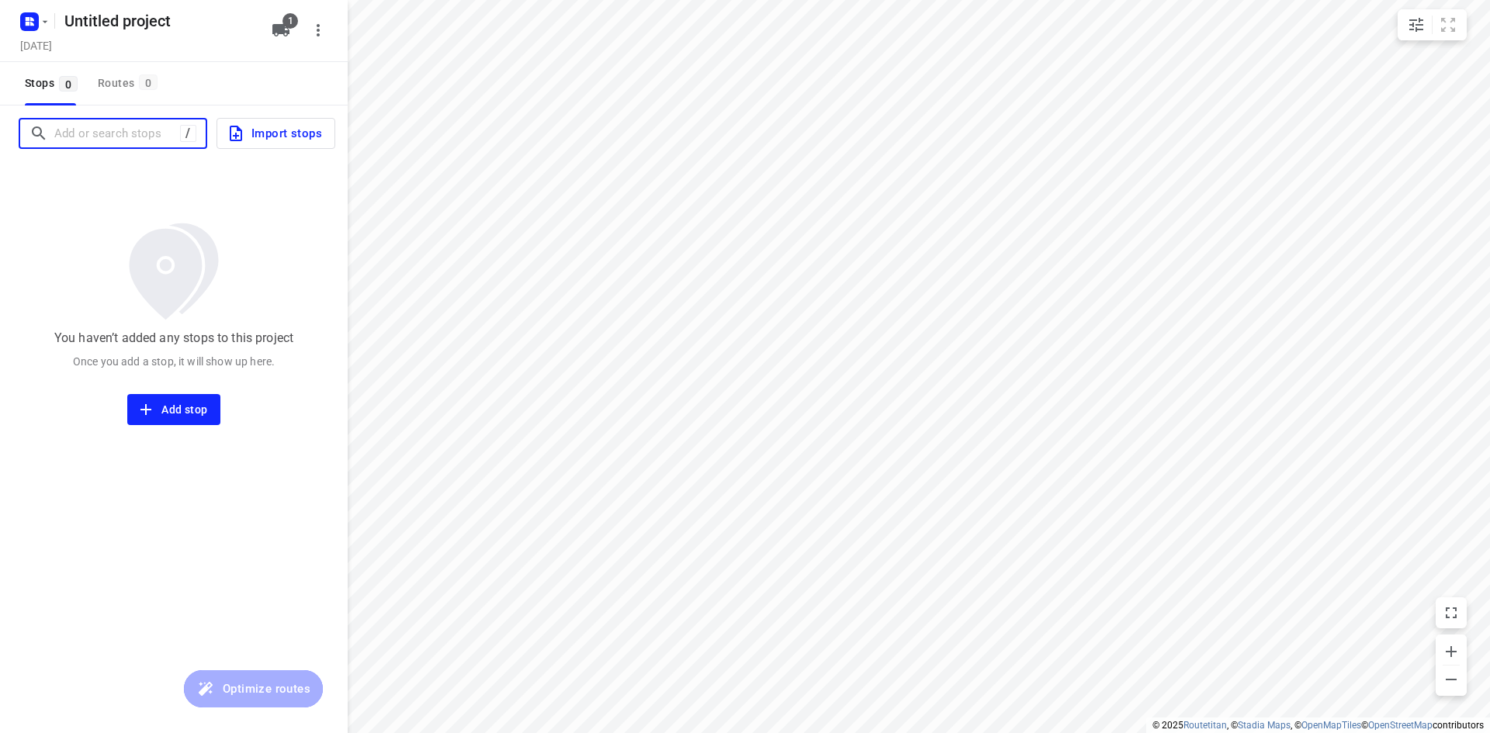
click at [119, 138] on input "Add or search stops" at bounding box center [117, 134] width 126 height 24
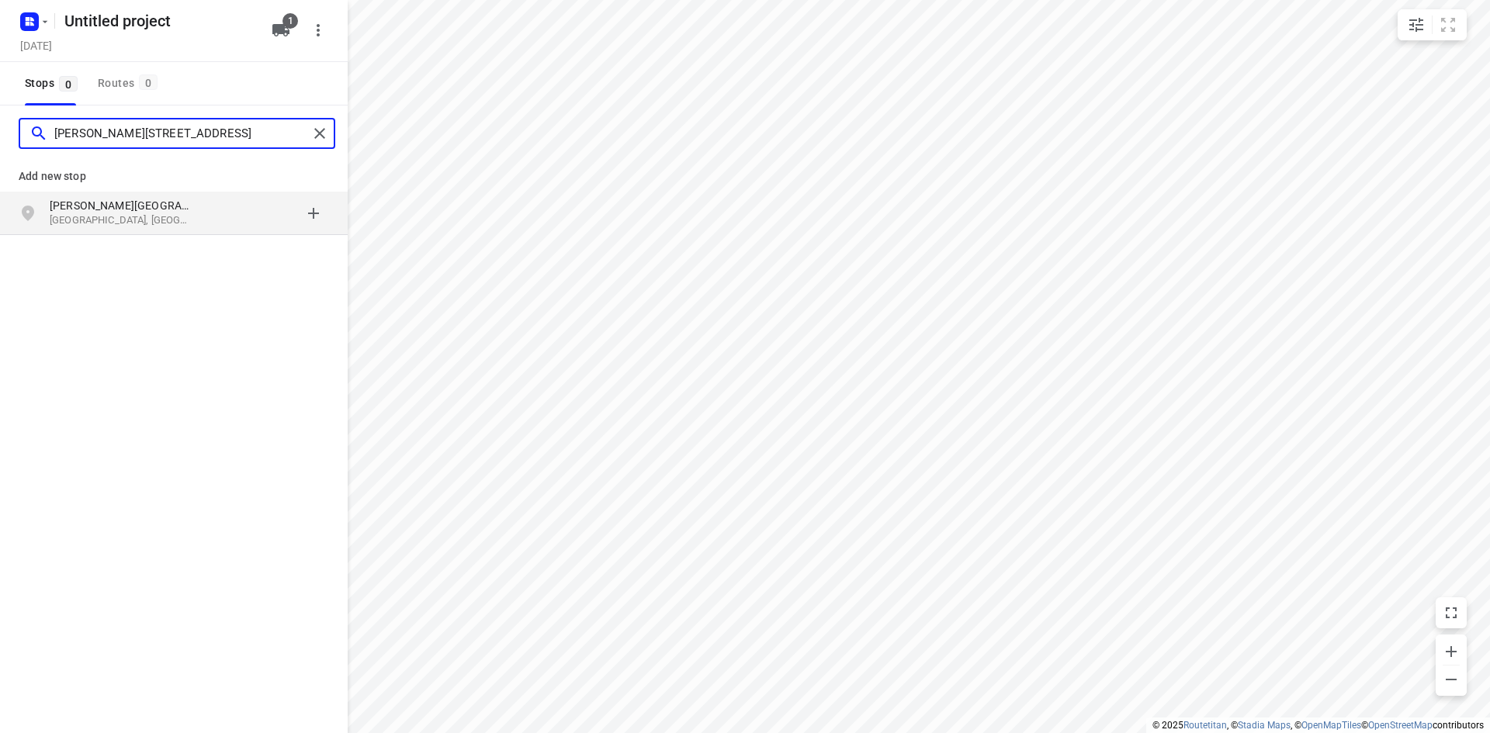
type input "[PERSON_NAME][STREET_ADDRESS]"
click at [164, 220] on p "[GEOGRAPHIC_DATA], [GEOGRAPHIC_DATA]" at bounding box center [121, 220] width 143 height 15
type input "Eijkenakker 2a"
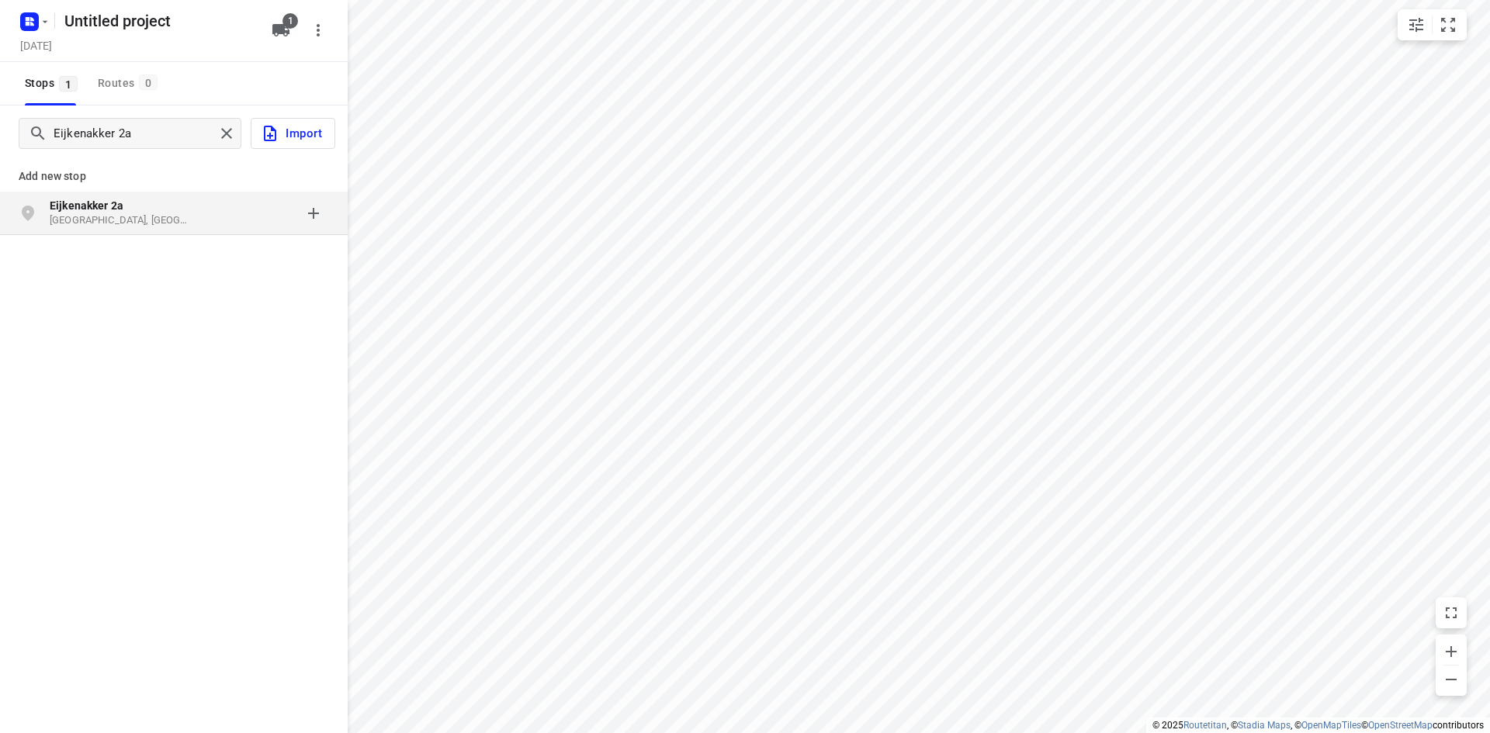
click at [172, 209] on p "Eijkenakker 2a" at bounding box center [121, 206] width 143 height 16
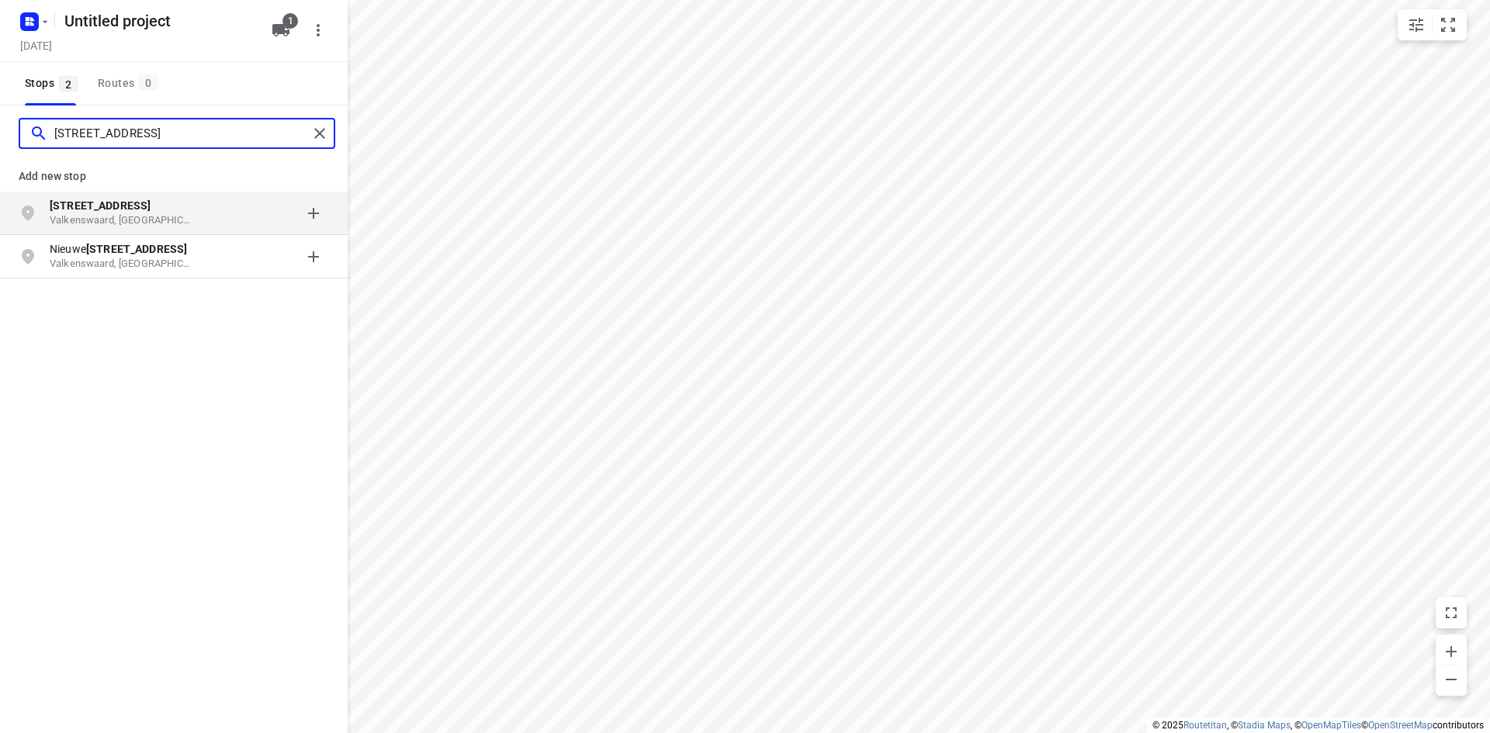
type input "[STREET_ADDRESS]"
click at [225, 212] on div "grid" at bounding box center [268, 213] width 121 height 31
type input "horstveld 24"
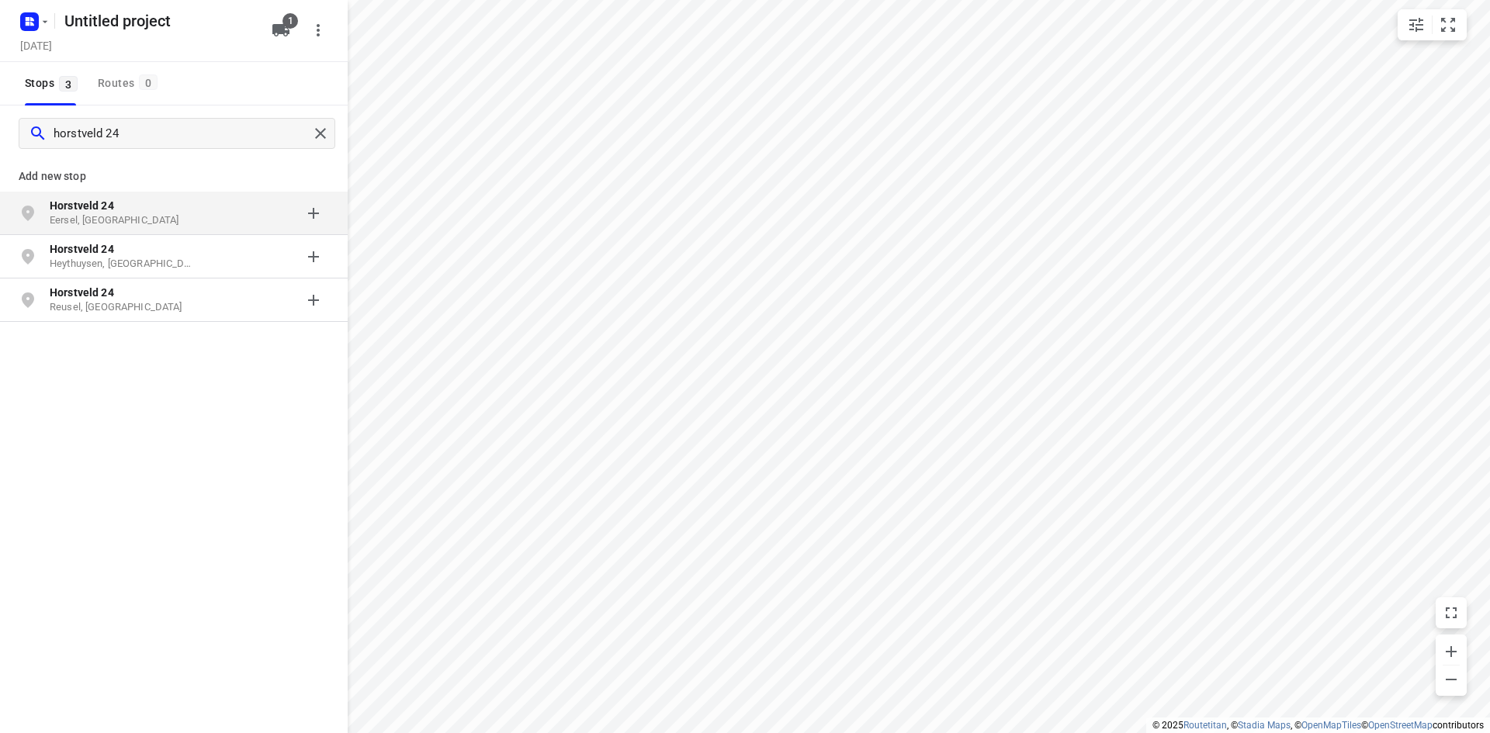
click at [189, 221] on p "Eersel, [GEOGRAPHIC_DATA]" at bounding box center [121, 220] width 143 height 15
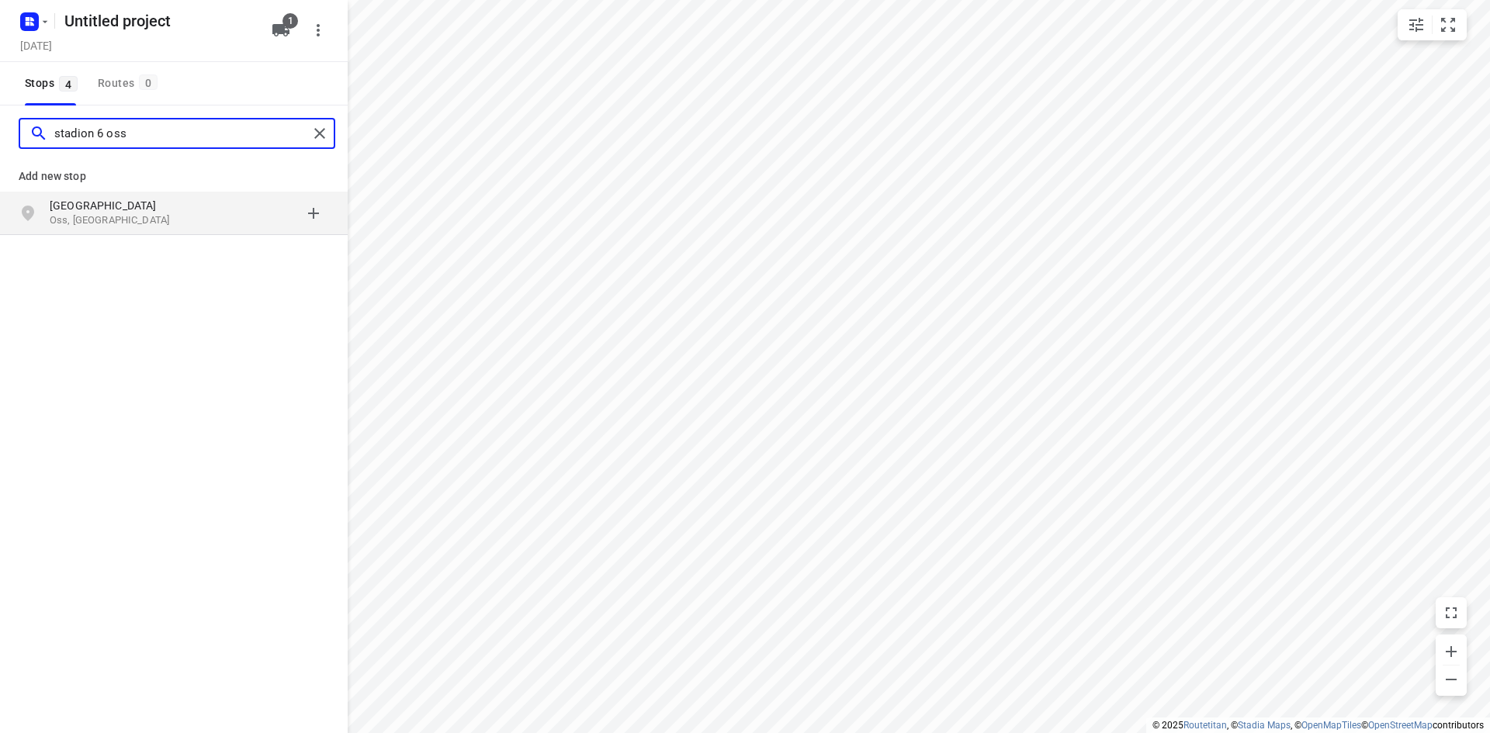
type input "stadion 6 oss"
click at [139, 213] on p "[GEOGRAPHIC_DATA]" at bounding box center [121, 206] width 143 height 16
type input "kievitsham 59"
drag, startPoint x: 137, startPoint y: 206, endPoint x: 109, endPoint y: 218, distance: 30.6
click at [109, 218] on p "Hoenzadriel, [GEOGRAPHIC_DATA]" at bounding box center [121, 220] width 143 height 15
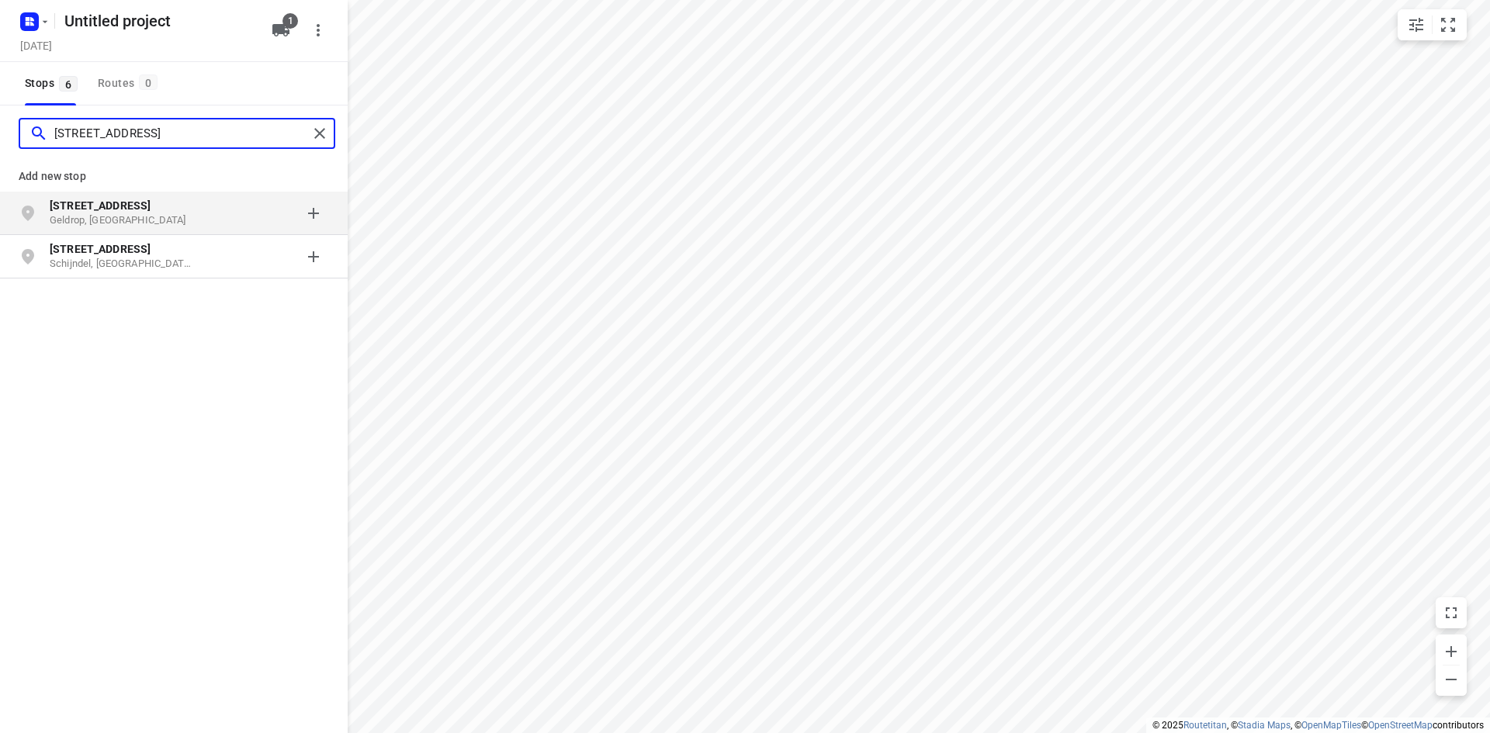
type input "[STREET_ADDRESS]"
click at [219, 207] on div "grid" at bounding box center [268, 213] width 121 height 31
type input "capellebosdreef 23"
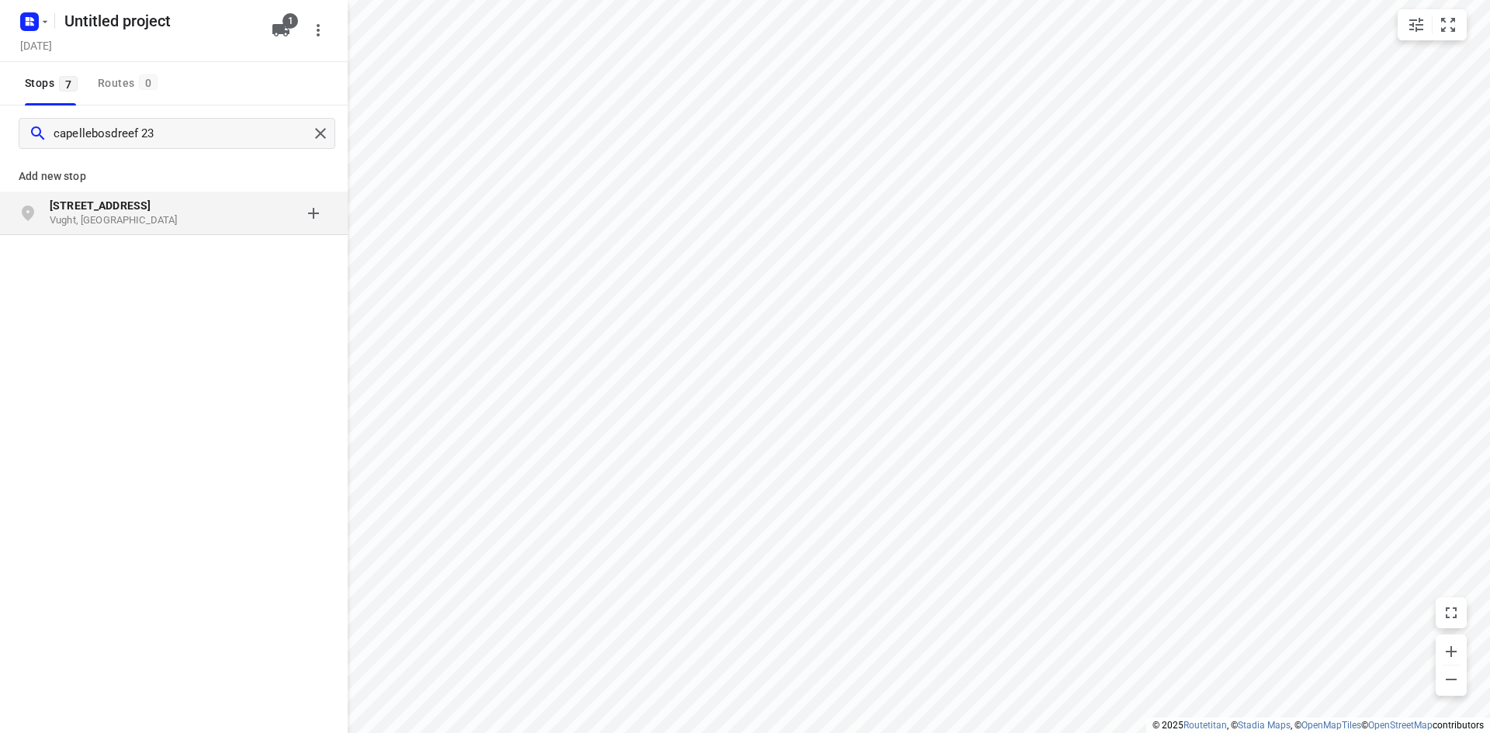
click at [176, 220] on p "Vught, [GEOGRAPHIC_DATA]" at bounding box center [121, 220] width 143 height 15
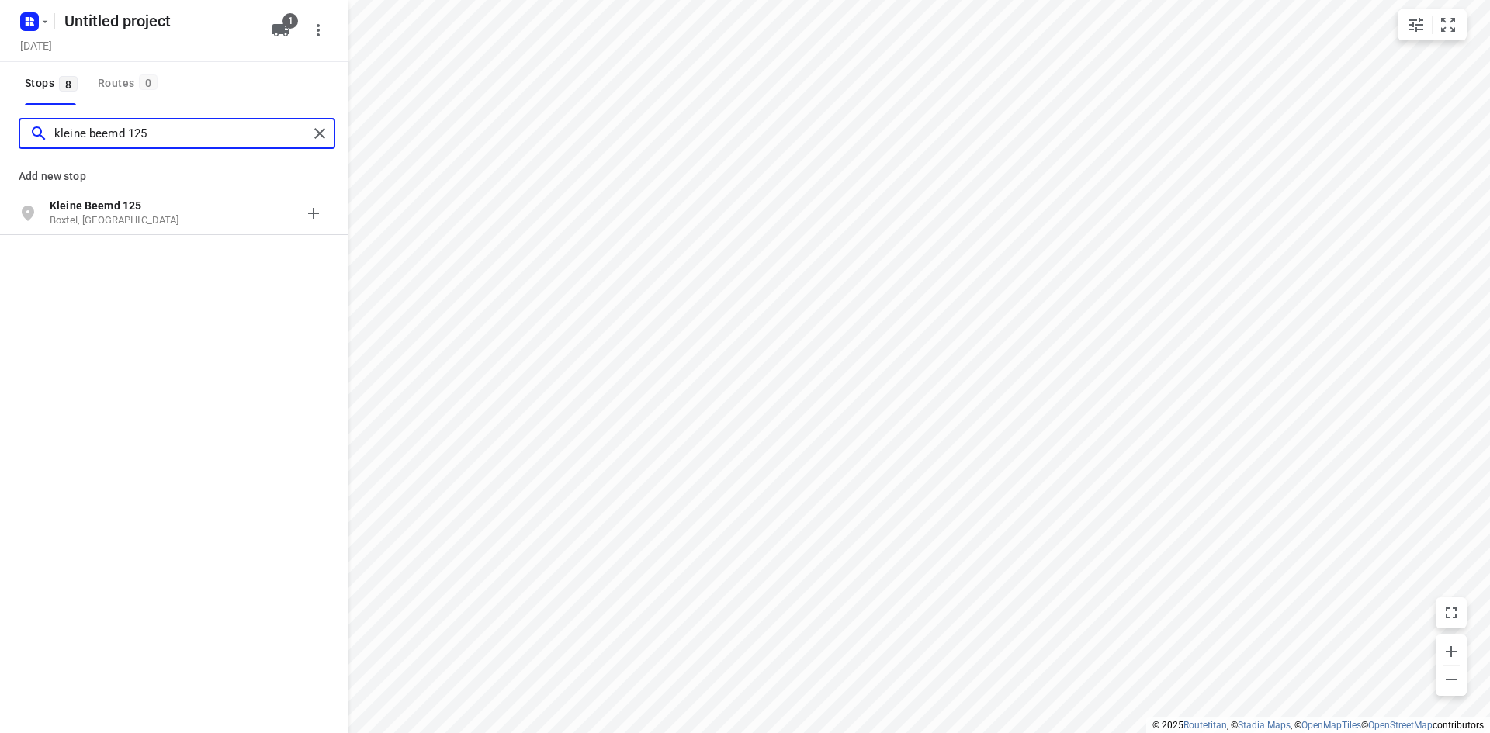
type input "kleine beemd 125"
click at [151, 217] on p "Boxtel, [GEOGRAPHIC_DATA]" at bounding box center [121, 220] width 143 height 15
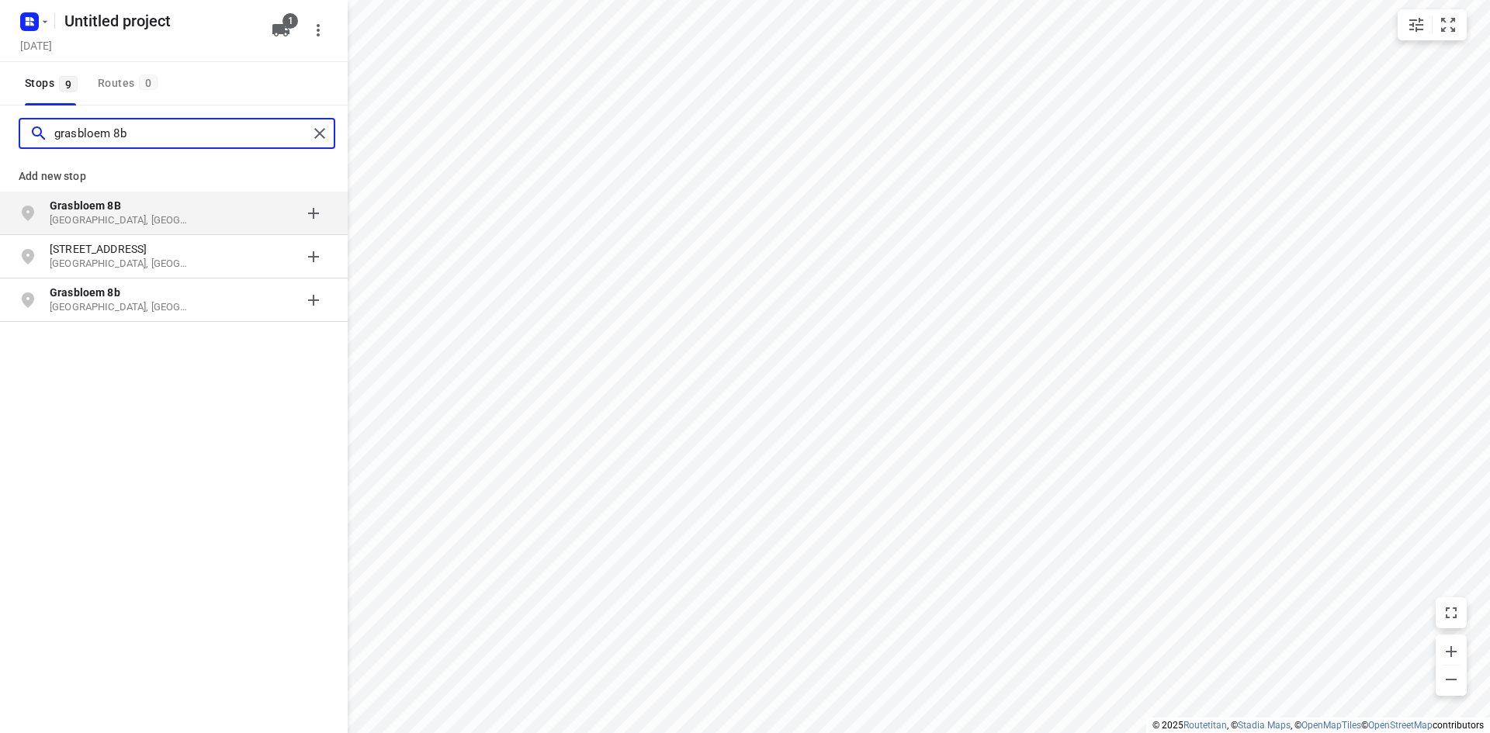
type input "grasbloem 8b"
click at [207, 220] on div "[STREET_ADDRESS]" at bounding box center [129, 213] width 158 height 31
type input "fielepien 17"
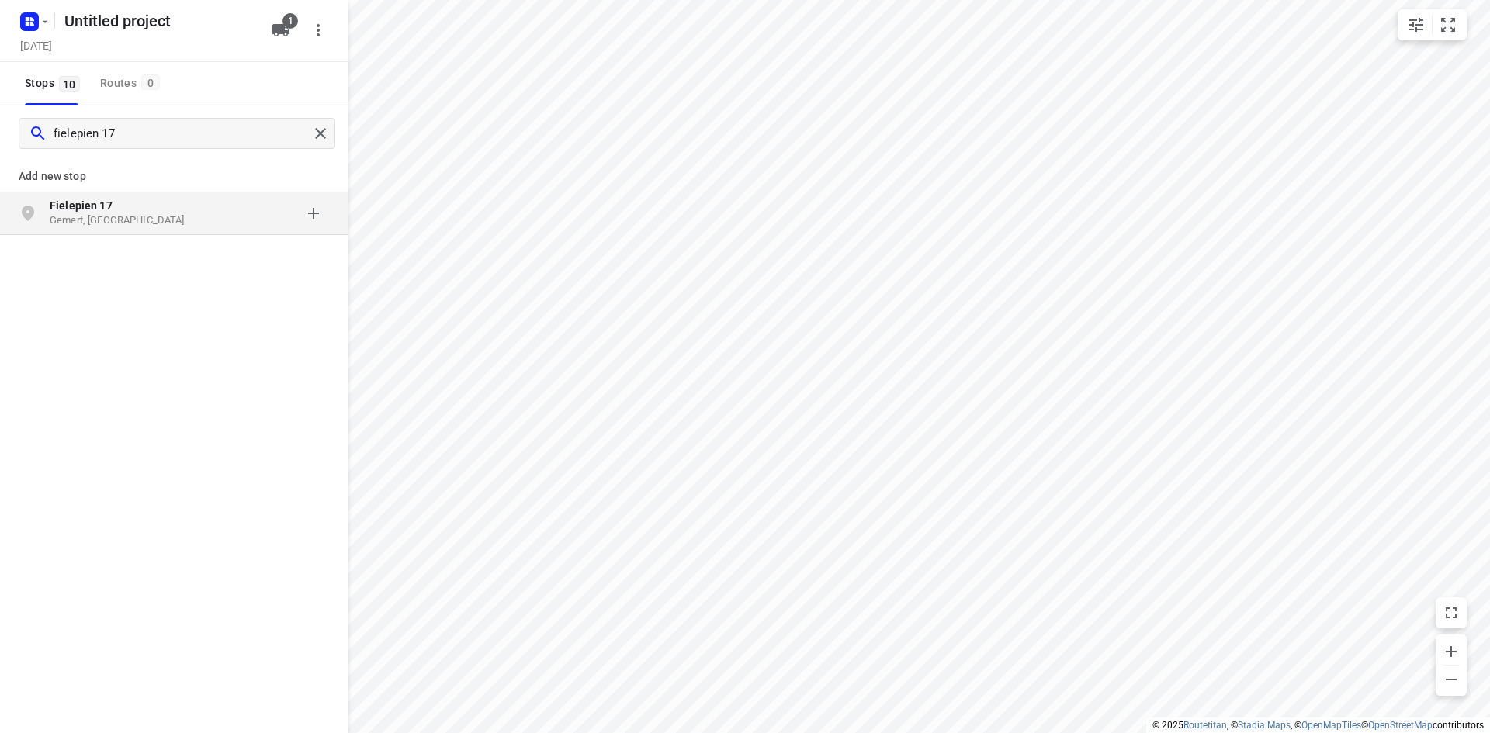
click at [154, 209] on p "Fielepien 17" at bounding box center [121, 206] width 143 height 16
type input "elshouter 44"
click at [122, 205] on p "Elshouter 44" at bounding box center [121, 206] width 143 height 16
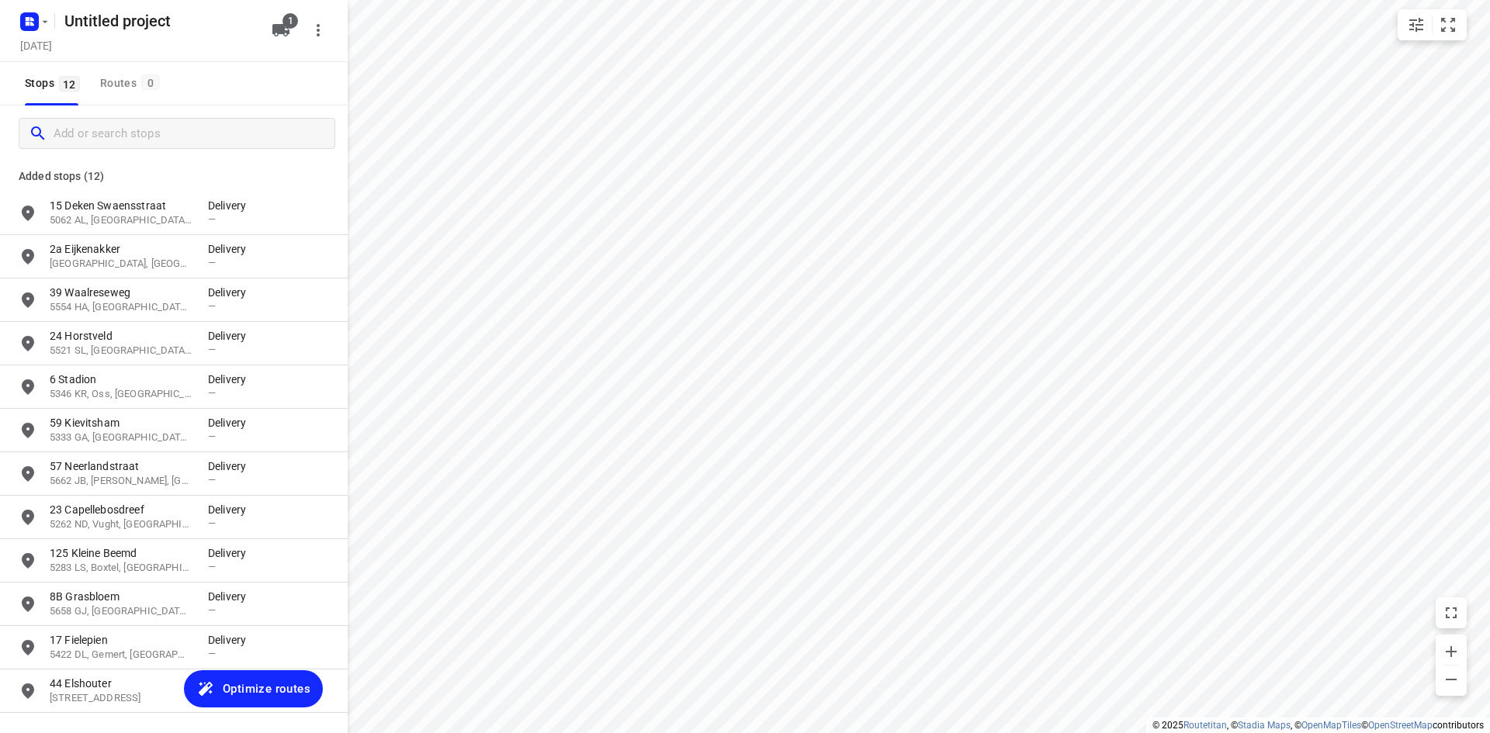
click at [268, 684] on span "Optimize routes" at bounding box center [267, 689] width 88 height 20
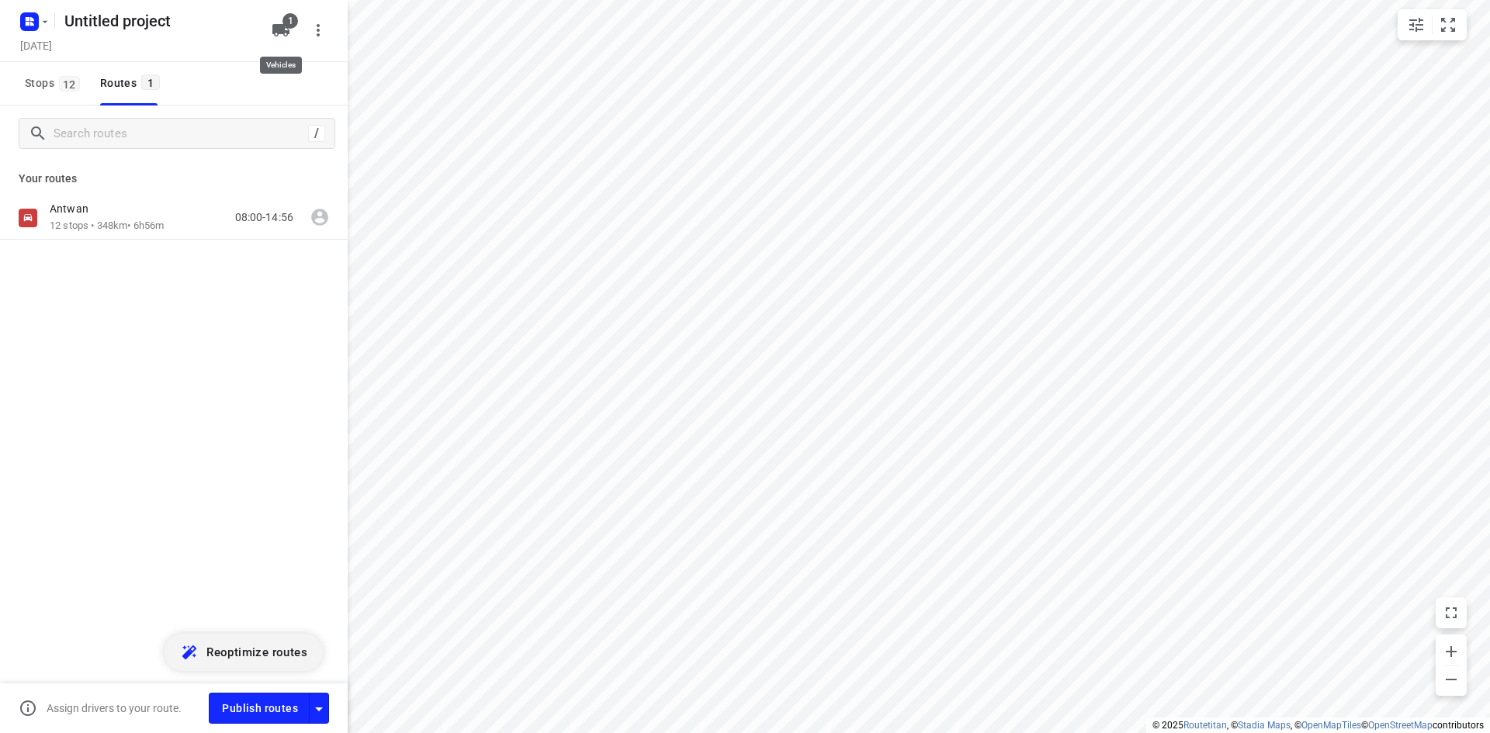
click at [283, 32] on icon "button" at bounding box center [280, 30] width 17 height 12
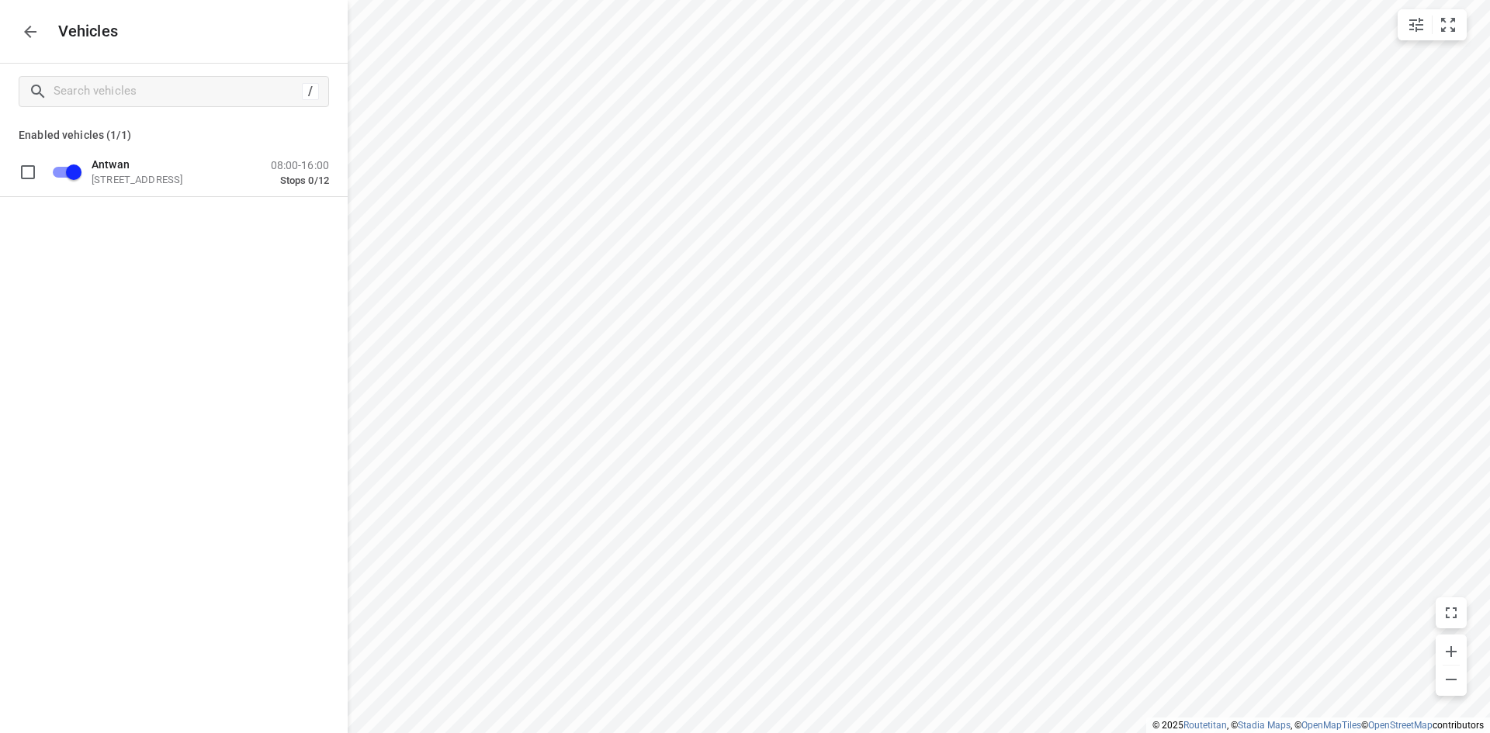
click at [235, 200] on div "Antwan [STREET_ADDRESS] 08:00-16:00 Stops 0/12" at bounding box center [174, 174] width 348 height 54
click at [232, 182] on p "[STREET_ADDRESS]" at bounding box center [169, 179] width 155 height 12
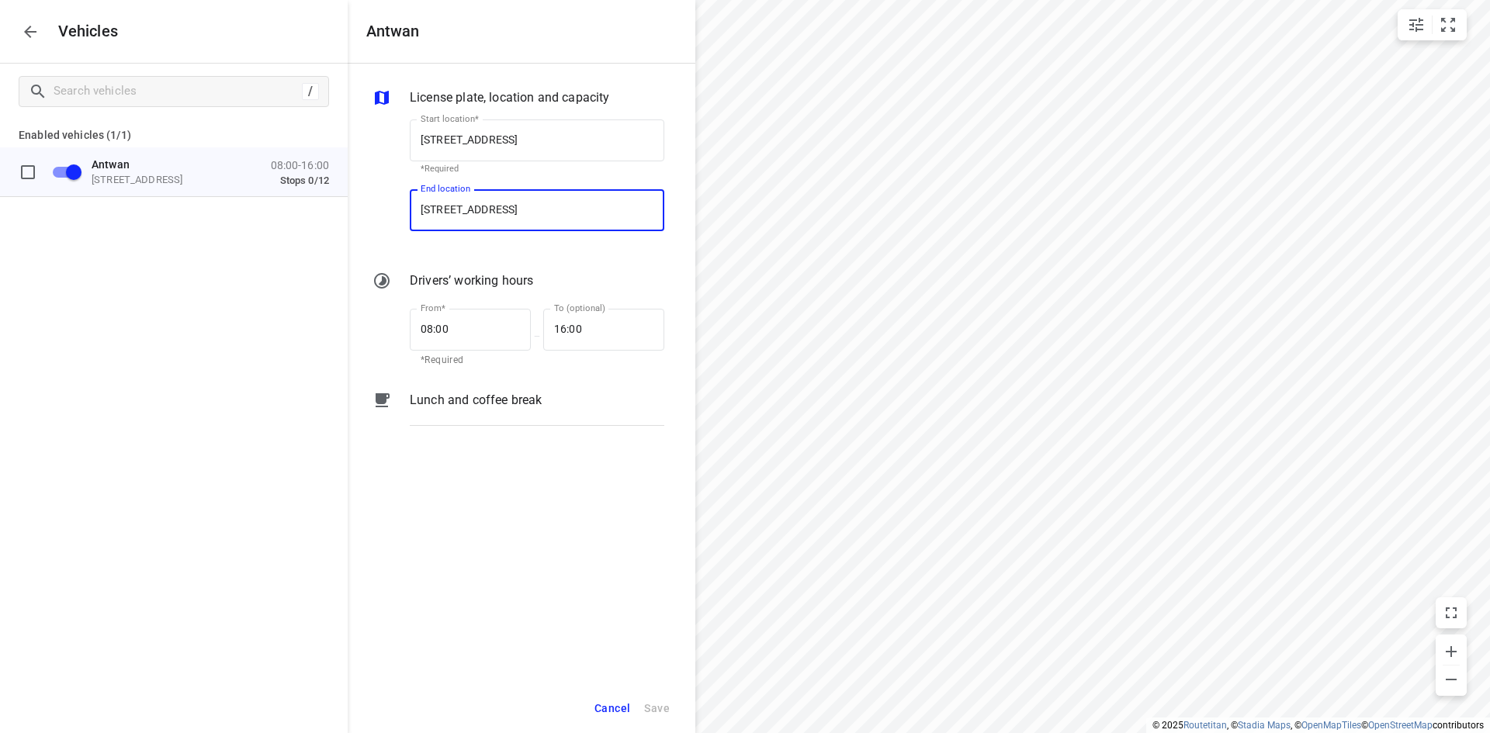
click at [513, 223] on input "[STREET_ADDRESS]" at bounding box center [537, 210] width 255 height 42
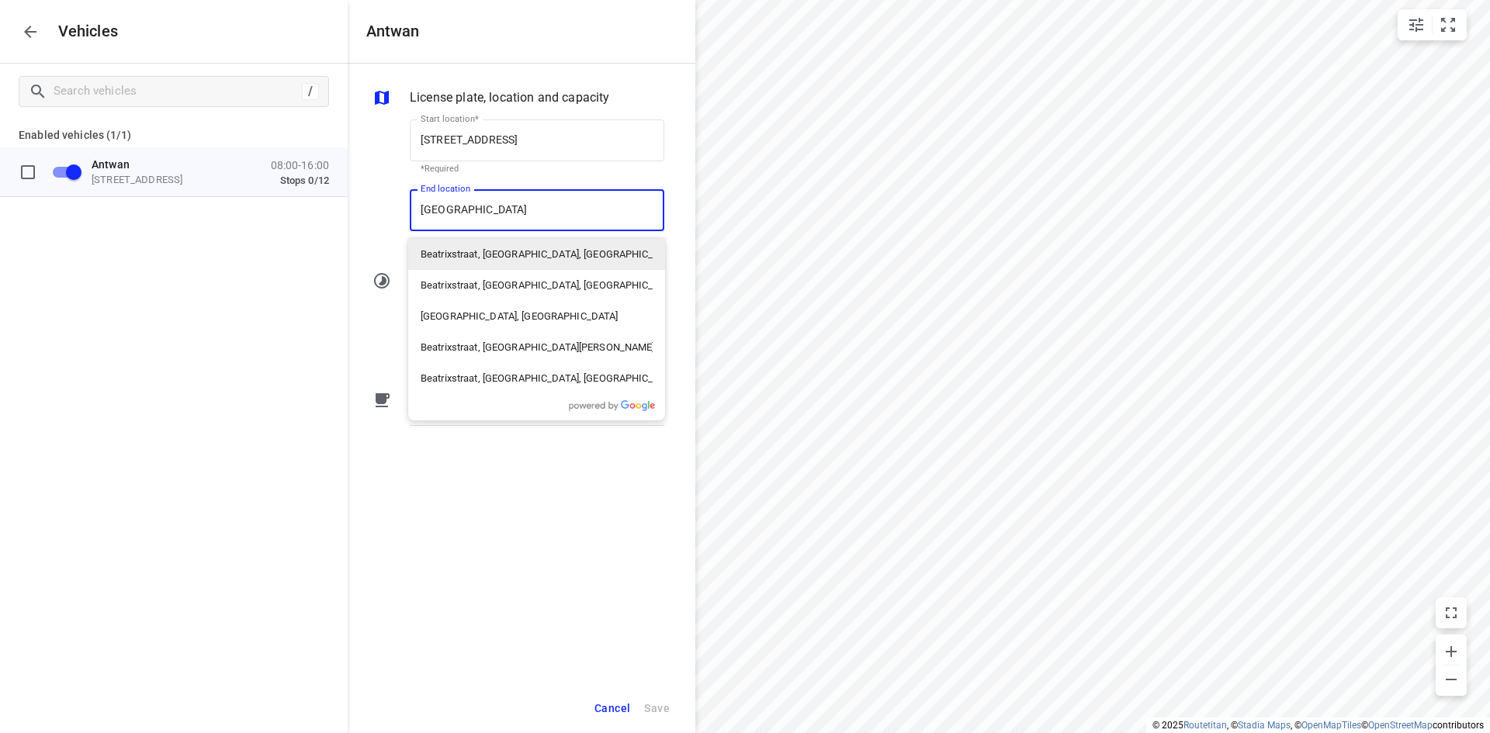
type input "Beatrixstraat sch"
click at [542, 252] on p "Beatrixstraat, [GEOGRAPHIC_DATA], [GEOGRAPHIC_DATA]" at bounding box center [537, 255] width 232 height 16
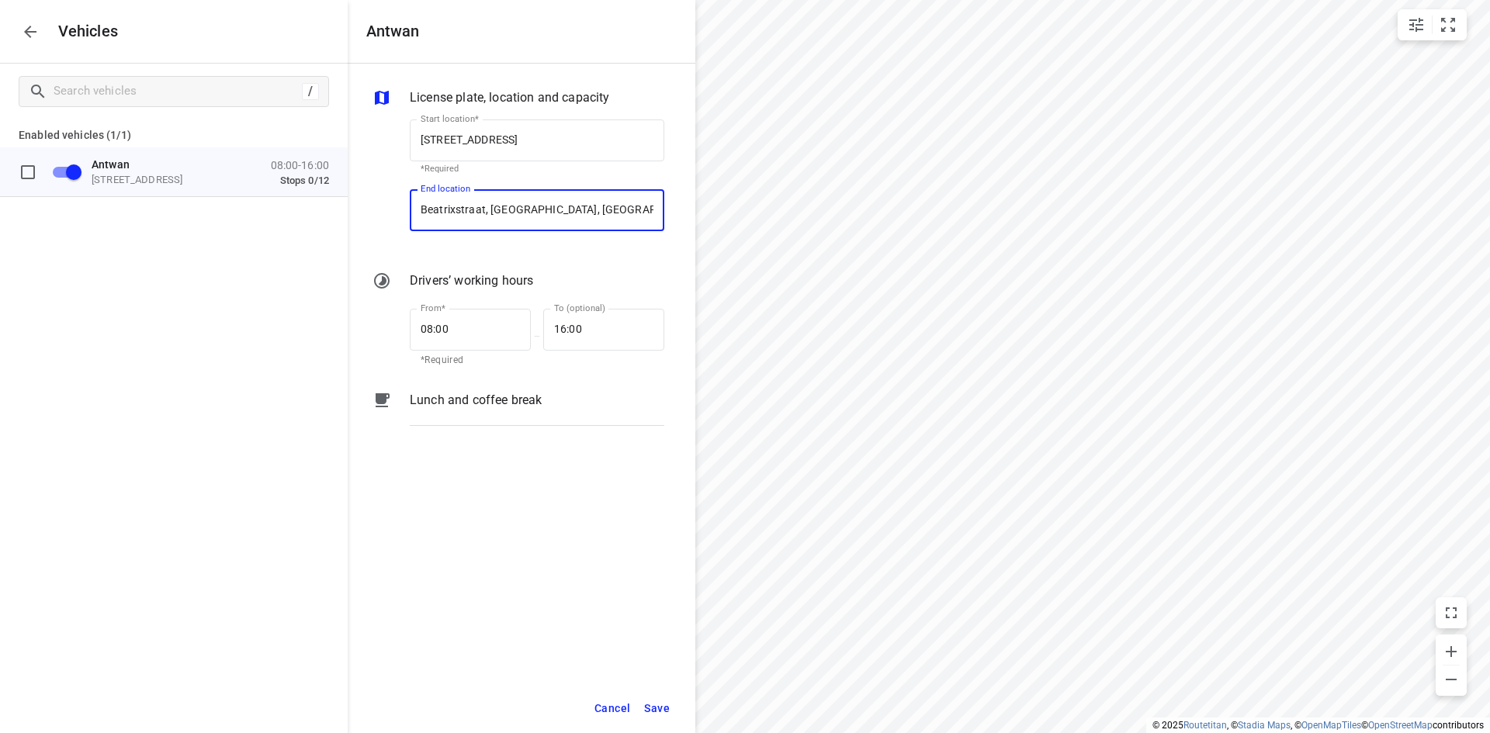
type input "Beatrixstraat, [GEOGRAPHIC_DATA], [GEOGRAPHIC_DATA]"
click at [550, 559] on div "License plate, location and capacity Start location* [STREET_ADDRESS] Start loc…" at bounding box center [522, 374] width 348 height 620
click at [450, 313] on input "08:00" at bounding box center [462, 330] width 104 height 42
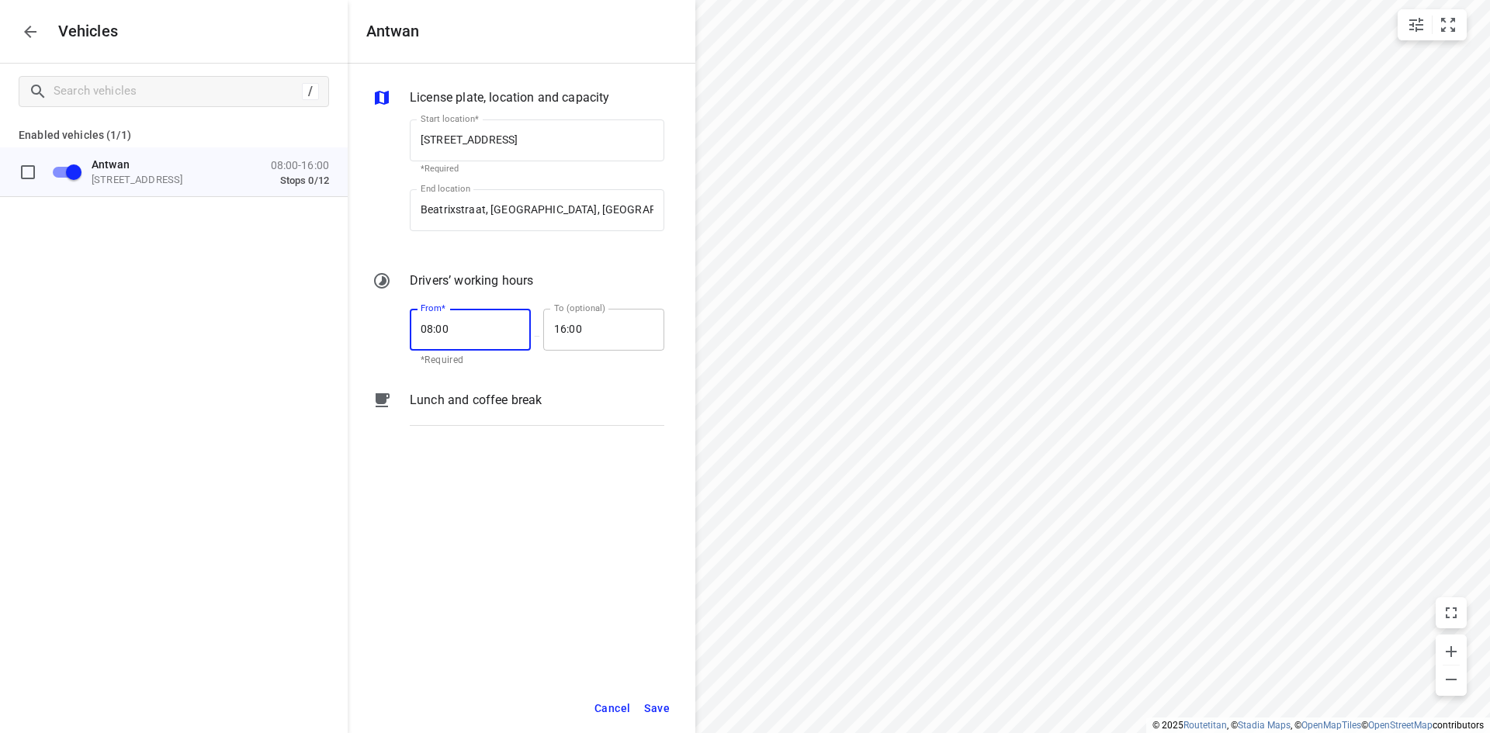
click at [615, 337] on input "16:00" at bounding box center [595, 330] width 104 height 42
click at [566, 532] on div "License plate, location and capacity Start location* [STREET_ADDRESS] Start loc…" at bounding box center [522, 374] width 348 height 620
click at [619, 332] on input "18:__" at bounding box center [595, 330] width 104 height 42
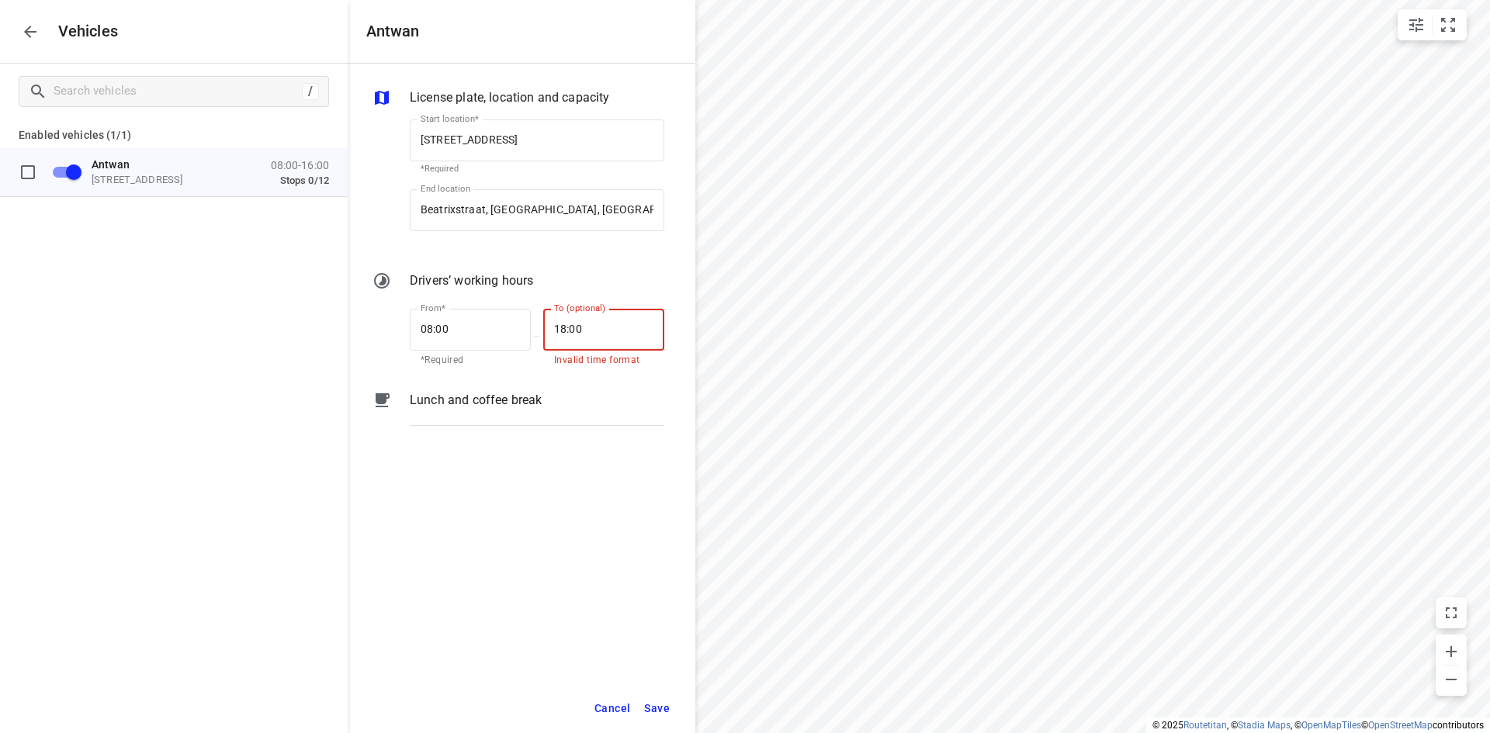
type input "18:00"
click at [597, 545] on div "License plate, location and capacity Start location* [STREET_ADDRESS] Start loc…" at bounding box center [522, 374] width 348 height 620
click at [650, 723] on button "Save" at bounding box center [657, 709] width 40 height 32
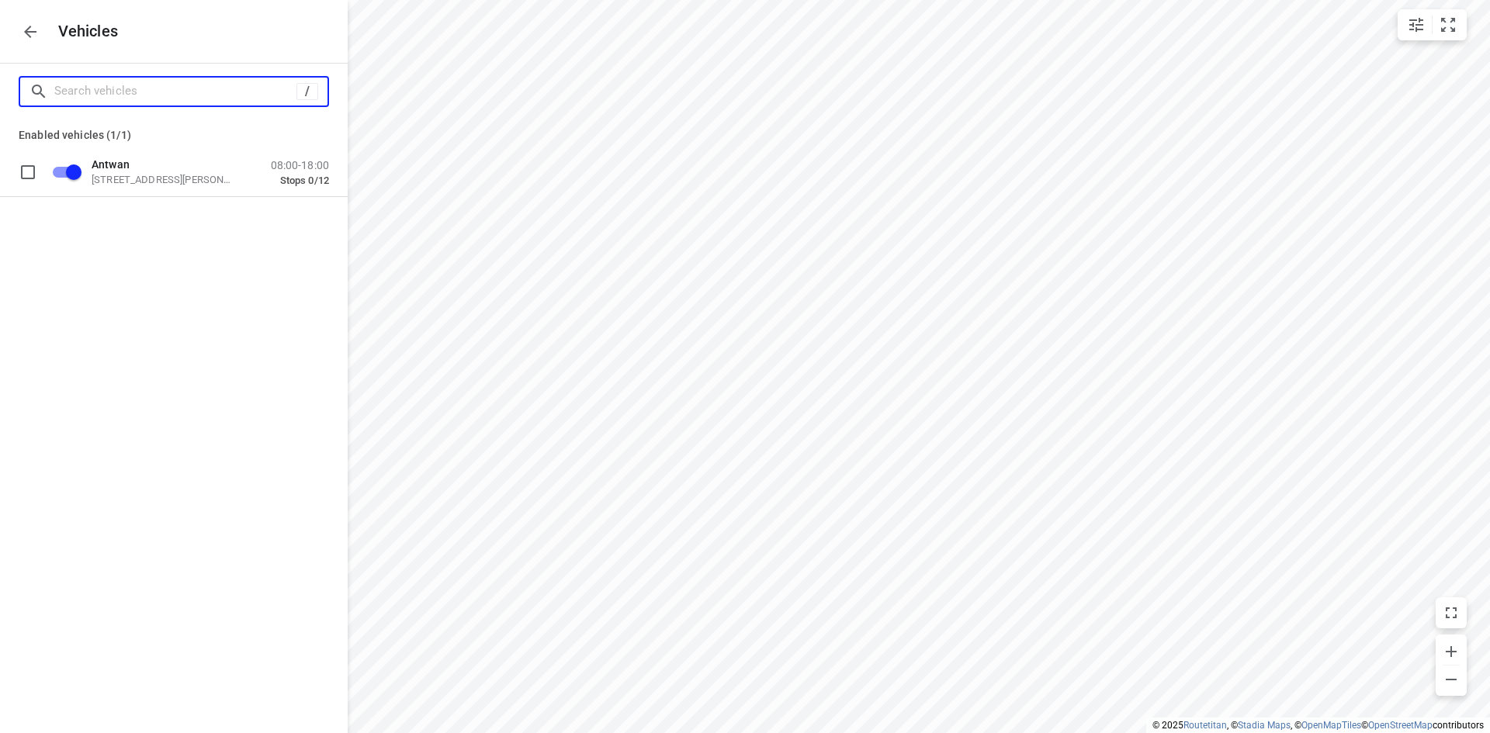
click at [180, 99] on input "Search vehicles" at bounding box center [175, 91] width 242 height 24
click at [22, 31] on icon "button" at bounding box center [30, 32] width 19 height 19
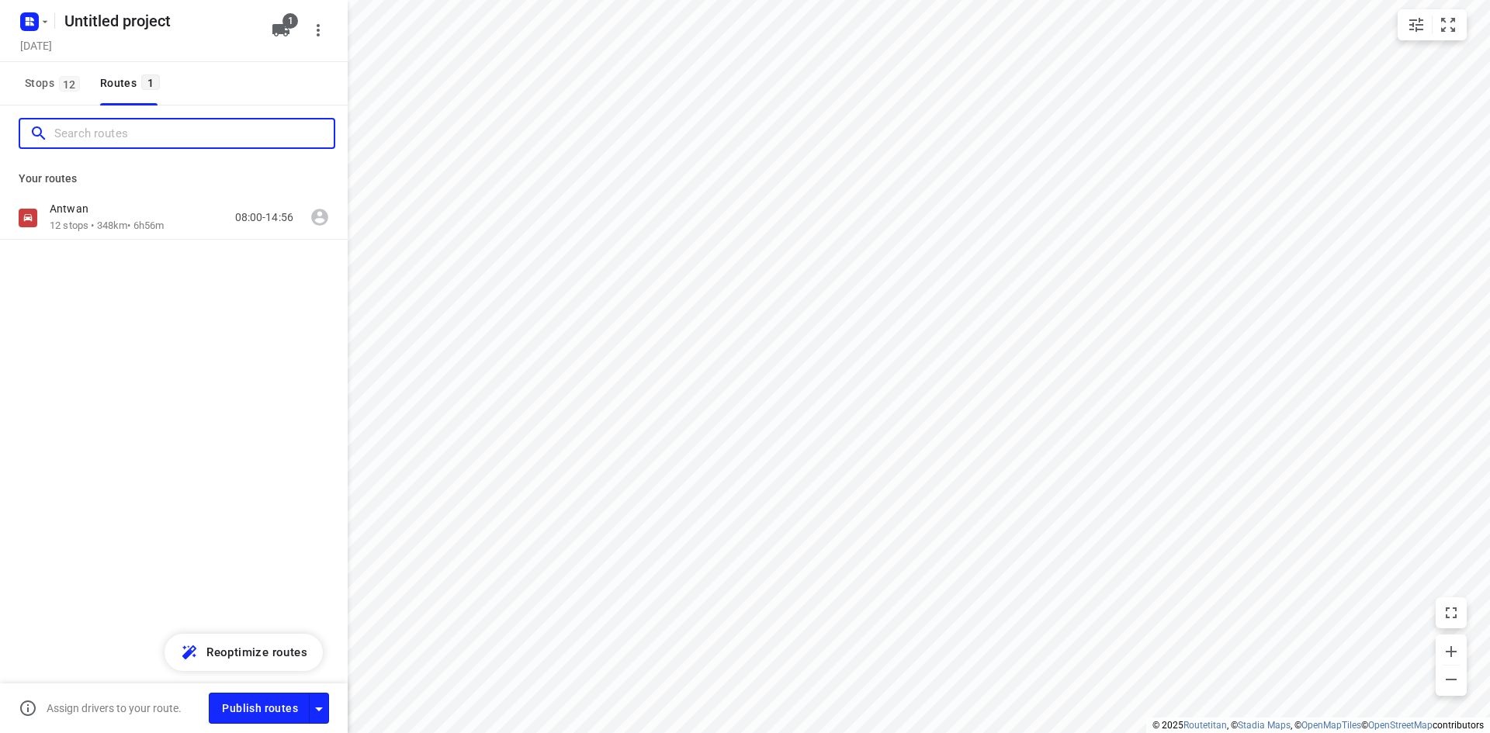
click at [137, 128] on input "Search routes" at bounding box center [193, 134] width 279 height 24
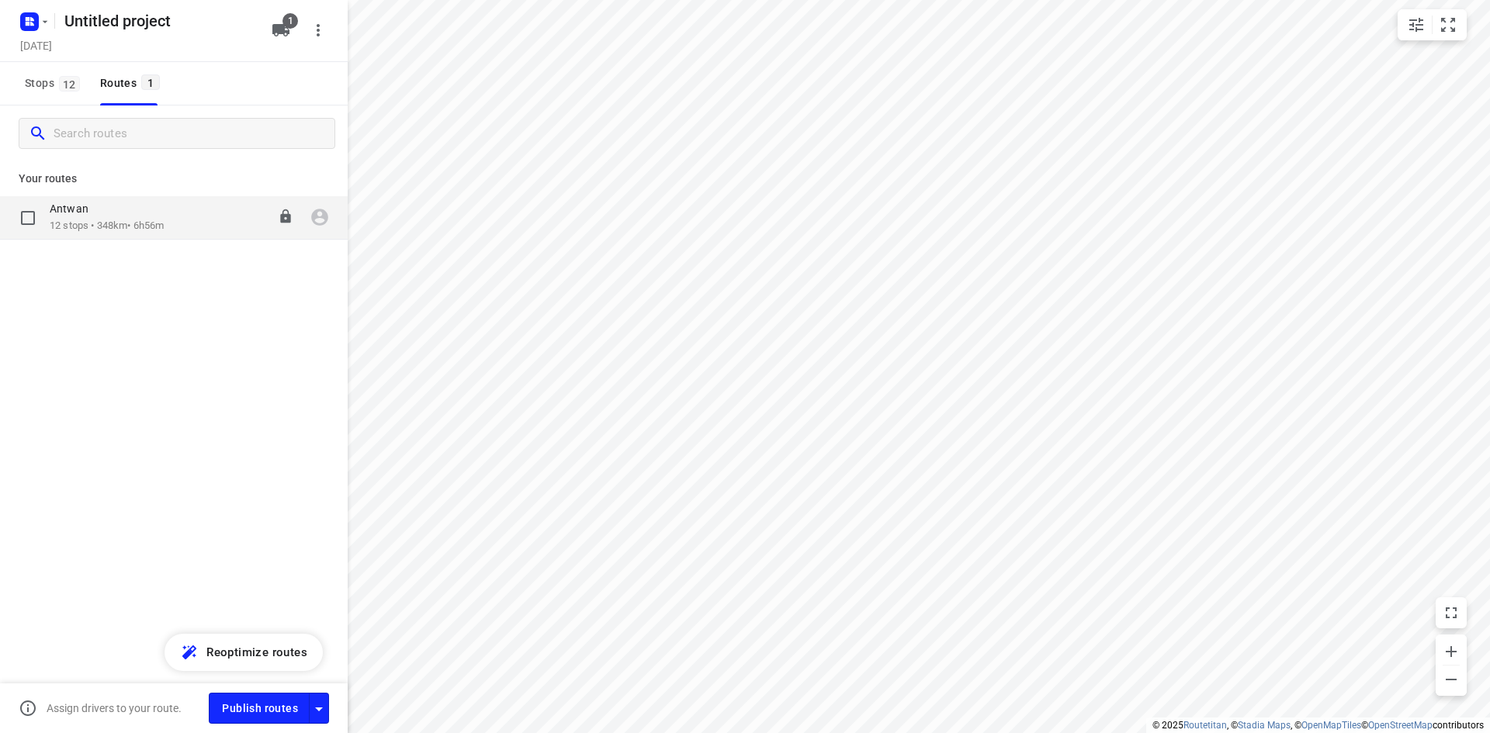
click at [138, 214] on div "Antwan" at bounding box center [107, 210] width 114 height 17
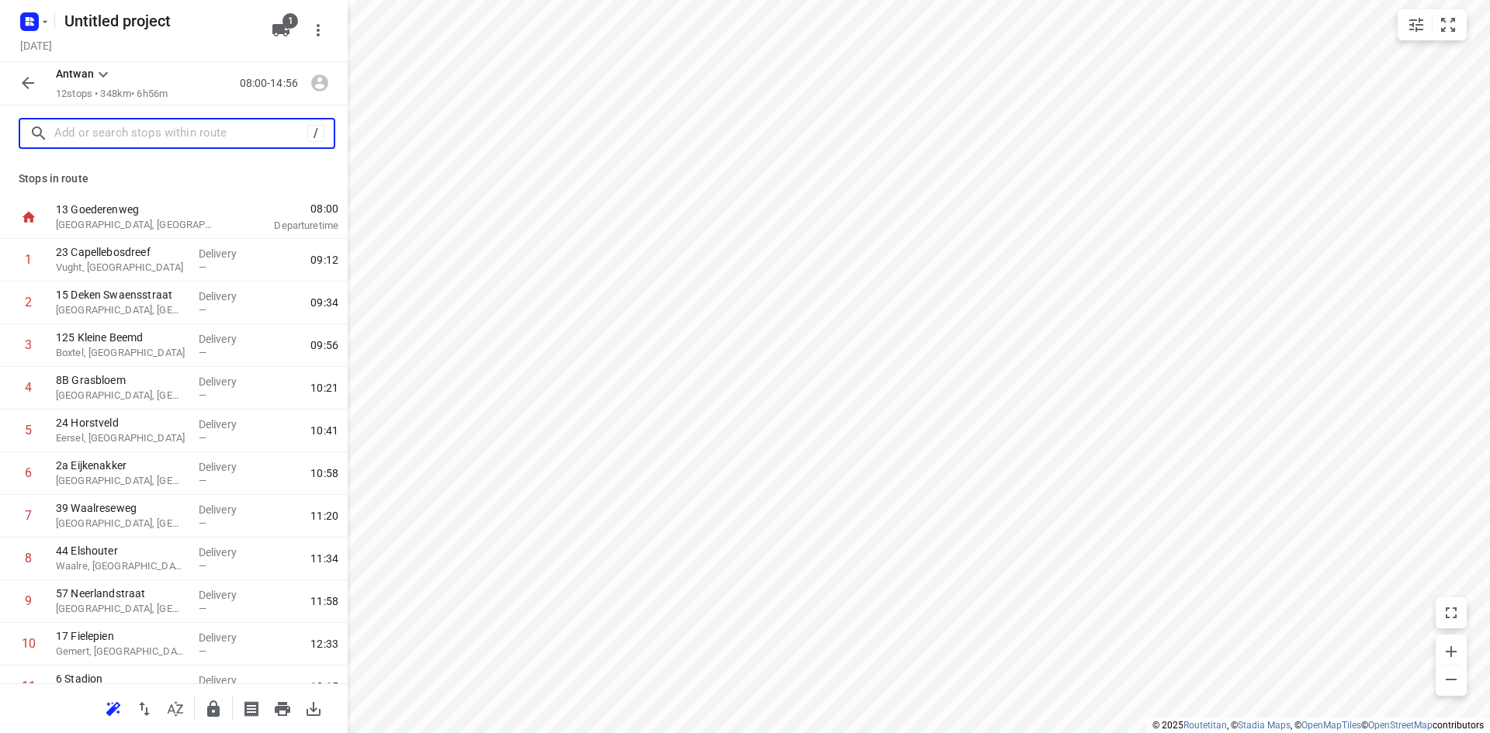
click at [141, 138] on input "text" at bounding box center [180, 134] width 253 height 24
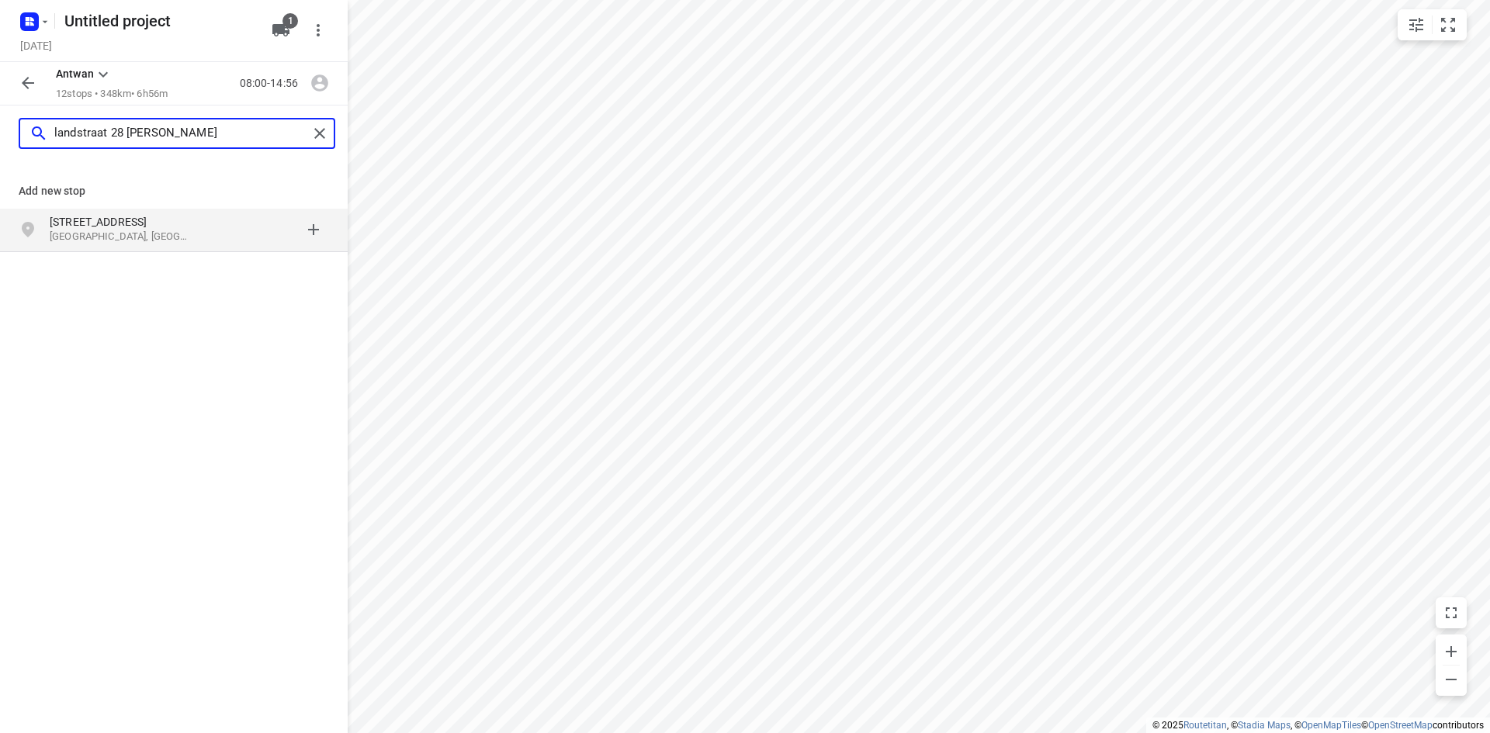
type input "landstraat 28 [PERSON_NAME]"
click at [111, 242] on p "[GEOGRAPHIC_DATA], [GEOGRAPHIC_DATA]" at bounding box center [121, 237] width 143 height 15
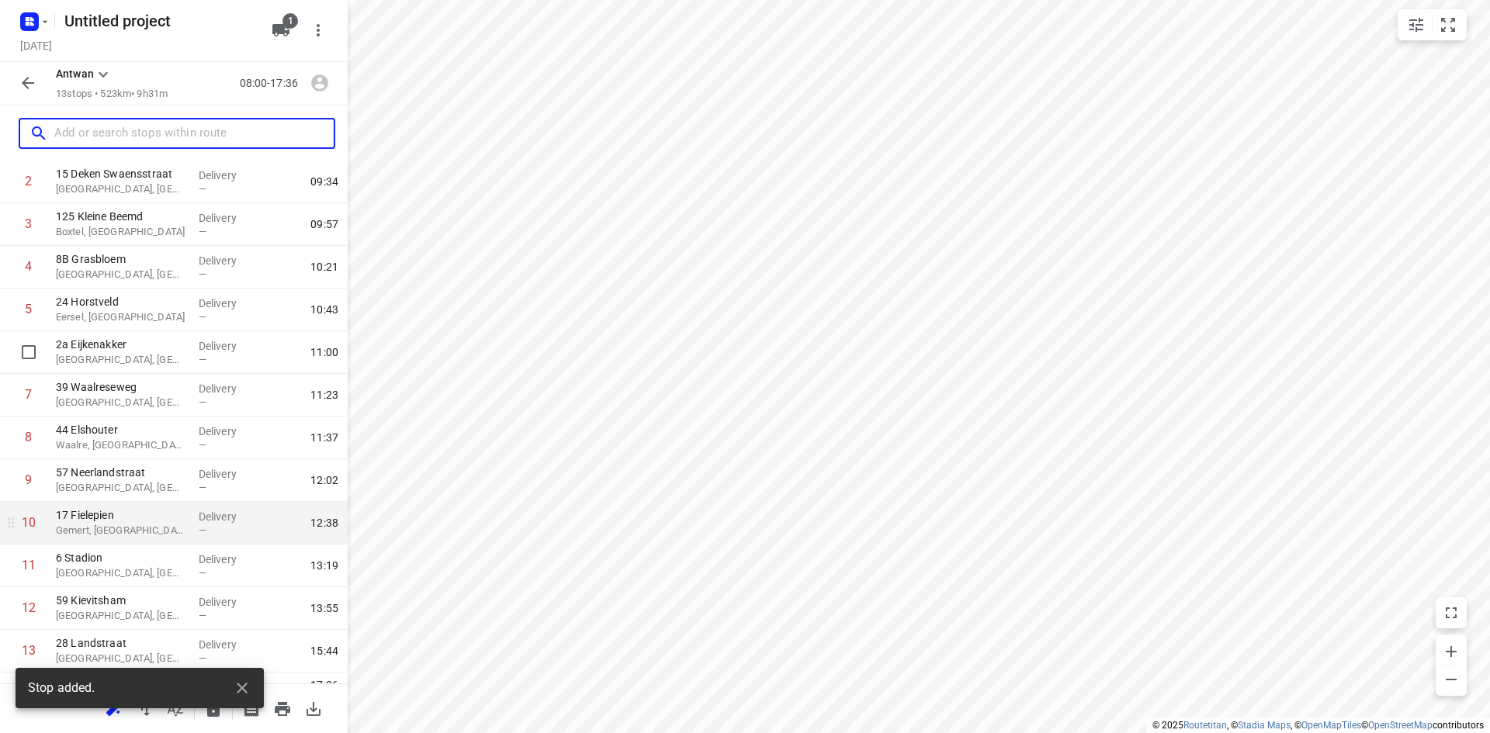
scroll to position [153, 0]
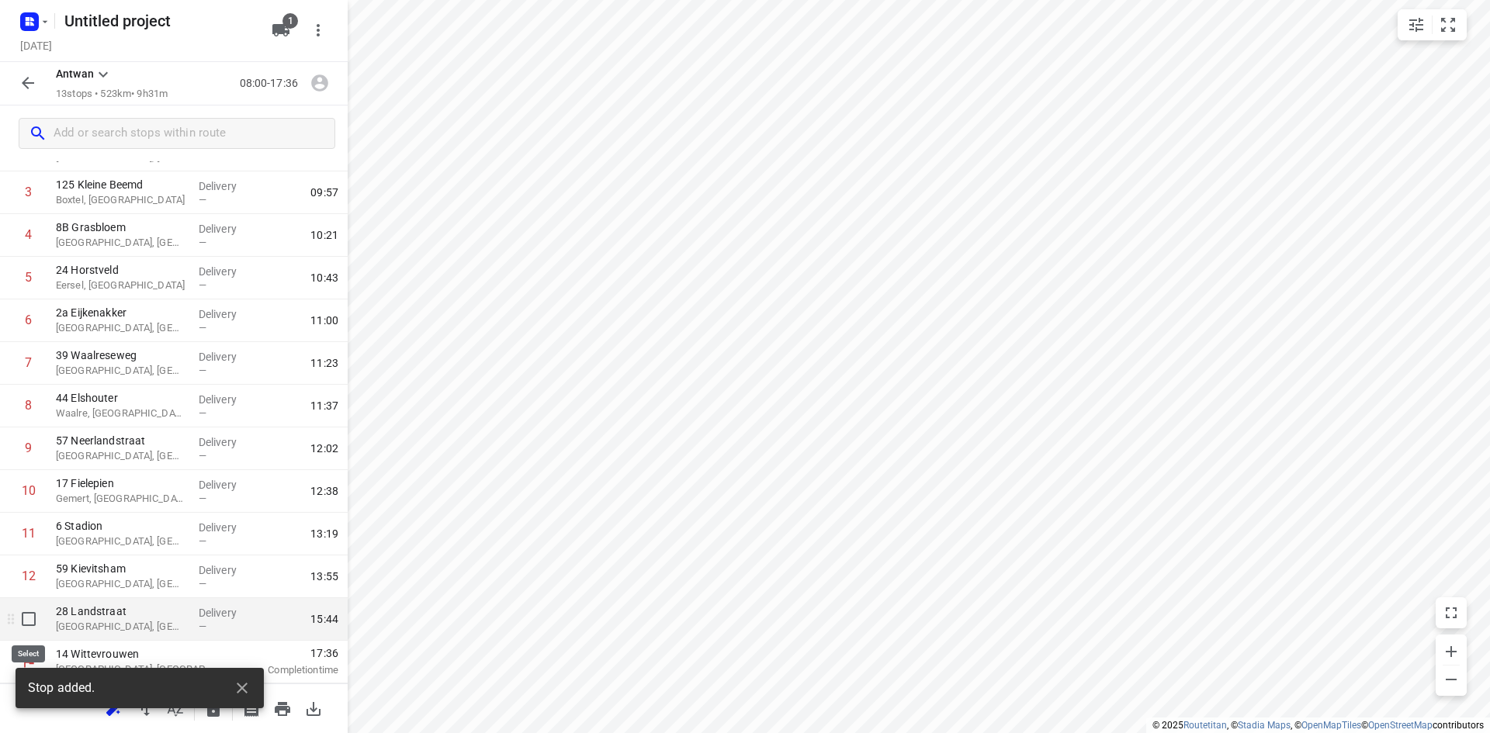
click at [27, 625] on input "checkbox" at bounding box center [28, 619] width 31 height 31
checkbox input "true"
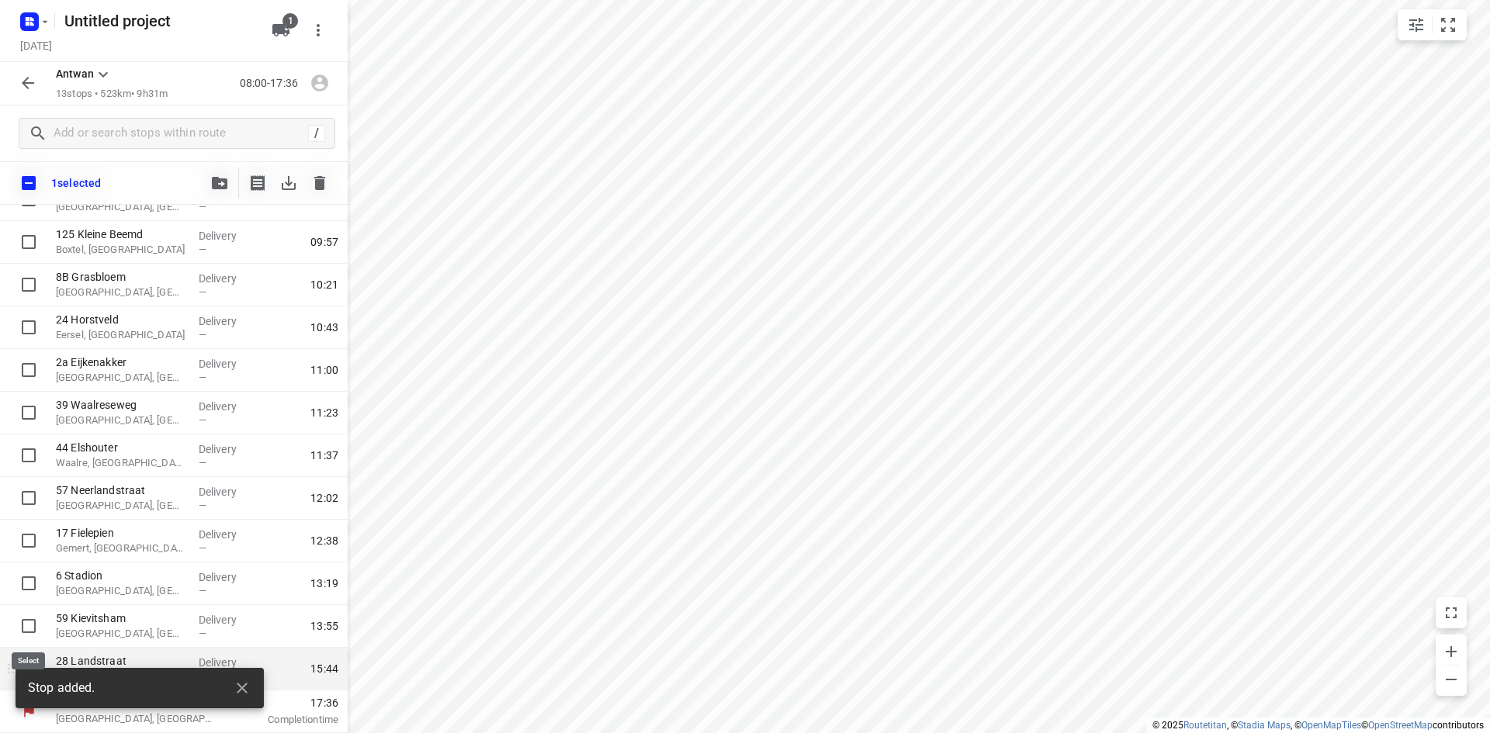
scroll to position [147, 0]
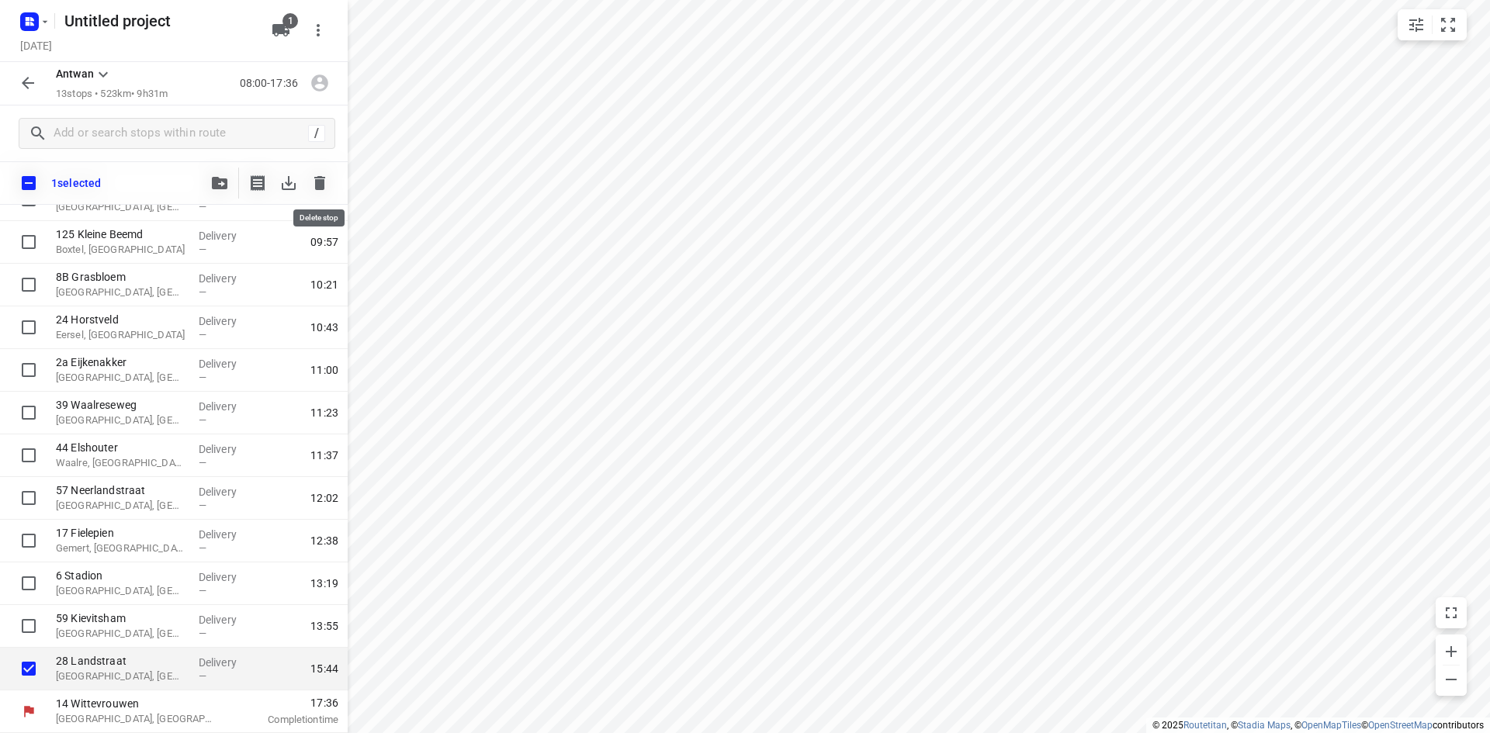
click at [317, 188] on icon "button" at bounding box center [319, 183] width 11 height 14
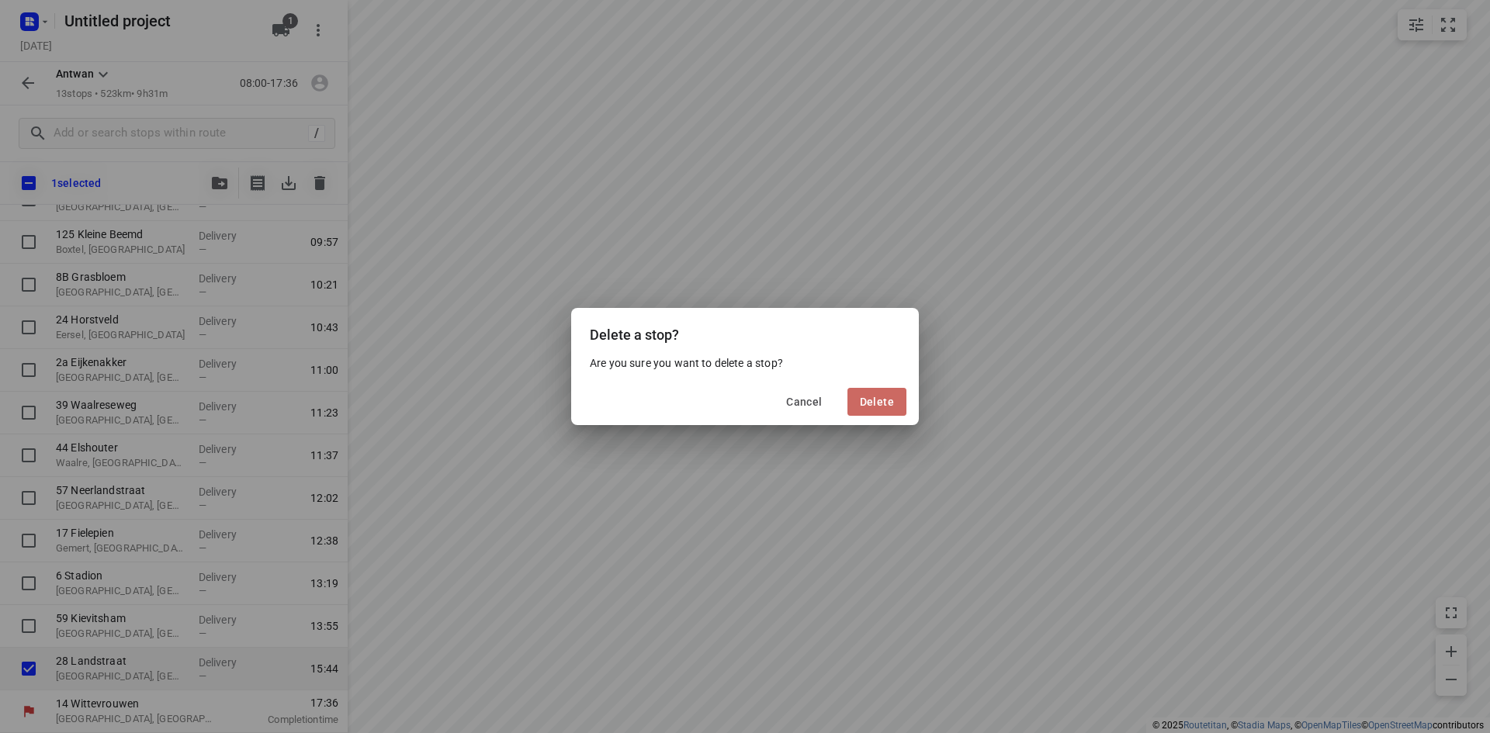
click at [888, 401] on span "Delete" at bounding box center [877, 402] width 34 height 12
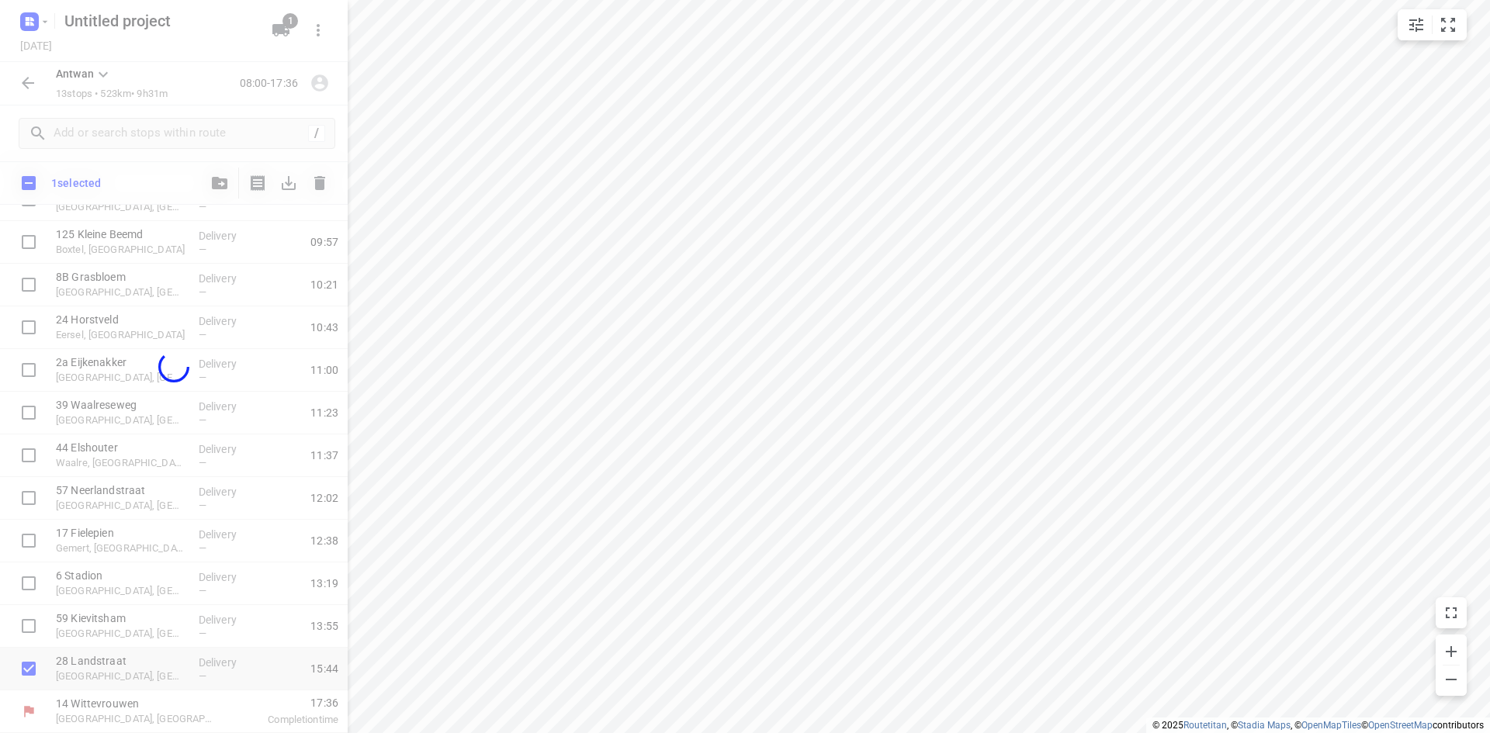
scroll to position [110, 0]
